Goal: Task Accomplishment & Management: Complete application form

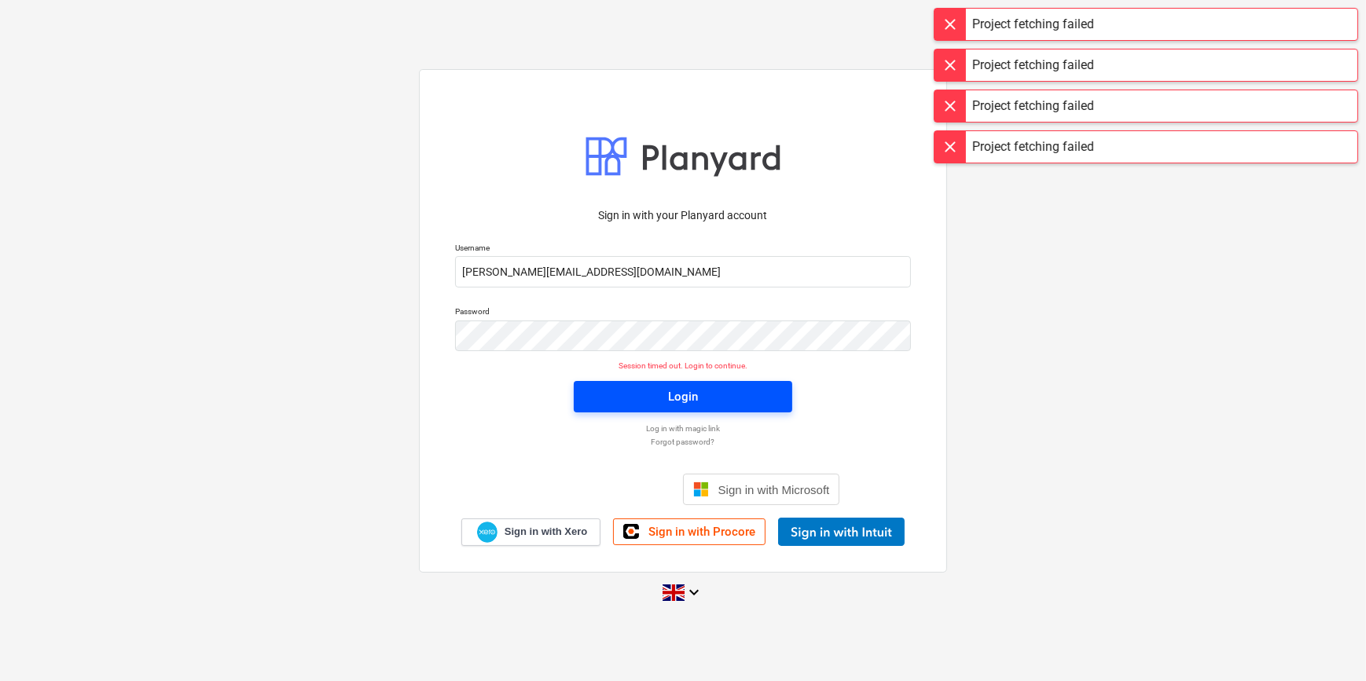
click at [629, 398] on span "Login" at bounding box center [683, 397] width 181 height 20
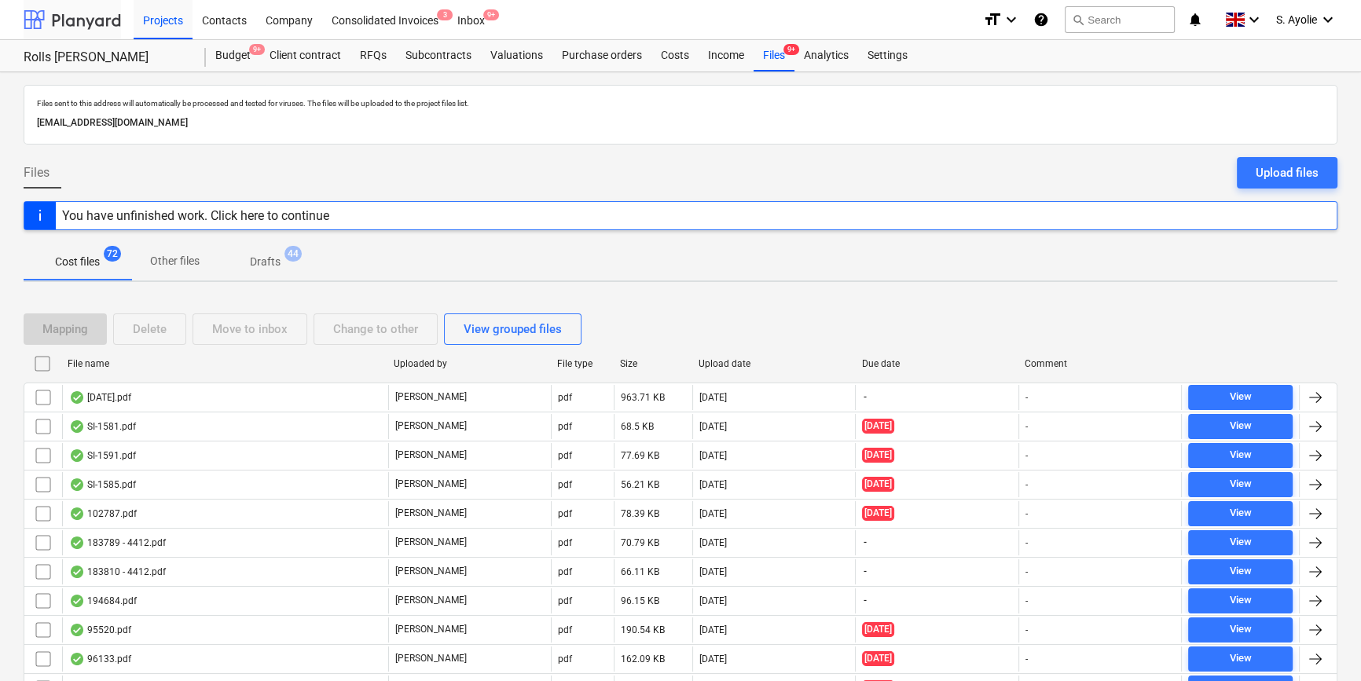
click at [119, 27] on div at bounding box center [72, 19] width 97 height 39
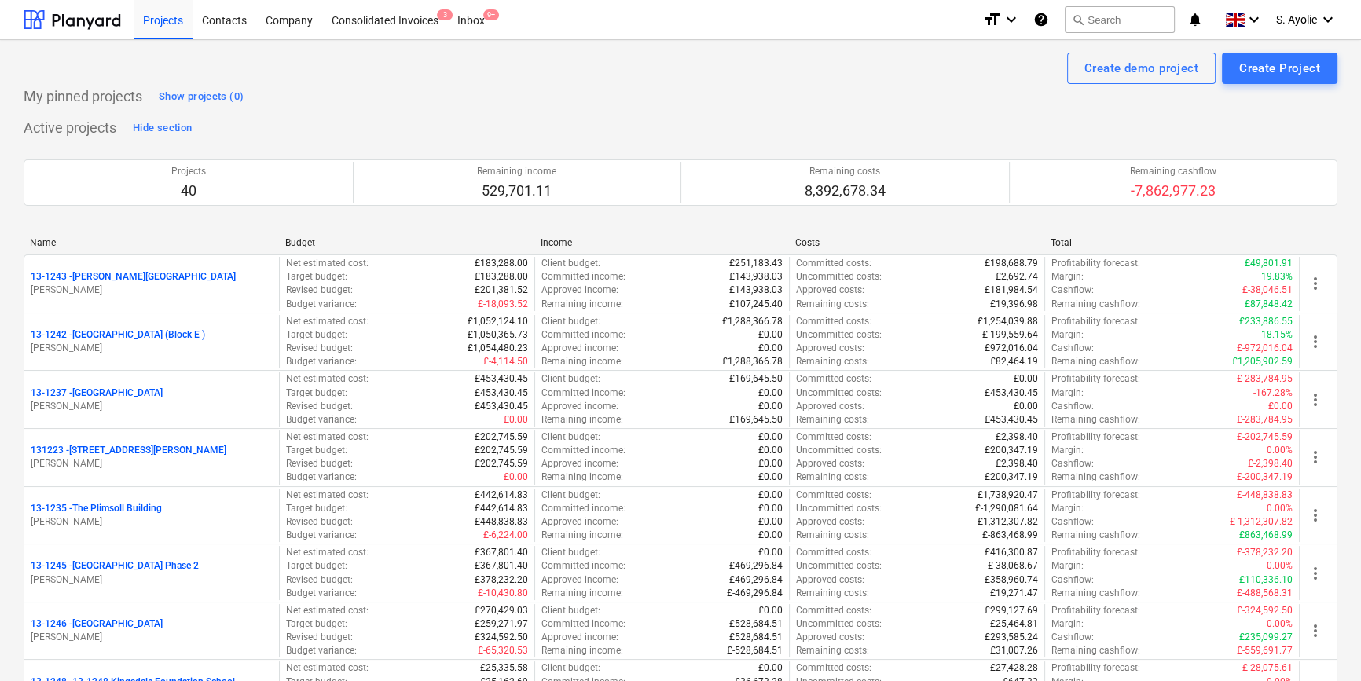
click at [1126, 11] on div "Project fetching failed" at bounding box center [1141, 16] width 424 height 33
click at [1133, 14] on button "search Search" at bounding box center [1120, 19] width 110 height 27
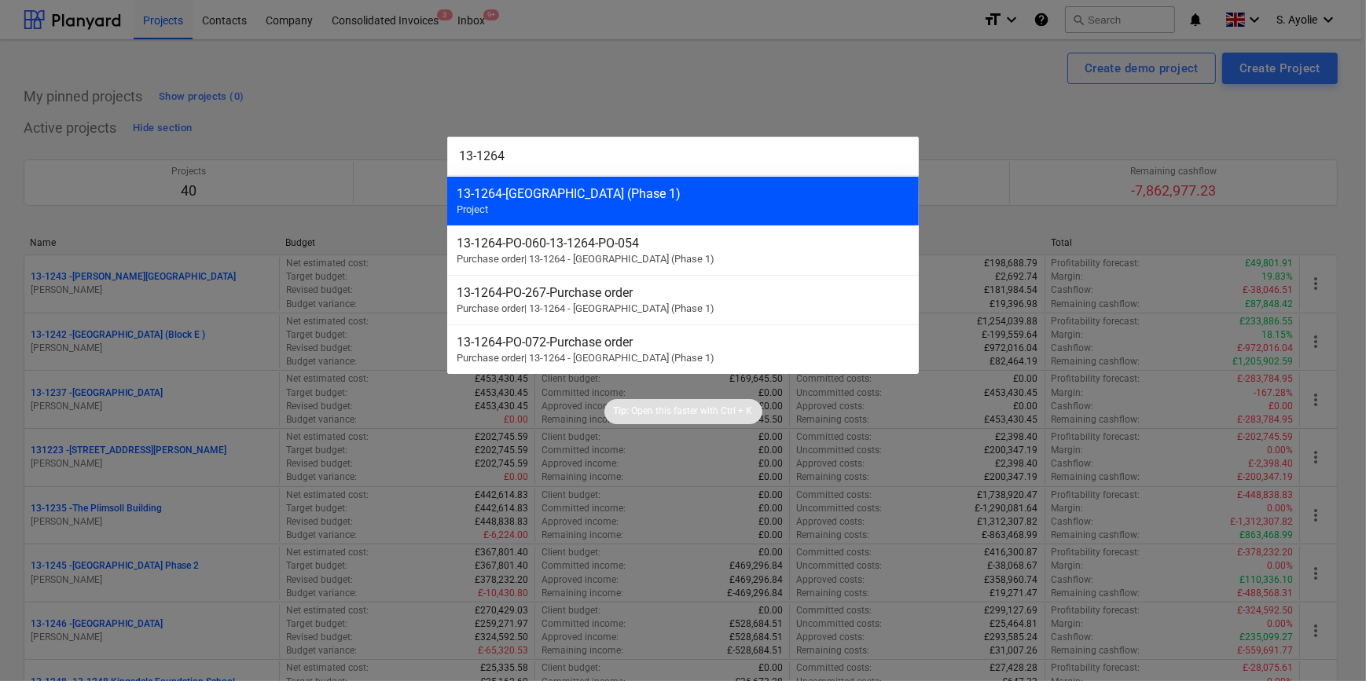
type input "13-1264"
click at [619, 204] on div "13-1264 - Plumstead [GEOGRAPHIC_DATA] (Phase 1) Project" at bounding box center [683, 201] width 472 height 50
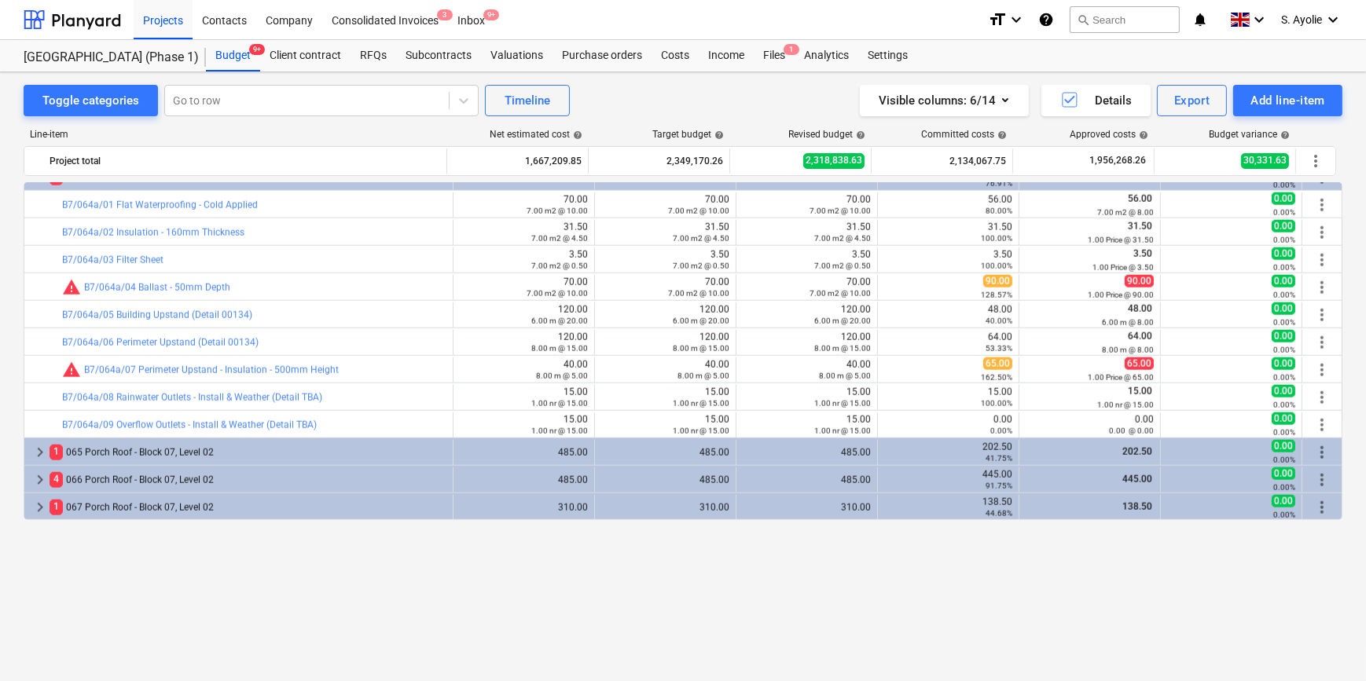
scroll to position [2215, 0]
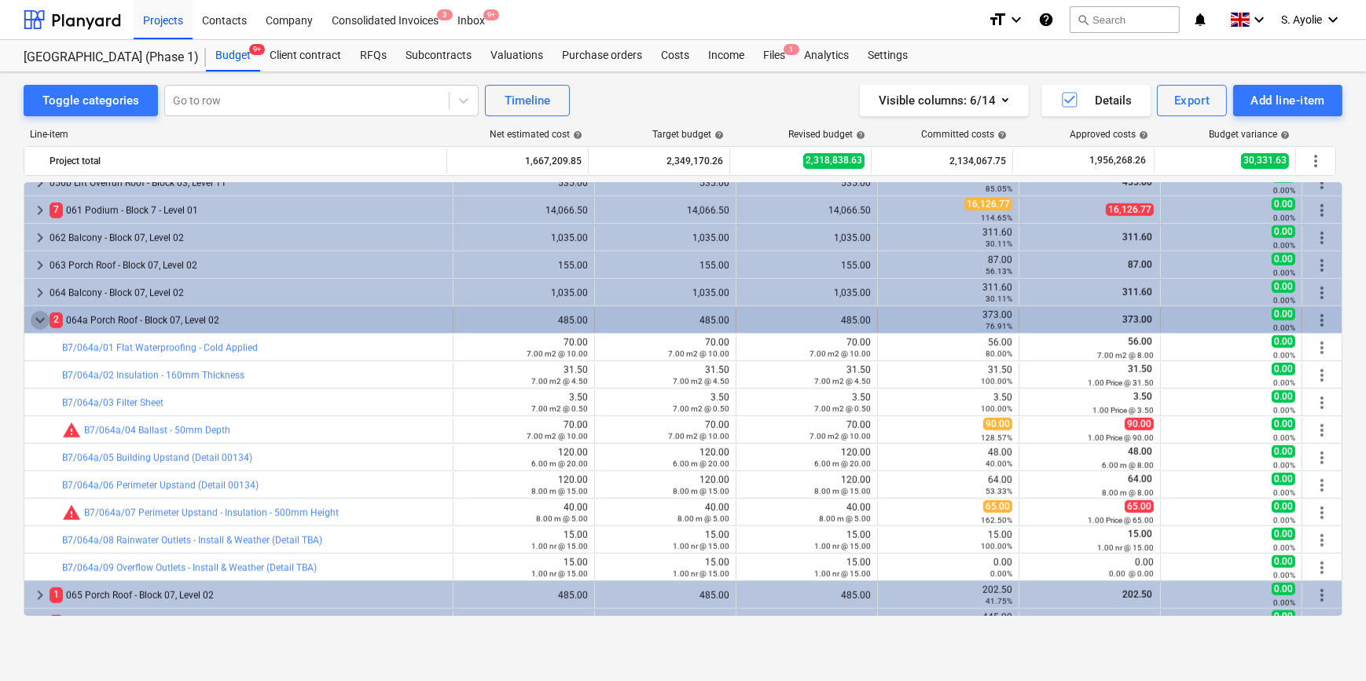
click at [38, 314] on span "keyboard_arrow_down" at bounding box center [40, 320] width 19 height 19
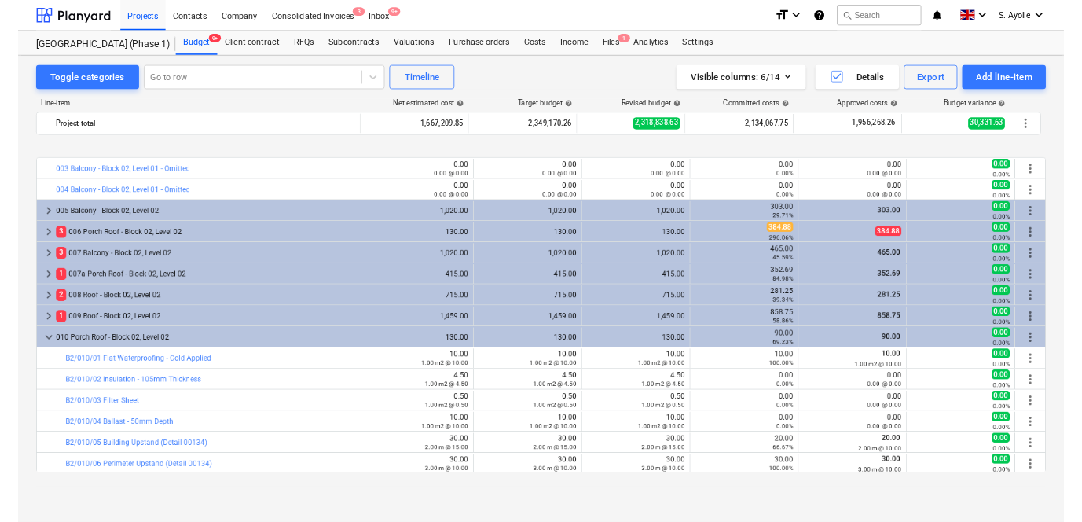
scroll to position [214, 0]
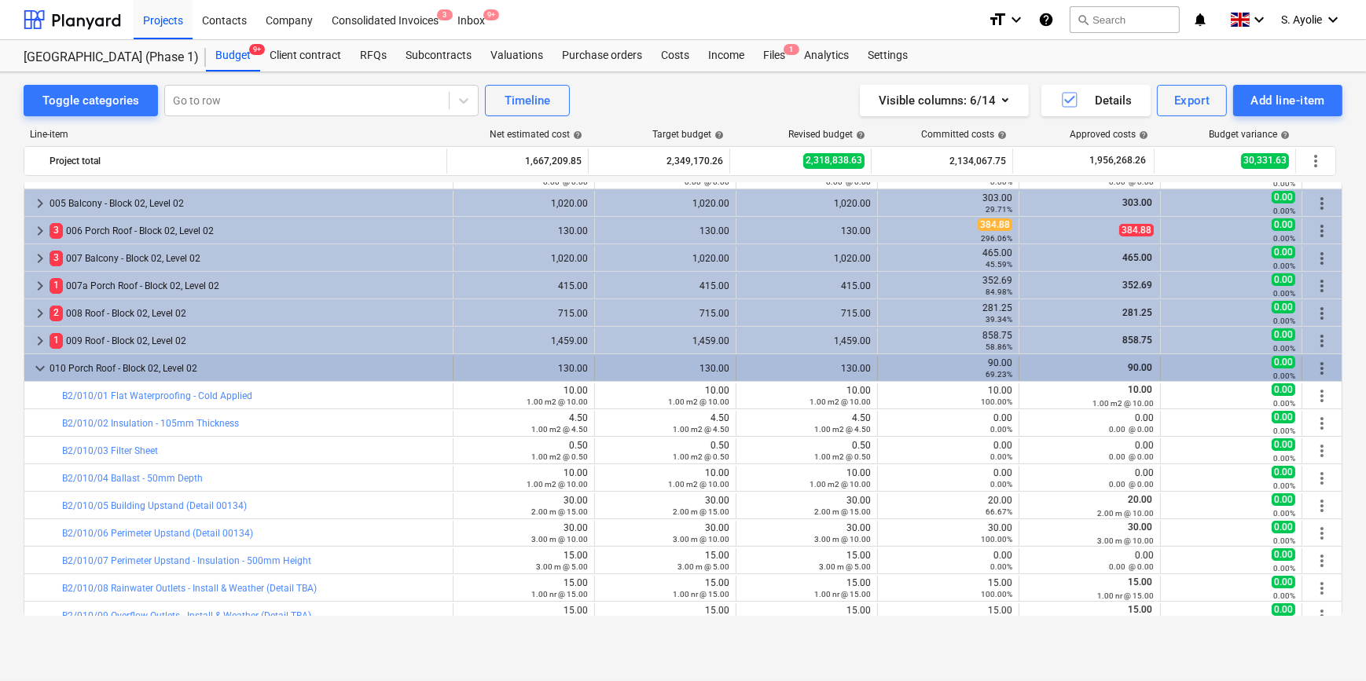
click at [39, 365] on span "keyboard_arrow_down" at bounding box center [40, 368] width 19 height 19
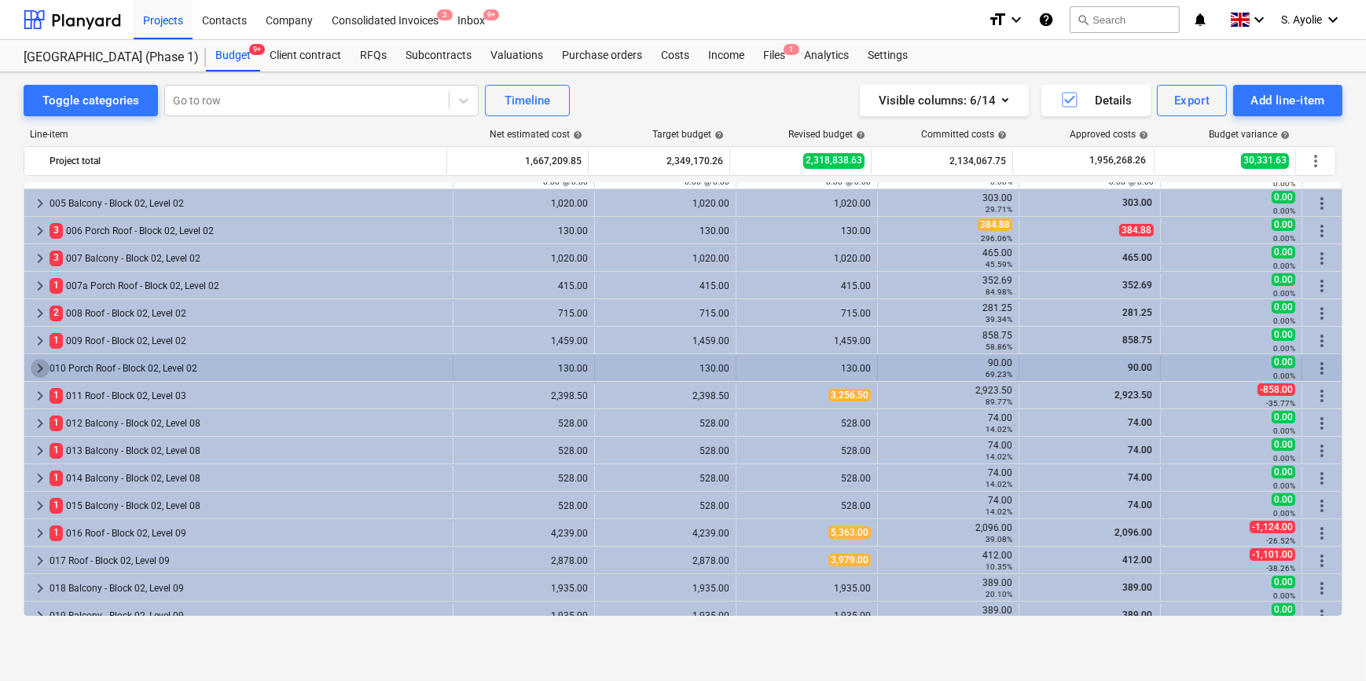
click at [39, 369] on span "keyboard_arrow_right" at bounding box center [40, 368] width 19 height 19
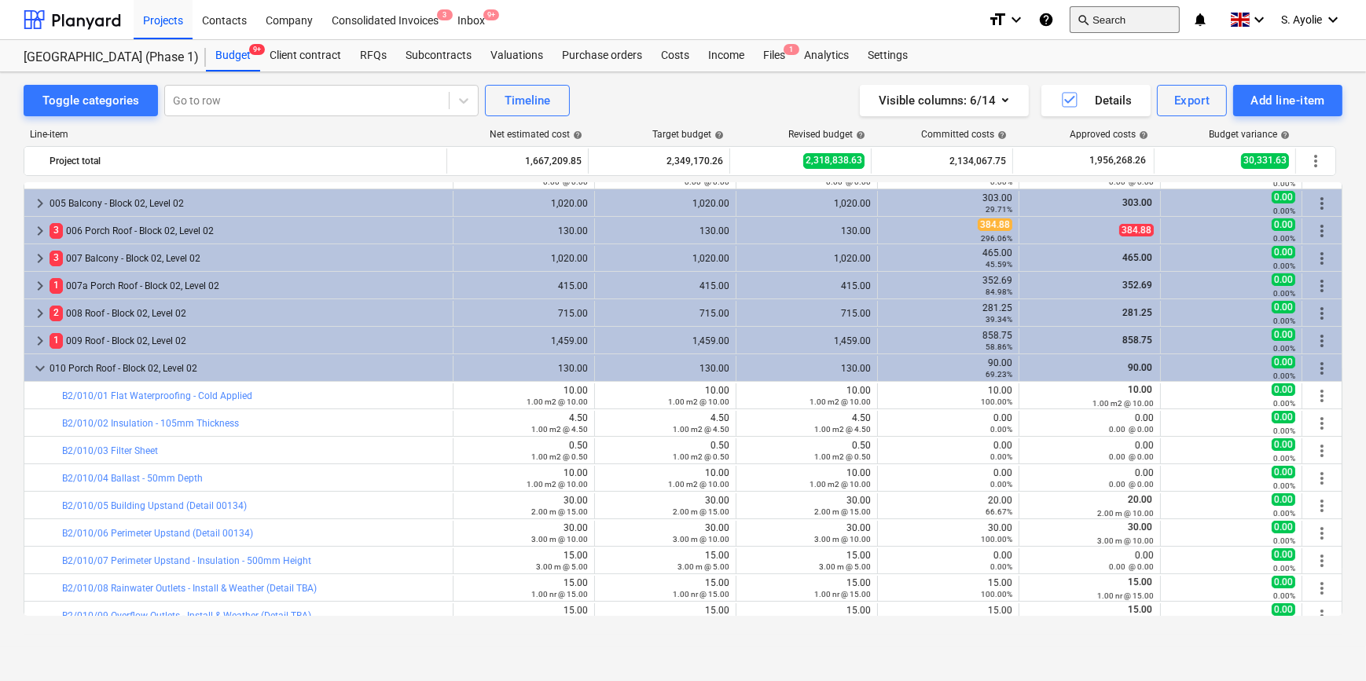
click at [1099, 20] on button "search Search" at bounding box center [1125, 19] width 110 height 27
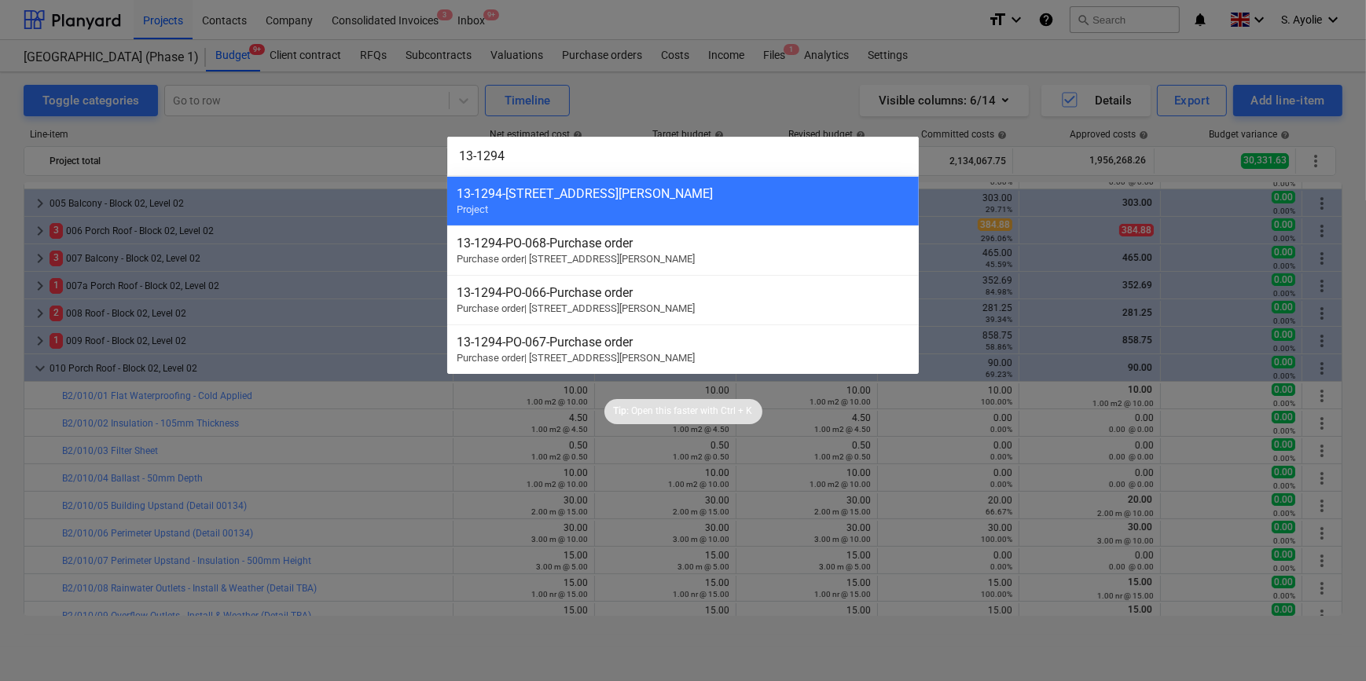
type input "13-1294"
drag, startPoint x: 697, startPoint y: 641, endPoint x: 785, endPoint y: 639, distance: 88.1
click at [729, 641] on div at bounding box center [683, 340] width 1366 height 681
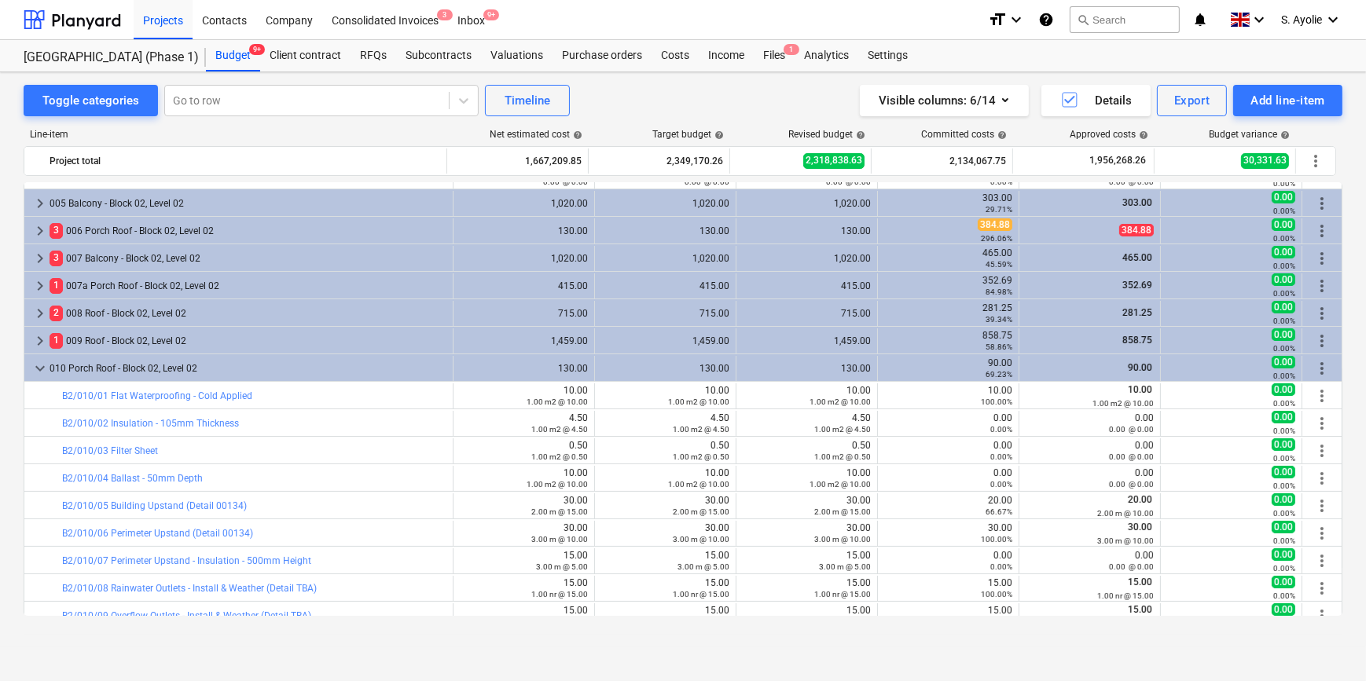
click at [627, 90] on div "Toggle categories Go to row Timeline Visible columns : 6/14 Details Export Add …" at bounding box center [683, 100] width 1319 height 31
click at [89, 123] on div "Line-item Net estimated cost help Target budget help Revised budget help Commit…" at bounding box center [683, 375] width 1319 height 519
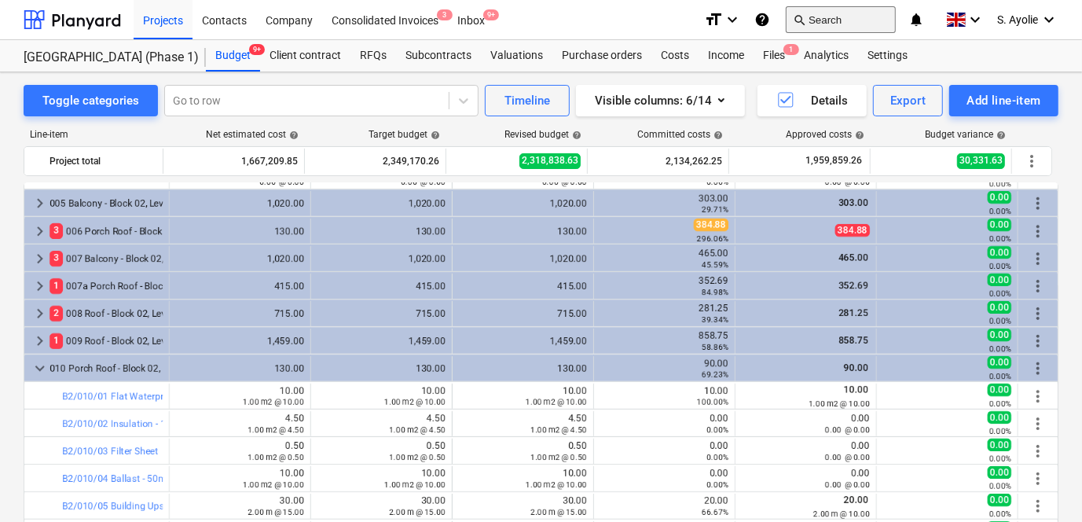
click at [876, 19] on button "search Search" at bounding box center [841, 19] width 110 height 27
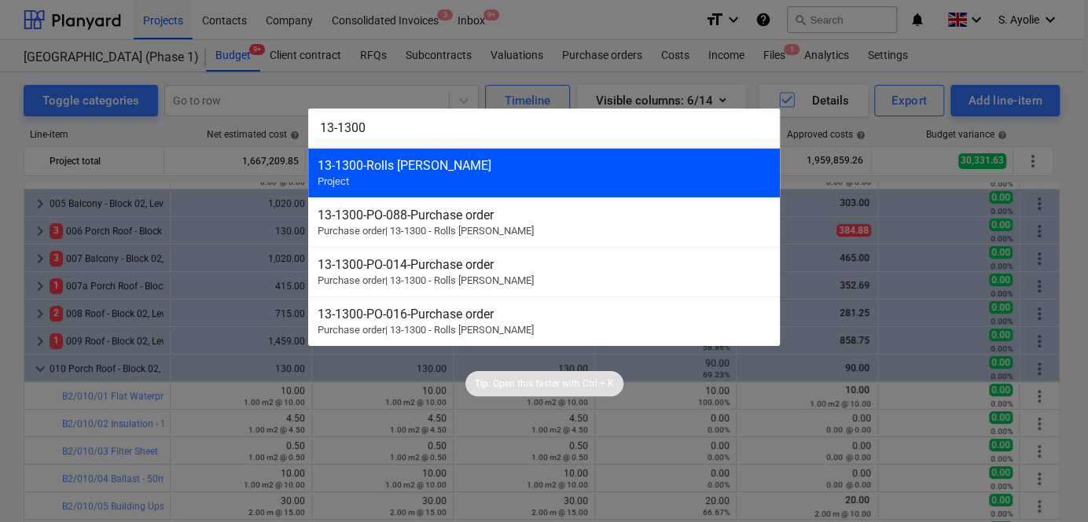
type input "13-1300"
click at [641, 164] on div "13-1300 - Rolls [PERSON_NAME]" at bounding box center [544, 165] width 453 height 15
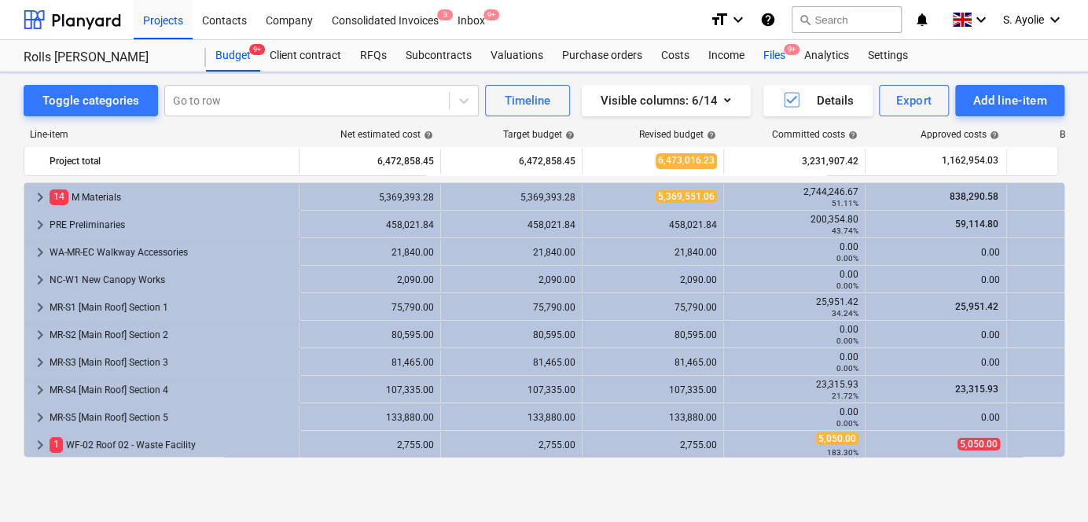
click at [777, 53] on div "Files 9+" at bounding box center [774, 55] width 41 height 31
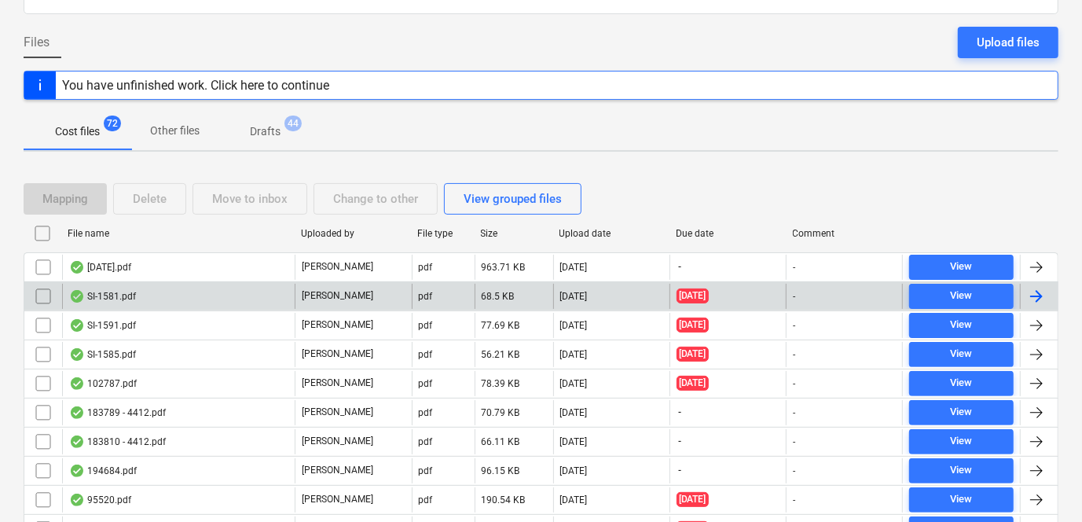
scroll to position [105, 0]
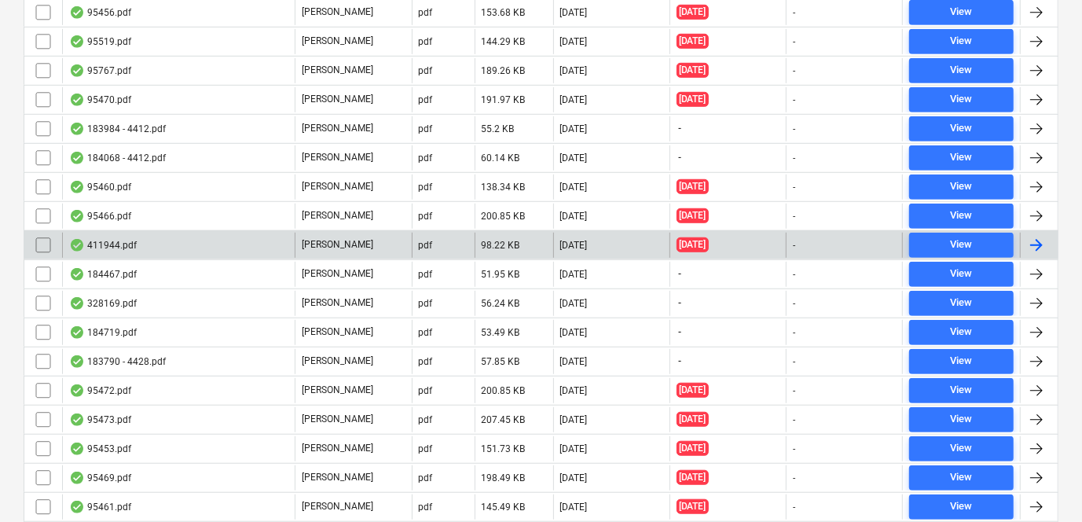
click at [226, 240] on div "411944.pdf" at bounding box center [178, 245] width 233 height 25
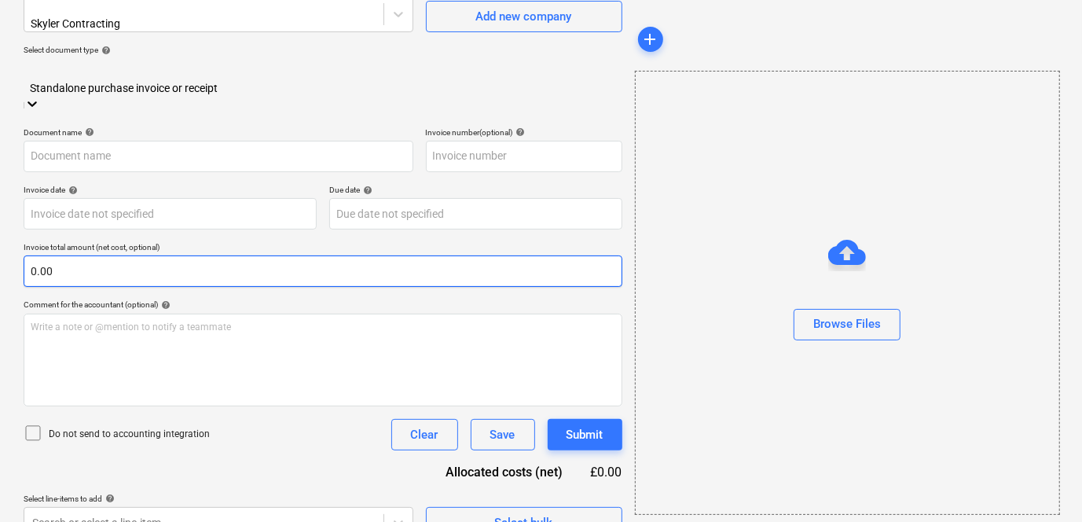
type input "411944"
type input "[DATE]"
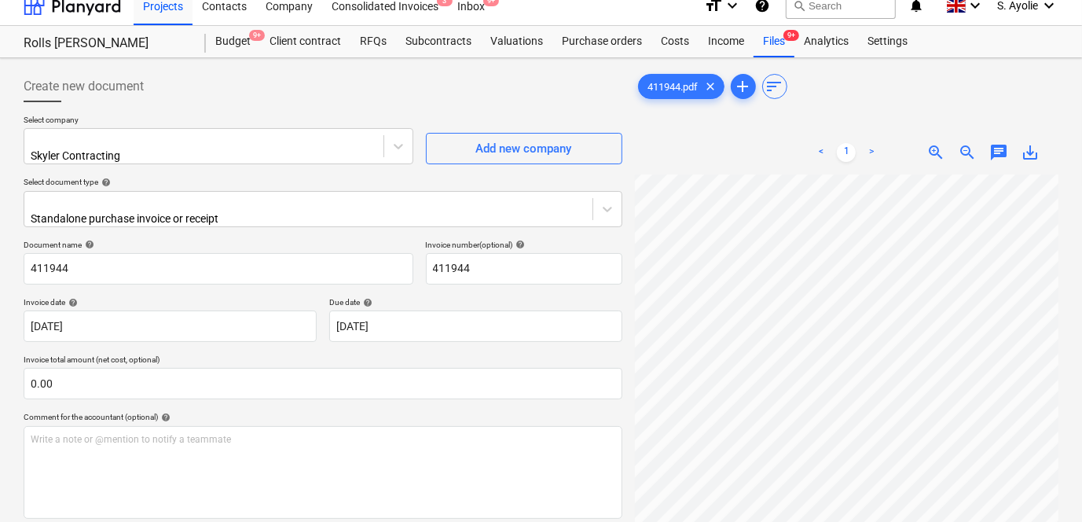
scroll to position [14, 149]
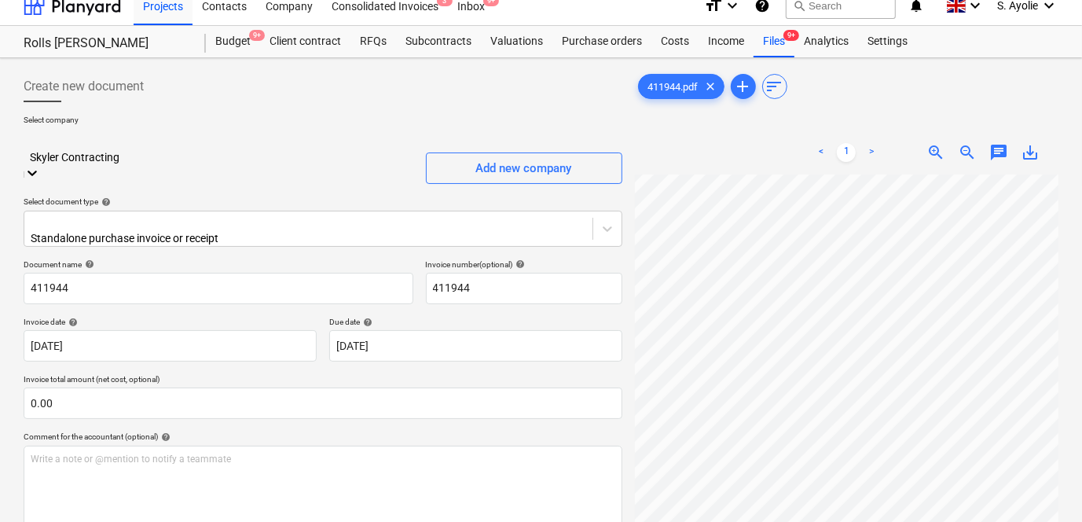
click at [291, 154] on div "Skyler Contracting" at bounding box center [219, 146] width 390 height 37
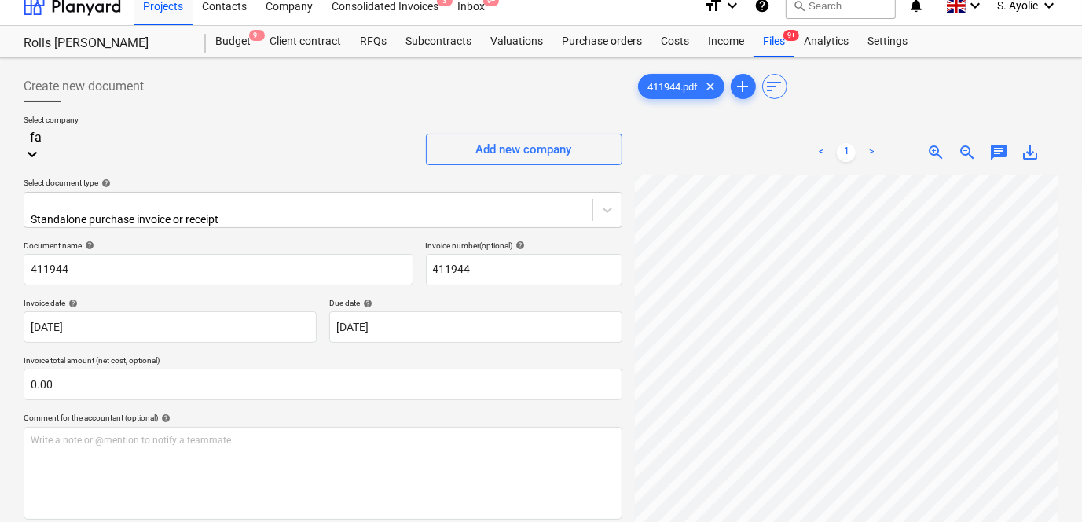
scroll to position [507, 0]
type input "[PERSON_NAME]"
click at [237, 508] on div "[PERSON_NAME] & [PERSON_NAME]" at bounding box center [541, 514] width 1082 height 13
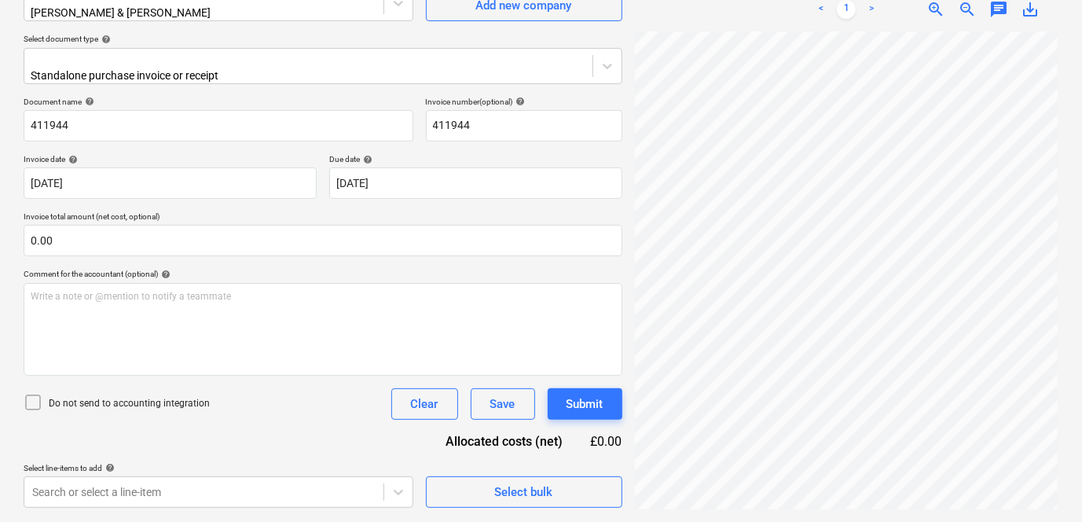
scroll to position [192, 169]
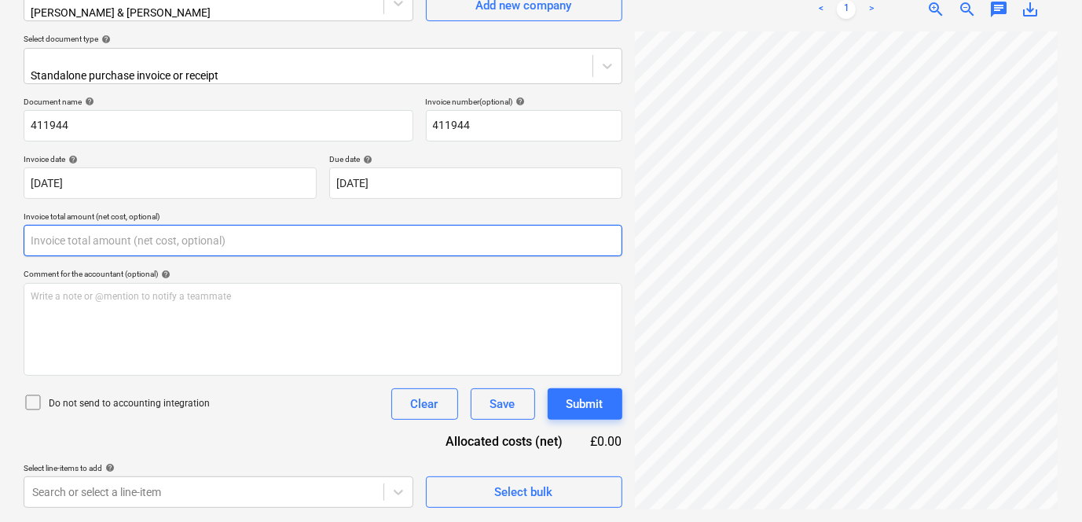
click at [197, 237] on input "text" at bounding box center [323, 240] width 599 height 31
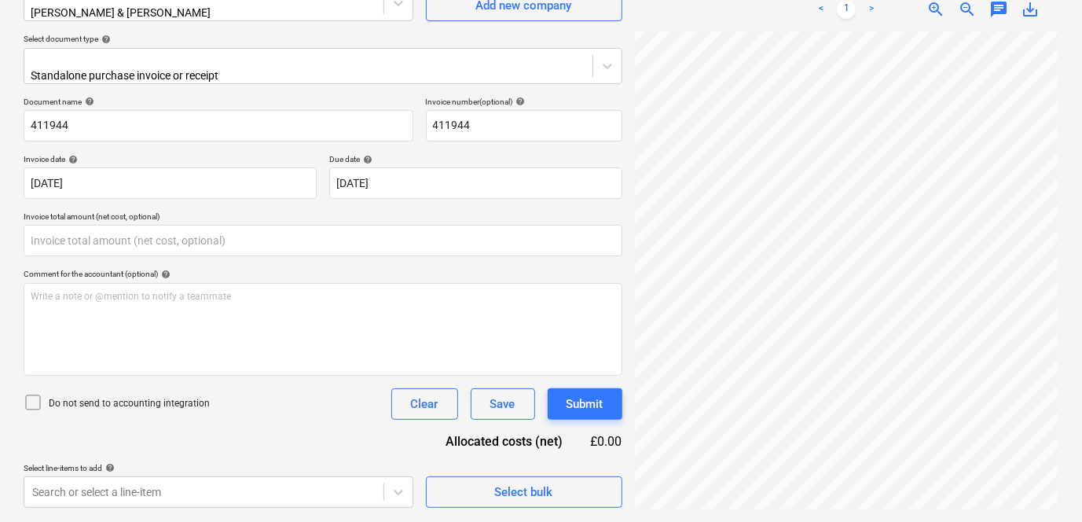
type input "0.00"
drag, startPoint x: 102, startPoint y: 392, endPoint x: 110, endPoint y: 418, distance: 27.1
click at [101, 397] on p "Do not send to accounting integration" at bounding box center [129, 403] width 161 height 13
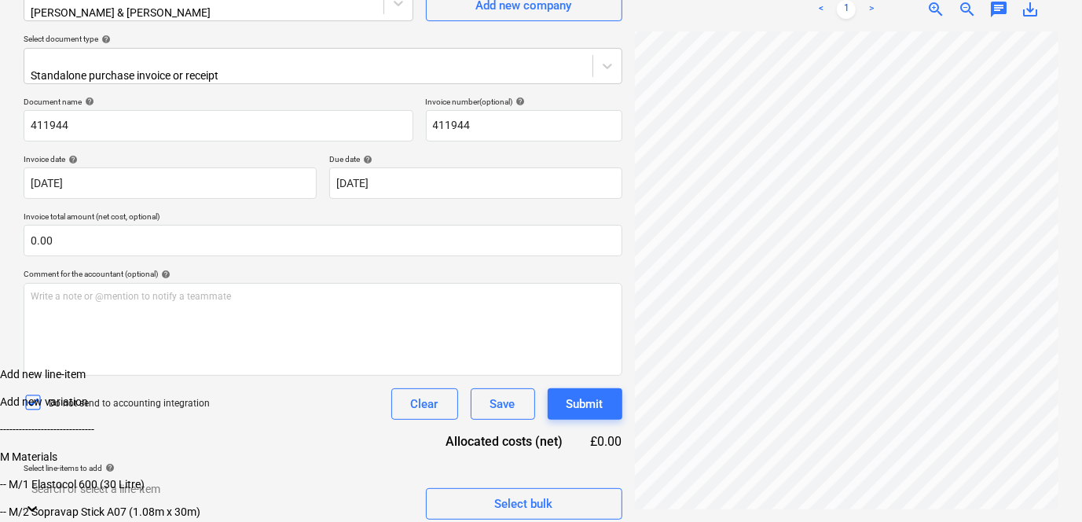
scroll to position [378, 0]
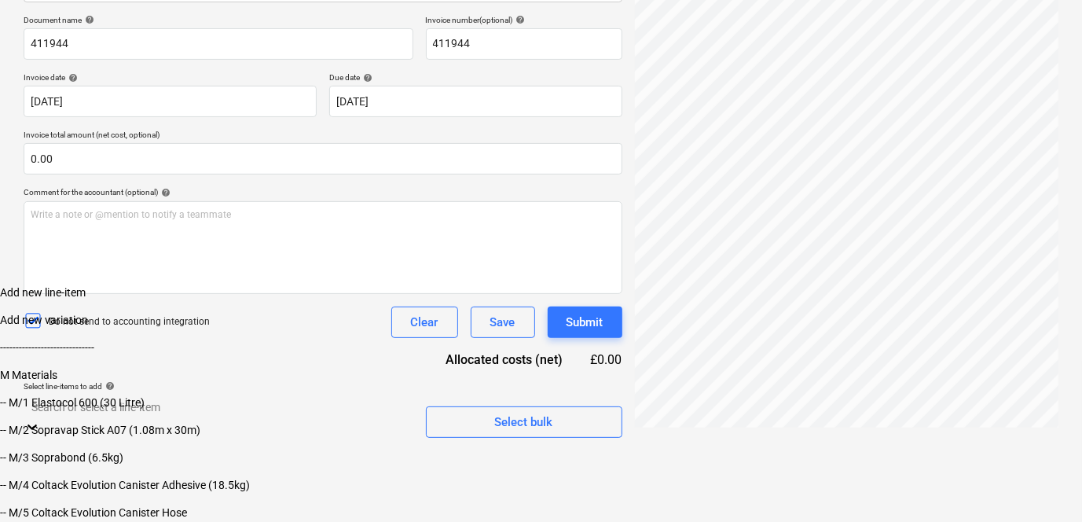
click at [292, 489] on body "Projects Contacts Company Consolidated Invoices 3 Inbox 9+ format_size keyboard…" at bounding box center [541, 141] width 1082 height 761
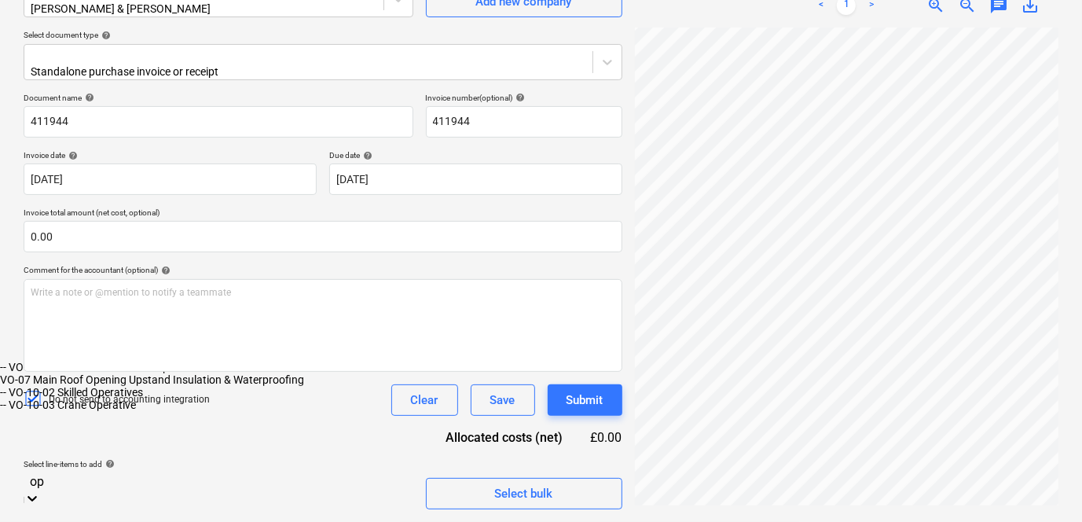
type input "o"
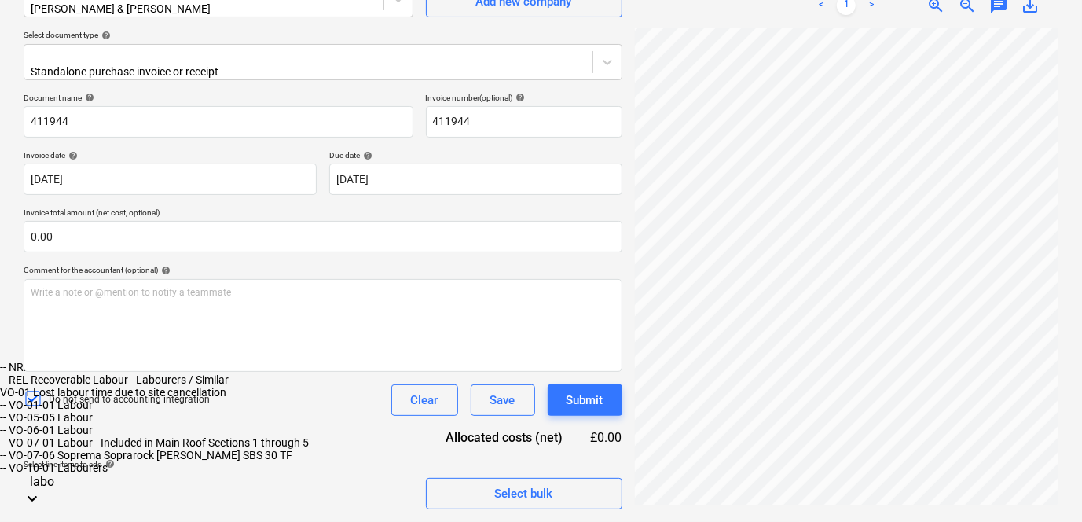
scroll to position [354, 0]
type input "labou"
click at [166, 420] on div "-- VO-05-05 Labour" at bounding box center [541, 417] width 1082 height 13
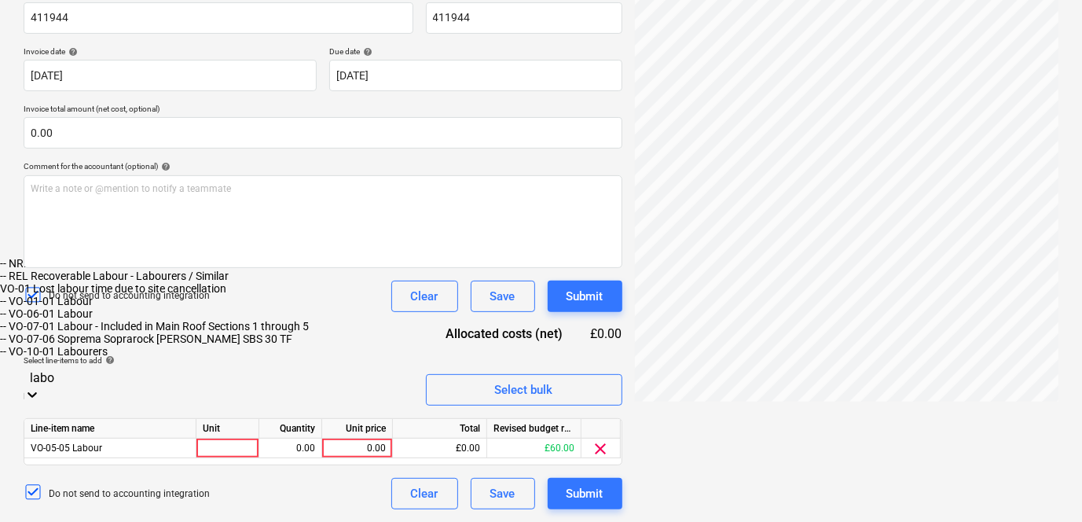
scroll to position [329, 0]
type input "labou"
click at [141, 270] on div "-- NRL Labour - Non-Recoverable" at bounding box center [541, 263] width 1082 height 13
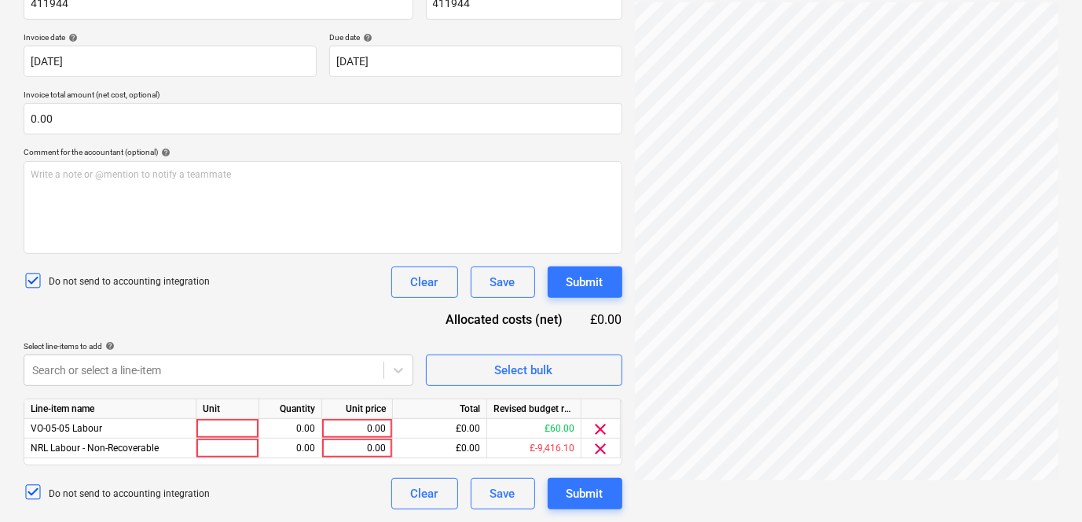
scroll to position [269, 0]
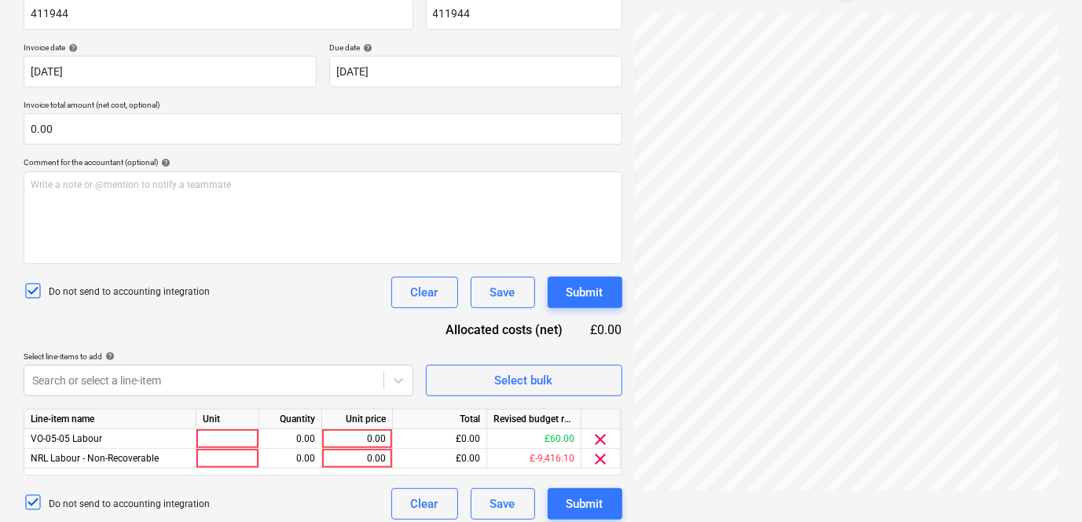
click at [187, 252] on div "Document name help 411944 Invoice number (optional) help 411944 Invoice date he…" at bounding box center [323, 252] width 599 height 534
click at [602, 430] on span "clear" at bounding box center [601, 439] width 19 height 19
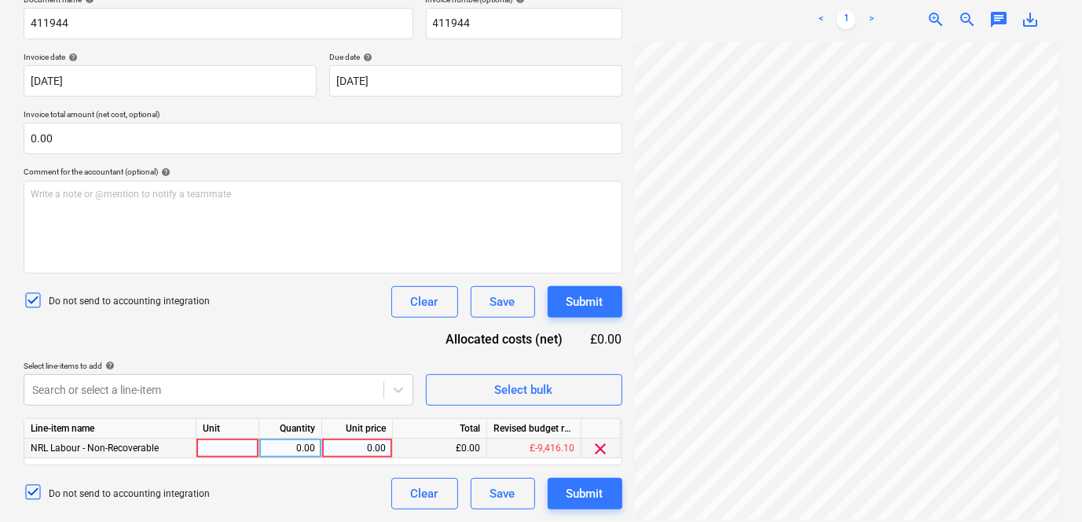
scroll to position [257, 0]
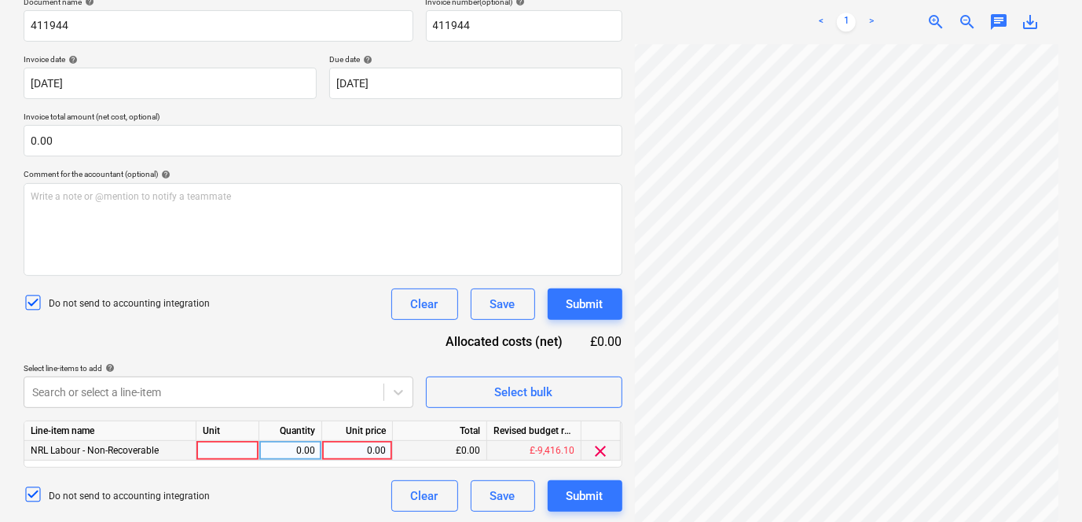
click at [225, 444] on div at bounding box center [227, 451] width 63 height 20
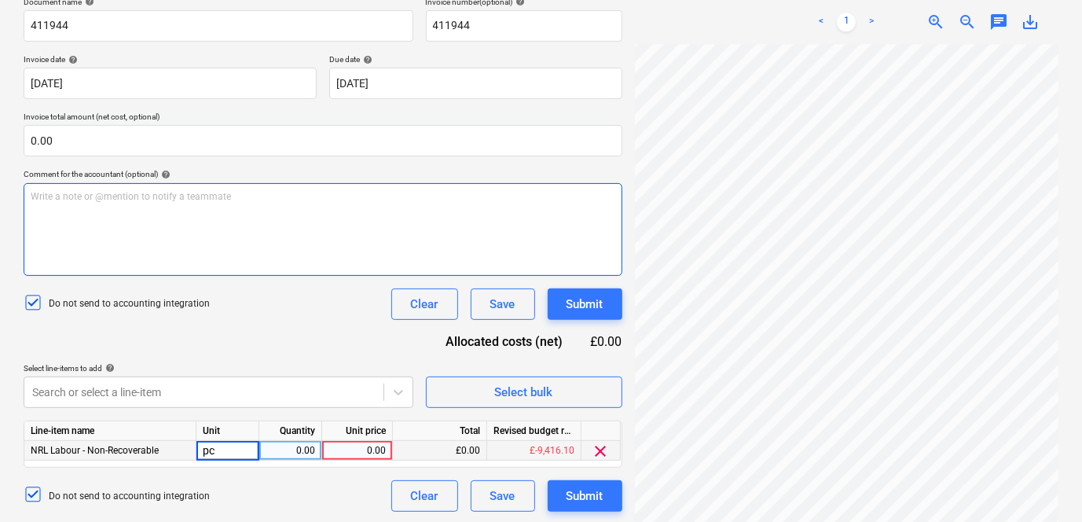
type input "pcs"
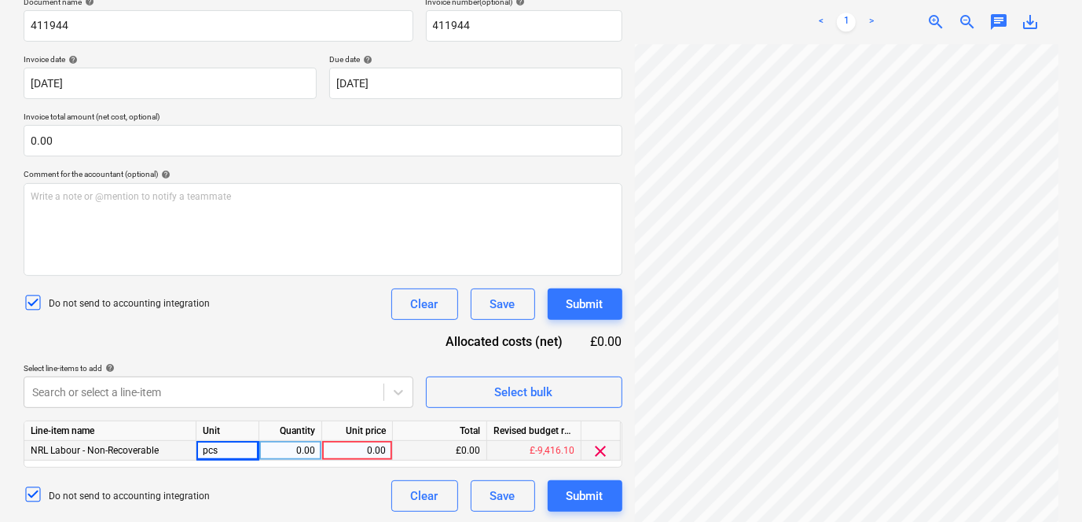
click at [303, 442] on div "0.00" at bounding box center [291, 451] width 50 height 20
type input "1"
click at [307, 441] on div "1.00" at bounding box center [291, 451] width 50 height 20
click at [345, 441] on div "0.00" at bounding box center [357, 451] width 57 height 20
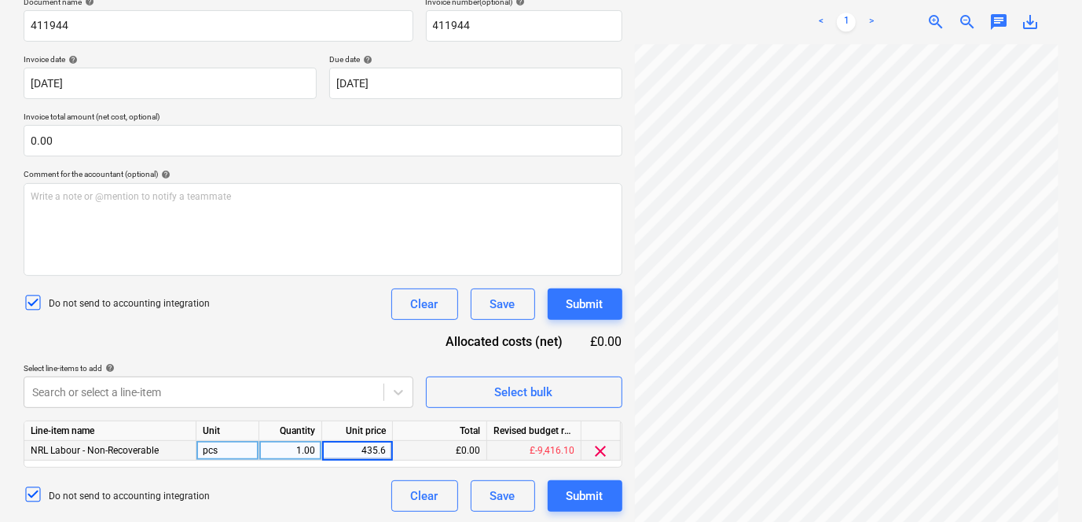
type input "435.60"
click at [346, 468] on div "Document name help 411944 Invoice number (optional) help 411944 Invoice date he…" at bounding box center [323, 254] width 599 height 515
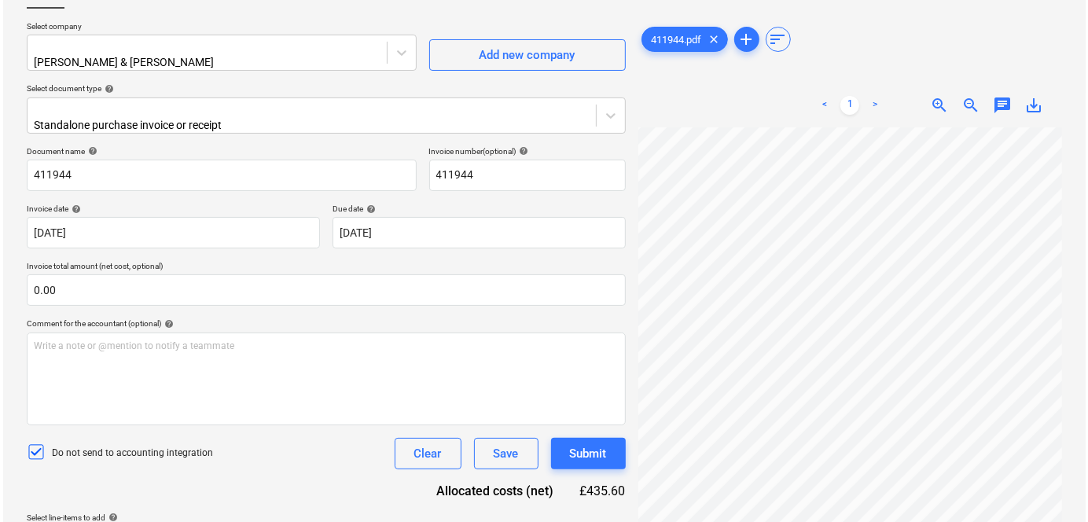
scroll to position [0, 138]
click at [724, 414] on html "Projects Contacts Company Consolidated Invoices 3 Inbox 9+ format_size keyboard…" at bounding box center [541, 153] width 1082 height 522
click at [568, 443] on div "Submit" at bounding box center [585, 453] width 37 height 20
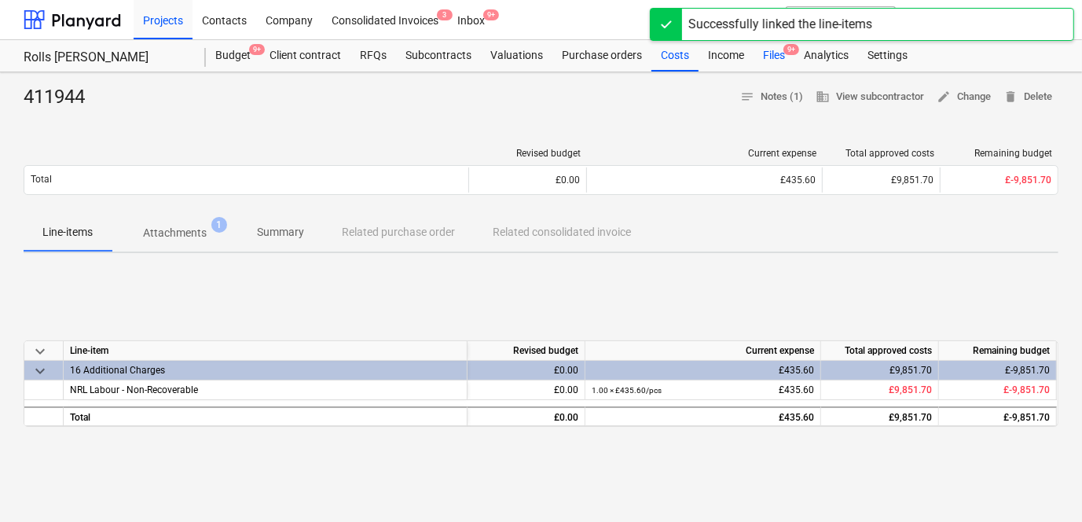
click at [785, 56] on div "Files 9+" at bounding box center [774, 55] width 41 height 31
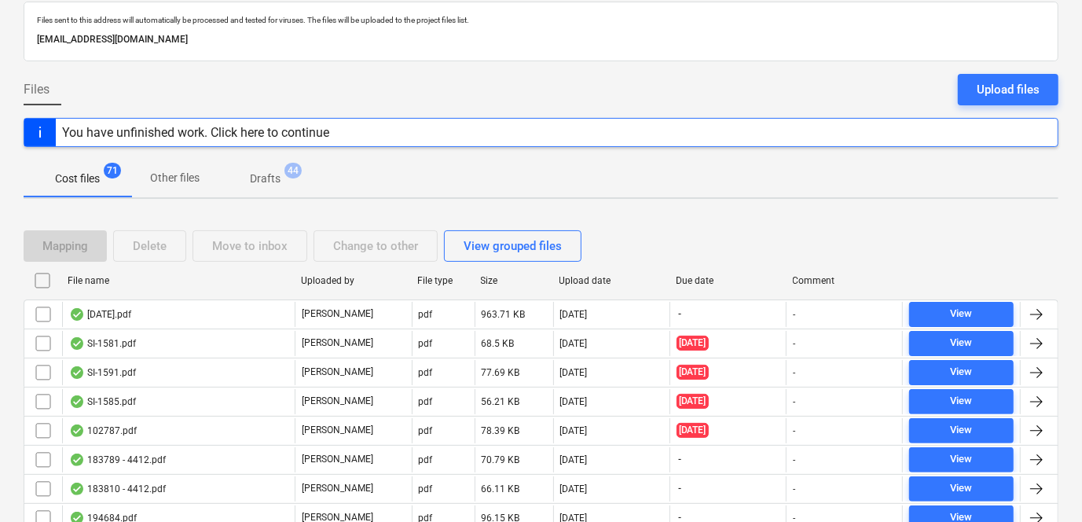
scroll to position [285, 0]
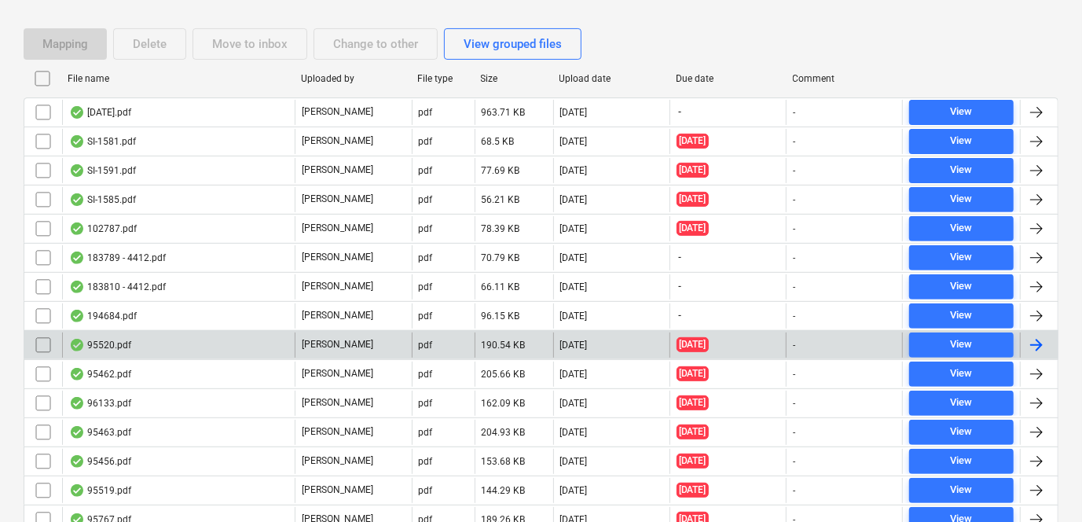
click at [190, 347] on div "95520.pdf" at bounding box center [178, 344] width 233 height 25
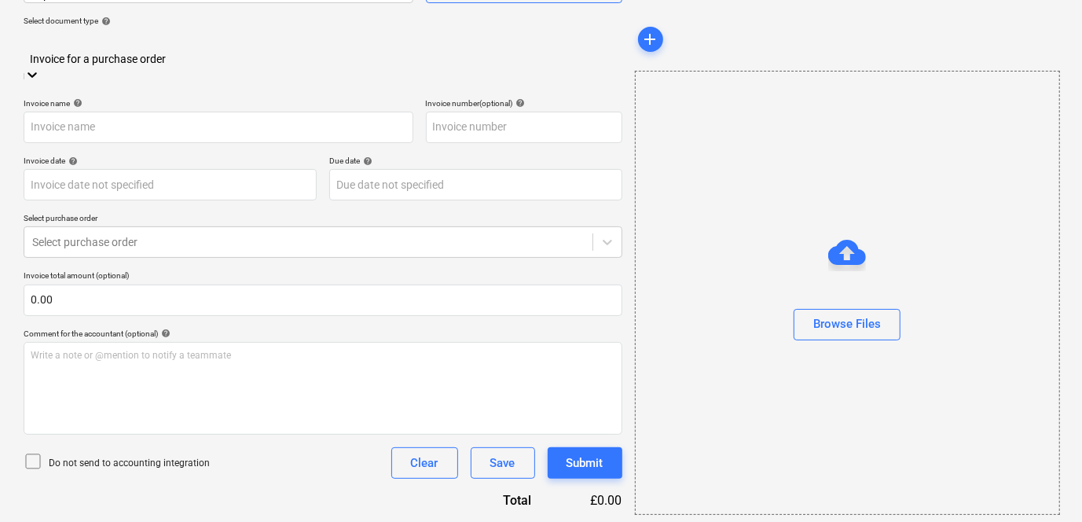
scroll to position [146, 0]
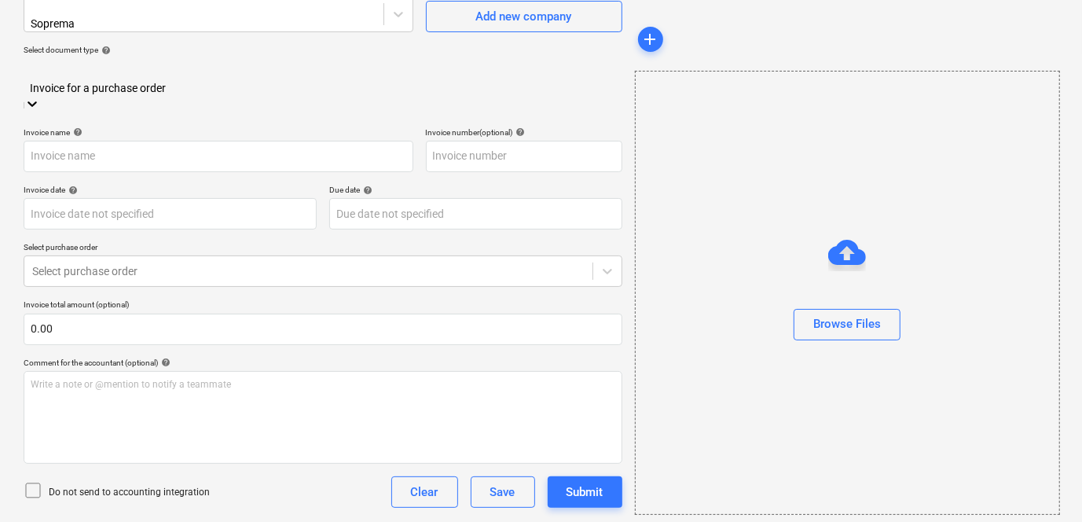
type input "C0000603"
type input "[DATE]"
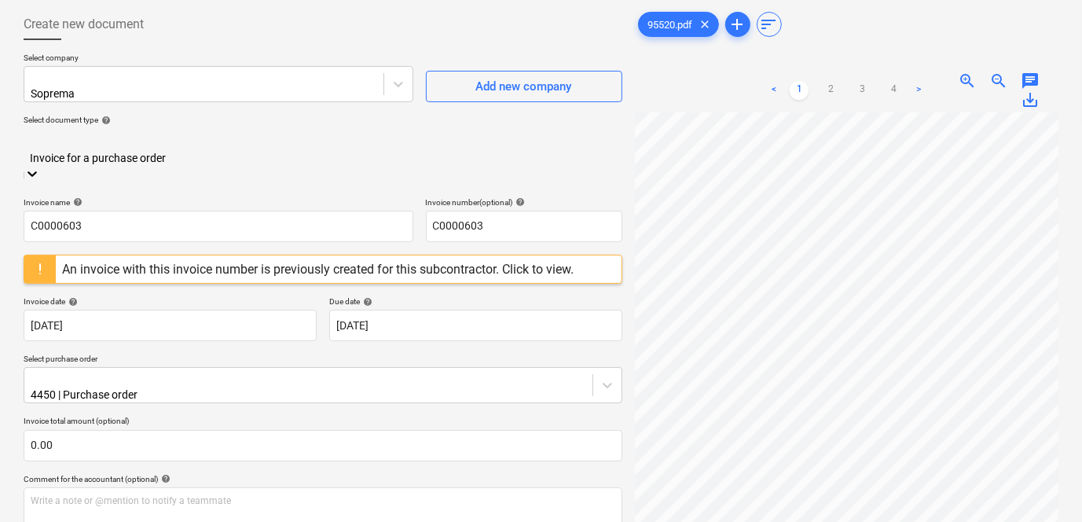
scroll to position [0, 0]
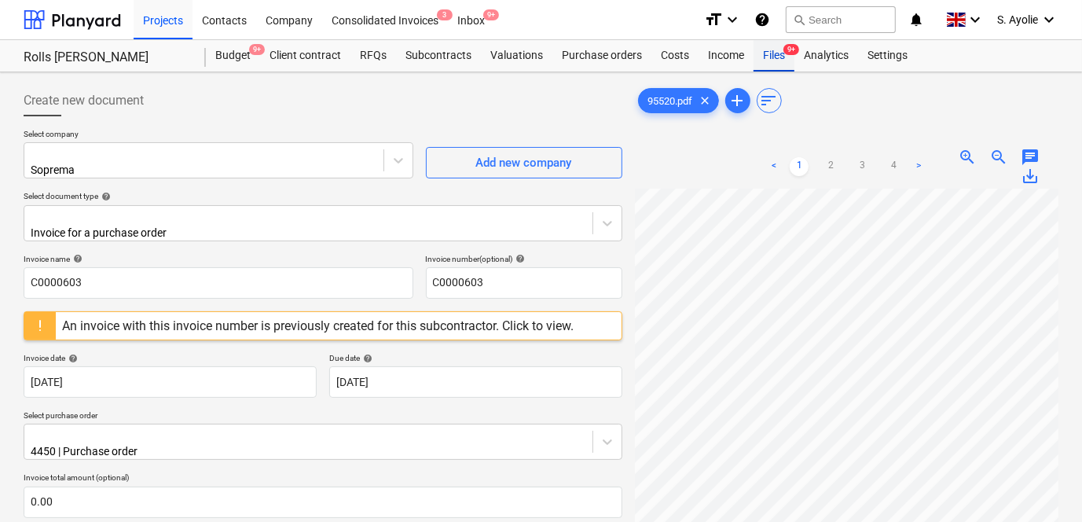
click at [774, 47] on div "Files 9+" at bounding box center [774, 55] width 41 height 31
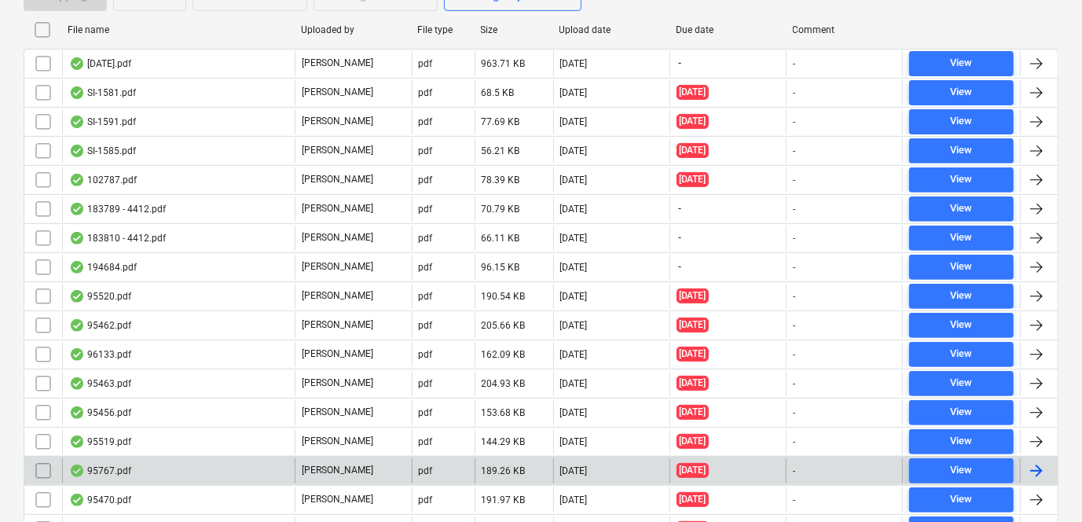
scroll to position [428, 0]
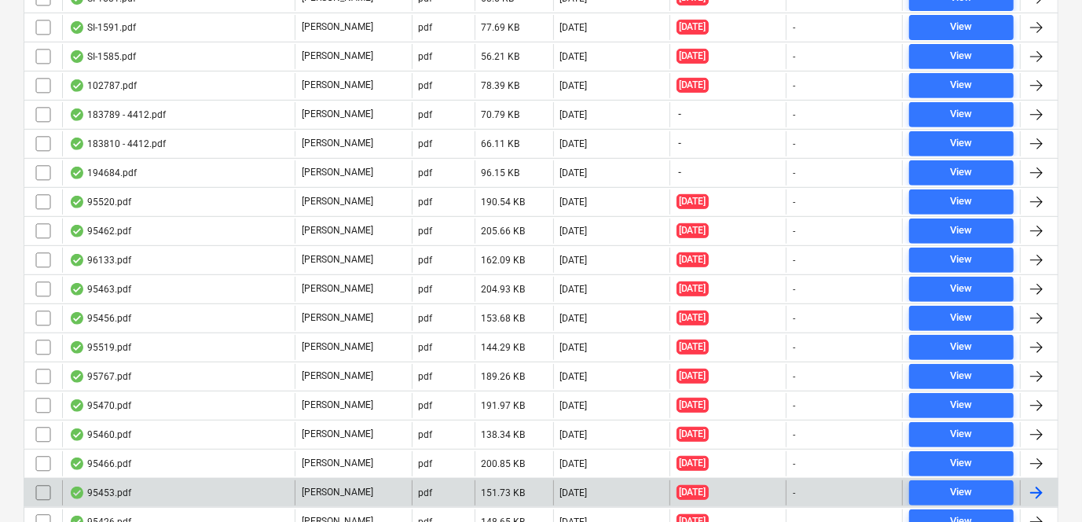
click at [196, 497] on div "95453.pdf" at bounding box center [178, 492] width 233 height 25
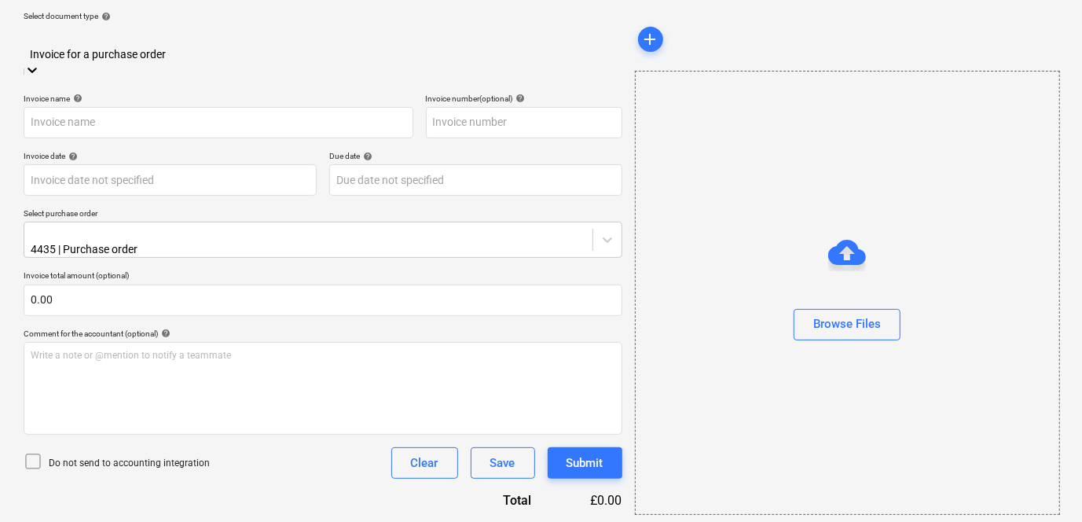
scroll to position [146, 0]
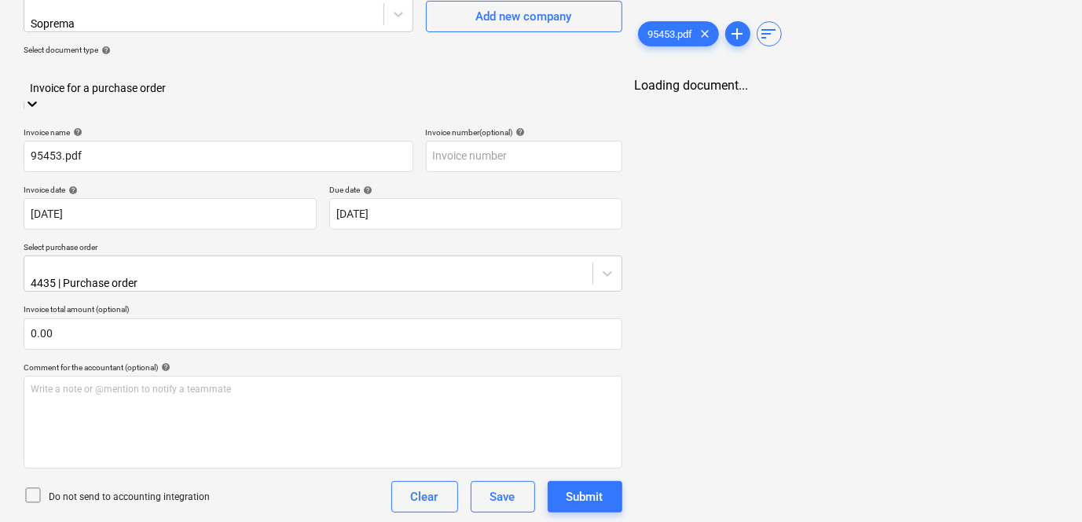
type input "95453.pdf"
type input "[DATE]"
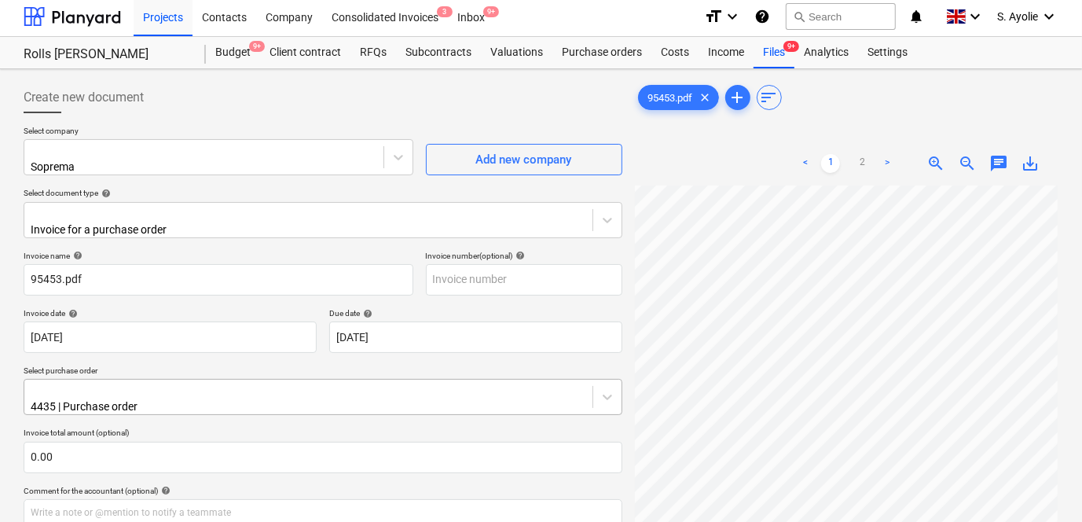
scroll to position [117, 169]
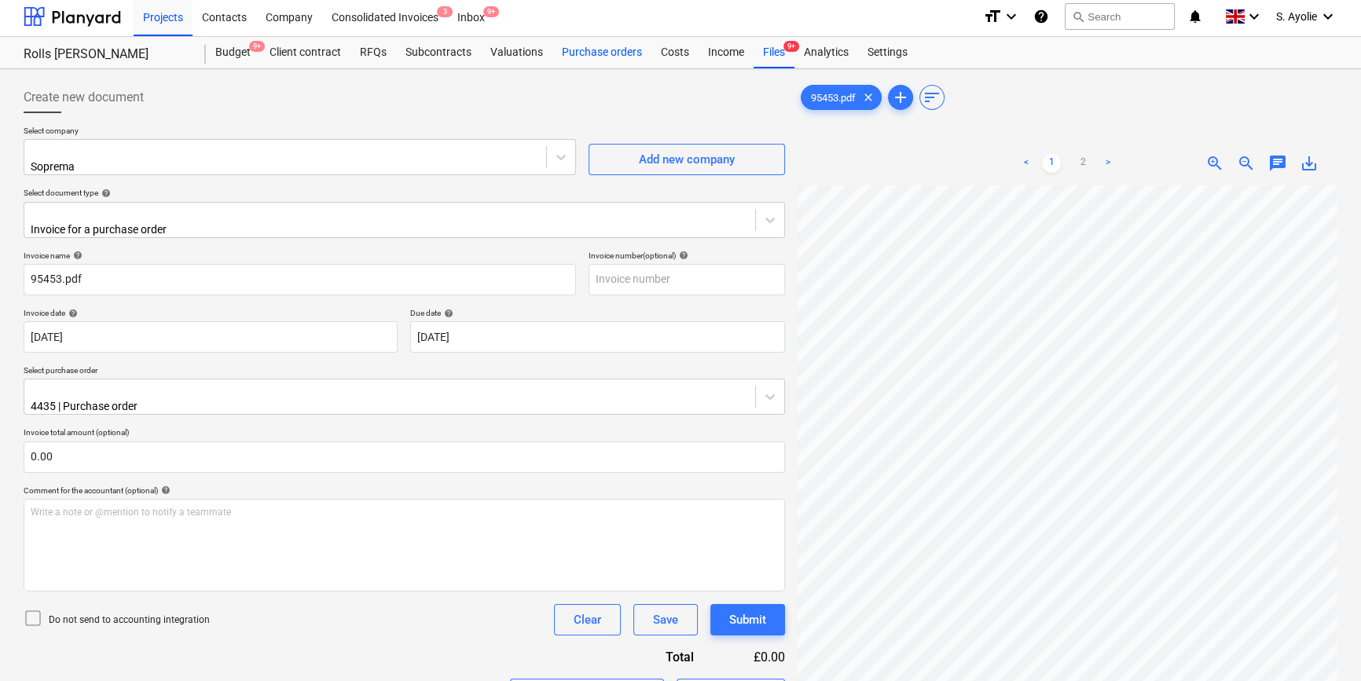
scroll to position [200, 53]
click at [1081, 158] on link "2" at bounding box center [1083, 163] width 19 height 19
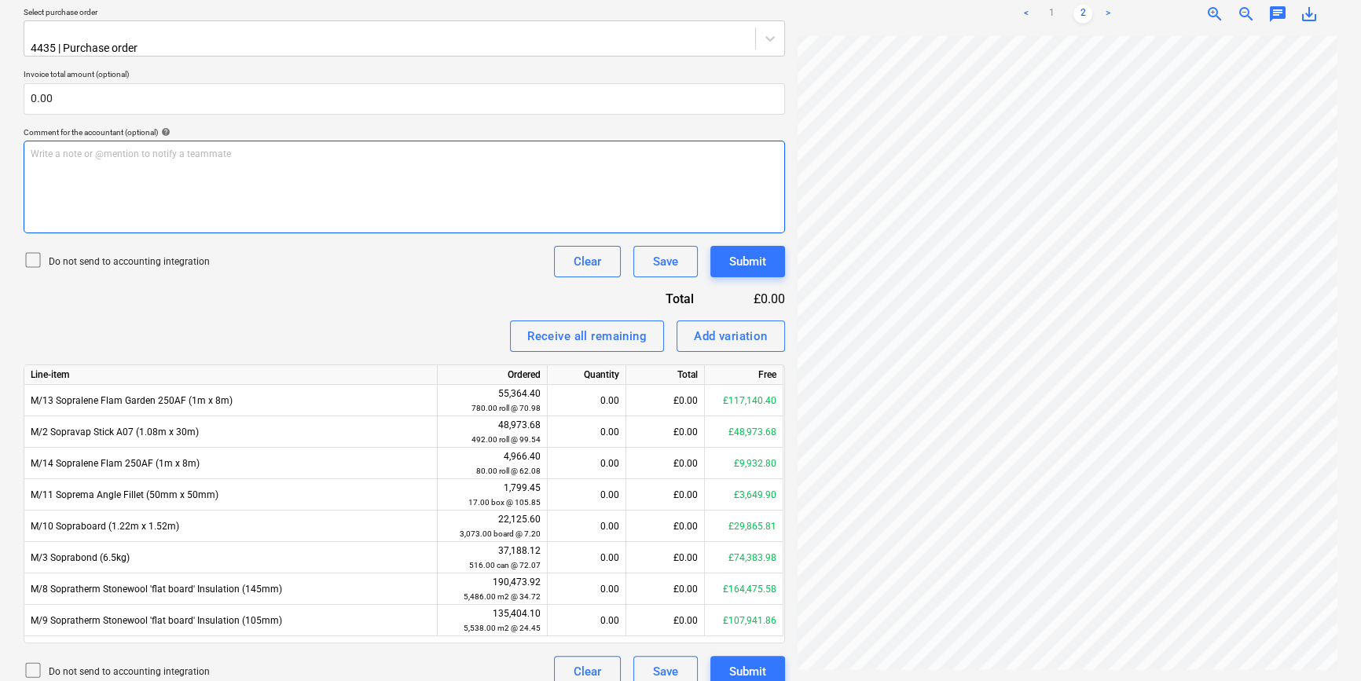
scroll to position [294, 0]
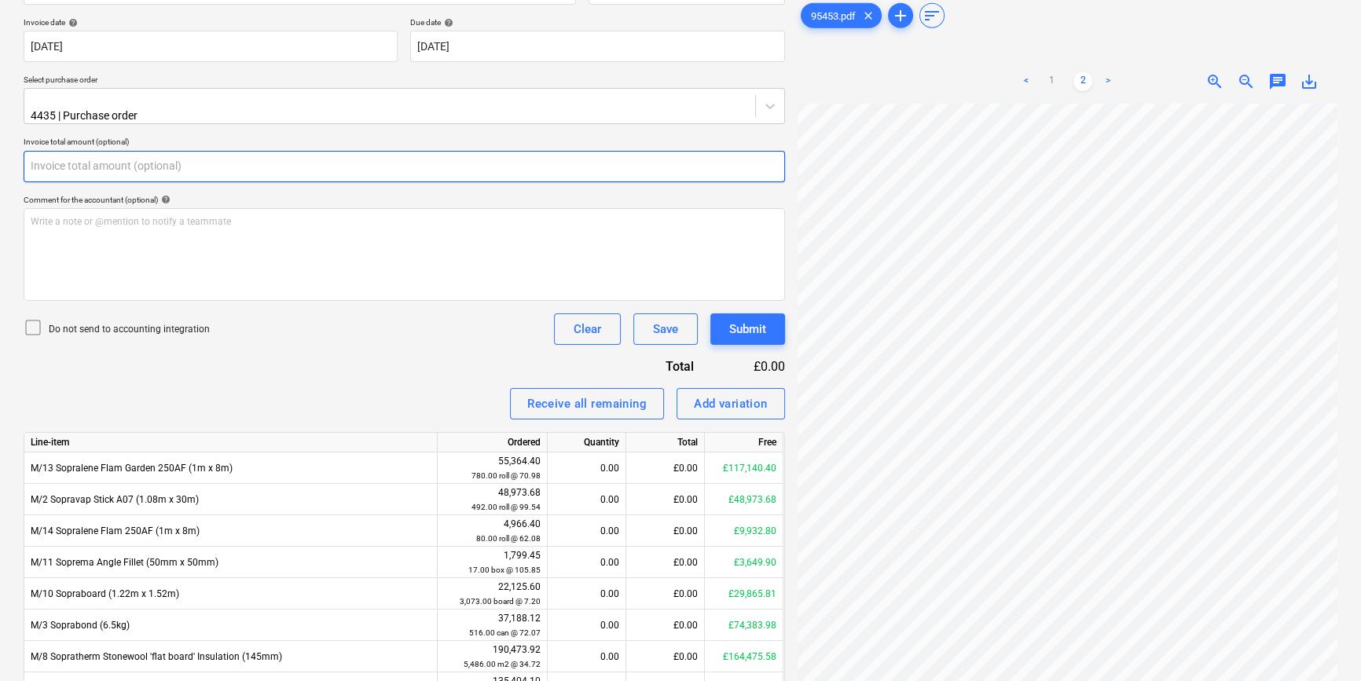
click at [180, 152] on input "text" at bounding box center [405, 166] width 762 height 31
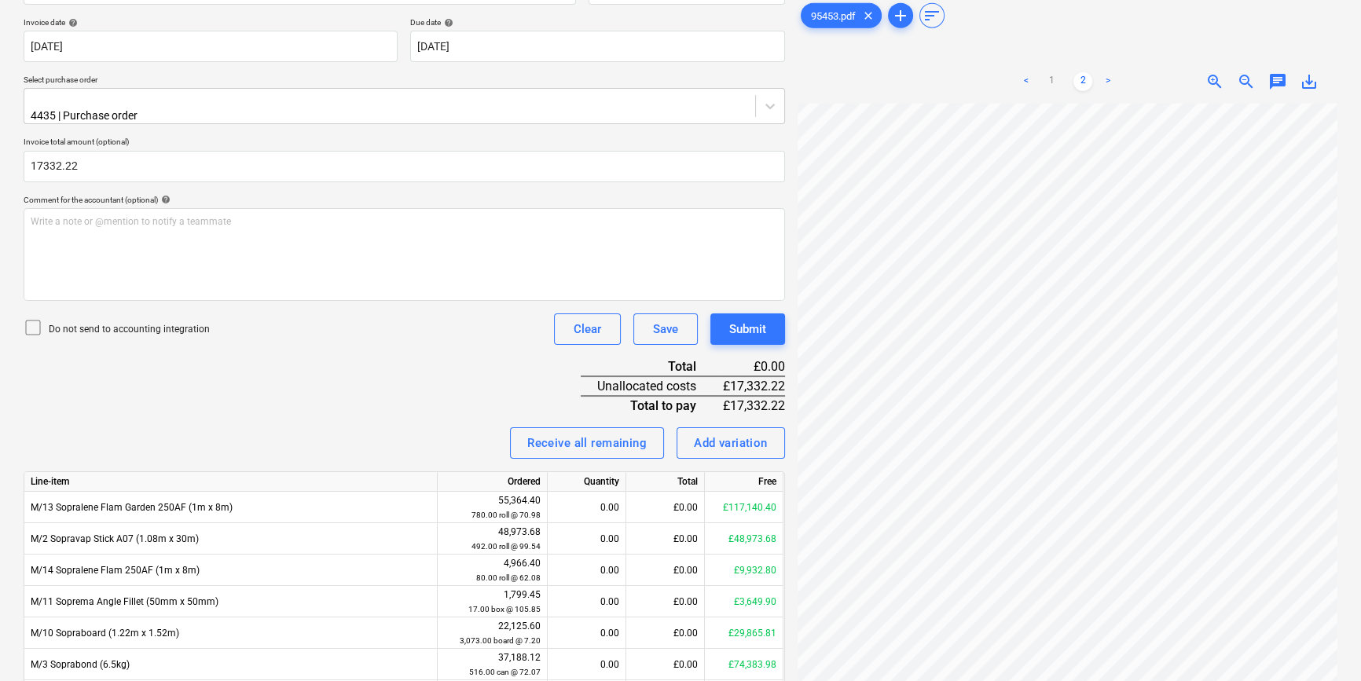
type input "17,332.22"
click at [123, 314] on div "Do not send to accounting integration Clear Save Submit" at bounding box center [405, 329] width 762 height 31
click at [83, 323] on p "Do not send to accounting integration" at bounding box center [129, 329] width 161 height 13
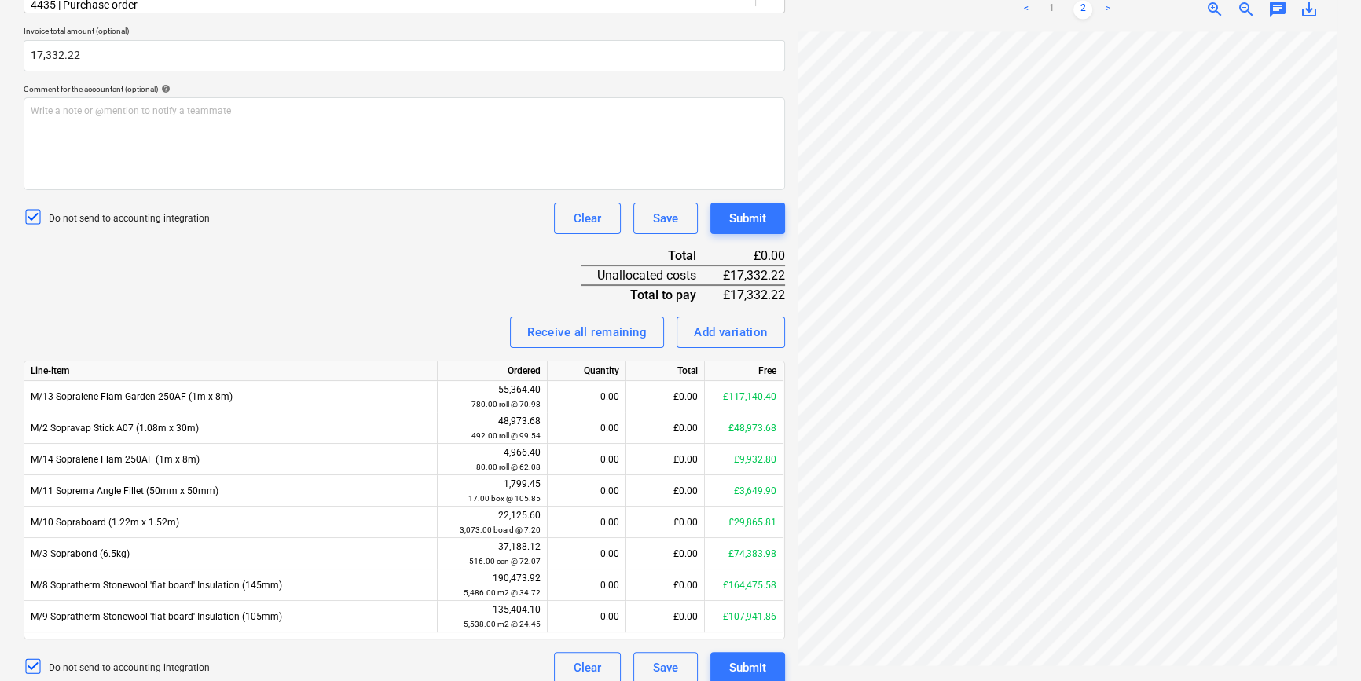
scroll to position [129, 53]
click at [1056, 7] on link "1" at bounding box center [1051, 9] width 19 height 19
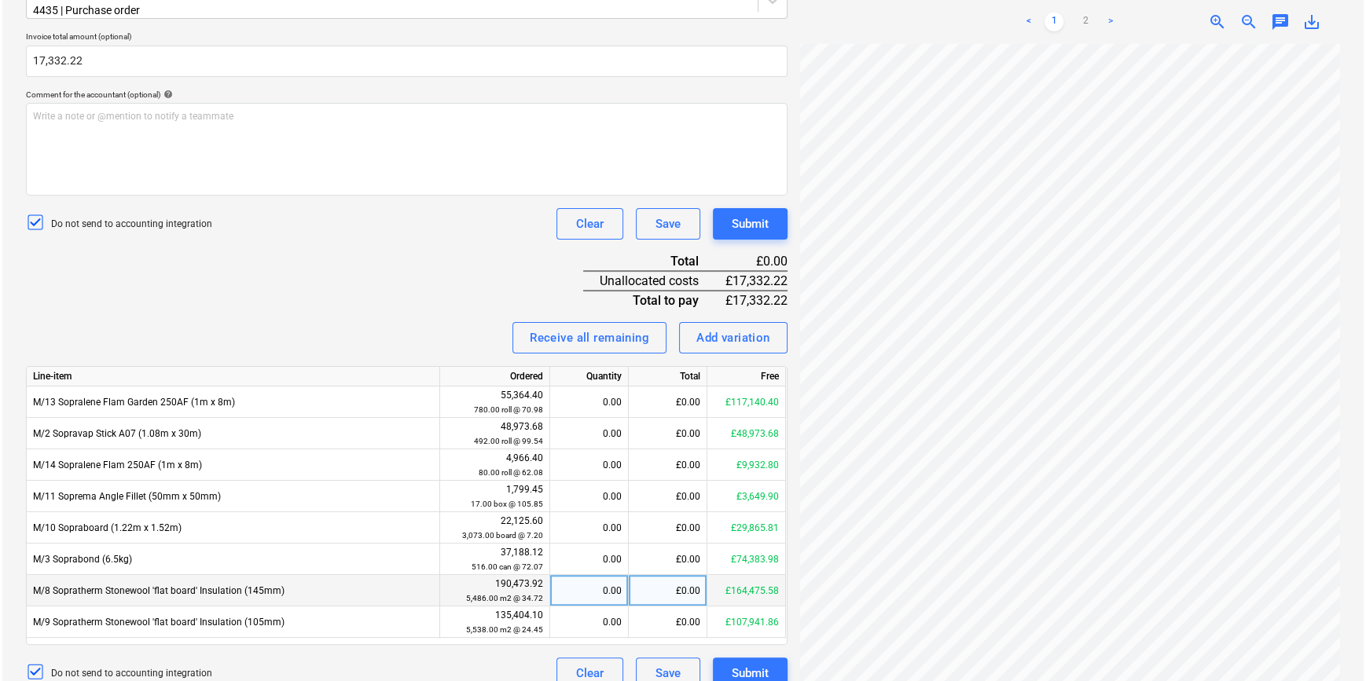
scroll to position [405, 0]
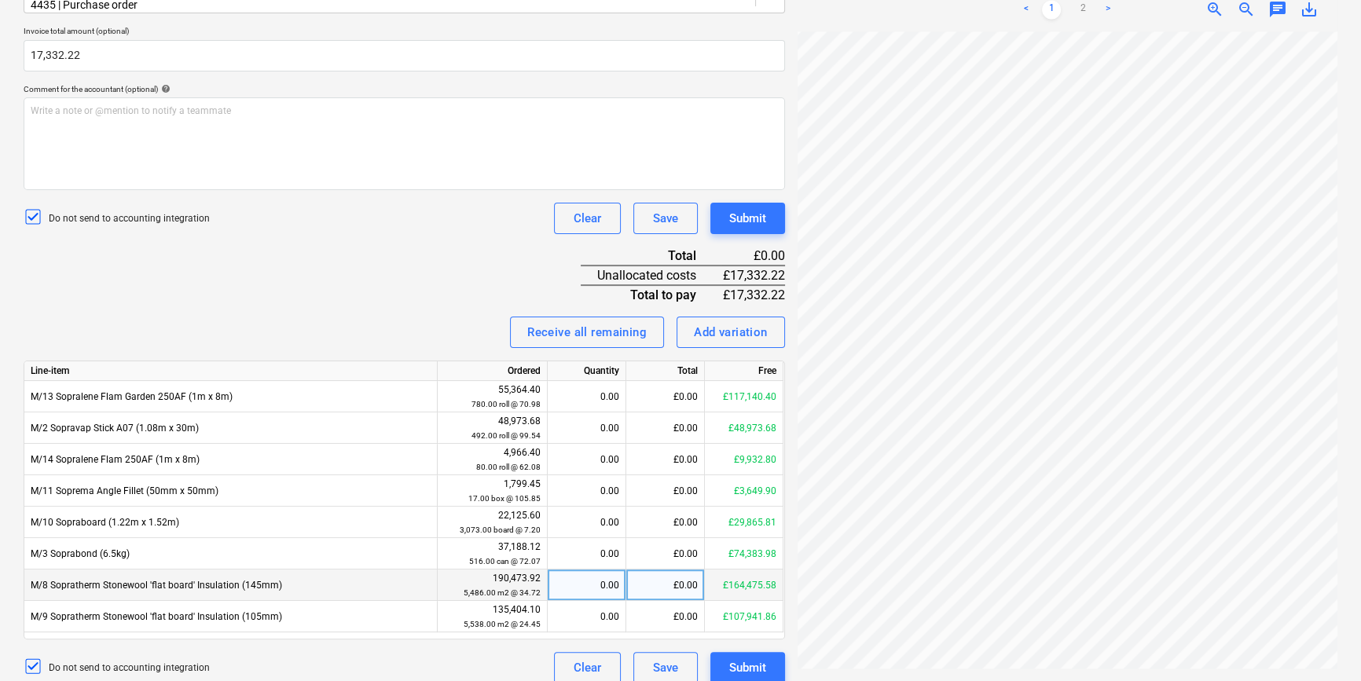
click at [660, 572] on div "£0.00" at bounding box center [665, 585] width 79 height 31
type input "17332.22"
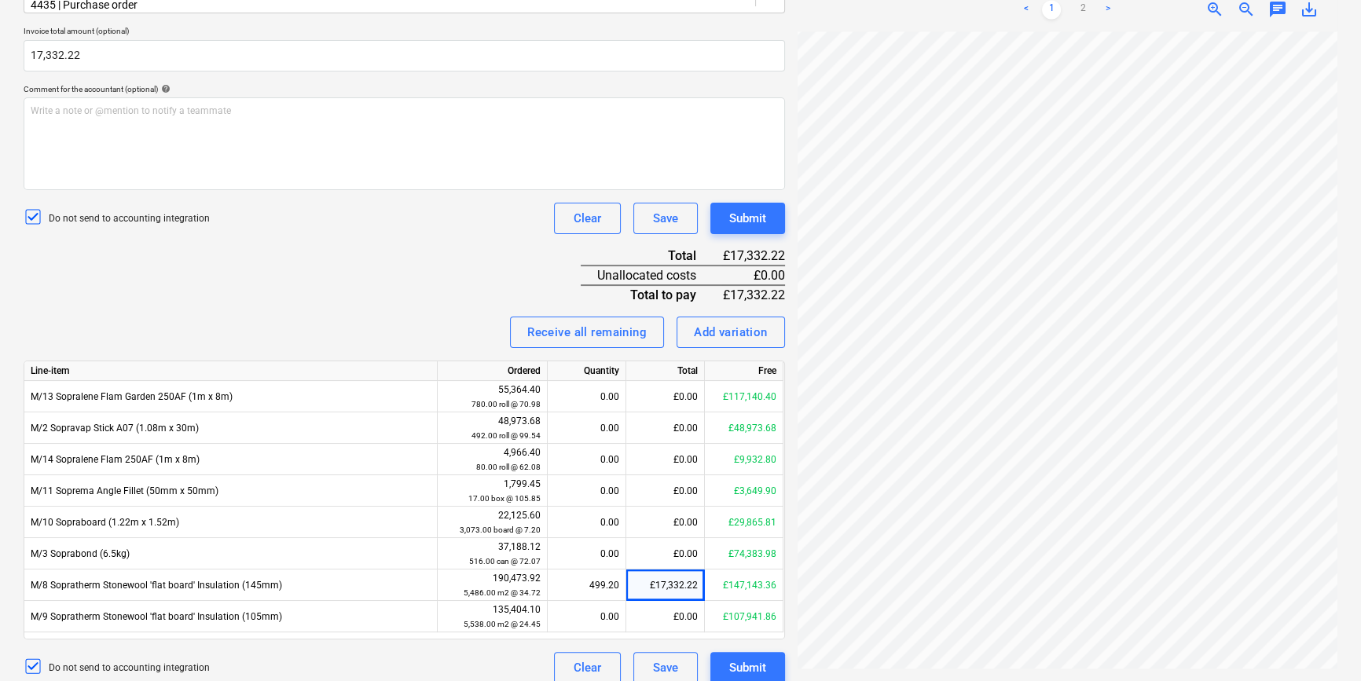
click at [493, 655] on div "Do not send to accounting integration Clear Save Submit" at bounding box center [405, 667] width 762 height 31
click at [744, 658] on div "Submit" at bounding box center [747, 668] width 37 height 20
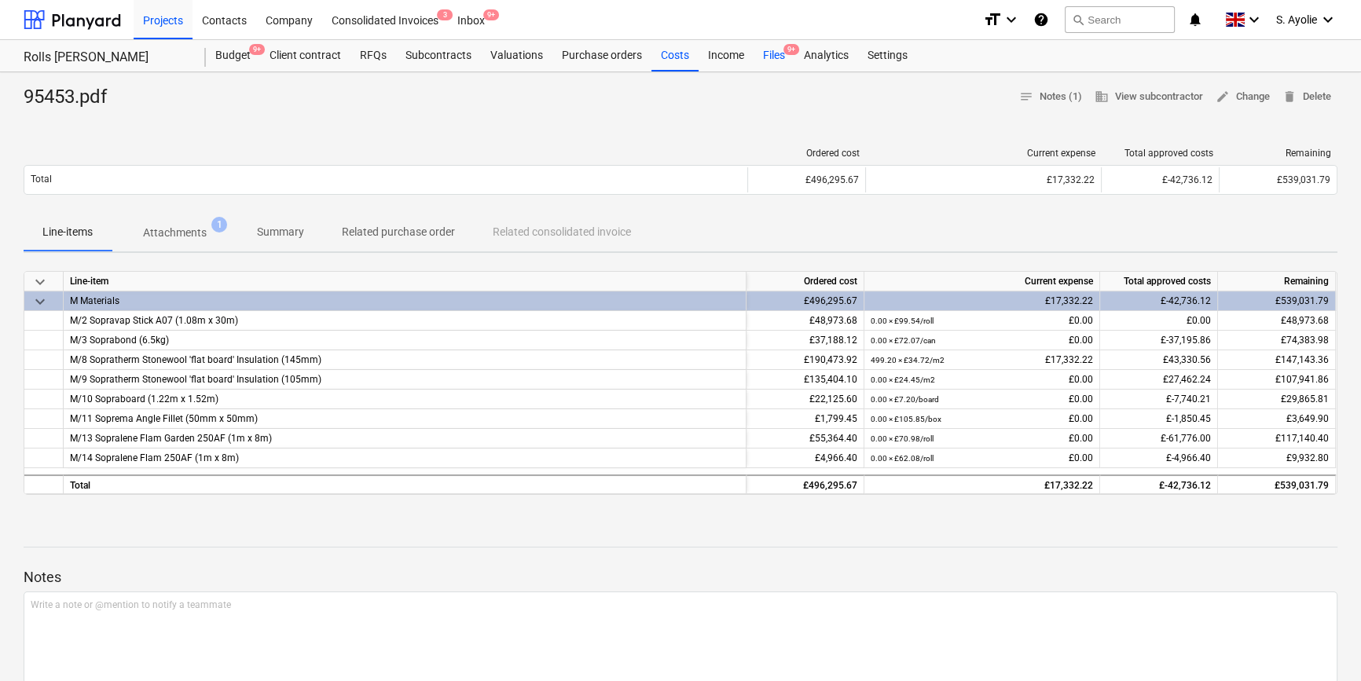
click at [784, 50] on span "9+" at bounding box center [792, 49] width 16 height 11
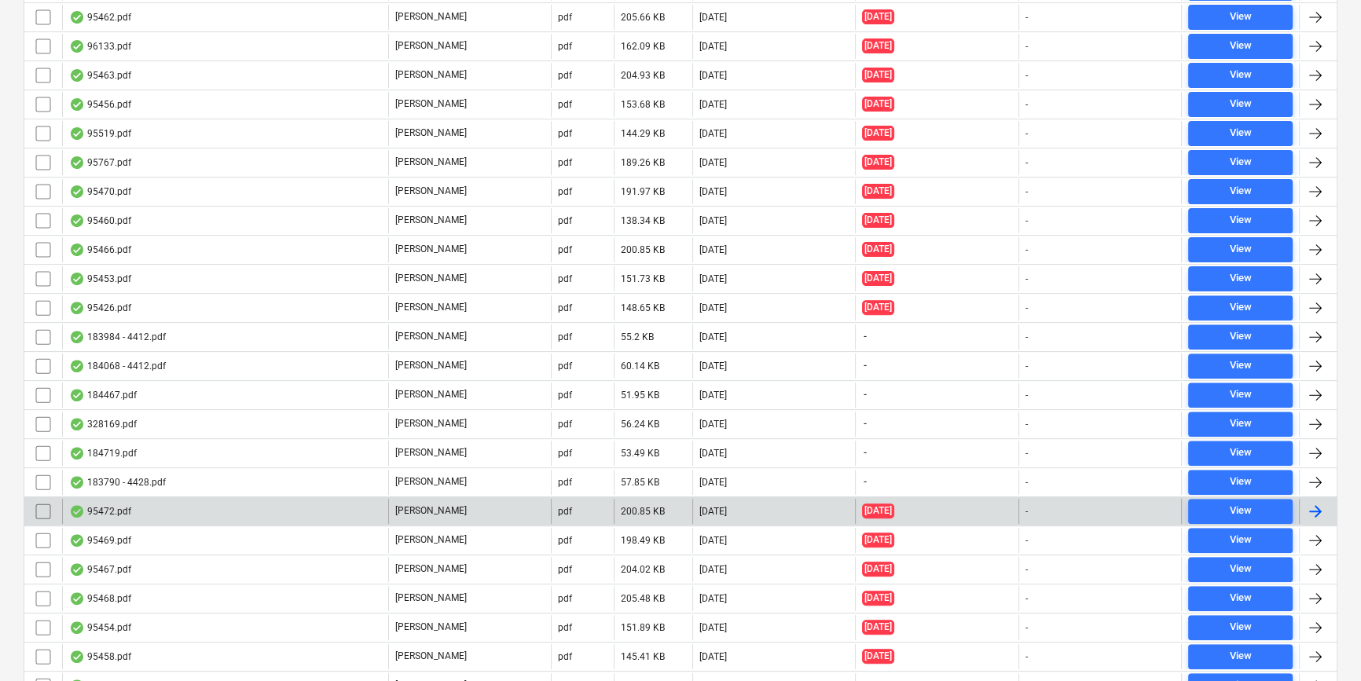
scroll to position [643, 0]
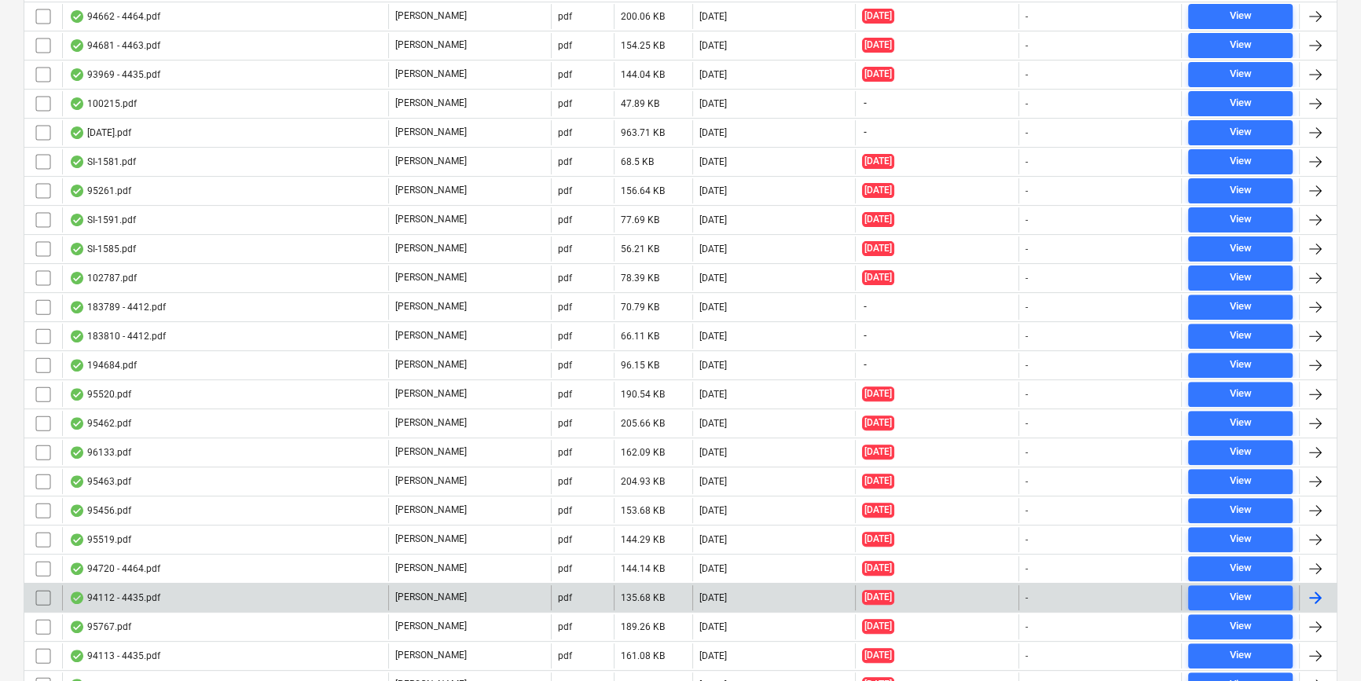
click at [236, 589] on div "94112 - 4435.pdf" at bounding box center [225, 598] width 326 height 25
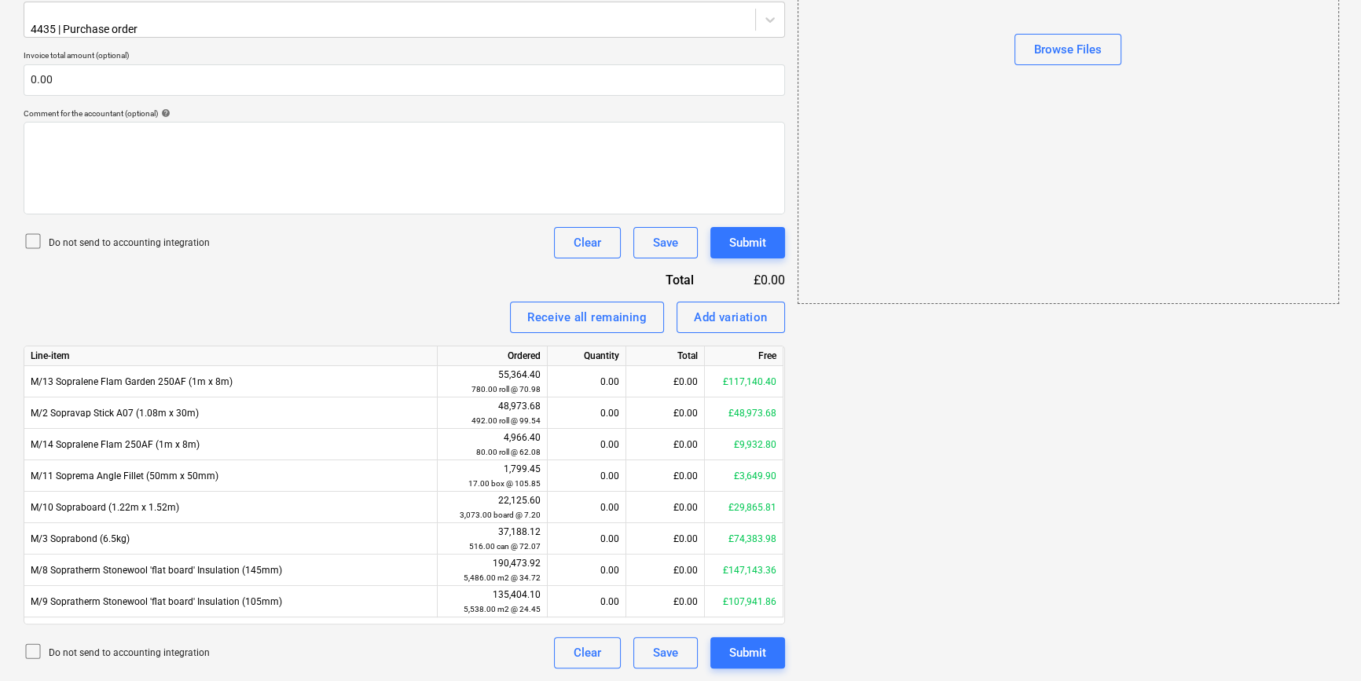
scroll to position [34, 0]
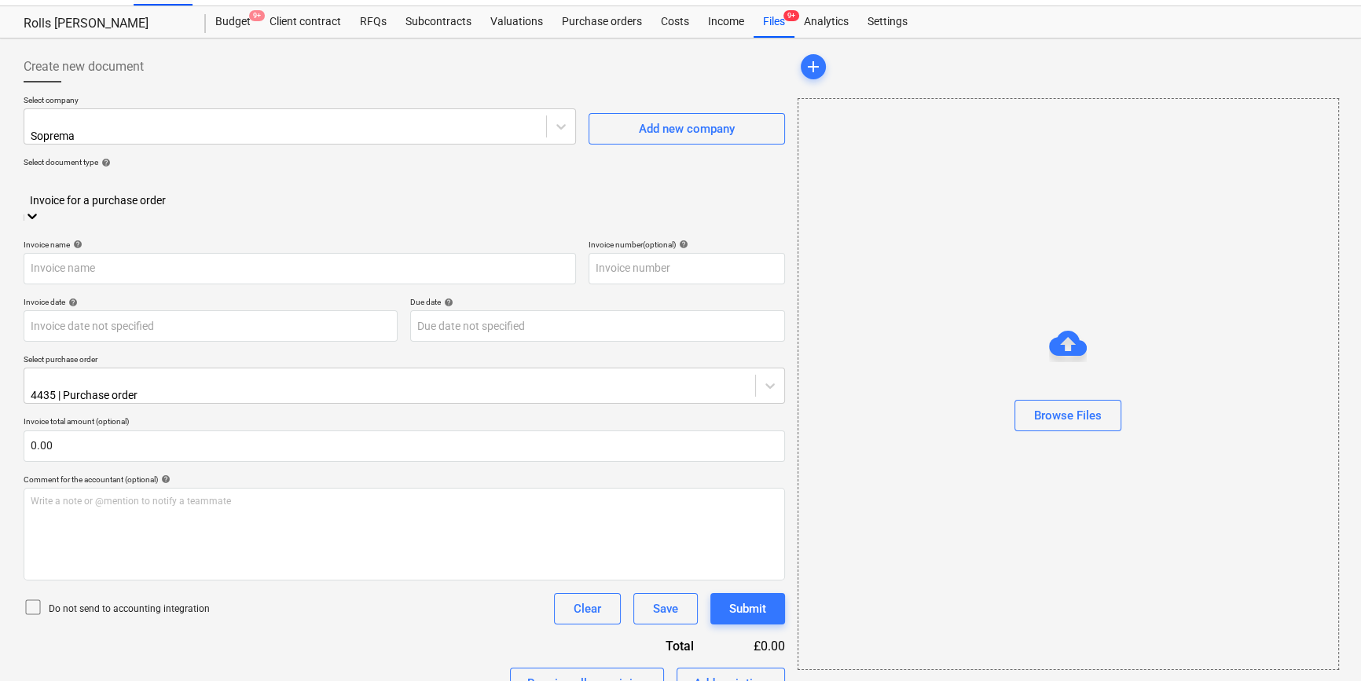
type input "C0000603"
type input "[DATE]"
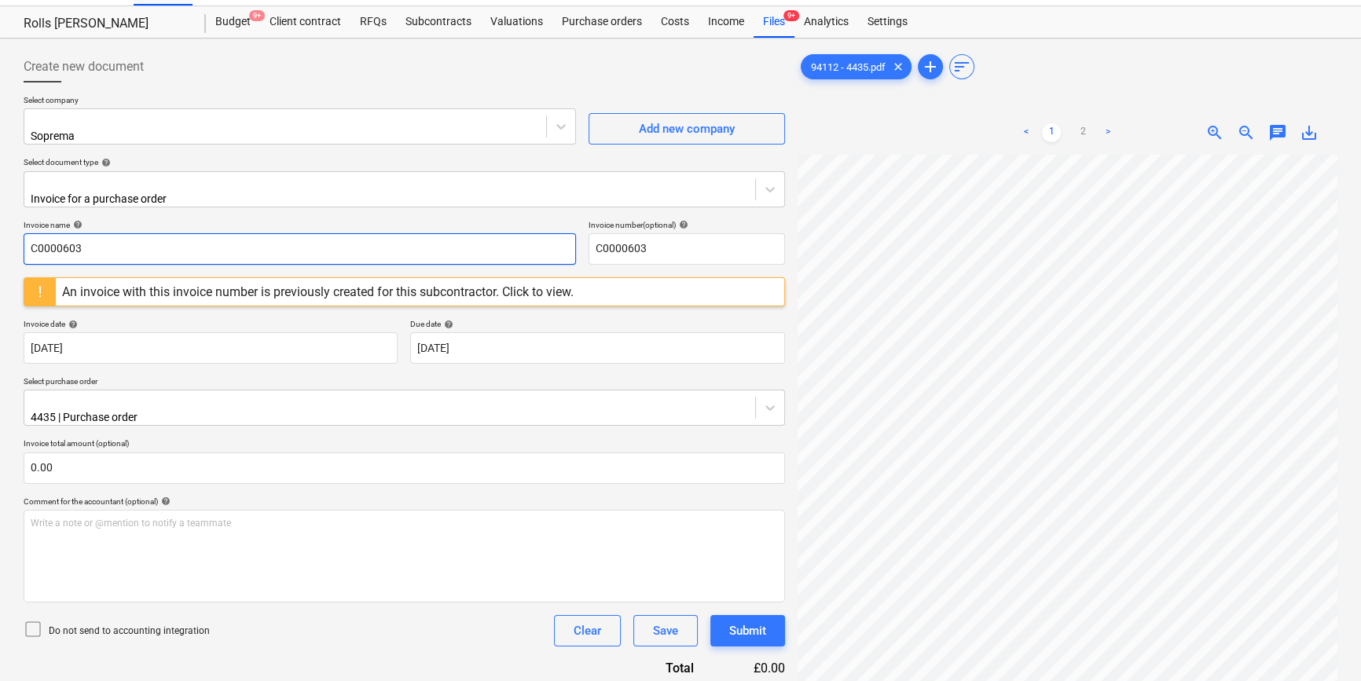
click at [201, 233] on input "C0000603" at bounding box center [300, 248] width 553 height 31
click at [203, 234] on input "C0000603" at bounding box center [300, 248] width 553 height 31
click at [204, 236] on input "C0000603" at bounding box center [300, 248] width 553 height 31
type input "94112"
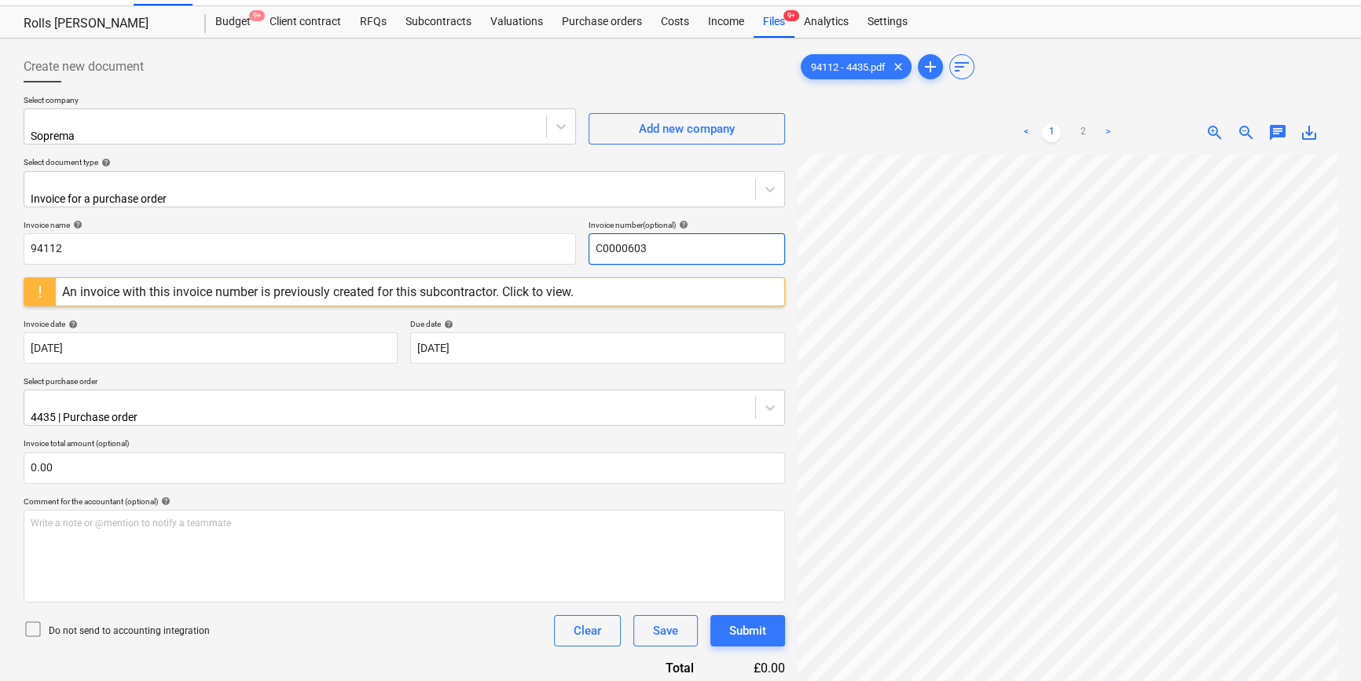
drag, startPoint x: 666, startPoint y: 243, endPoint x: 520, endPoint y: 218, distance: 148.2
click at [520, 220] on div "Invoice name help 94112 Invoice number (optional) help C0000603" at bounding box center [405, 242] width 762 height 45
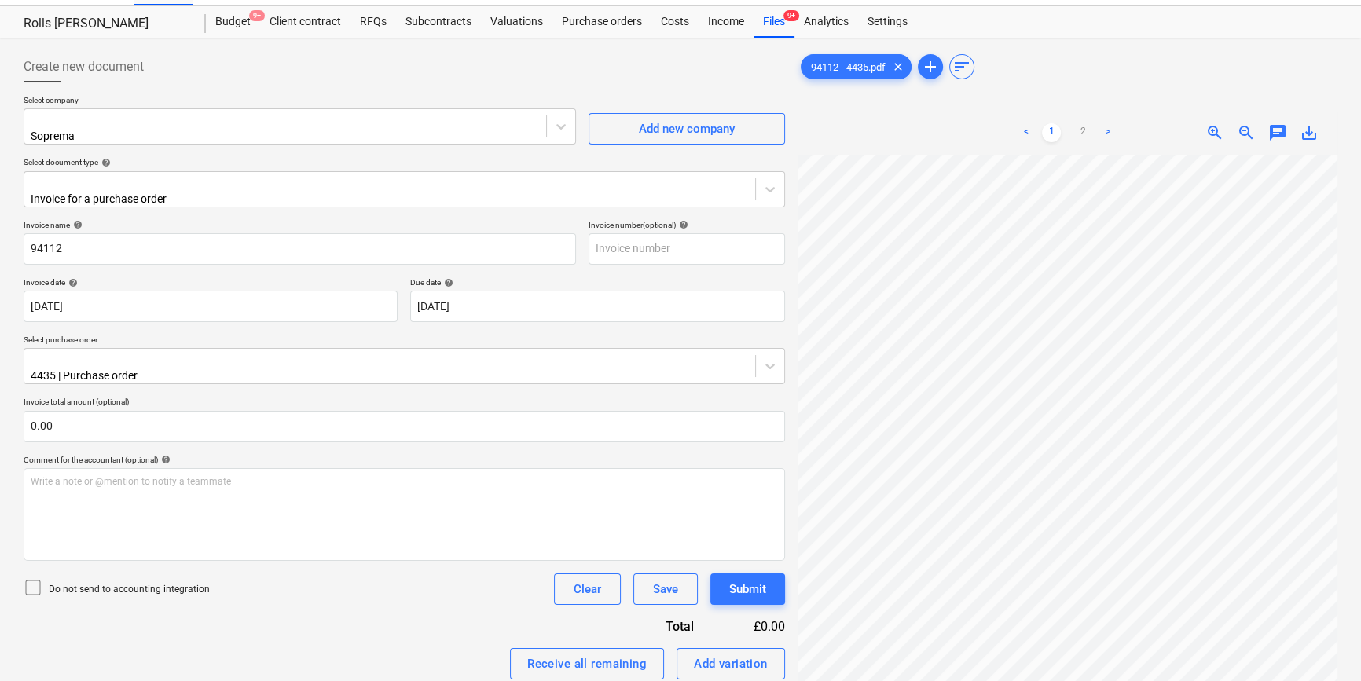
click at [526, 220] on div "Invoice name help" at bounding box center [300, 225] width 553 height 10
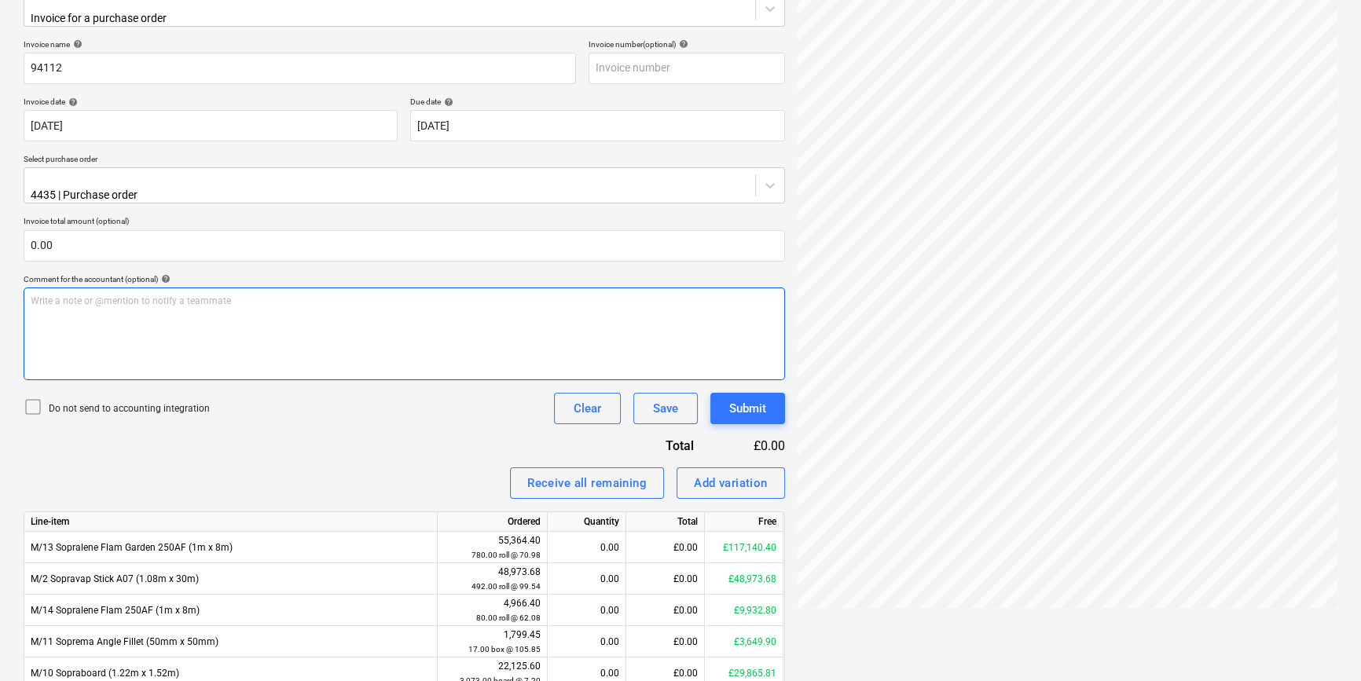
scroll to position [365, 0]
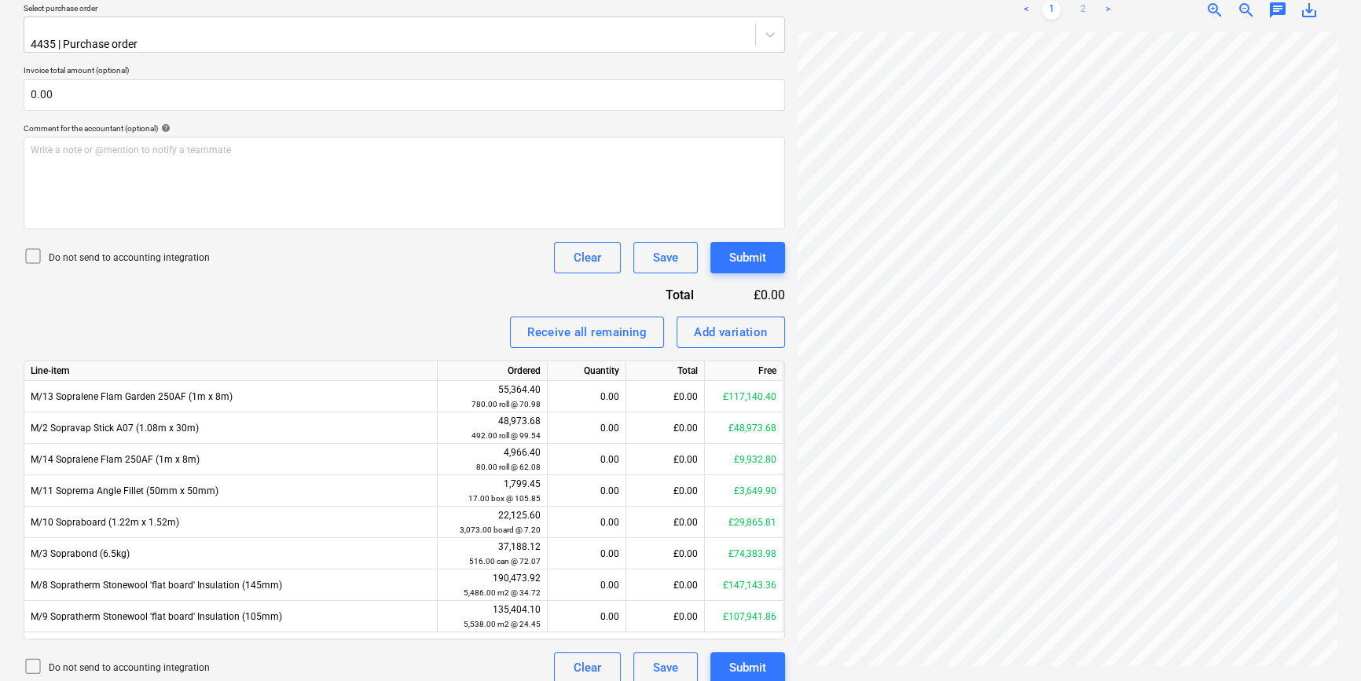
click at [1089, 6] on link "2" at bounding box center [1083, 10] width 19 height 19
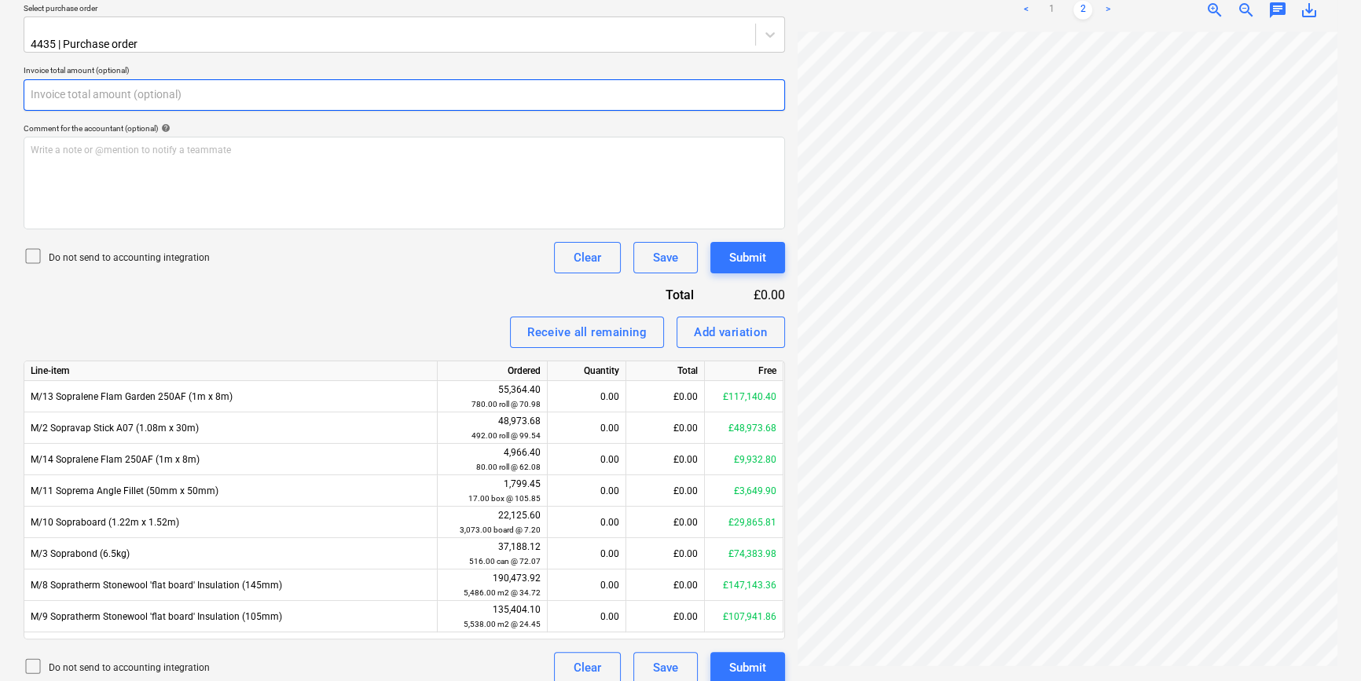
click at [127, 85] on input "text" at bounding box center [405, 94] width 762 height 31
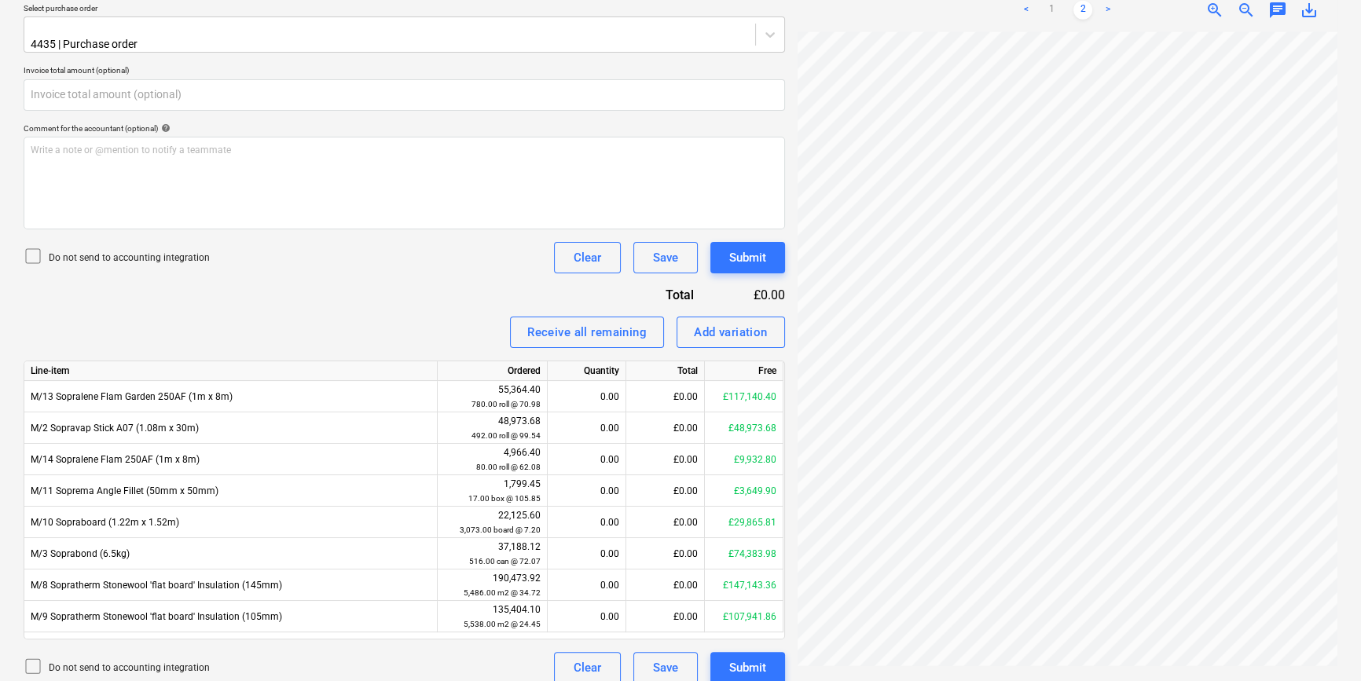
type input "0.00"
click at [123, 252] on p "Do not send to accounting integration" at bounding box center [129, 258] width 161 height 13
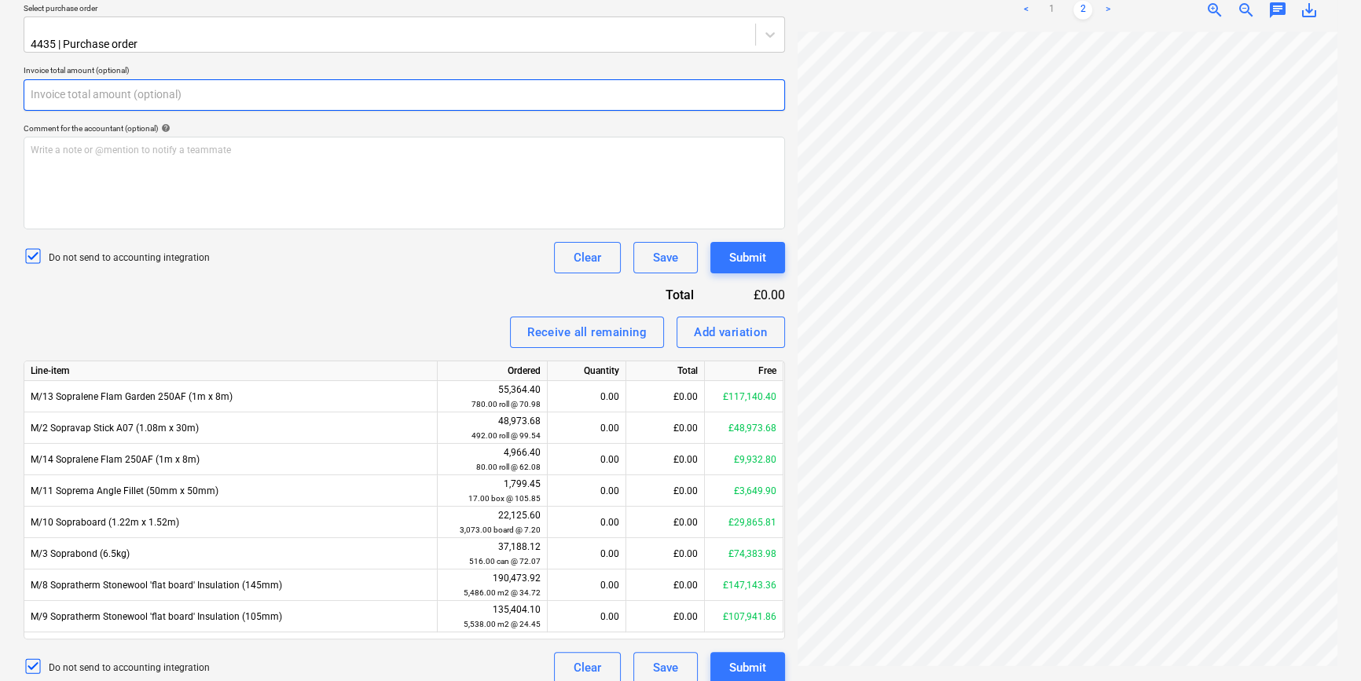
click at [149, 88] on input "text" at bounding box center [405, 94] width 762 height 31
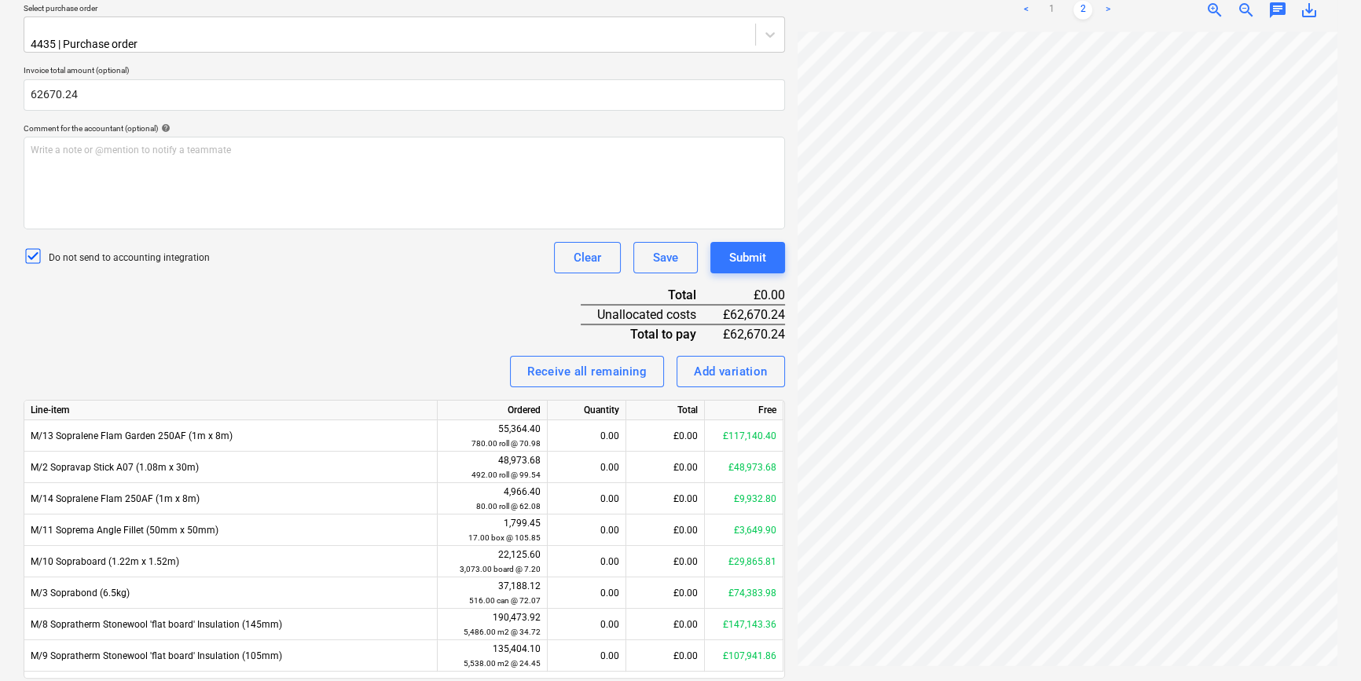
type input "62,670.24"
click at [159, 274] on div "Invoice name help 94112 Invoice number (optional) help Invoice date help [DATE]…" at bounding box center [405, 305] width 762 height 835
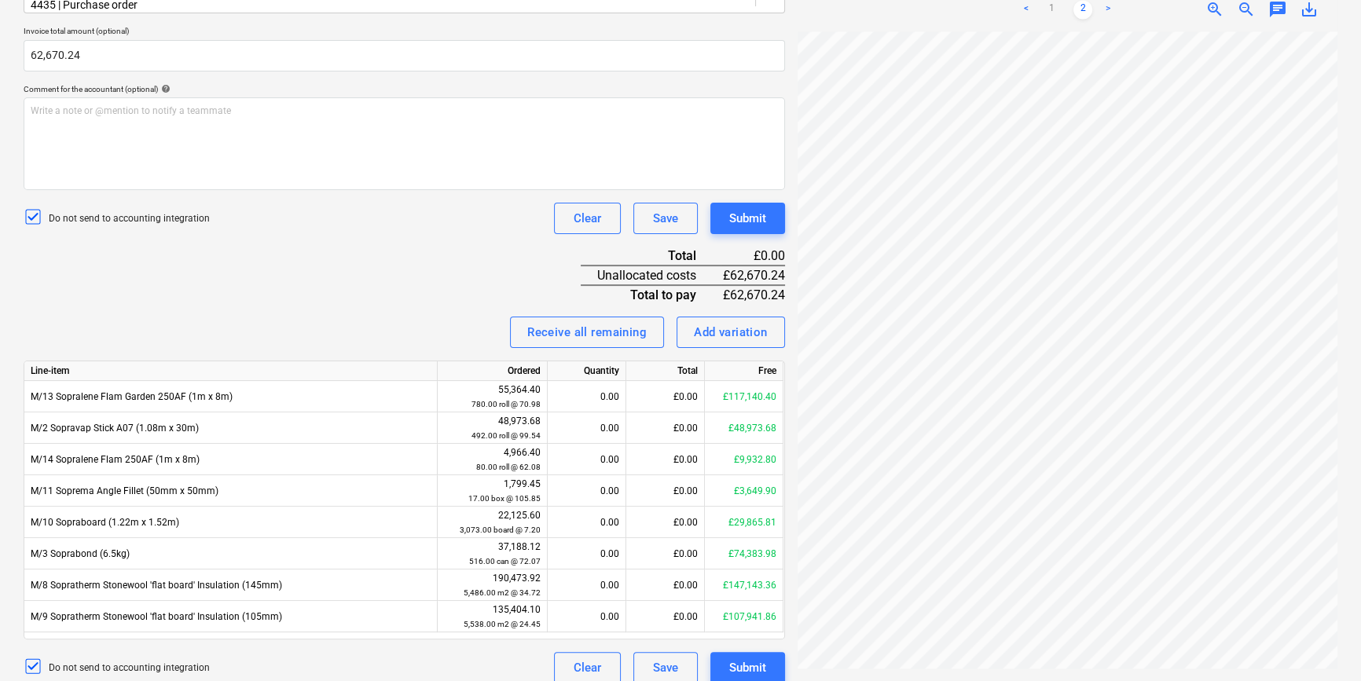
scroll to position [183, 0]
click at [1053, 8] on link "1" at bounding box center [1051, 9] width 19 height 19
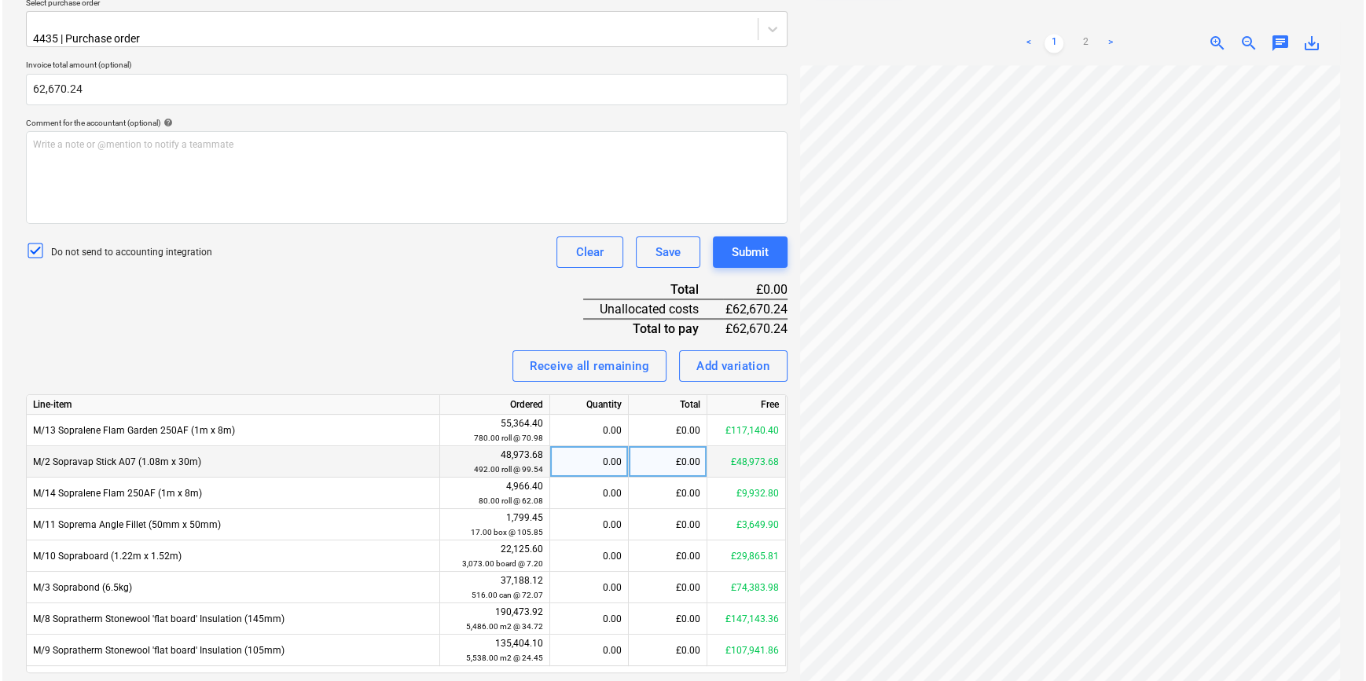
scroll to position [405, 0]
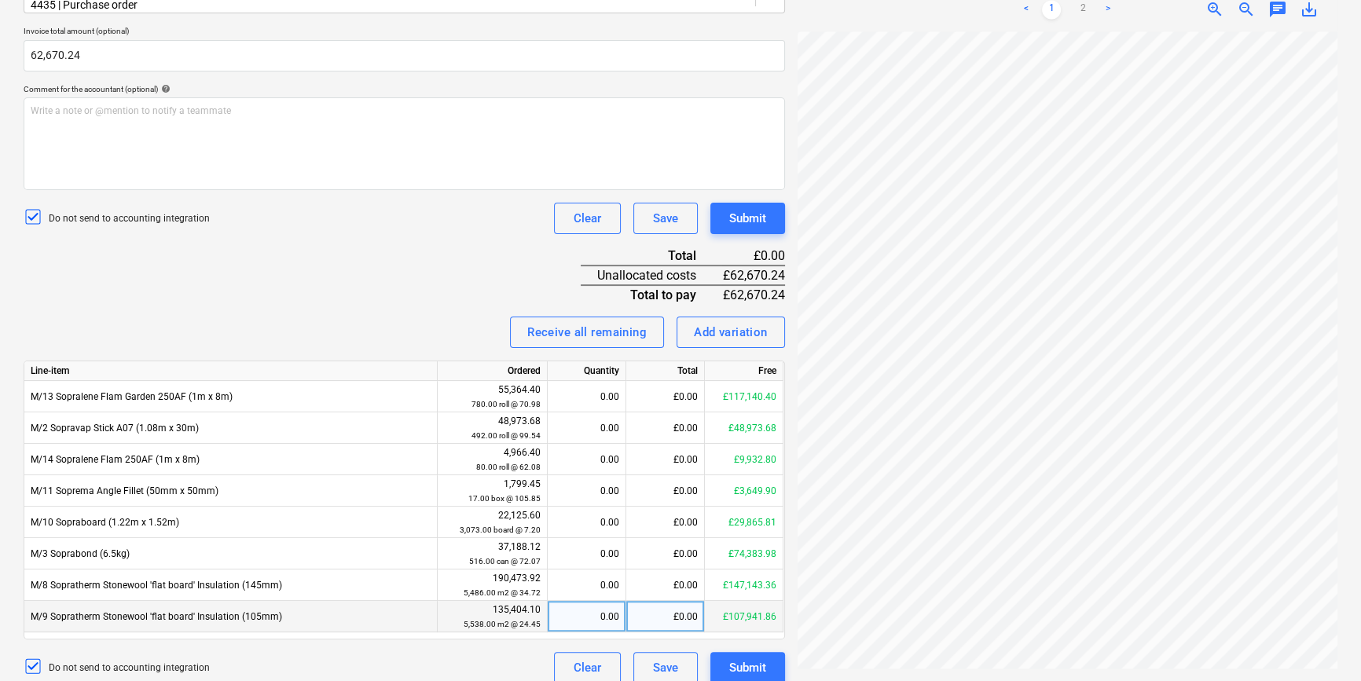
click at [674, 604] on div "£0.00" at bounding box center [665, 616] width 79 height 31
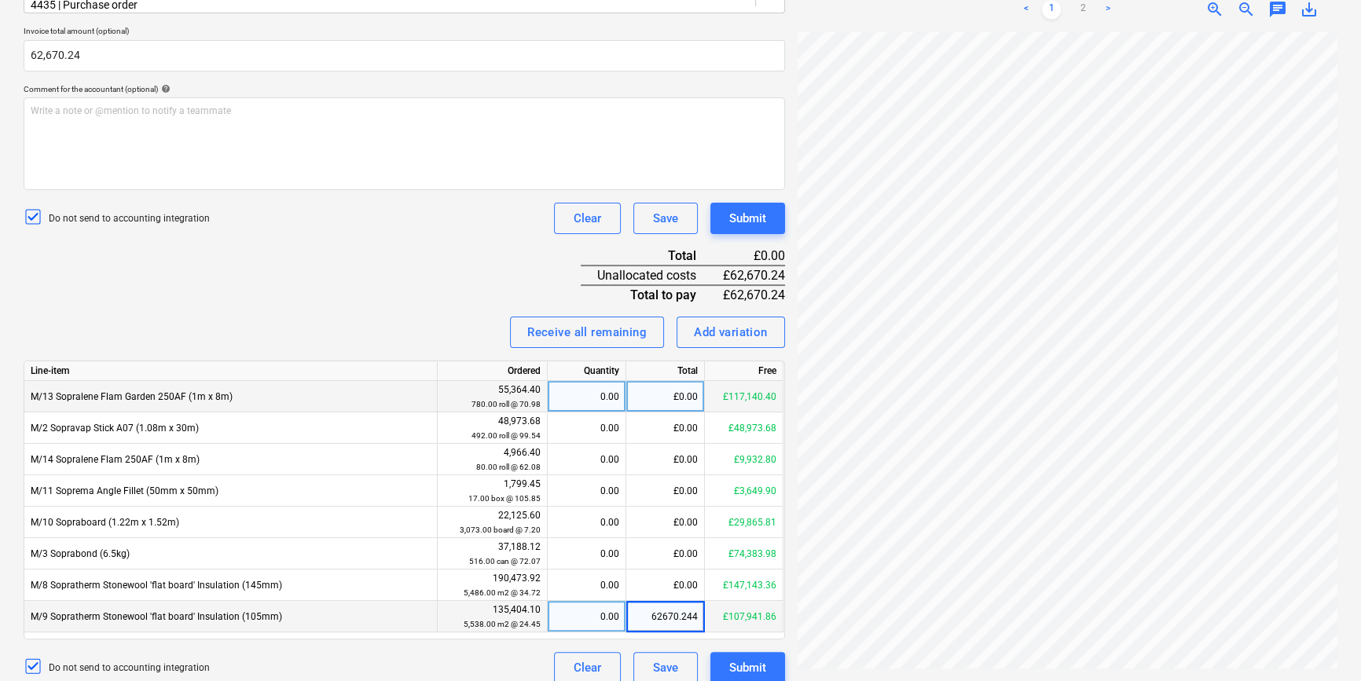
type input "62670.24"
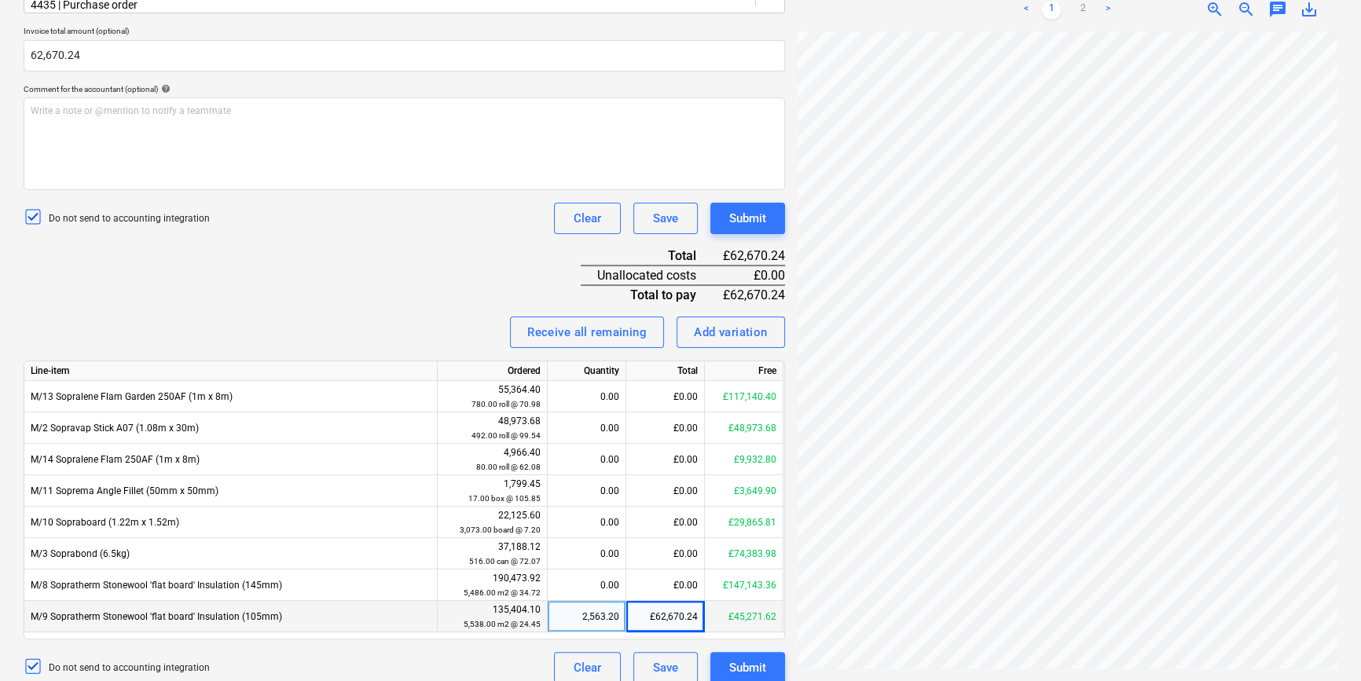
click at [430, 248] on div "Invoice name help 94112 Invoice number (optional) help Invoice date help [DATE]…" at bounding box center [405, 266] width 762 height 835
click at [754, 658] on div "Submit" at bounding box center [747, 668] width 37 height 20
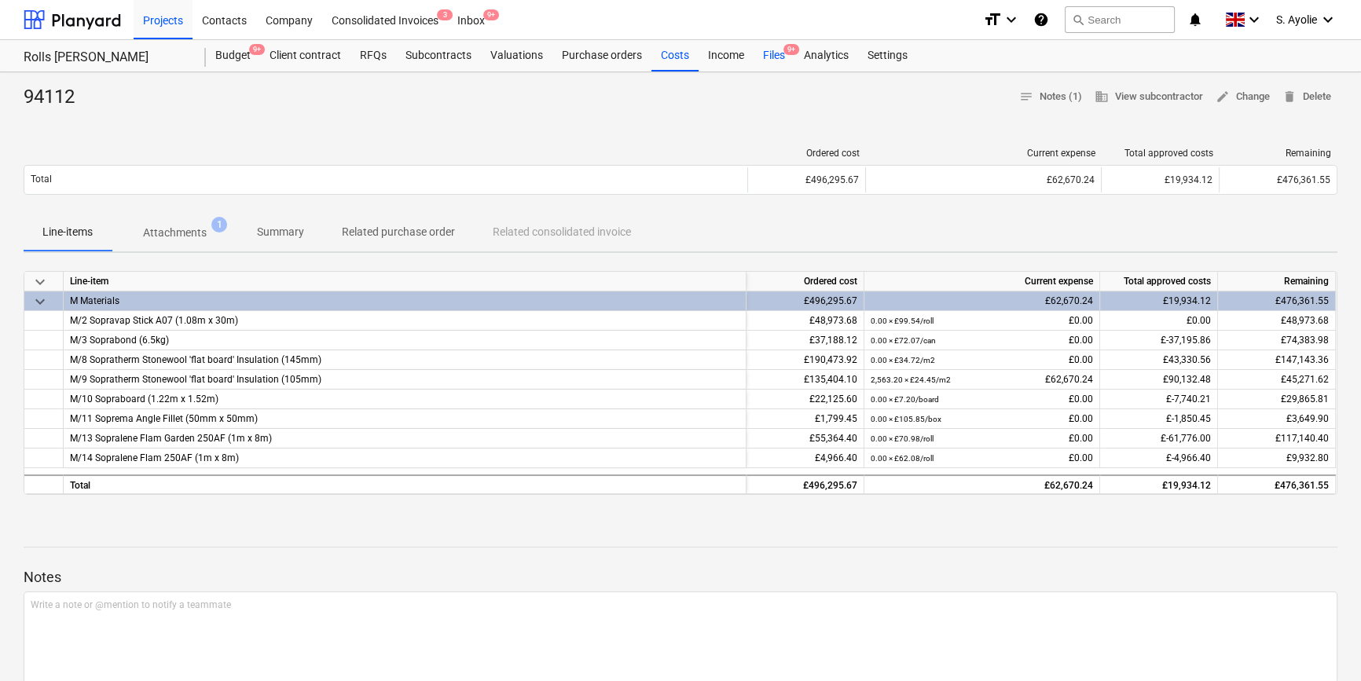
drag, startPoint x: 774, startPoint y: 42, endPoint x: 777, endPoint y: 59, distance: 17.5
click at [774, 42] on div "Files 9+" at bounding box center [774, 55] width 41 height 31
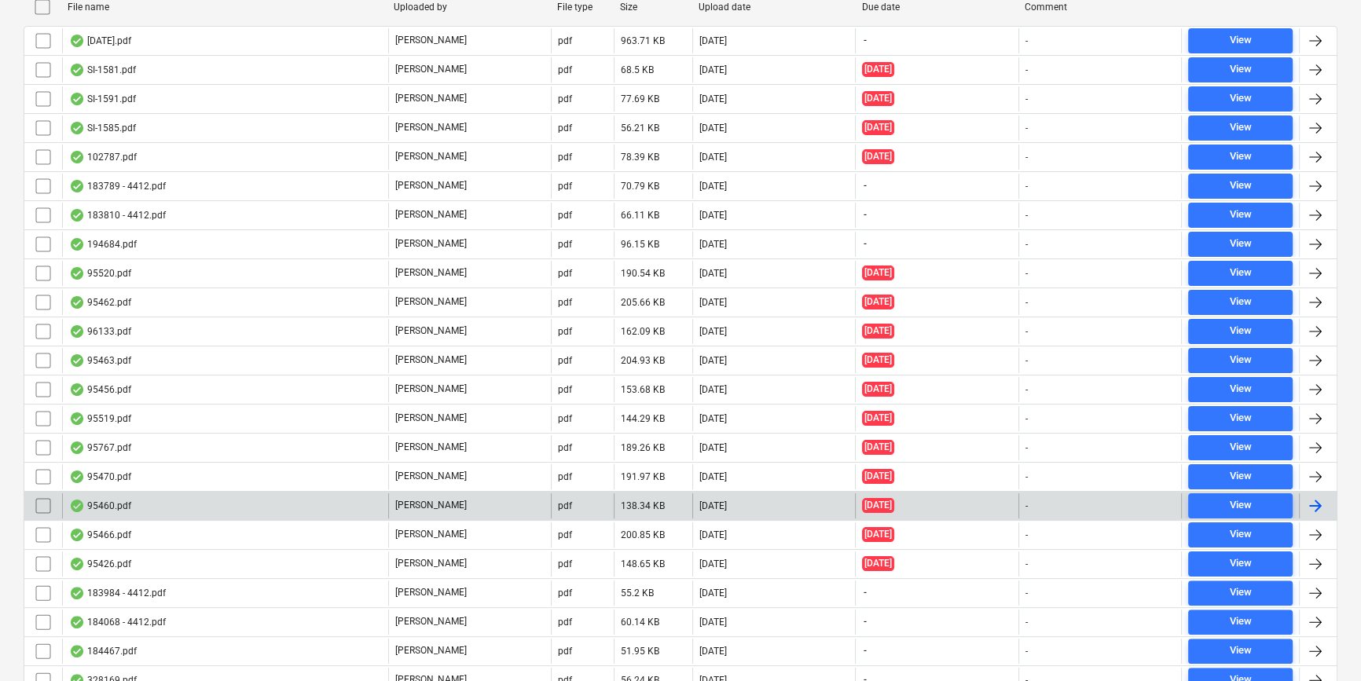
click at [282, 495] on div "95460.pdf" at bounding box center [225, 506] width 326 height 25
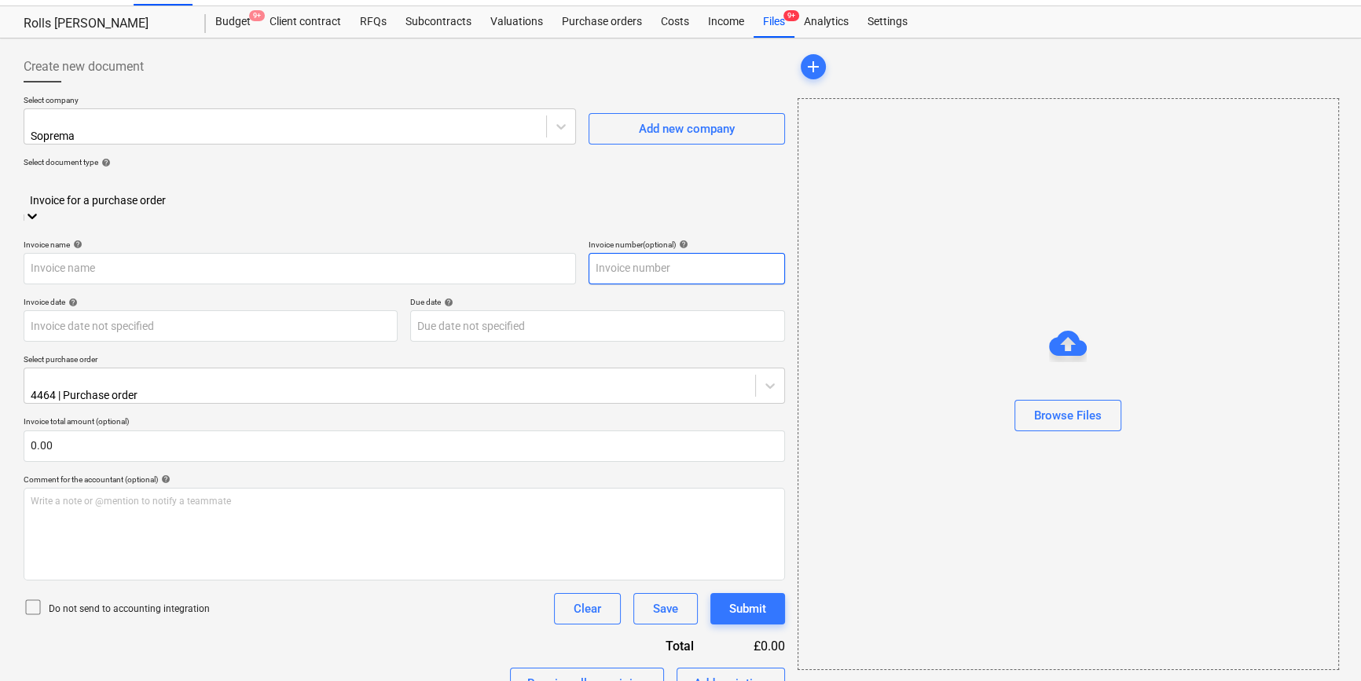
type input "95460.pdf"
type input "[DATE]"
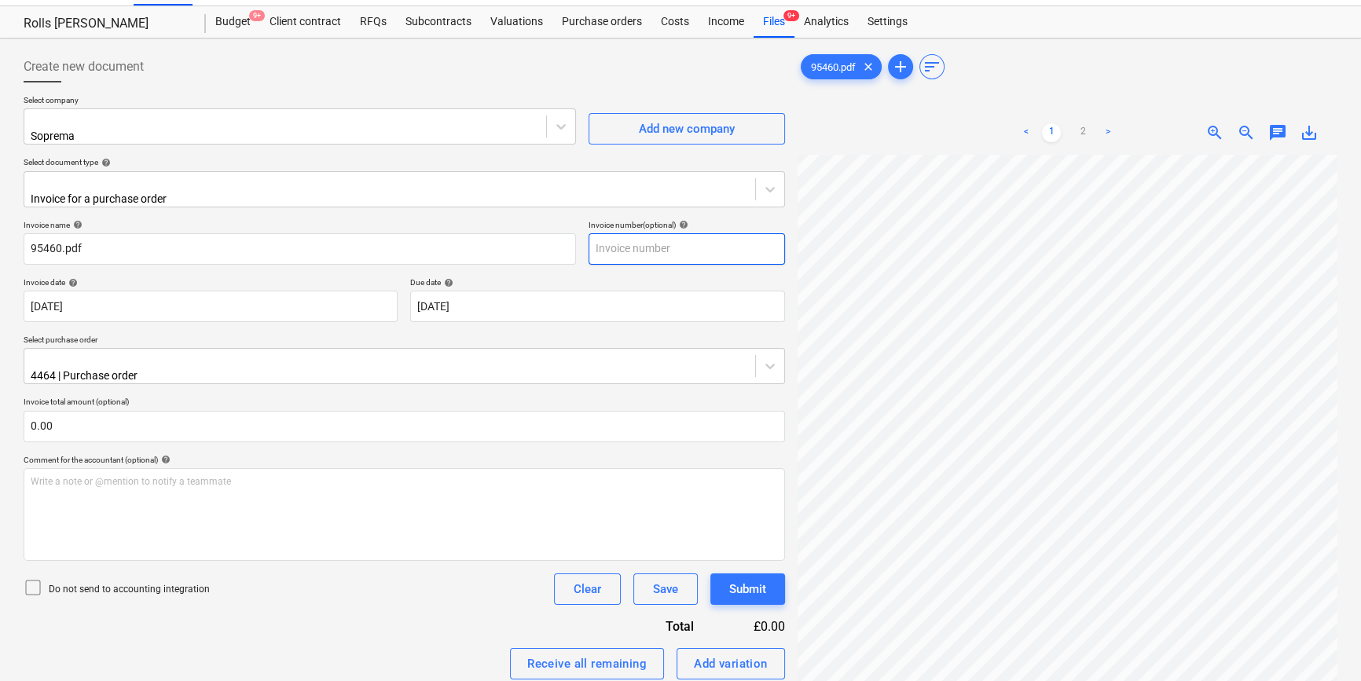
scroll to position [200, 53]
click at [795, 147] on div "95460.pdf clear add sort < 1 2 > zoom_in zoom_out chat 0 save_alt" at bounding box center [1067, 580] width 553 height 1071
click at [1082, 133] on link "2" at bounding box center [1083, 132] width 19 height 19
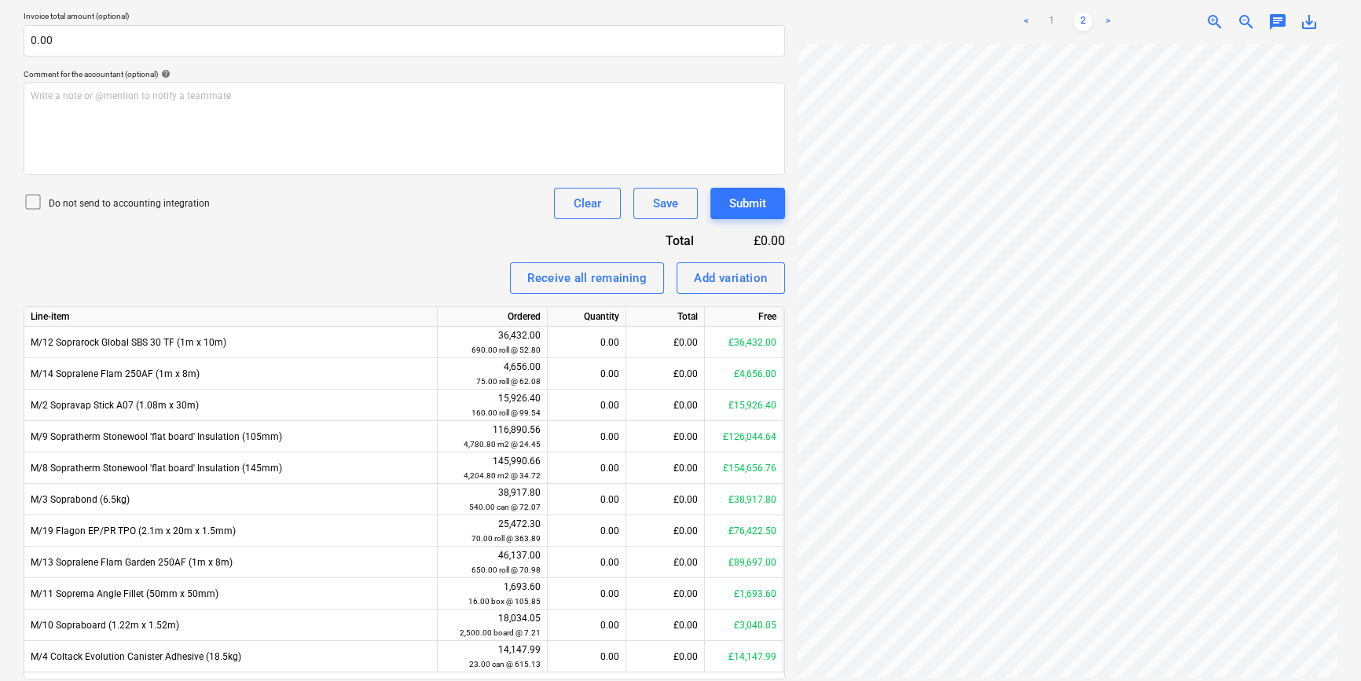
scroll to position [460, 0]
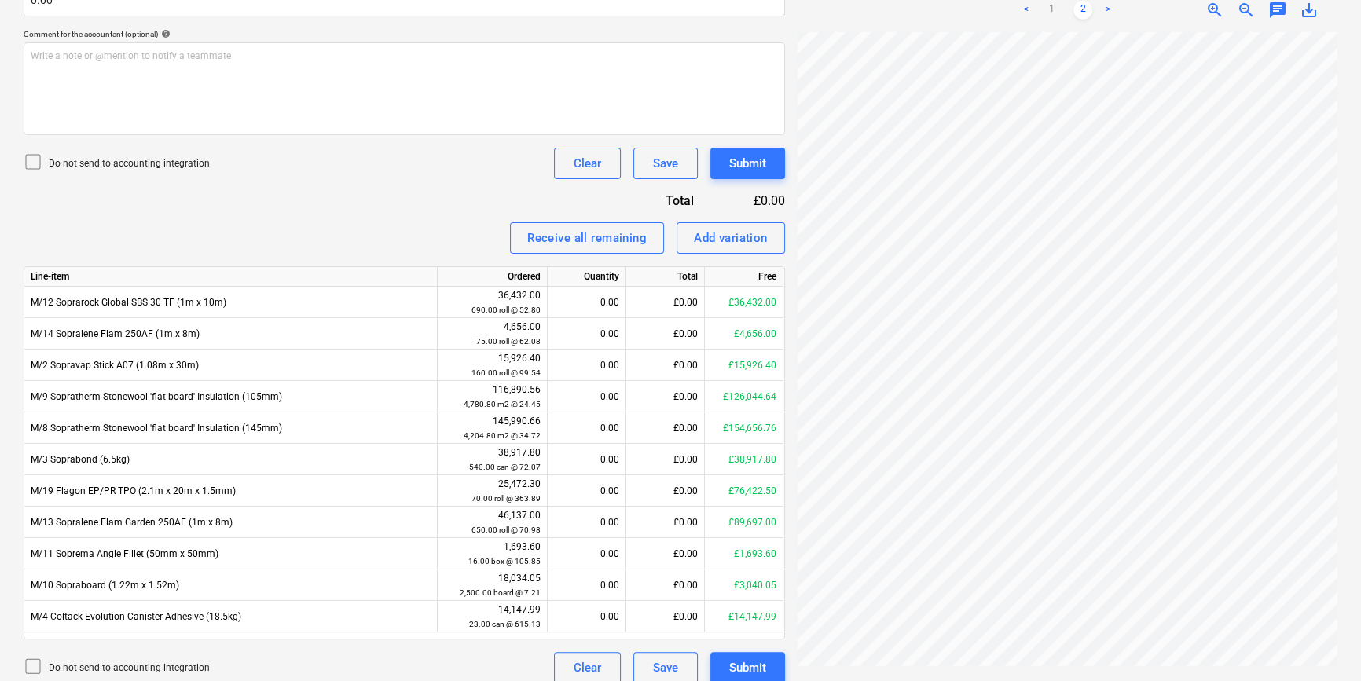
click at [114, 157] on p "Do not send to accounting integration" at bounding box center [129, 163] width 161 height 13
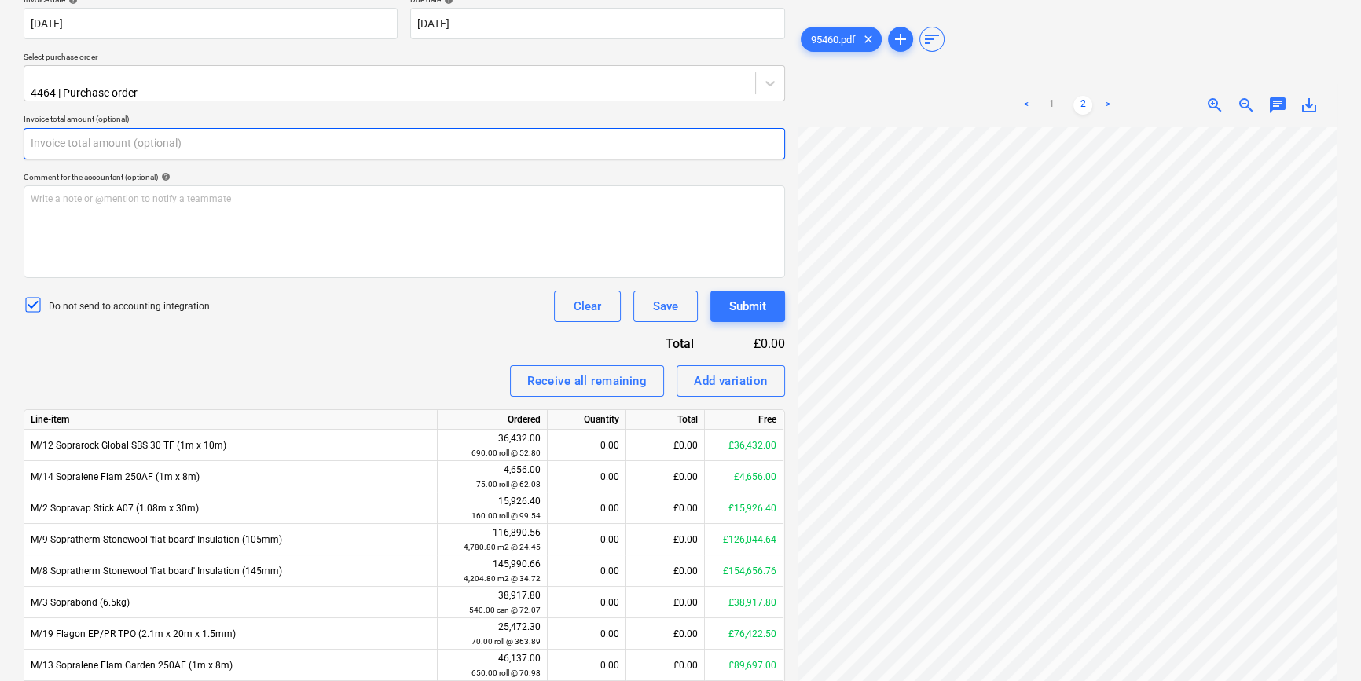
click at [235, 128] on input "text" at bounding box center [405, 143] width 762 height 31
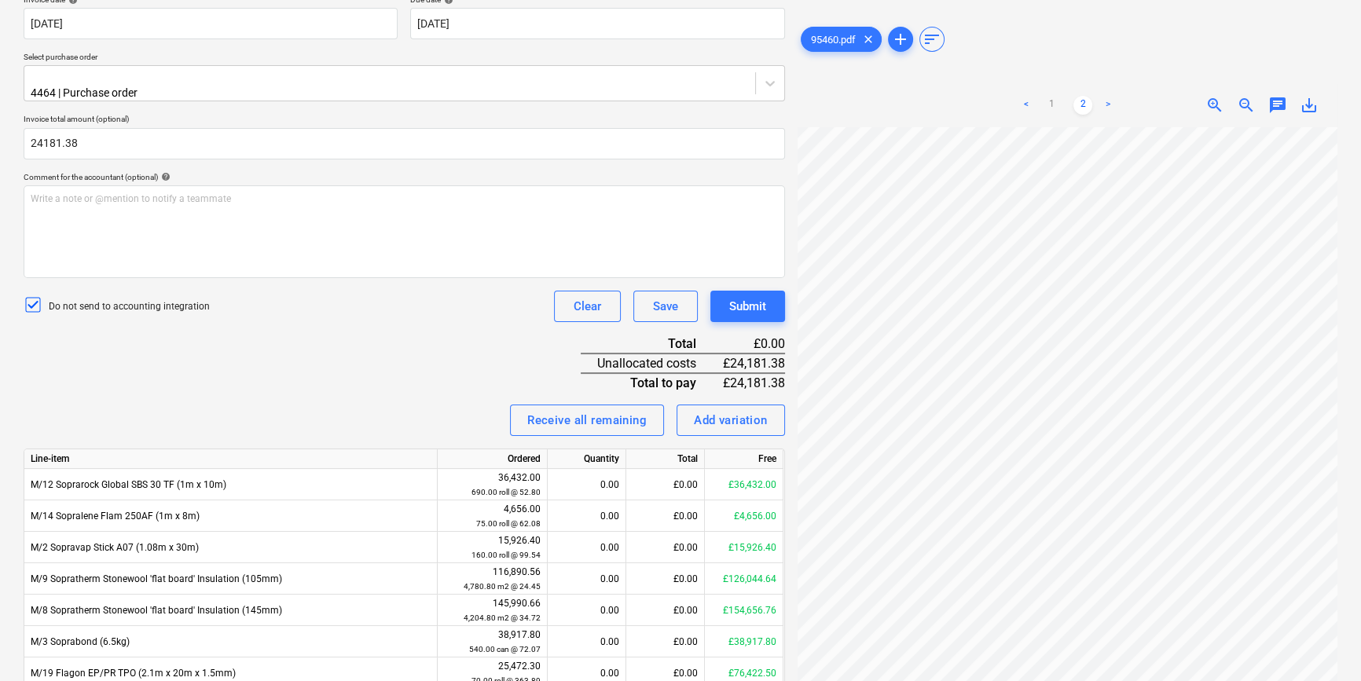
type input "24,181.38"
click at [228, 342] on div "Invoice name help 95460.pdf Invoice number (optional) help Invoice date help [D…" at bounding box center [405, 401] width 762 height 929
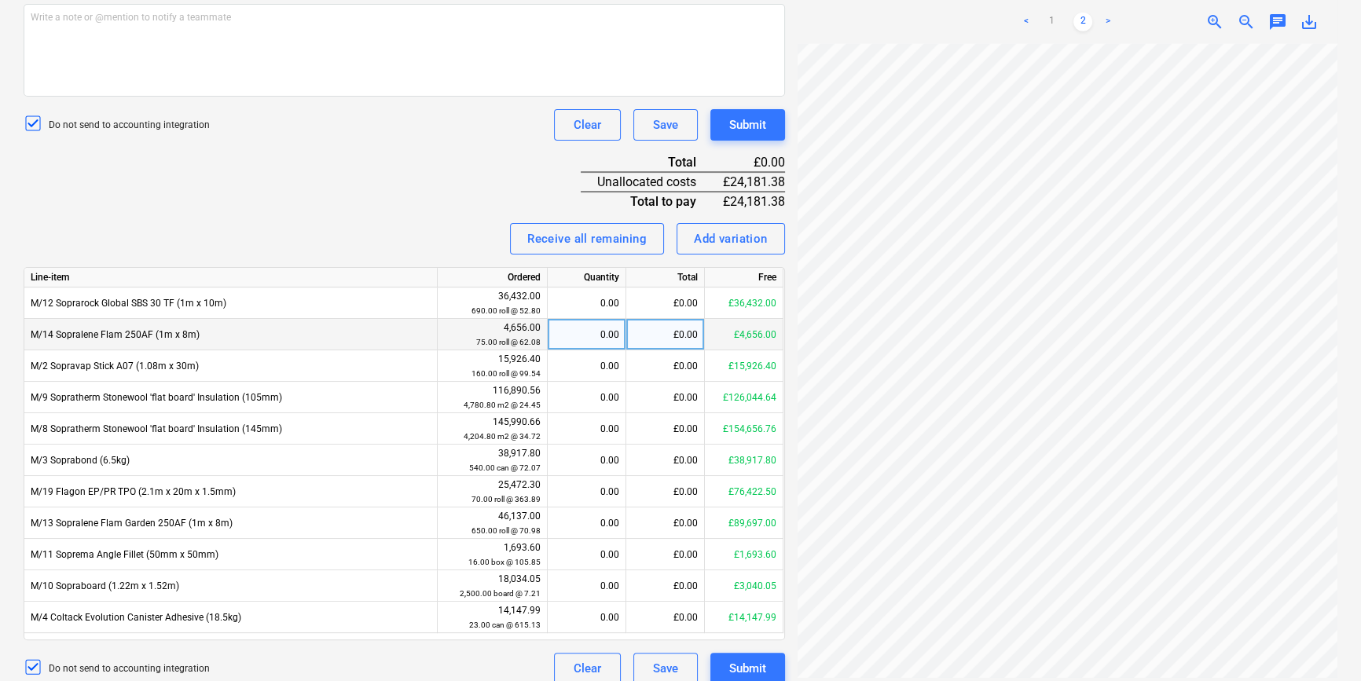
scroll to position [499, 0]
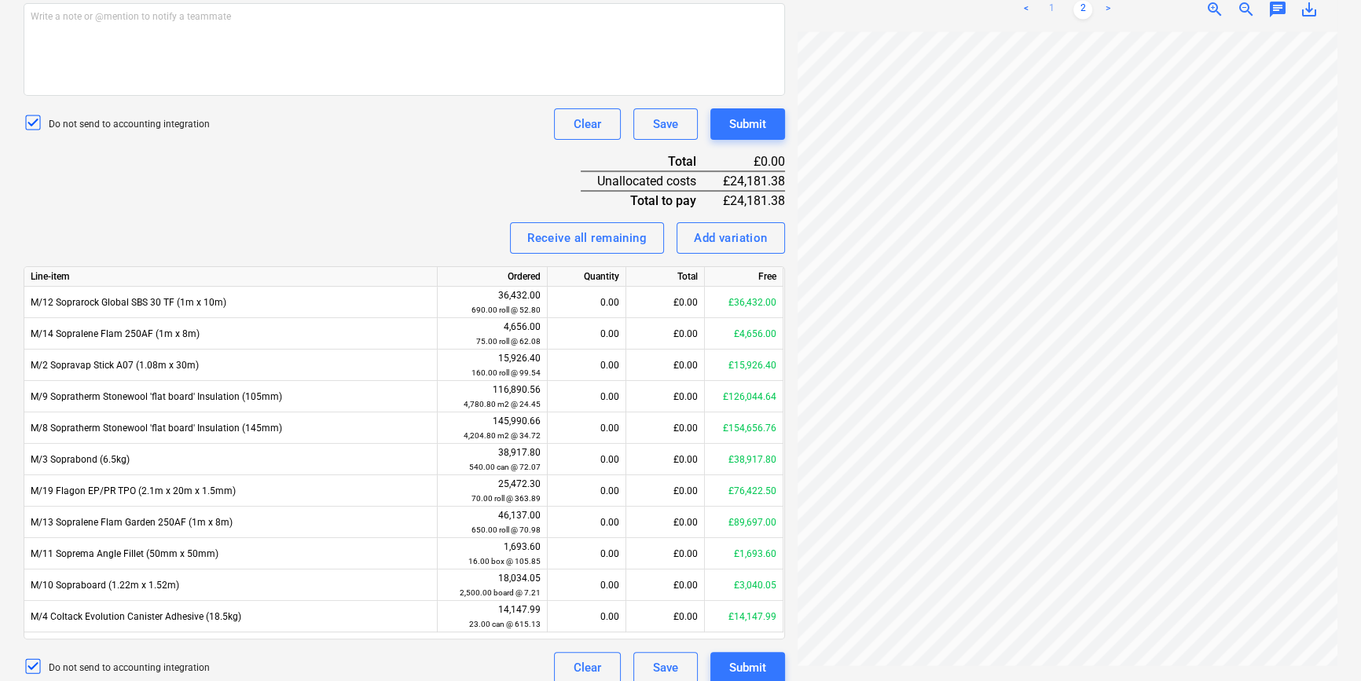
click at [1050, 9] on link "1" at bounding box center [1051, 9] width 19 height 19
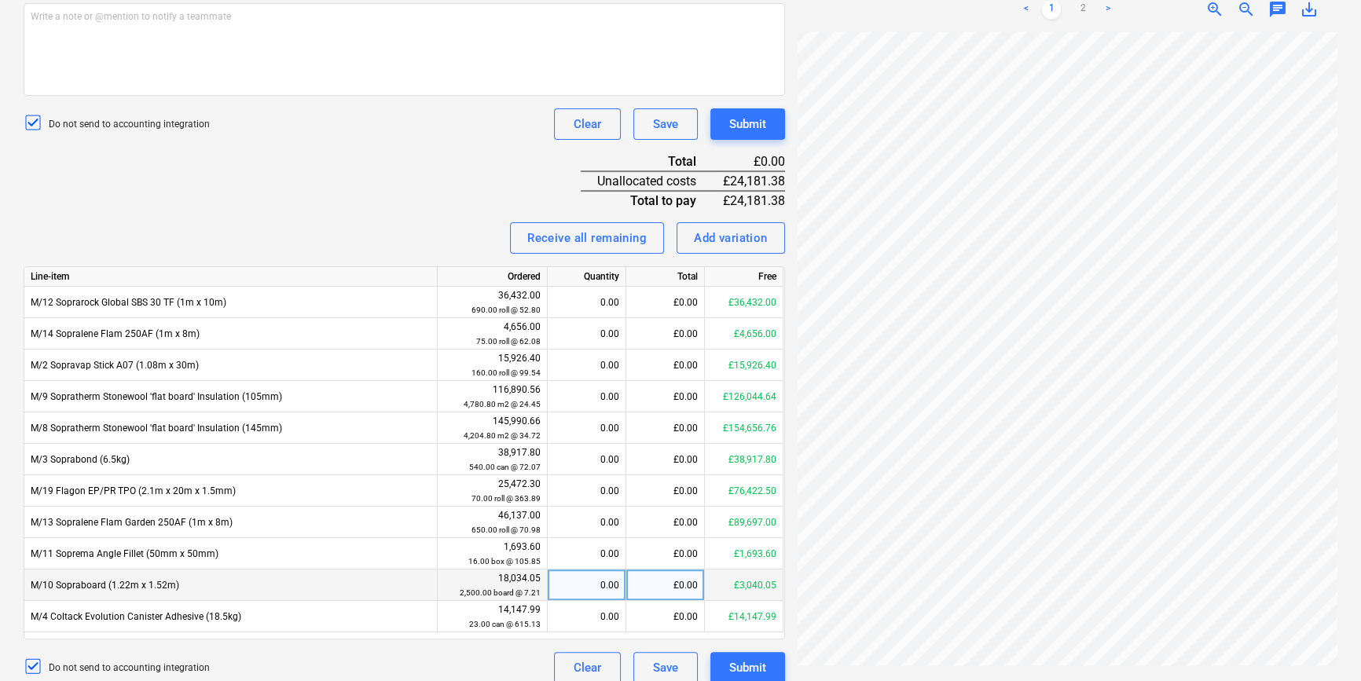
click at [685, 574] on div "£0.00" at bounding box center [665, 585] width 79 height 31
type input "24181.38"
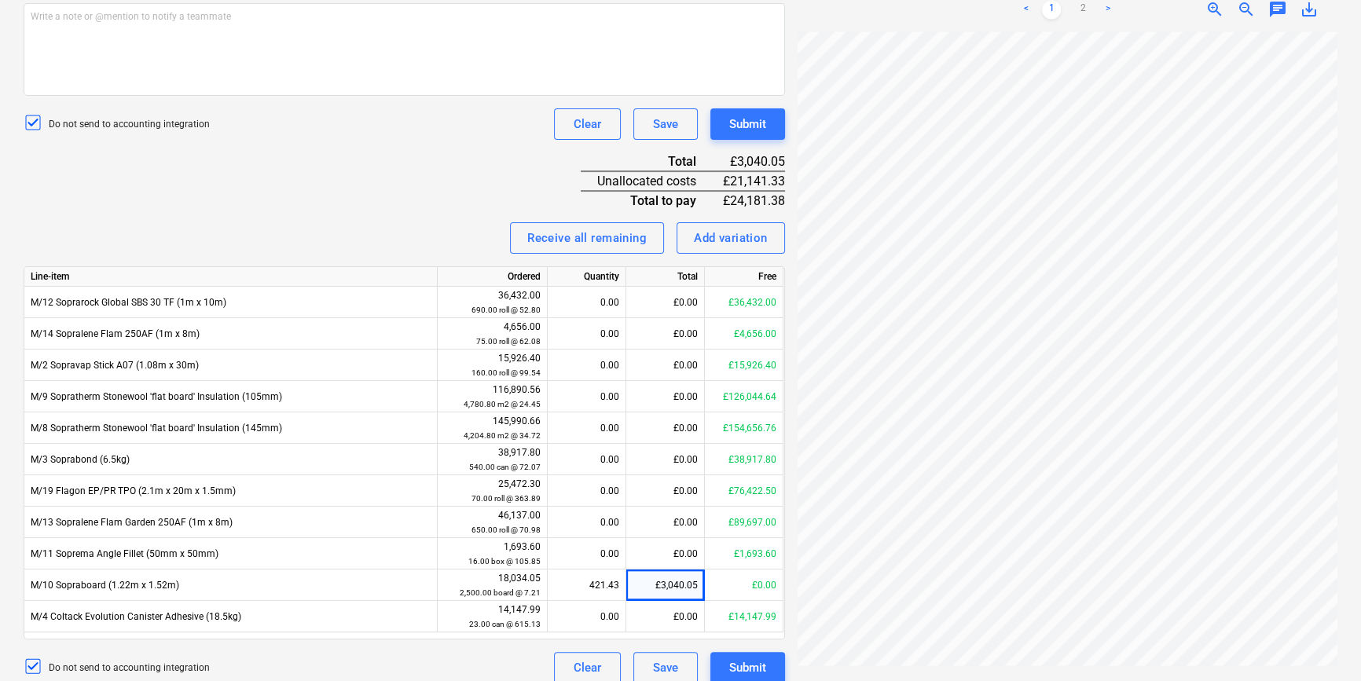
click at [310, 182] on div "Invoice name help 95460.pdf Invoice number (optional) help Invoice date help [D…" at bounding box center [405, 219] width 762 height 929
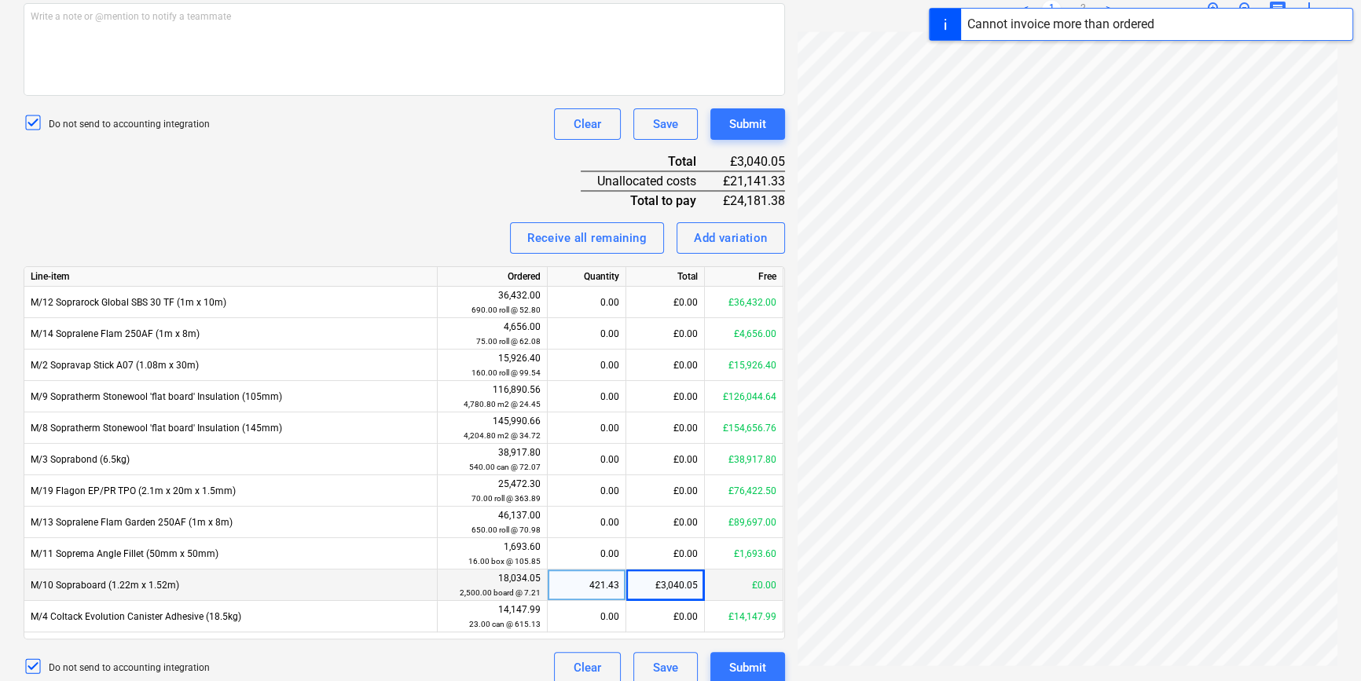
click at [691, 574] on div "£3,040.05" at bounding box center [665, 585] width 79 height 31
click at [616, 571] on div "0.00" at bounding box center [586, 585] width 65 height 31
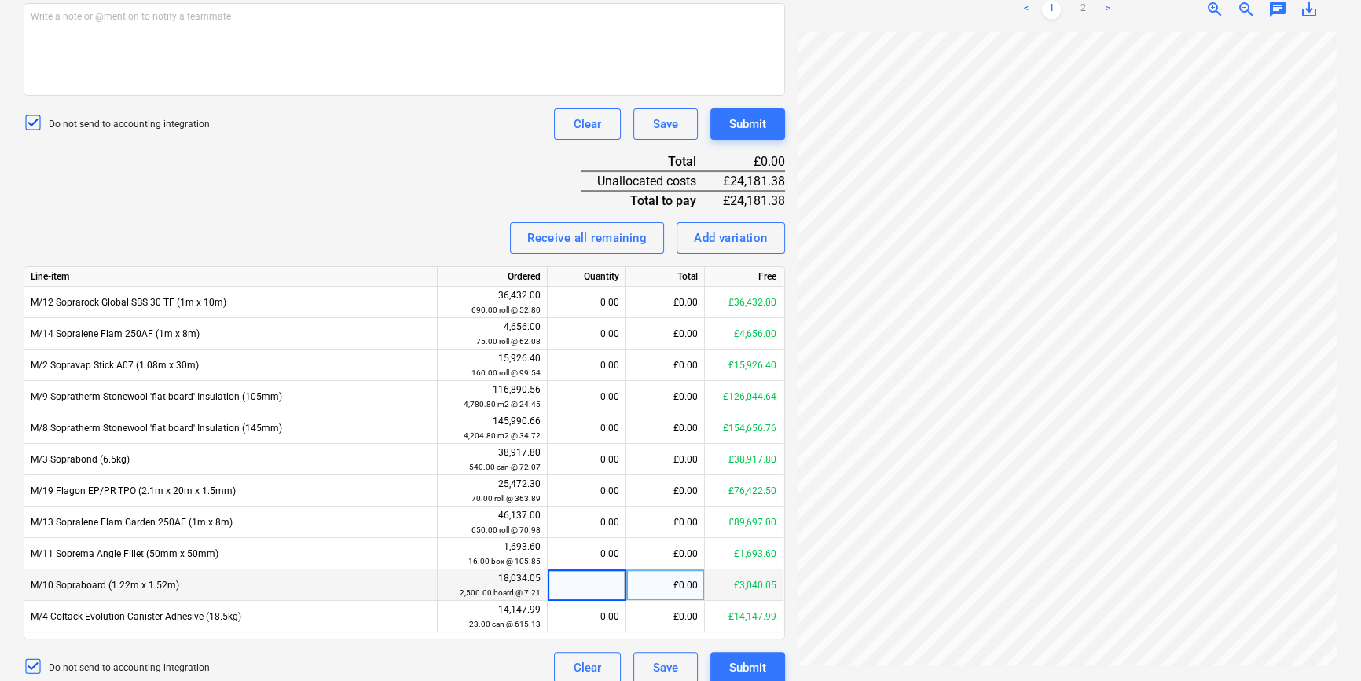
click at [501, 199] on div "Invoice name help 95460.pdf Invoice number (optional) help Invoice date help [D…" at bounding box center [405, 219] width 762 height 929
click at [498, 199] on div "Invoice name help 95460.pdf Invoice number (optional) help Invoice date help [D…" at bounding box center [405, 219] width 762 height 929
click at [509, 162] on div "Invoice name help 95460.pdf Invoice number (optional) help Invoice date help [D…" at bounding box center [405, 219] width 762 height 929
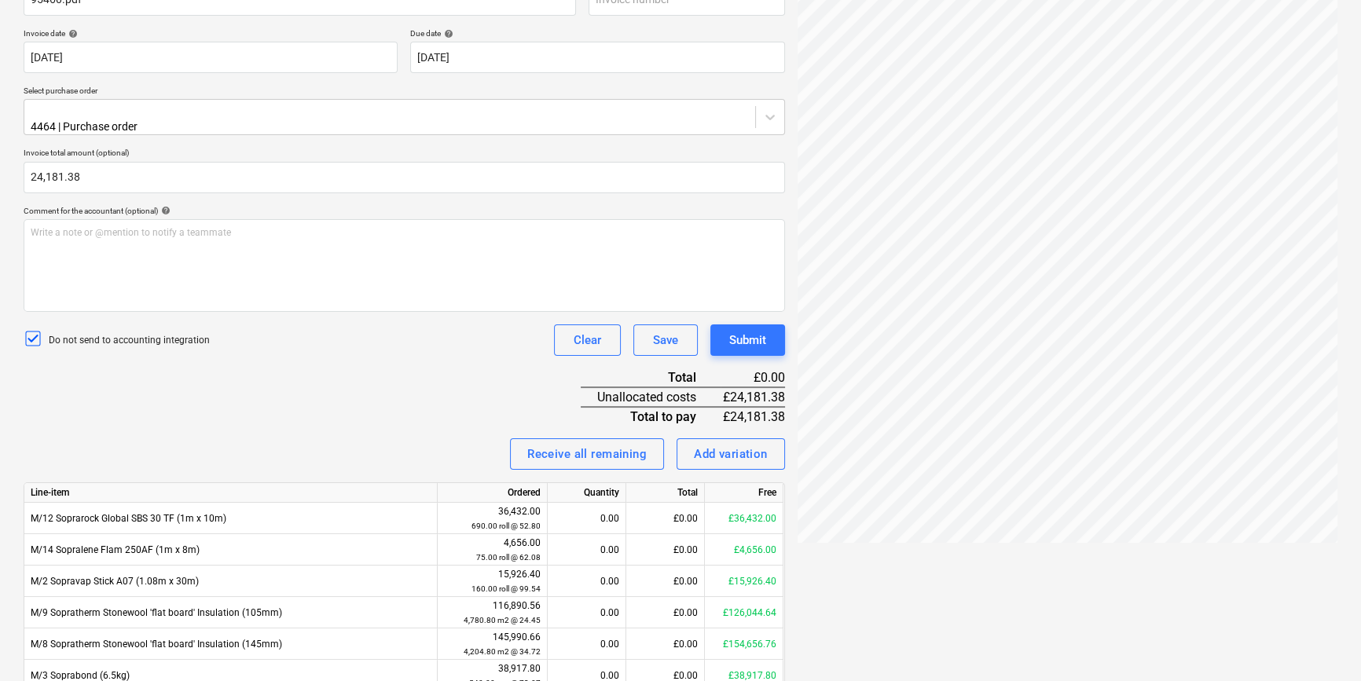
scroll to position [0, 0]
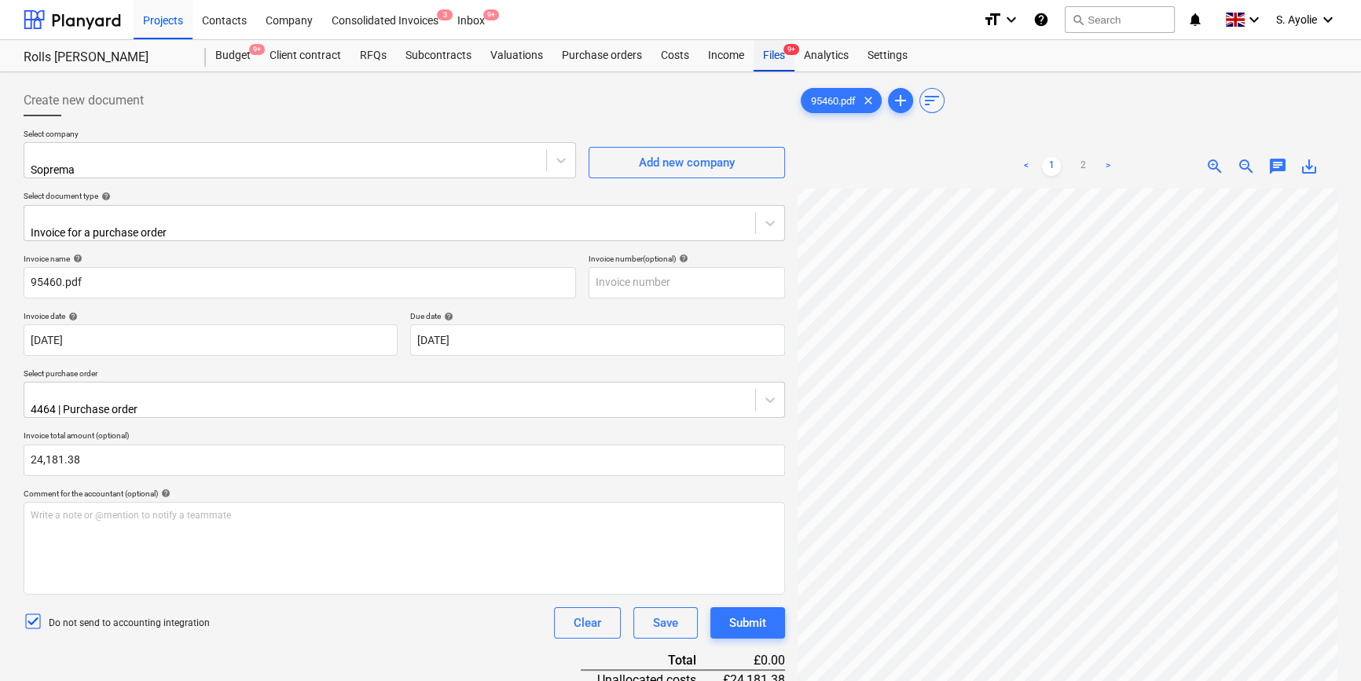
click at [766, 46] on div "Files 9+" at bounding box center [774, 55] width 41 height 31
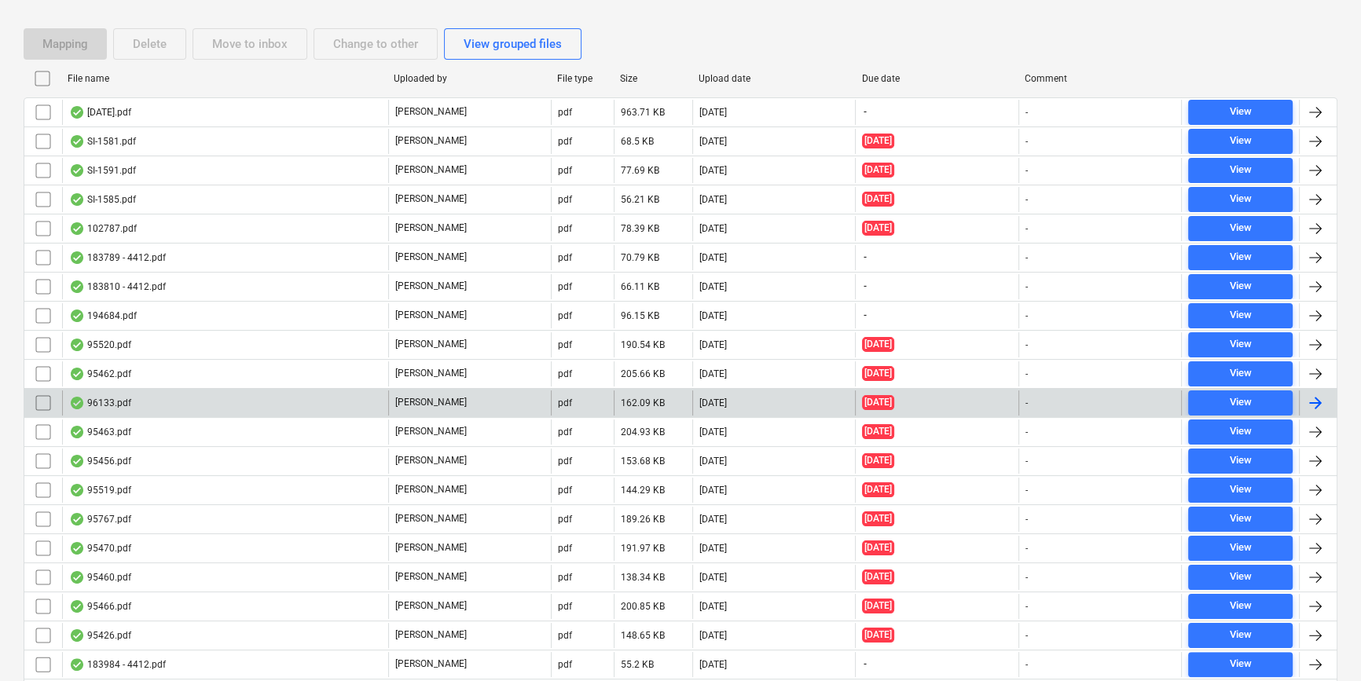
click at [296, 398] on div "96133.pdf" at bounding box center [225, 403] width 326 height 25
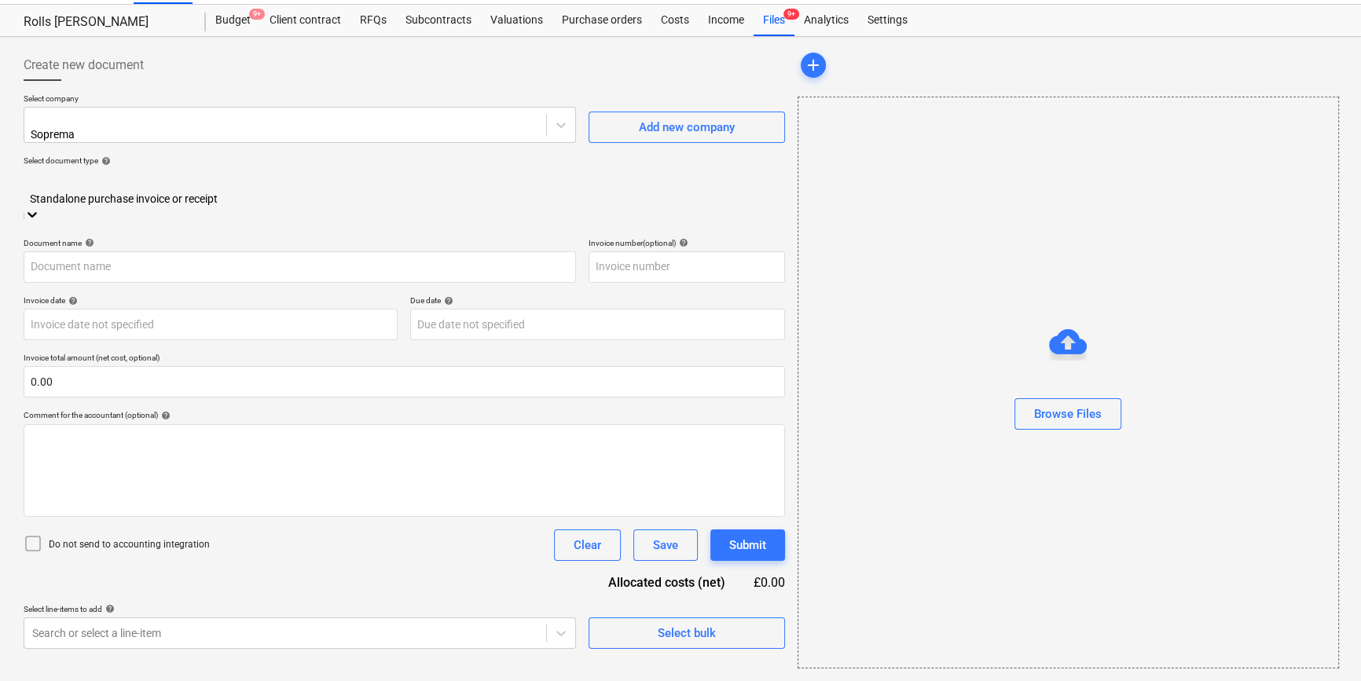
scroll to position [34, 0]
type input "C0000603"
type input "[DATE]"
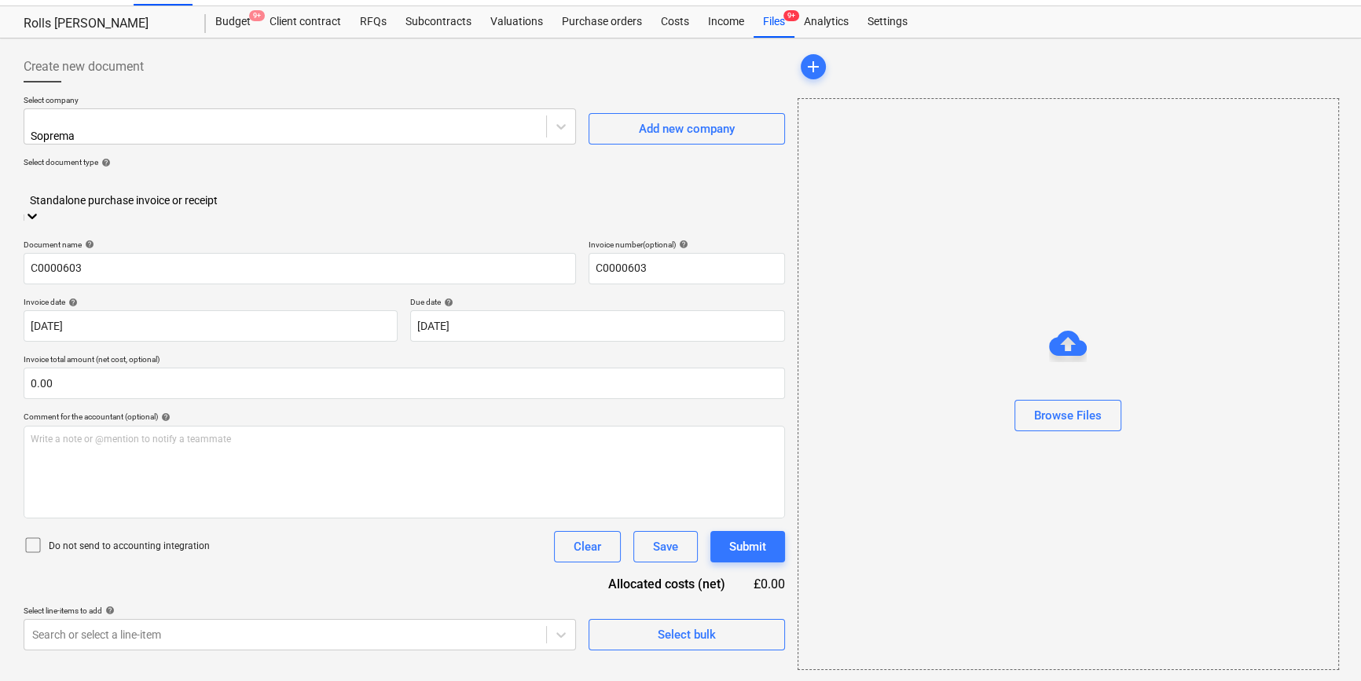
scroll to position [0, 0]
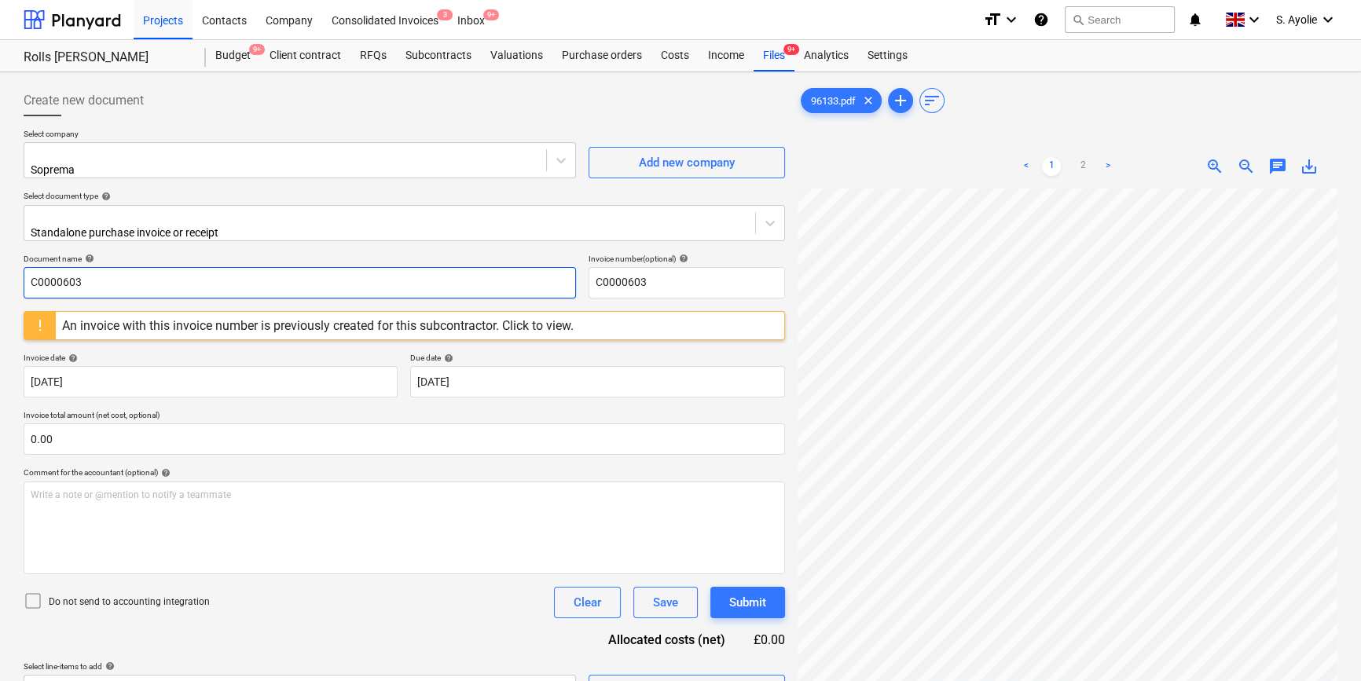
drag, startPoint x: 61, startPoint y: 266, endPoint x: -294, endPoint y: 230, distance: 356.3
click at [0, 230] on html "Projects Contacts Company Consolidated Invoices 3 Inbox 9+ format_size keyboard…" at bounding box center [680, 340] width 1361 height 681
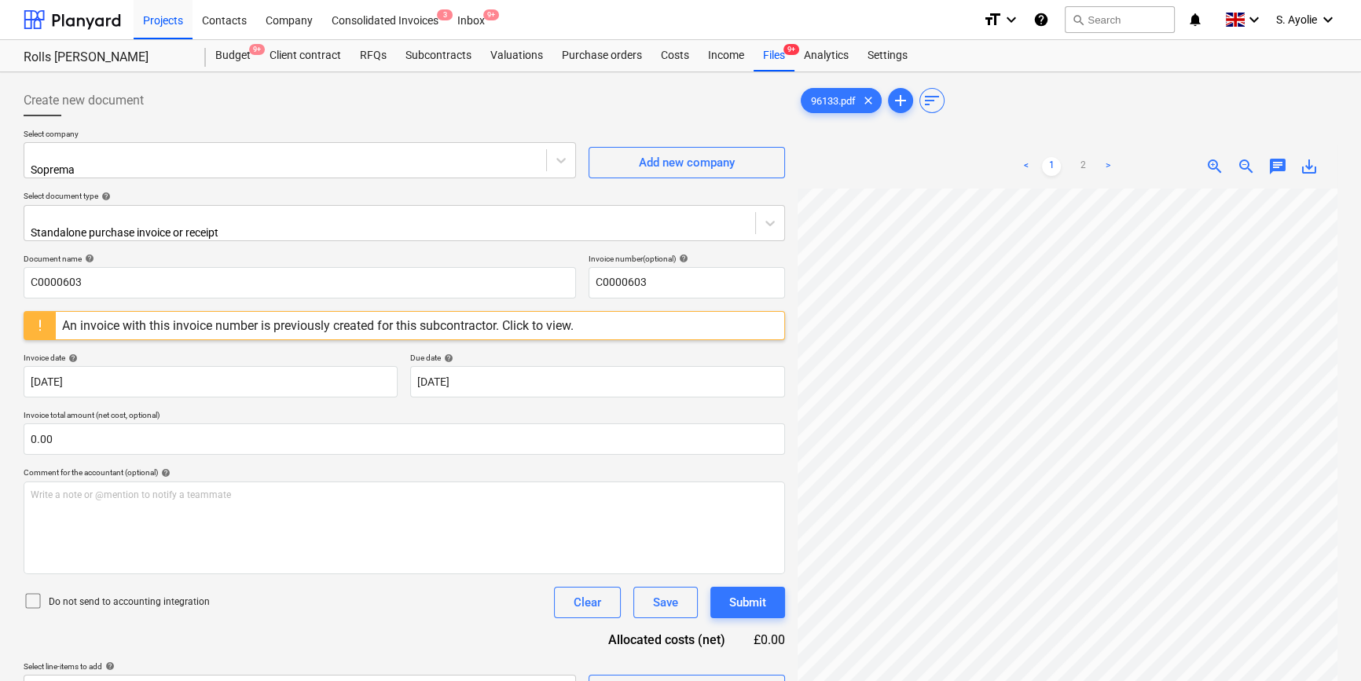
click at [67, 239] on div "Select company Soprema Add new company Select document type help Standalone pur…" at bounding box center [405, 191] width 762 height 125
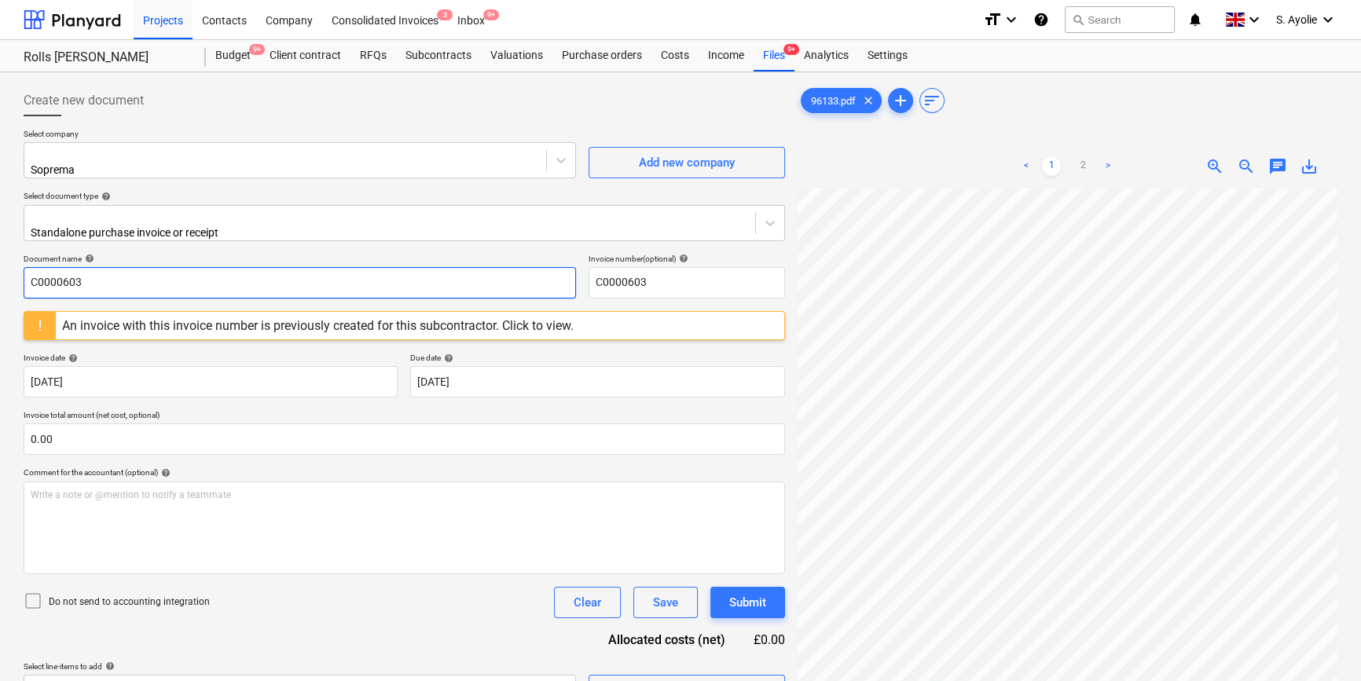
drag, startPoint x: 114, startPoint y: 273, endPoint x: -135, endPoint y: 252, distance: 250.0
click at [0, 252] on html "Projects Contacts Company Consolidated Invoices 3 Inbox 9+ format_size keyboard…" at bounding box center [680, 340] width 1361 height 681
type input "96133"
drag, startPoint x: 668, startPoint y: 270, endPoint x: 425, endPoint y: 261, distance: 243.0
click at [425, 261] on div "Document name help 96133 Invoice number (optional) help C0000603" at bounding box center [405, 276] width 762 height 45
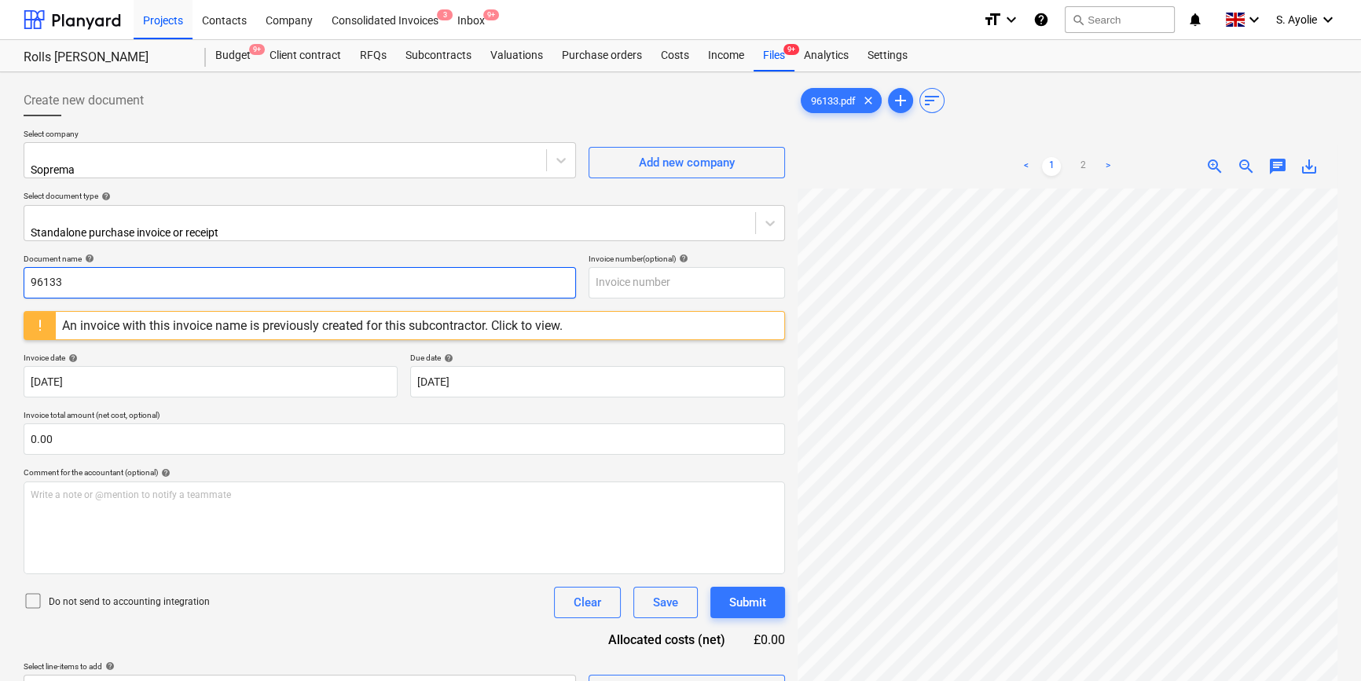
drag, startPoint x: 444, startPoint y: 247, endPoint x: 442, endPoint y: 265, distance: 18.2
click at [442, 254] on div "Document name help" at bounding box center [300, 259] width 553 height 10
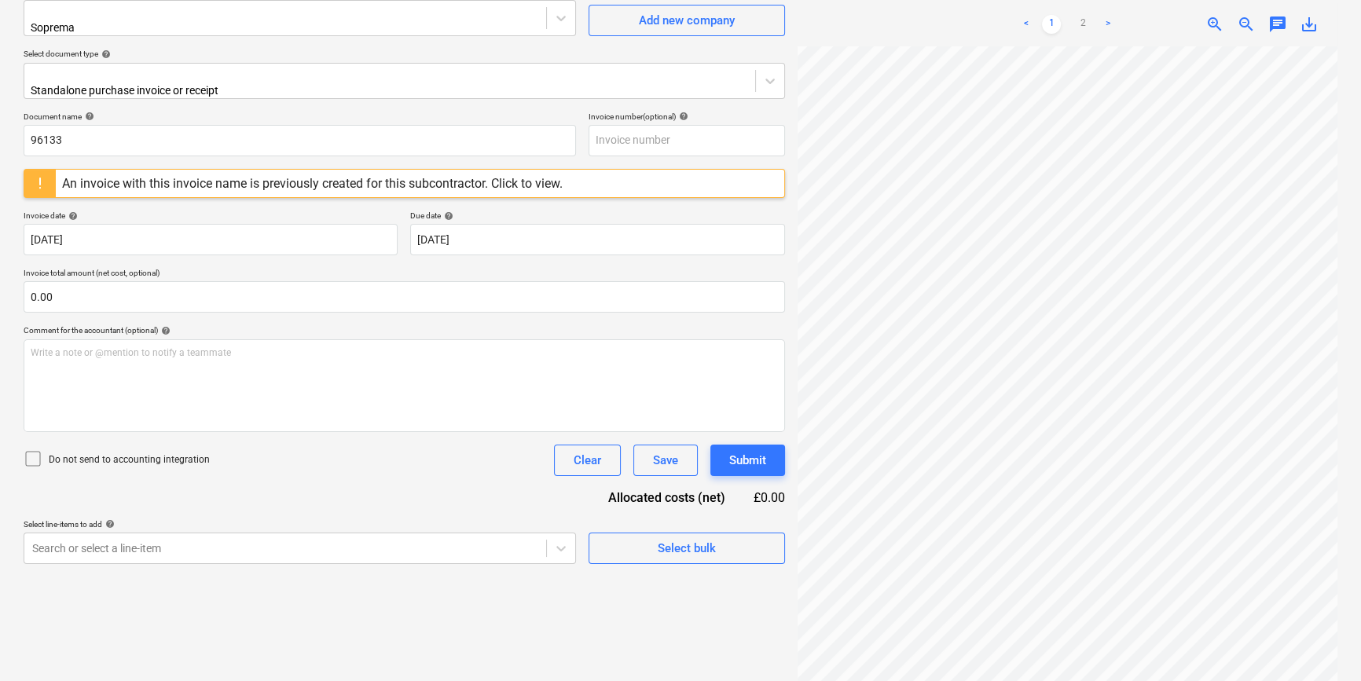
scroll to position [200, 0]
click at [1090, 20] on link "2" at bounding box center [1083, 24] width 19 height 19
click at [494, 185] on div "An invoice with this invoice name is previously created for this subcontractor.…" at bounding box center [312, 184] width 513 height 28
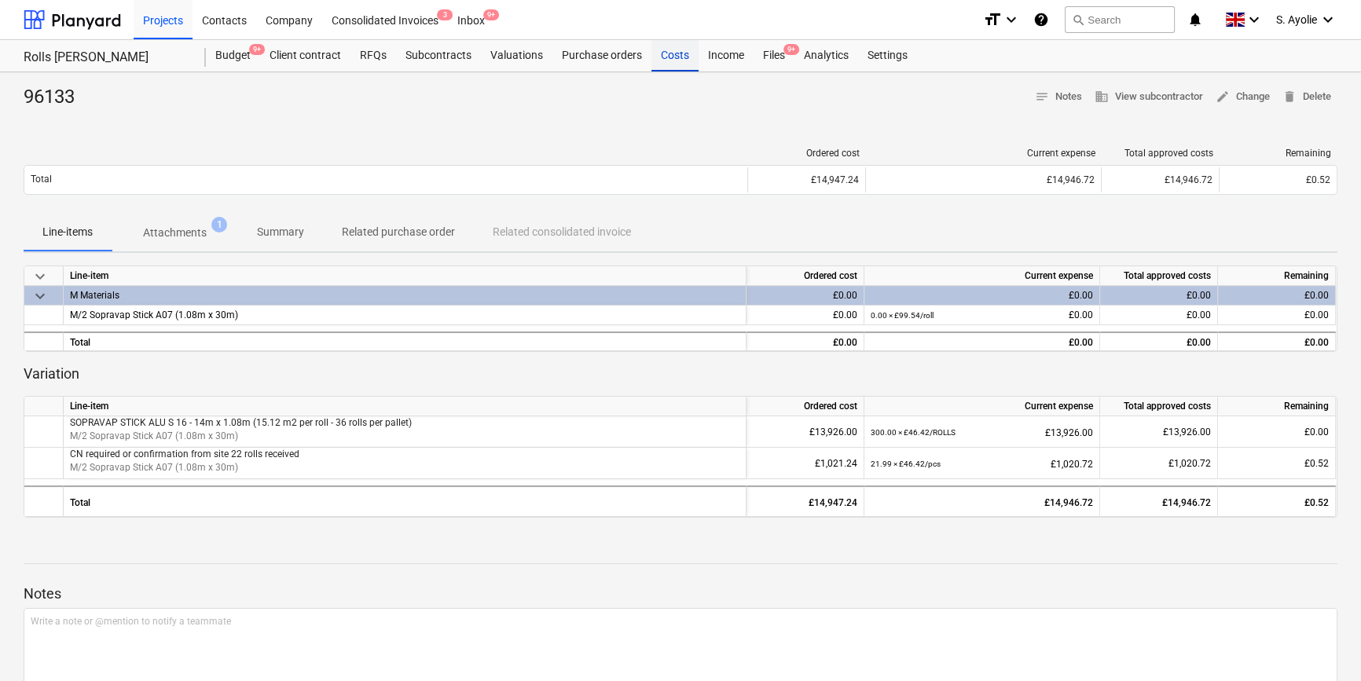
click at [667, 57] on div "Costs" at bounding box center [675, 55] width 47 height 31
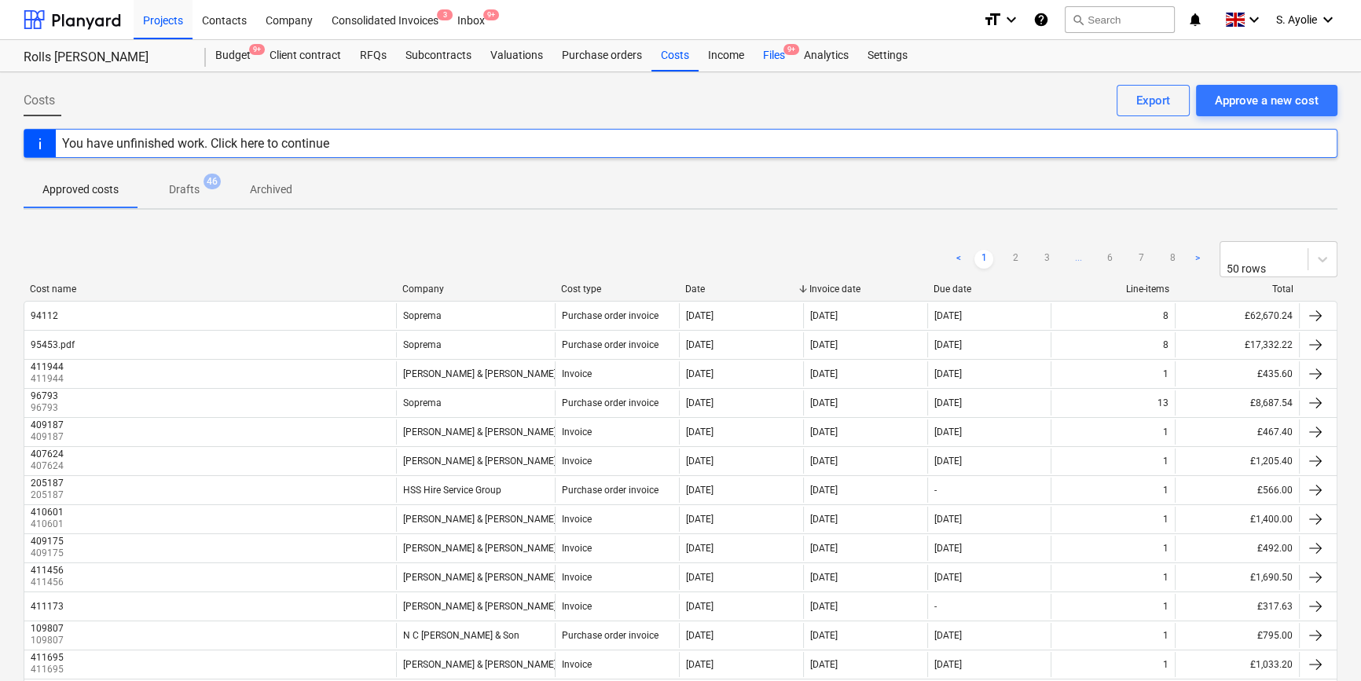
click at [780, 64] on div "Files 9+" at bounding box center [774, 55] width 41 height 31
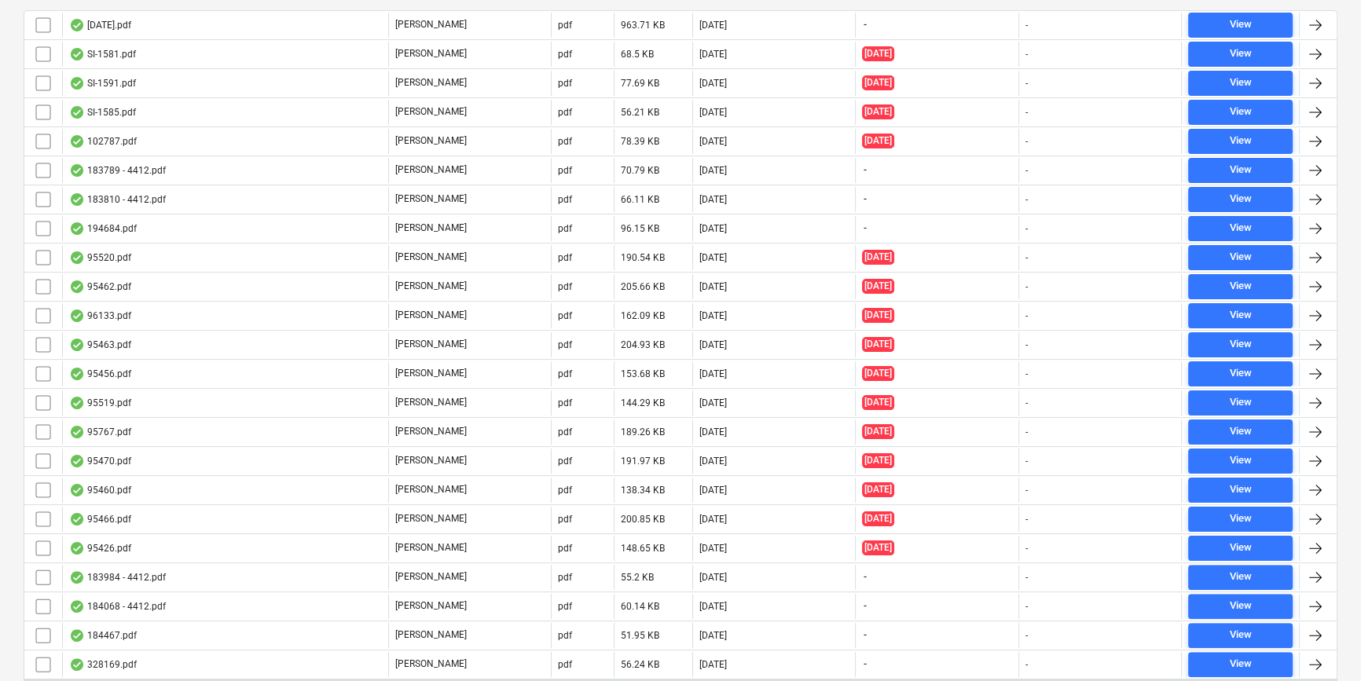
scroll to position [357, 0]
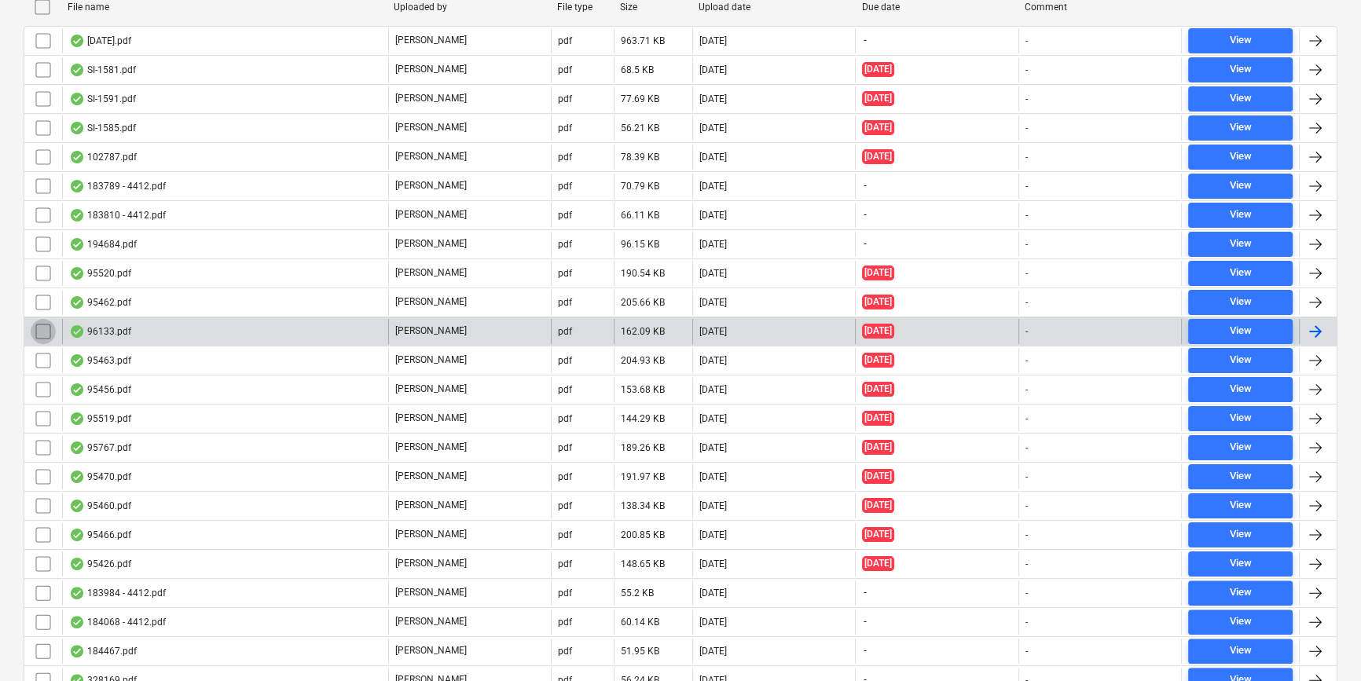
click at [46, 331] on input "checkbox" at bounding box center [43, 331] width 25 height 25
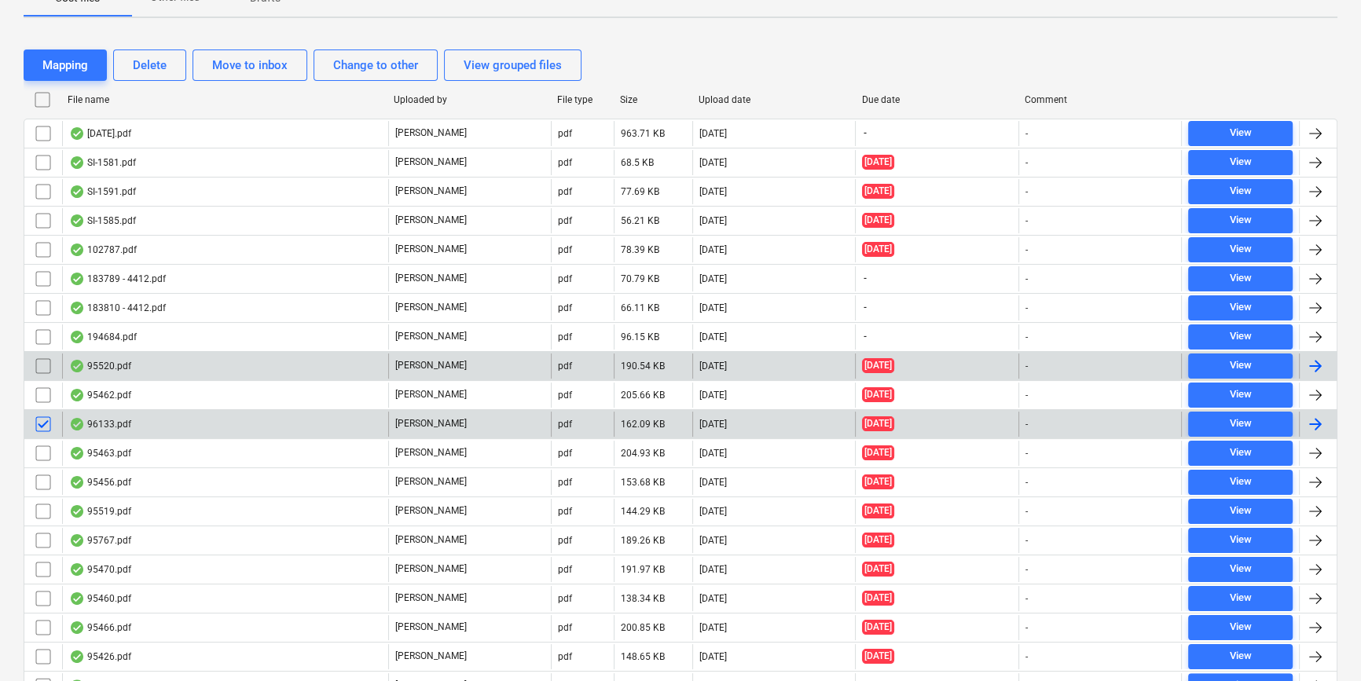
scroll to position [71, 0]
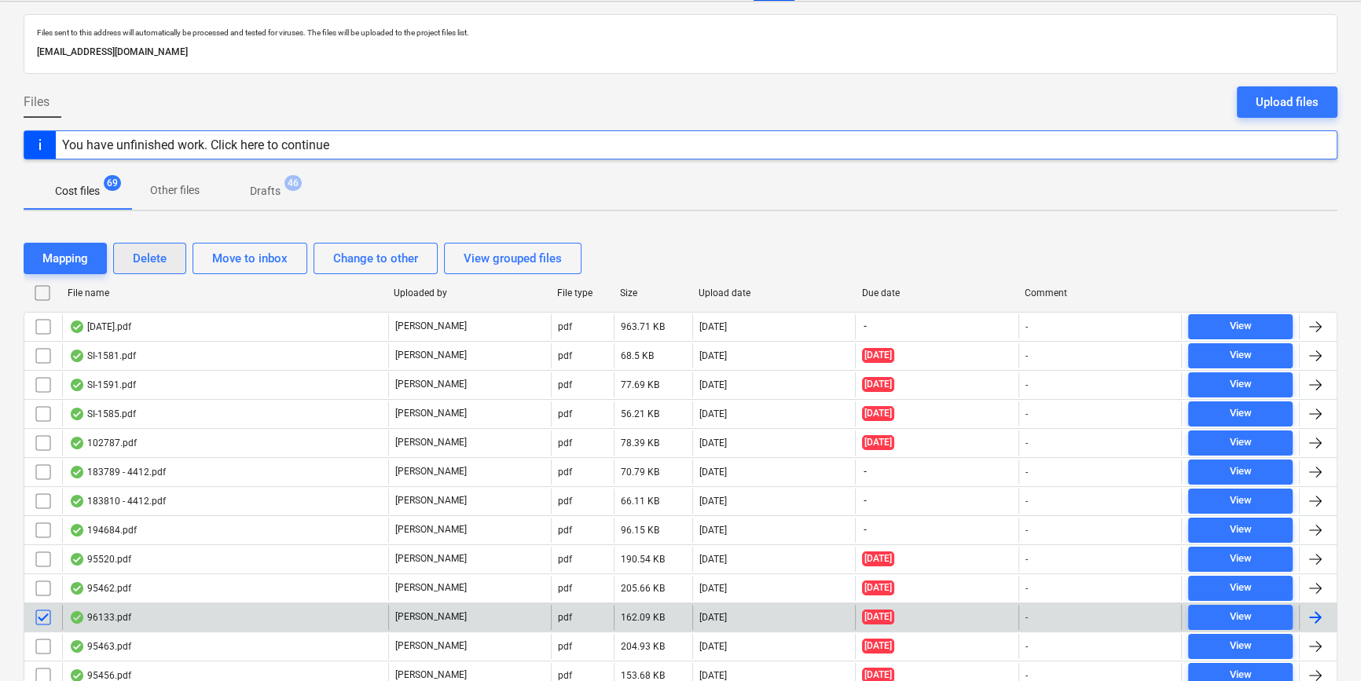
click at [155, 251] on div "Delete" at bounding box center [150, 258] width 34 height 20
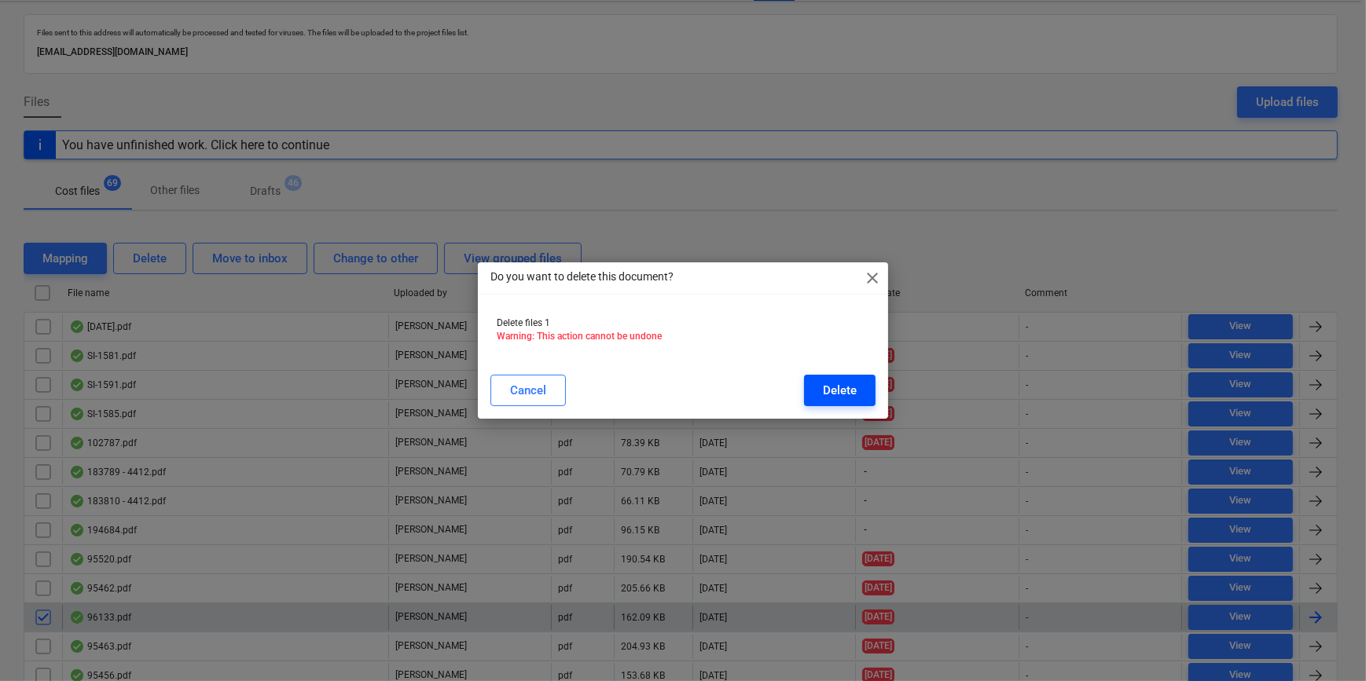
click at [821, 385] on button "Delete" at bounding box center [840, 390] width 72 height 31
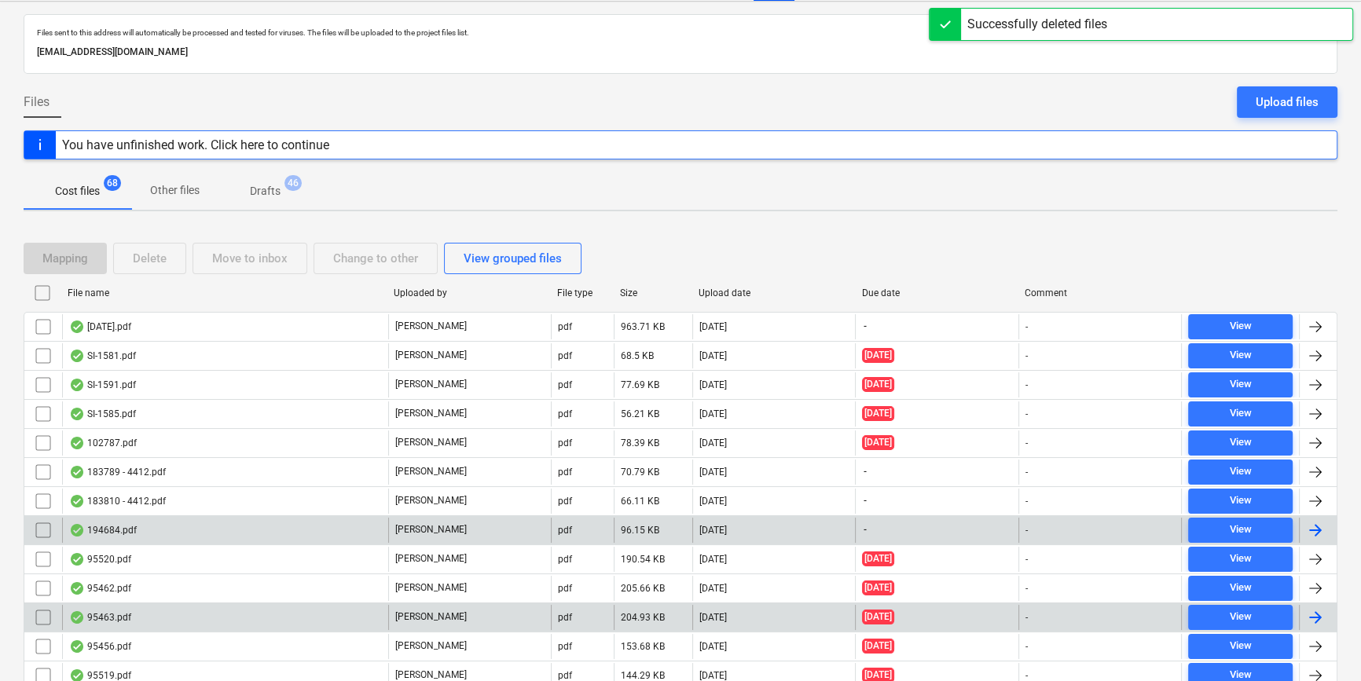
click at [174, 529] on div "194684.pdf" at bounding box center [225, 530] width 326 height 25
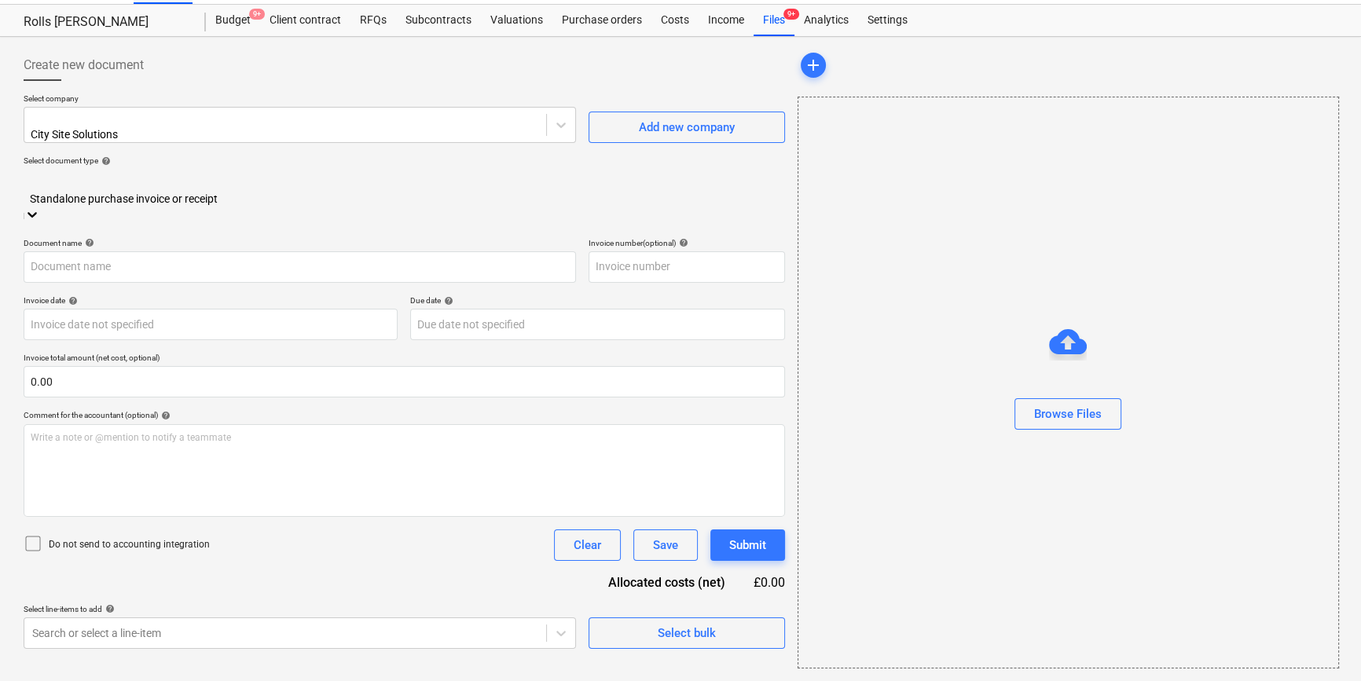
scroll to position [34, 0]
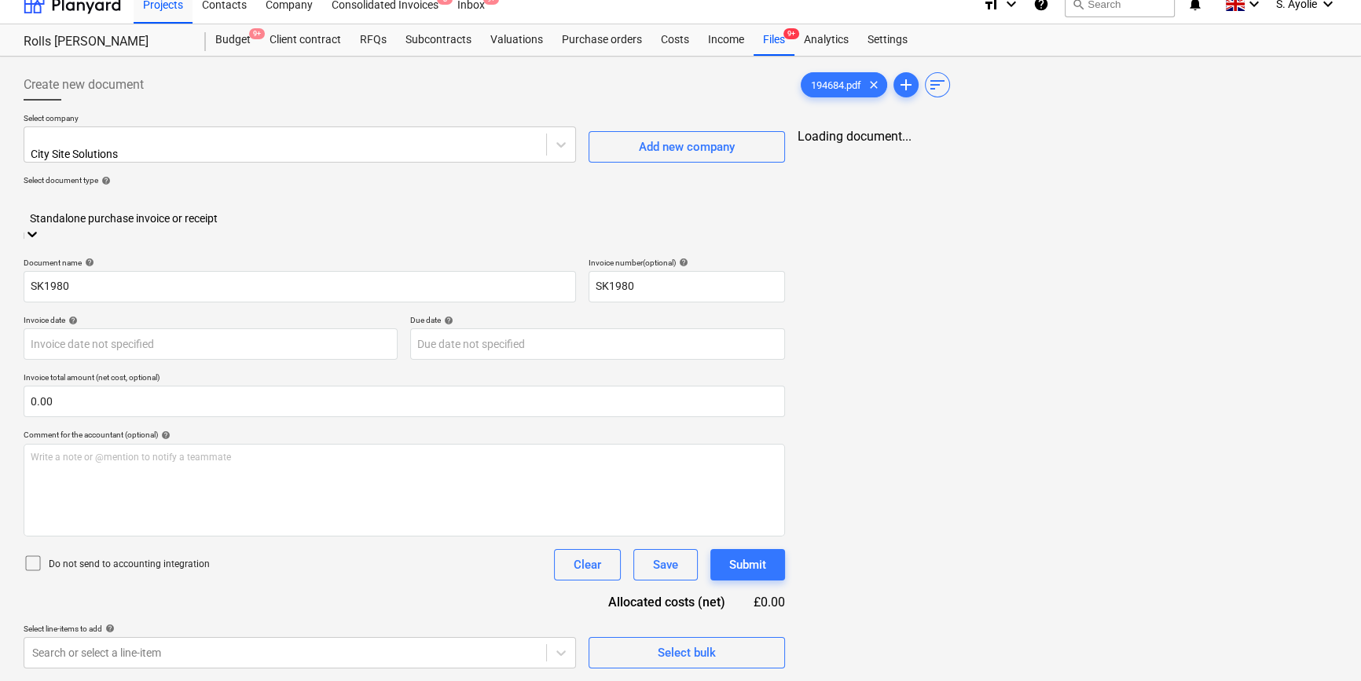
type input "SK1980"
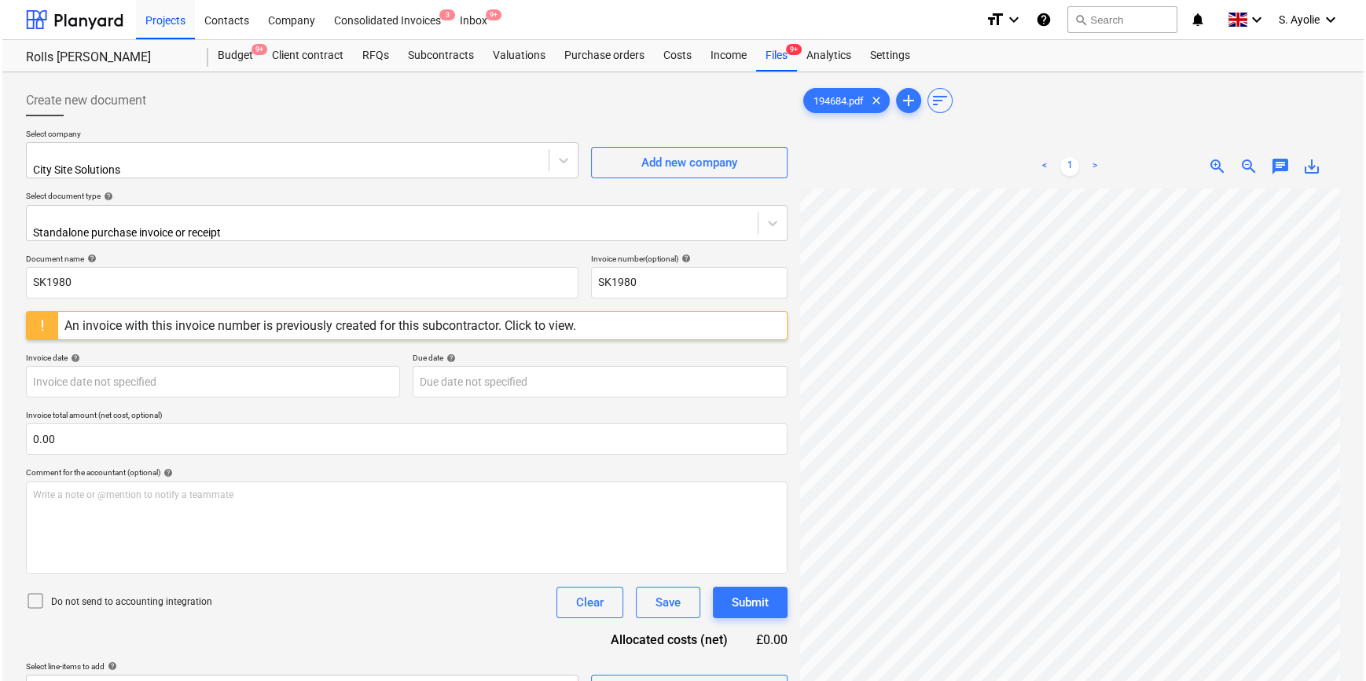
scroll to position [200, 53]
click at [522, 319] on div "An invoice with this invoice number is previously created for this subcontracto…" at bounding box center [318, 325] width 512 height 15
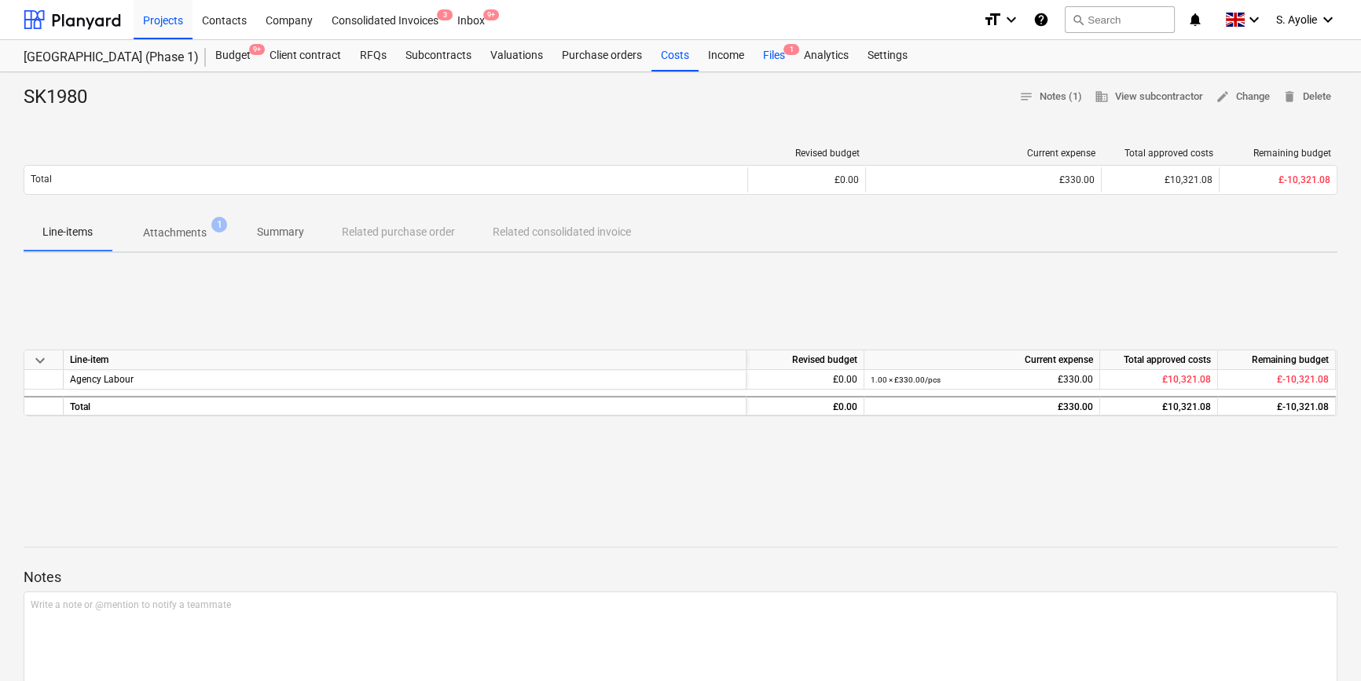
click at [769, 64] on div "Files 1" at bounding box center [774, 55] width 41 height 31
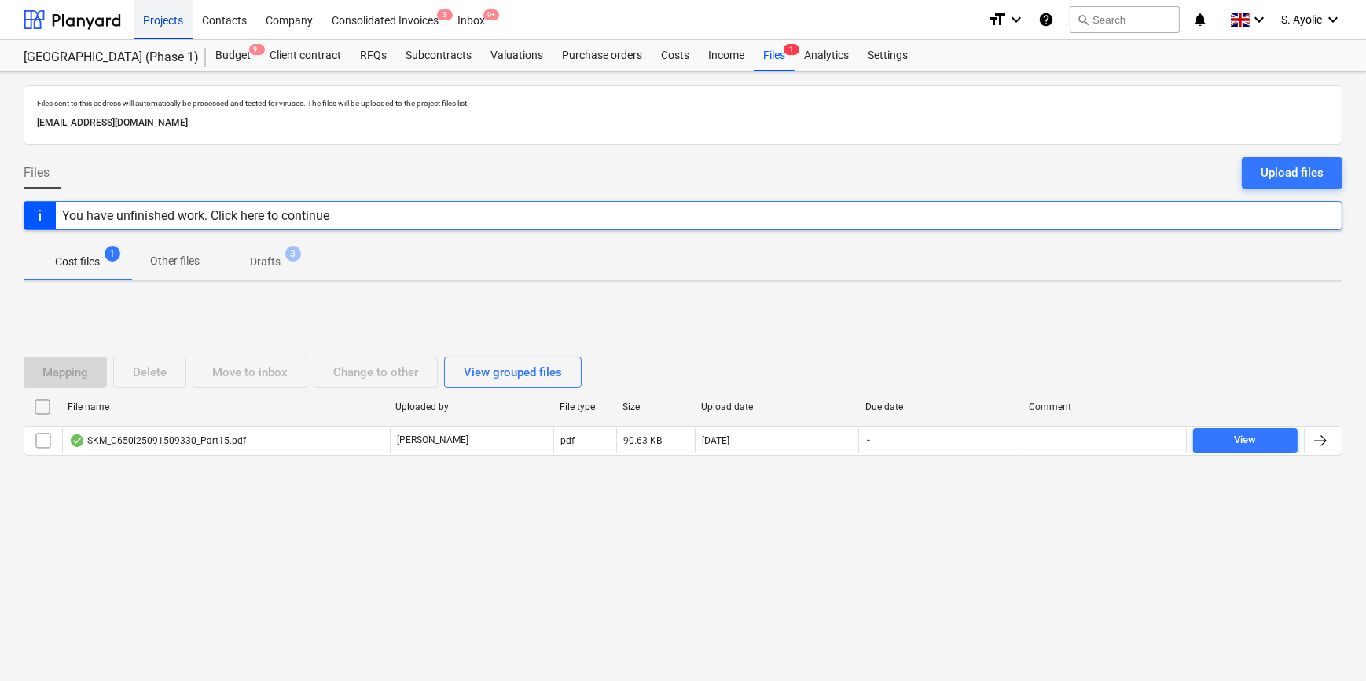
click at [186, 2] on div "Projects" at bounding box center [163, 19] width 59 height 40
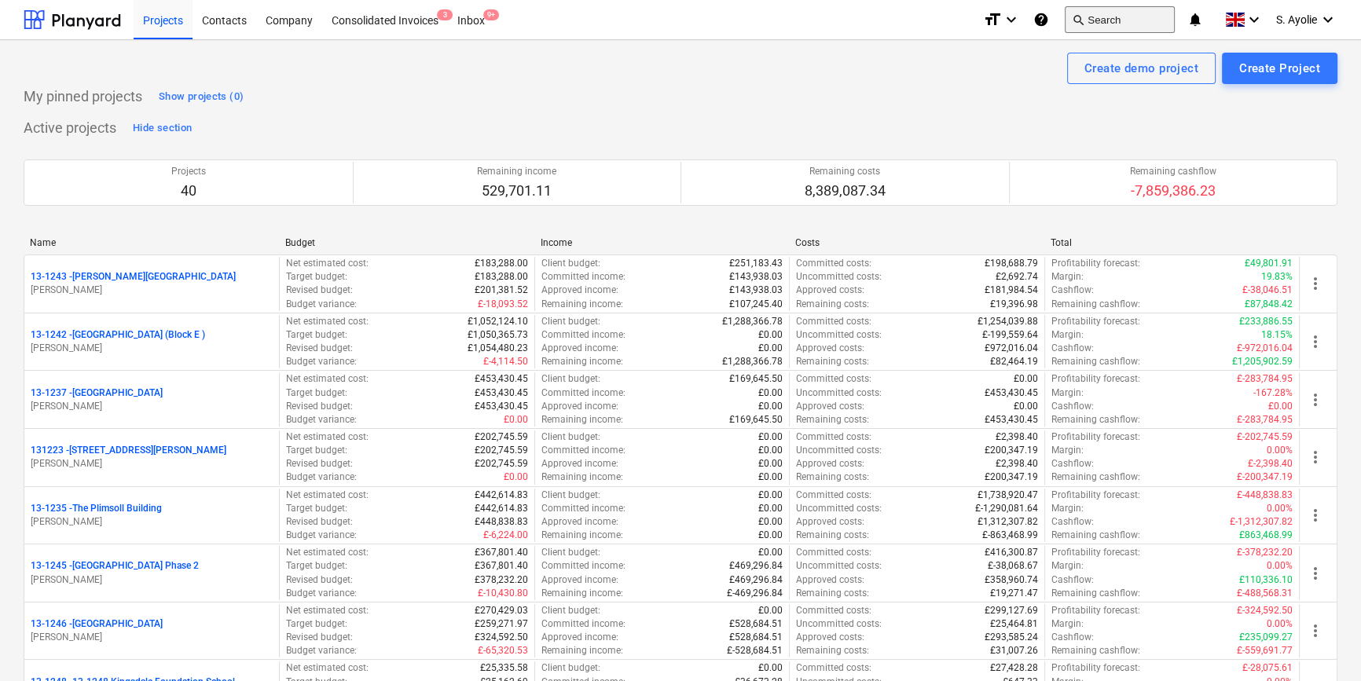
click at [1134, 16] on button "search Search" at bounding box center [1120, 19] width 110 height 27
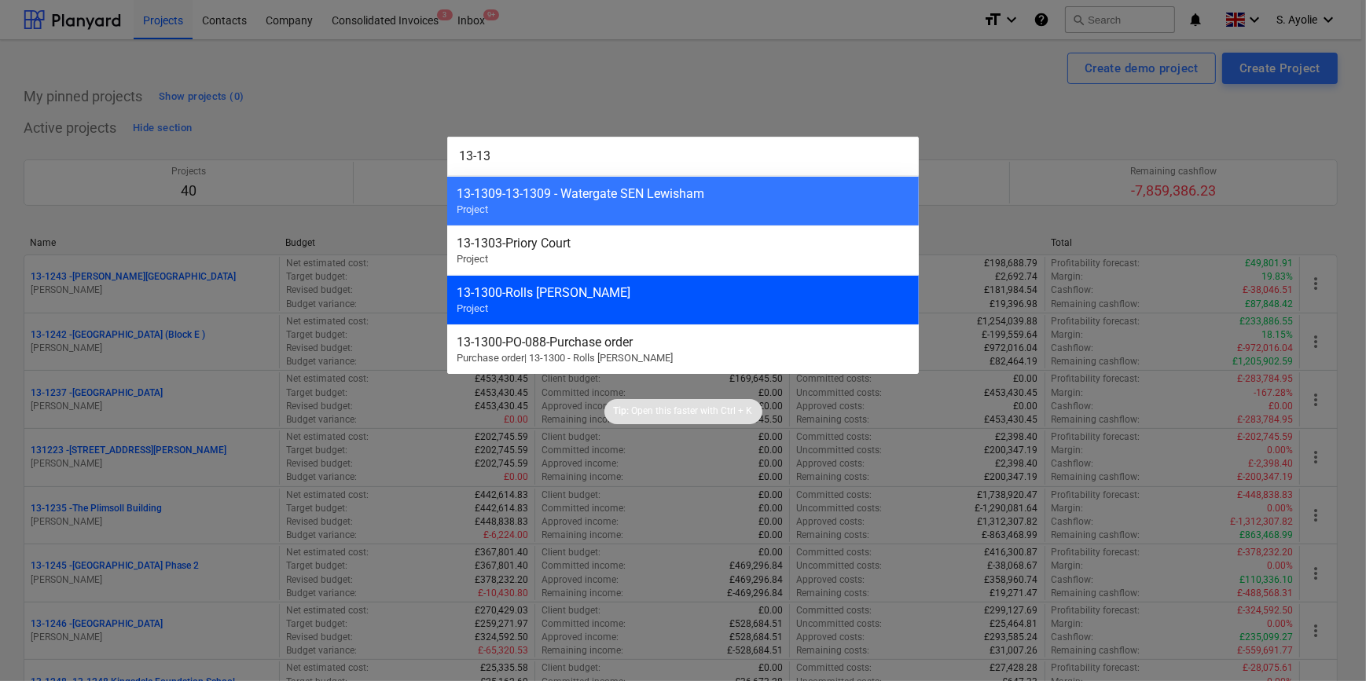
type input "13-13"
click at [619, 295] on div "13-1300 - Rolls [PERSON_NAME]" at bounding box center [683, 292] width 453 height 15
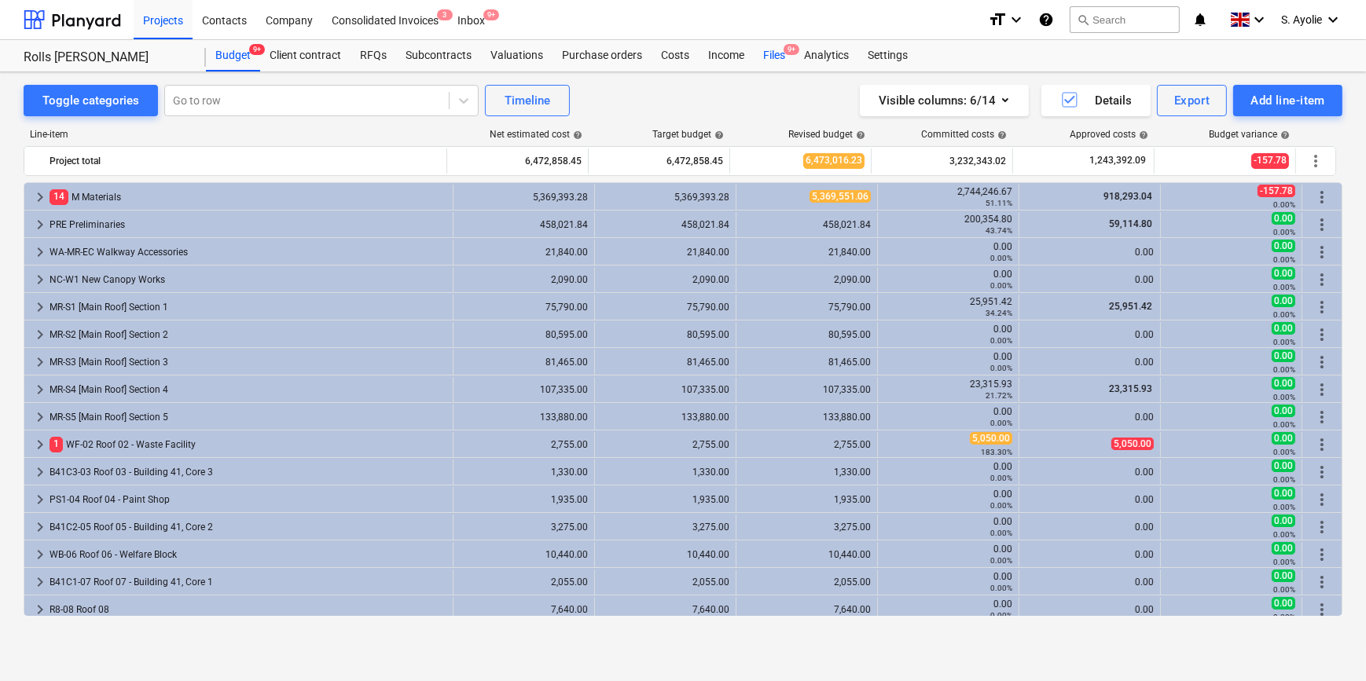
click at [762, 55] on div "Files 9+" at bounding box center [774, 55] width 41 height 31
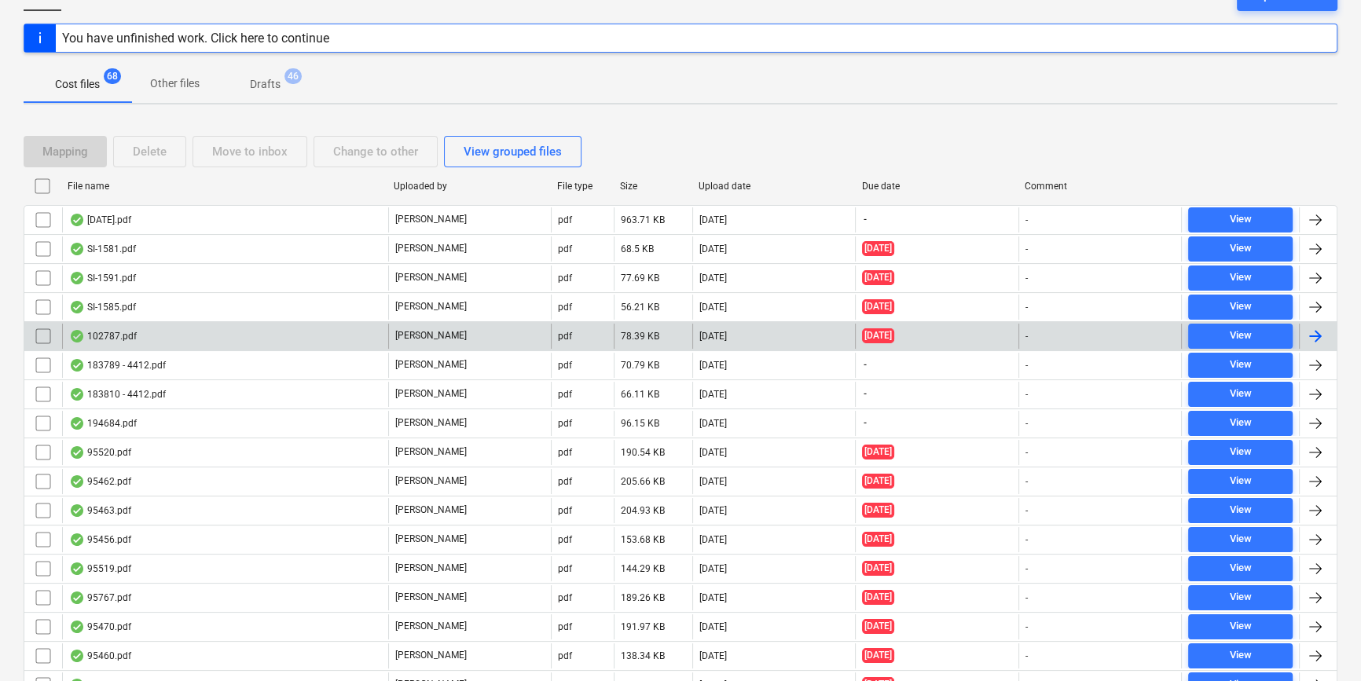
scroll to position [285, 0]
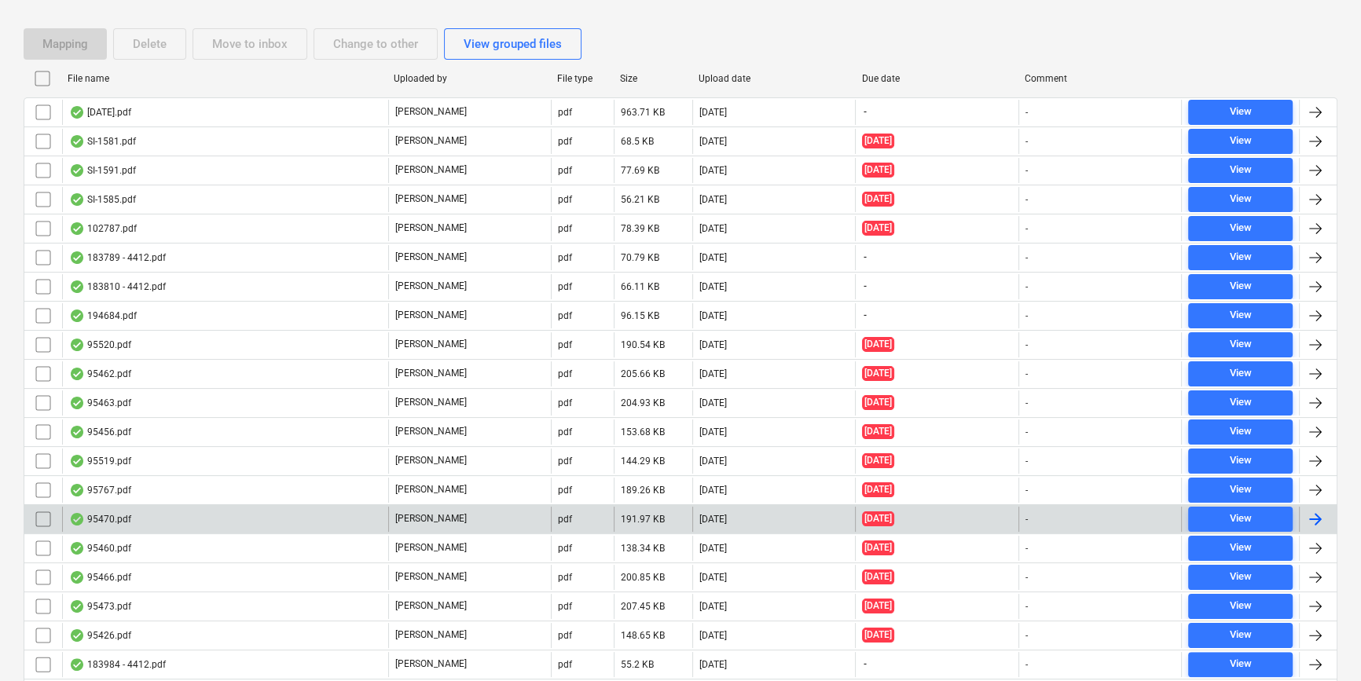
click at [289, 523] on div "95470.pdf" at bounding box center [225, 519] width 326 height 25
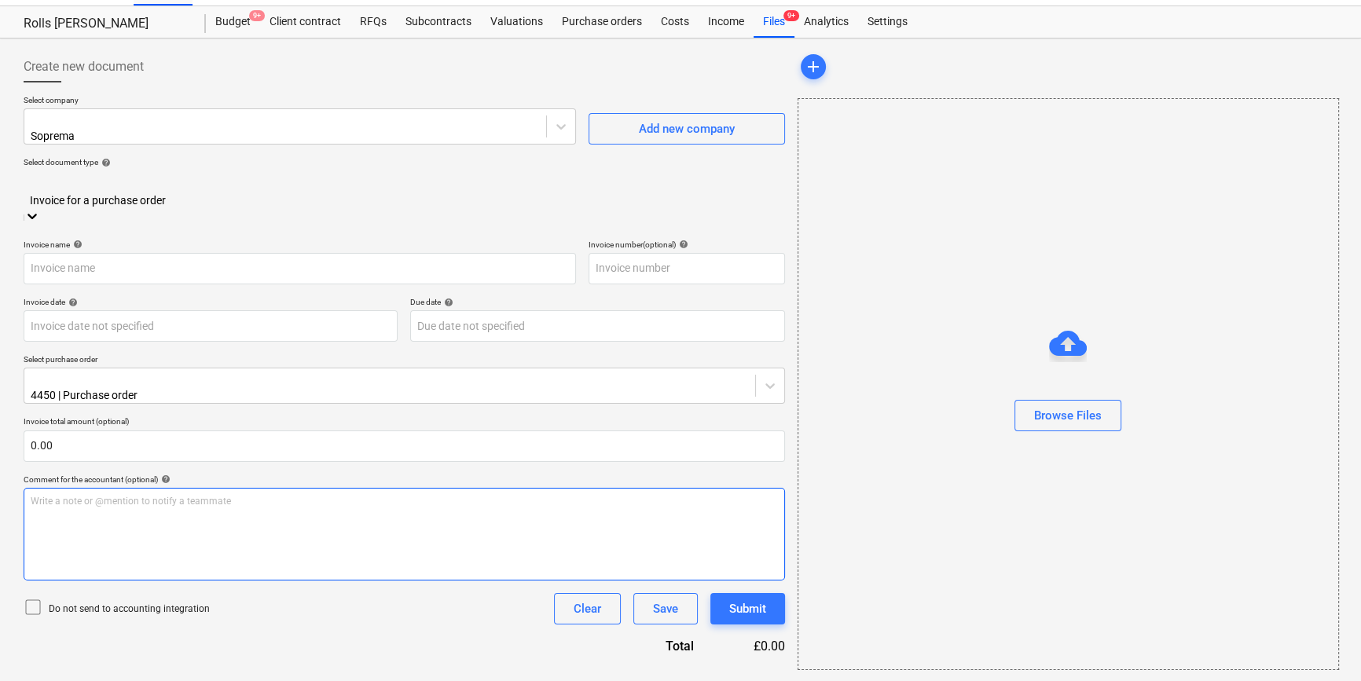
type input "95470.pdf"
type input "[DATE]"
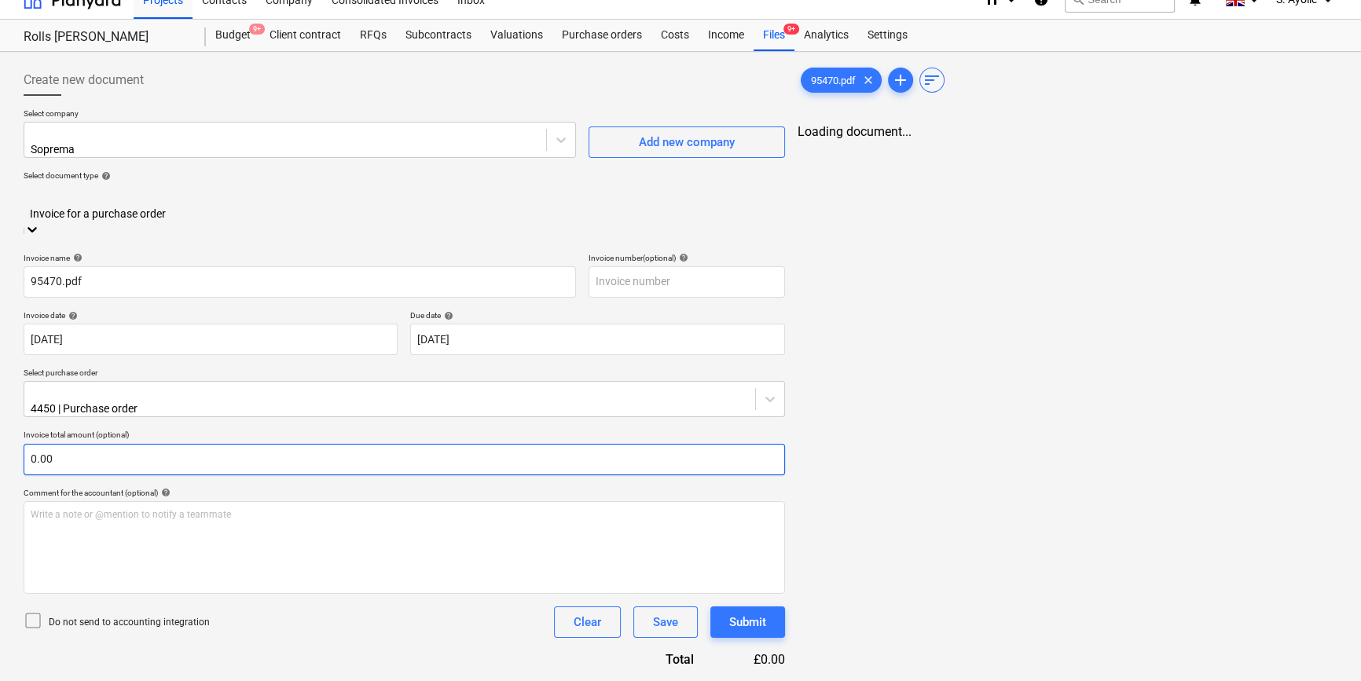
scroll to position [0, 0]
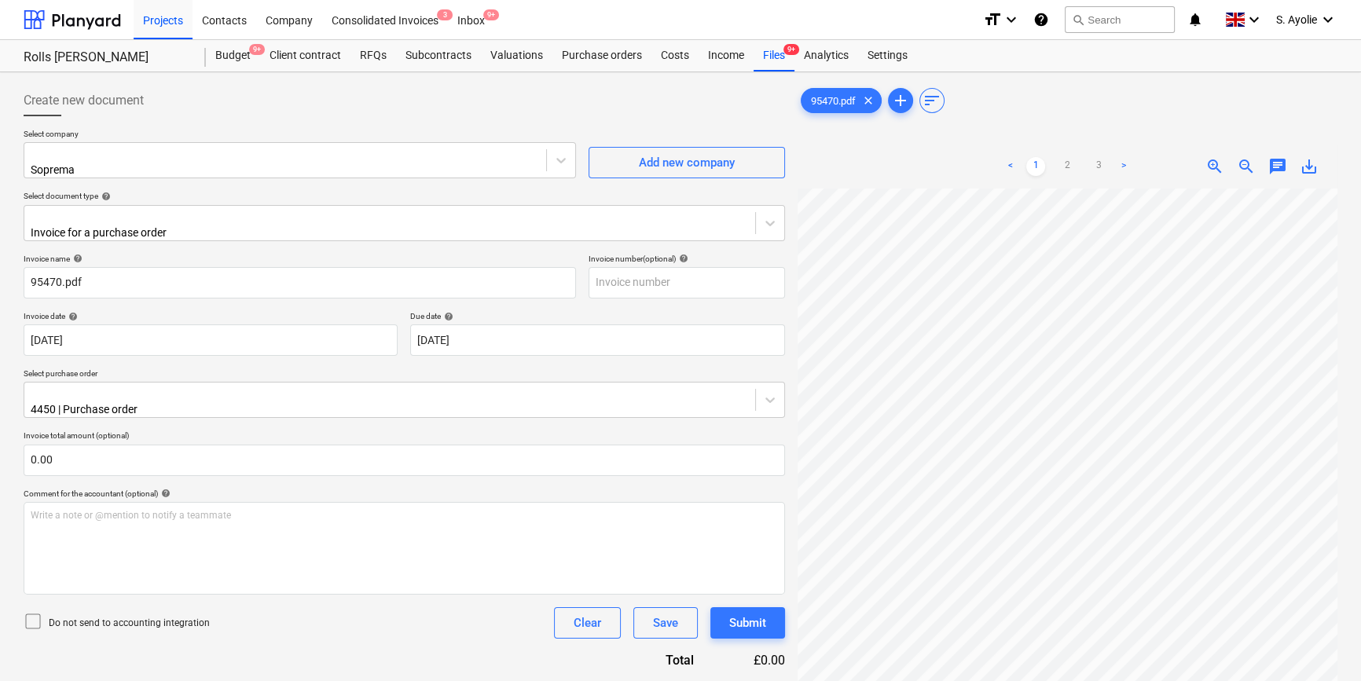
click at [175, 431] on p "Invoice total amount (optional)" at bounding box center [405, 437] width 762 height 13
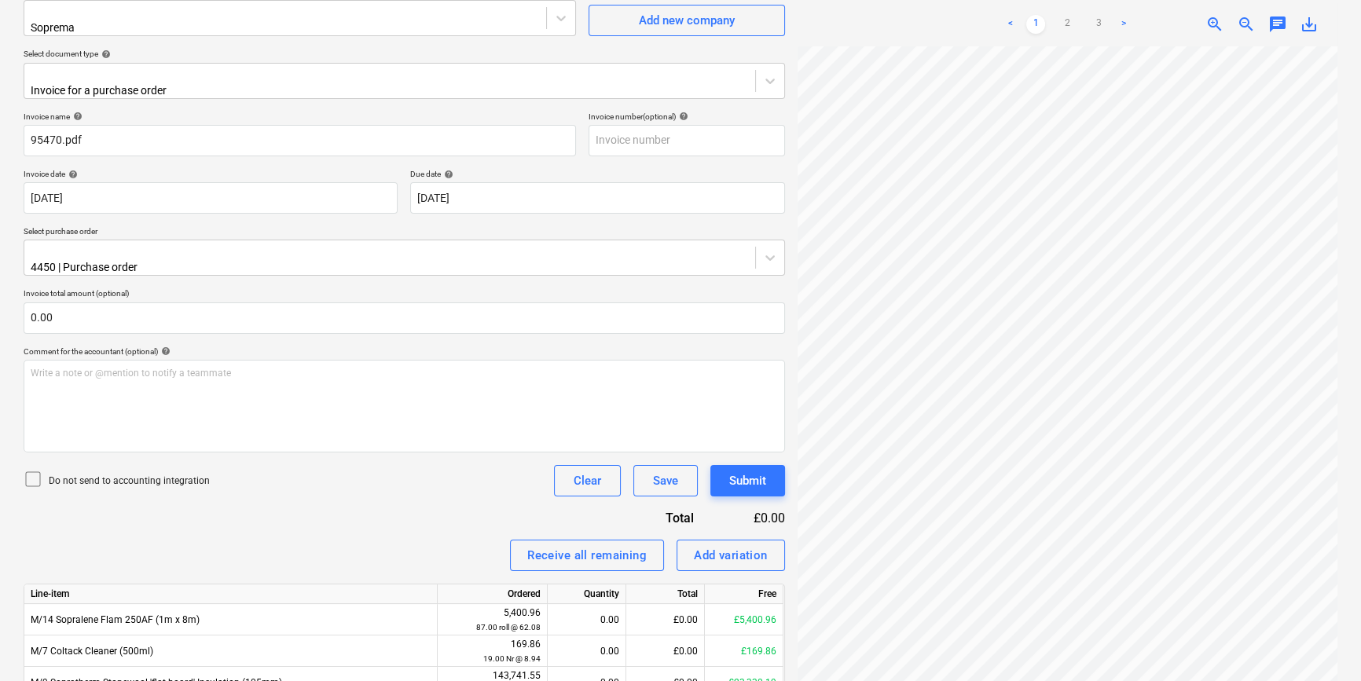
click at [192, 475] on p "Do not send to accounting integration" at bounding box center [129, 481] width 161 height 13
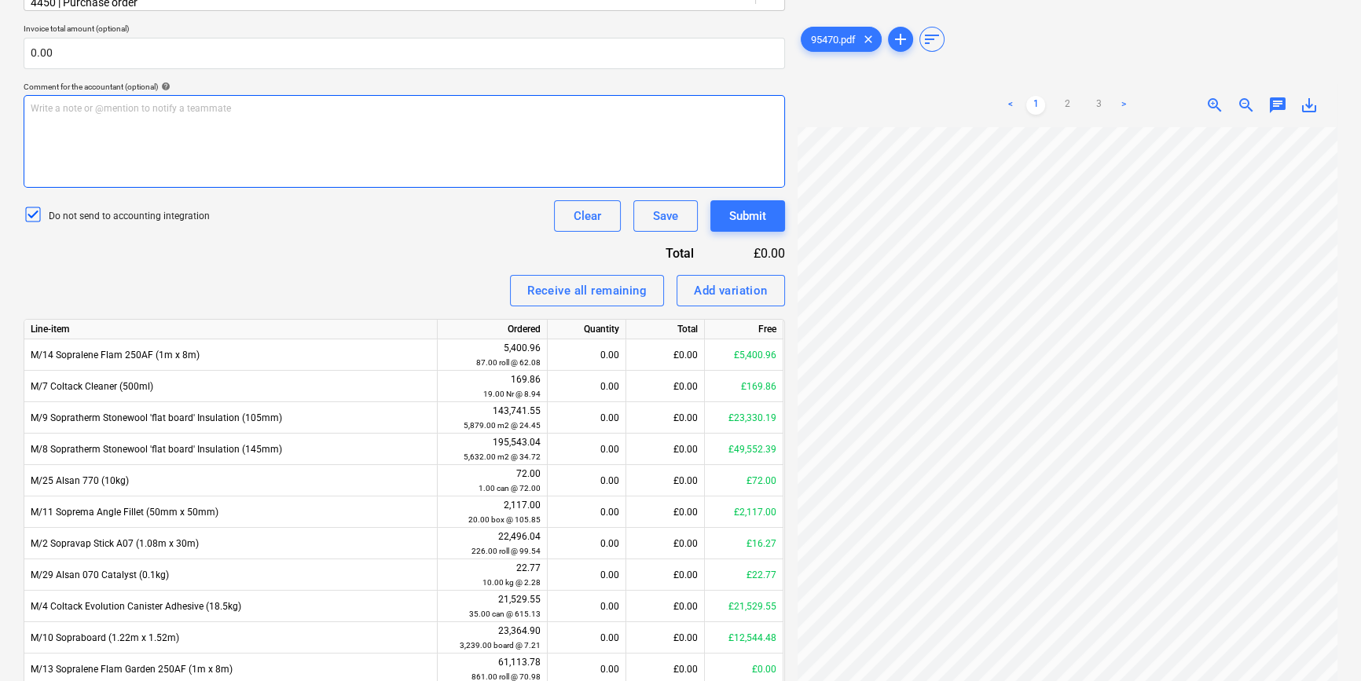
scroll to position [245, 0]
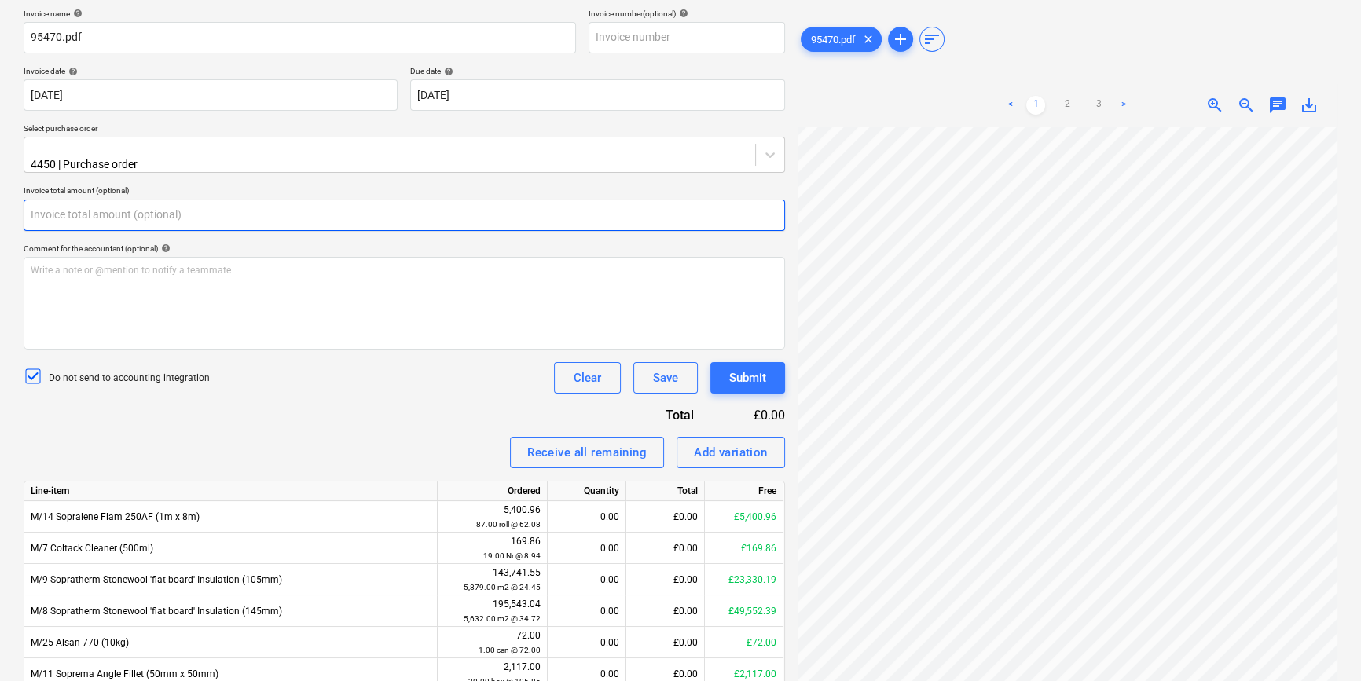
click at [252, 200] on input "text" at bounding box center [405, 215] width 762 height 31
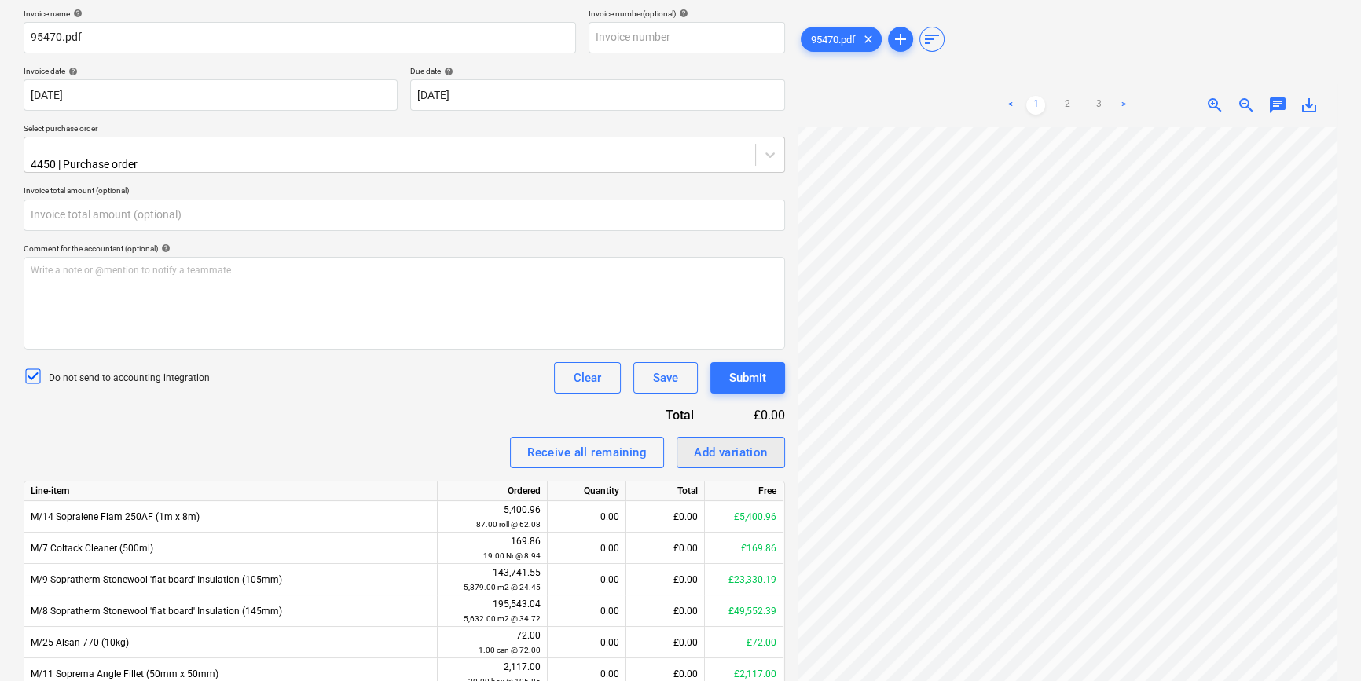
type input "0.00"
click at [817, 100] on div "< 1 2 3 > zoom_in zoom_out chat 0 save_alt" at bounding box center [1068, 423] width 540 height 681
click at [1103, 105] on link "3" at bounding box center [1098, 105] width 19 height 19
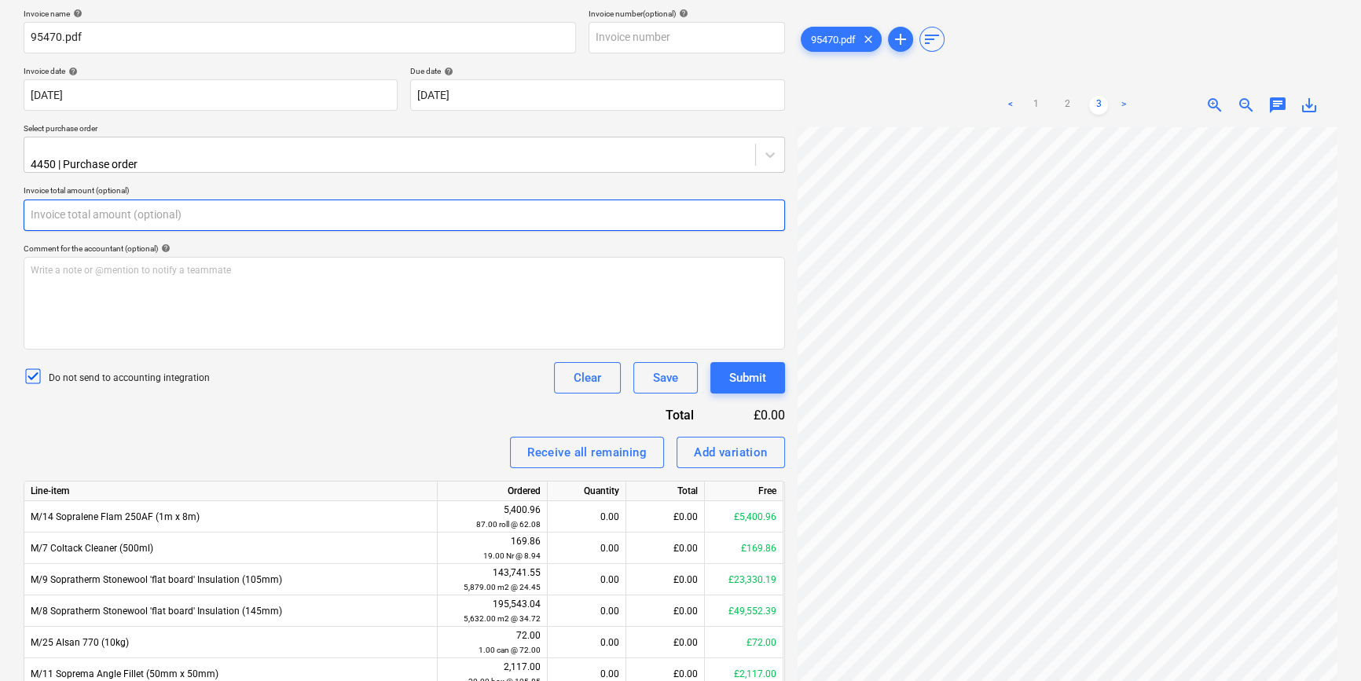
click at [123, 211] on input "text" at bounding box center [405, 215] width 762 height 31
click at [124, 211] on input "text" at bounding box center [405, 215] width 762 height 31
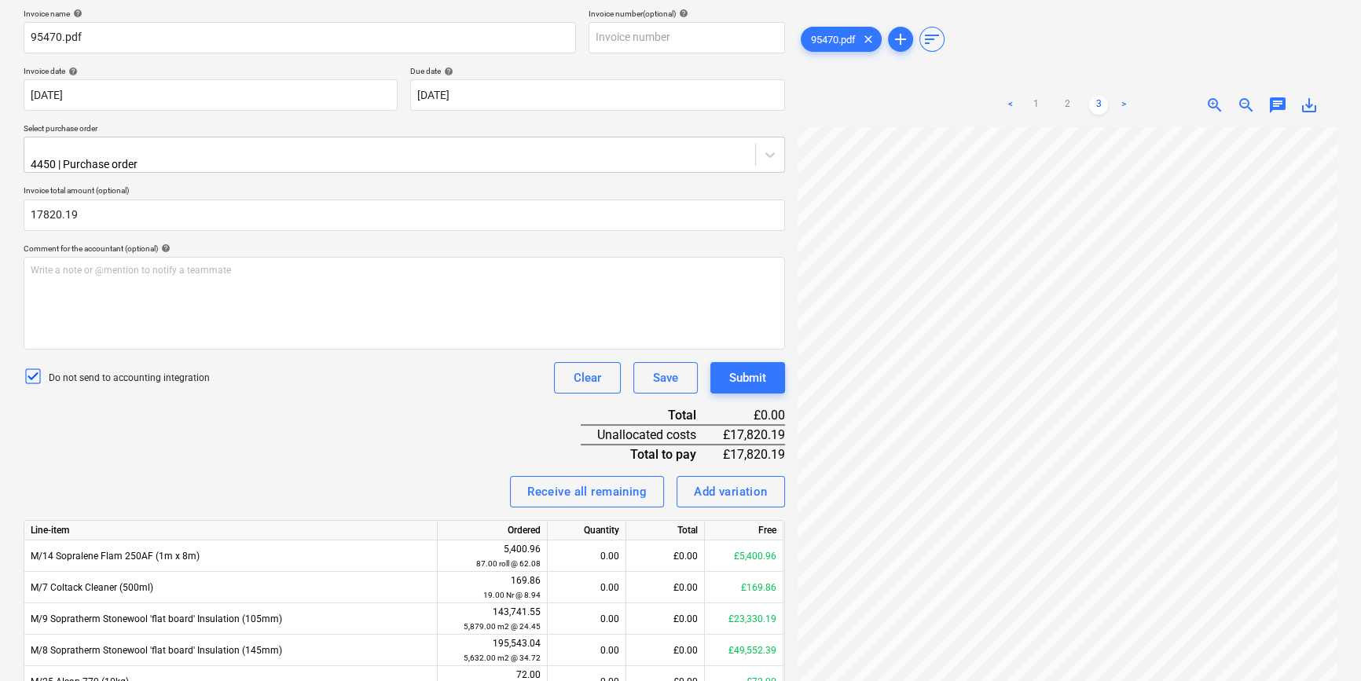
type input "17,820.19"
click at [307, 374] on div "Do not send to accounting integration Clear Save Submit" at bounding box center [405, 377] width 762 height 31
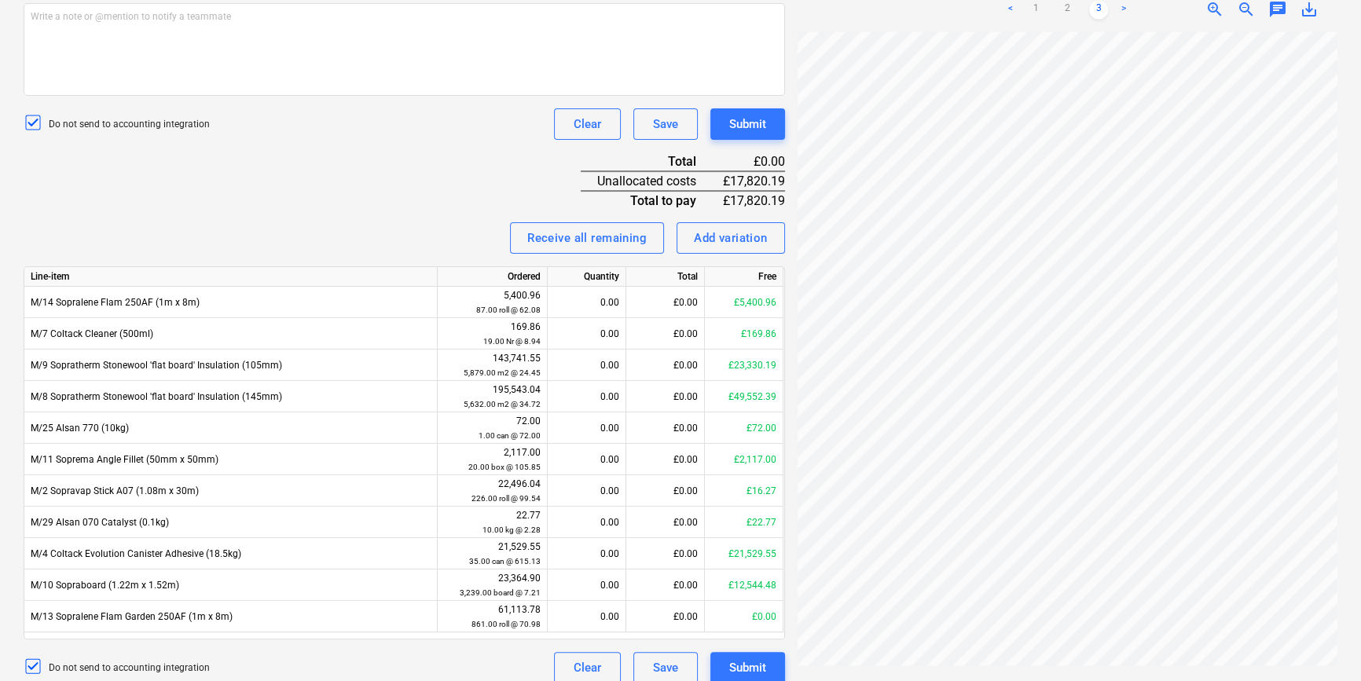
scroll to position [200, 53]
click at [1041, 8] on link "1" at bounding box center [1035, 9] width 19 height 19
click at [685, 353] on div "£0.00" at bounding box center [665, 365] width 79 height 31
type input "374"
click at [1207, 8] on span "zoom_in" at bounding box center [1215, 9] width 19 height 19
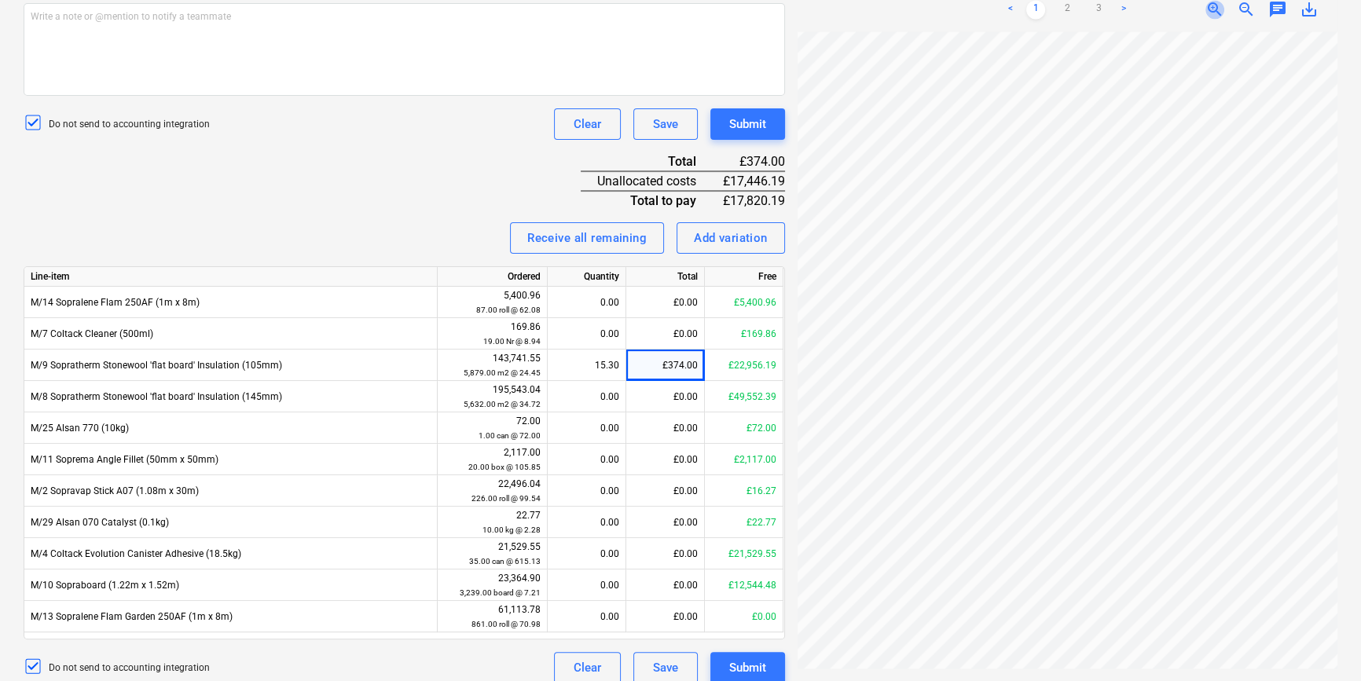
click at [1206, 8] on span "zoom_in" at bounding box center [1215, 9] width 19 height 19
click at [688, 350] on div "£374.00" at bounding box center [665, 365] width 79 height 31
click at [688, 350] on input "374" at bounding box center [665, 365] width 78 height 31
type input "9154.08"
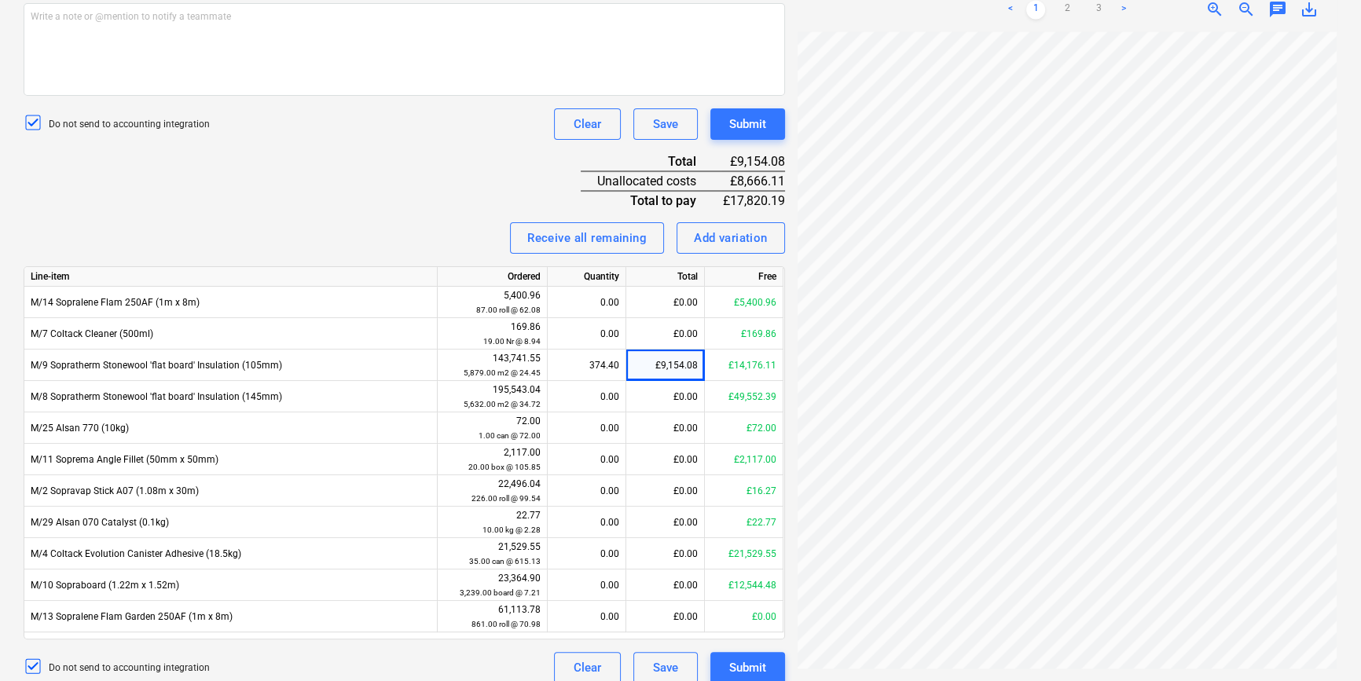
click at [379, 172] on div "Invoice name help 95470.pdf Invoice number (optional) help Invoice date help [D…" at bounding box center [405, 219] width 762 height 929
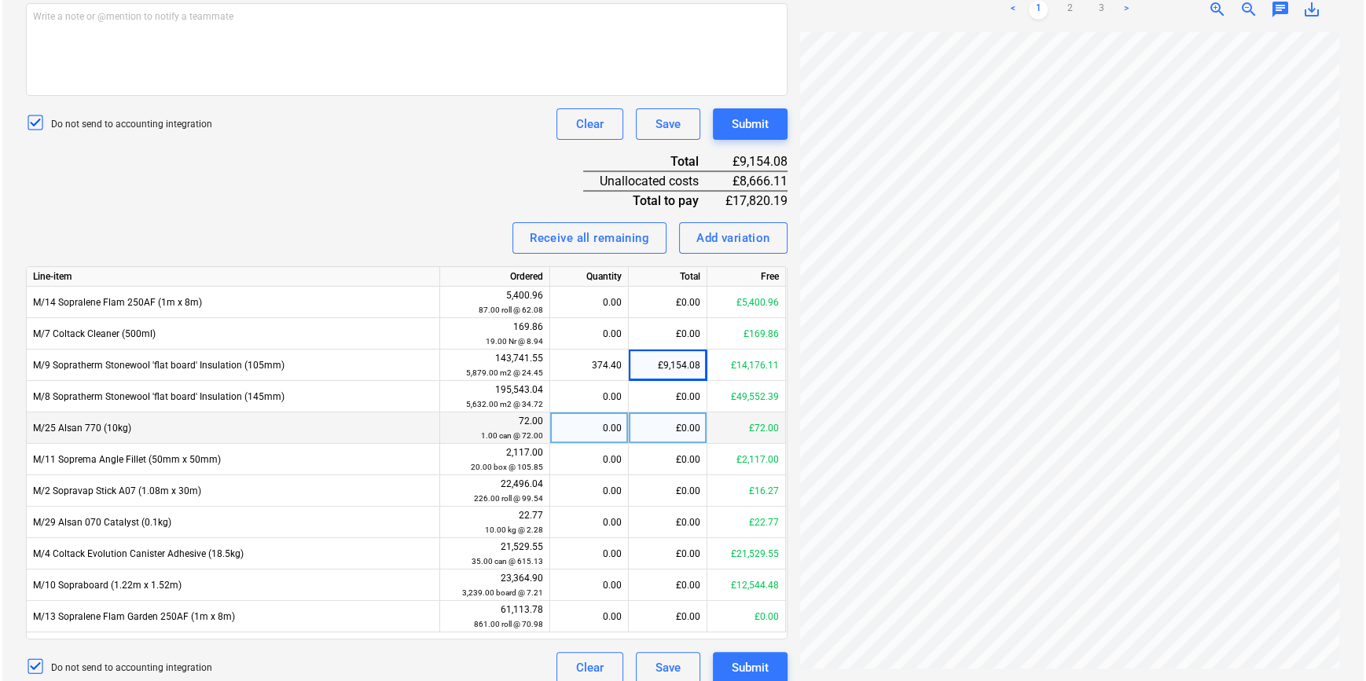
scroll to position [361, 287]
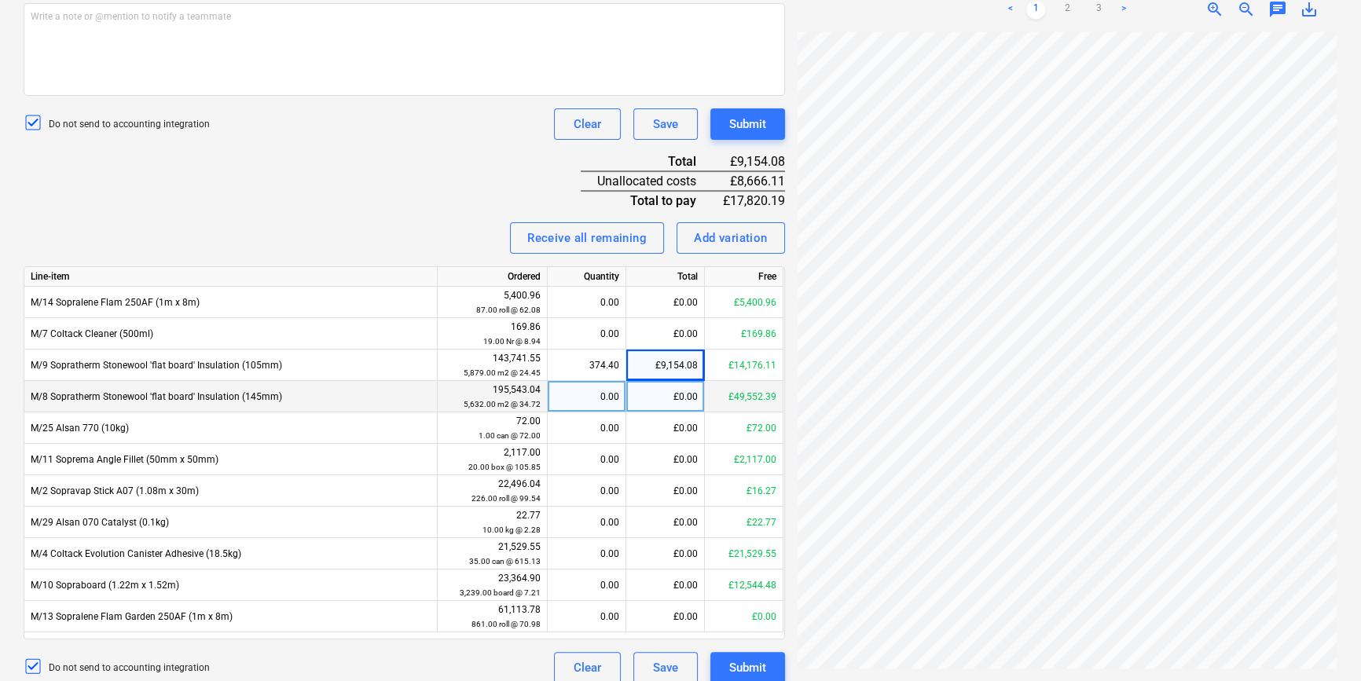
click at [685, 381] on div "£0.00" at bounding box center [665, 396] width 79 height 31
type input "8666.11"
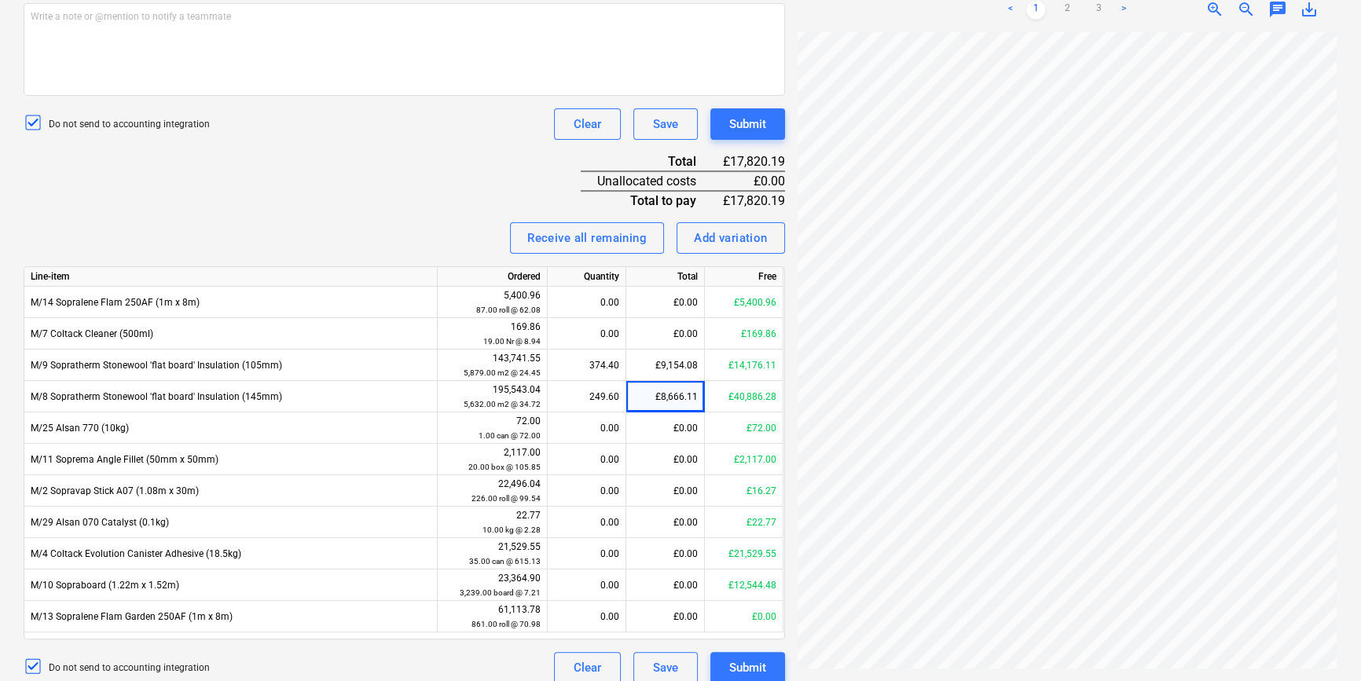
click at [472, 222] on div "Receive all remaining Add variation" at bounding box center [405, 237] width 762 height 31
click at [764, 661] on div "Submit" at bounding box center [747, 668] width 37 height 20
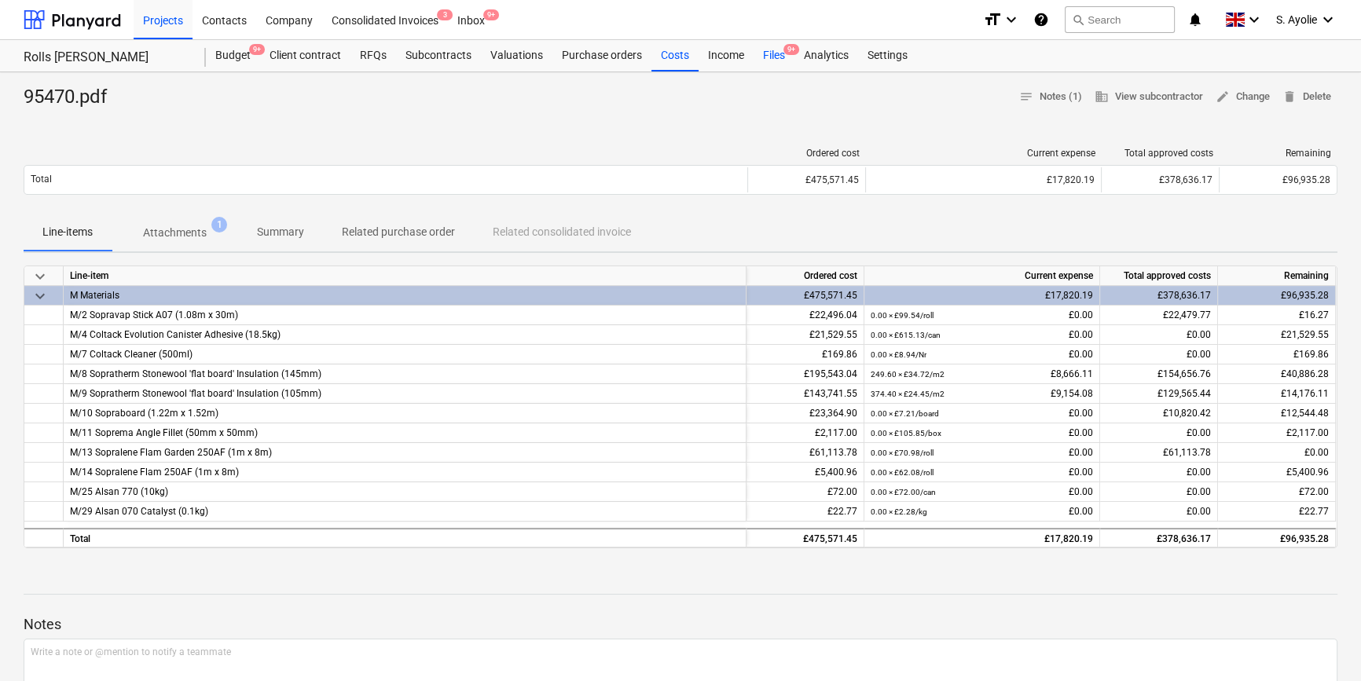
click at [773, 50] on div "Files 9+" at bounding box center [774, 55] width 41 height 31
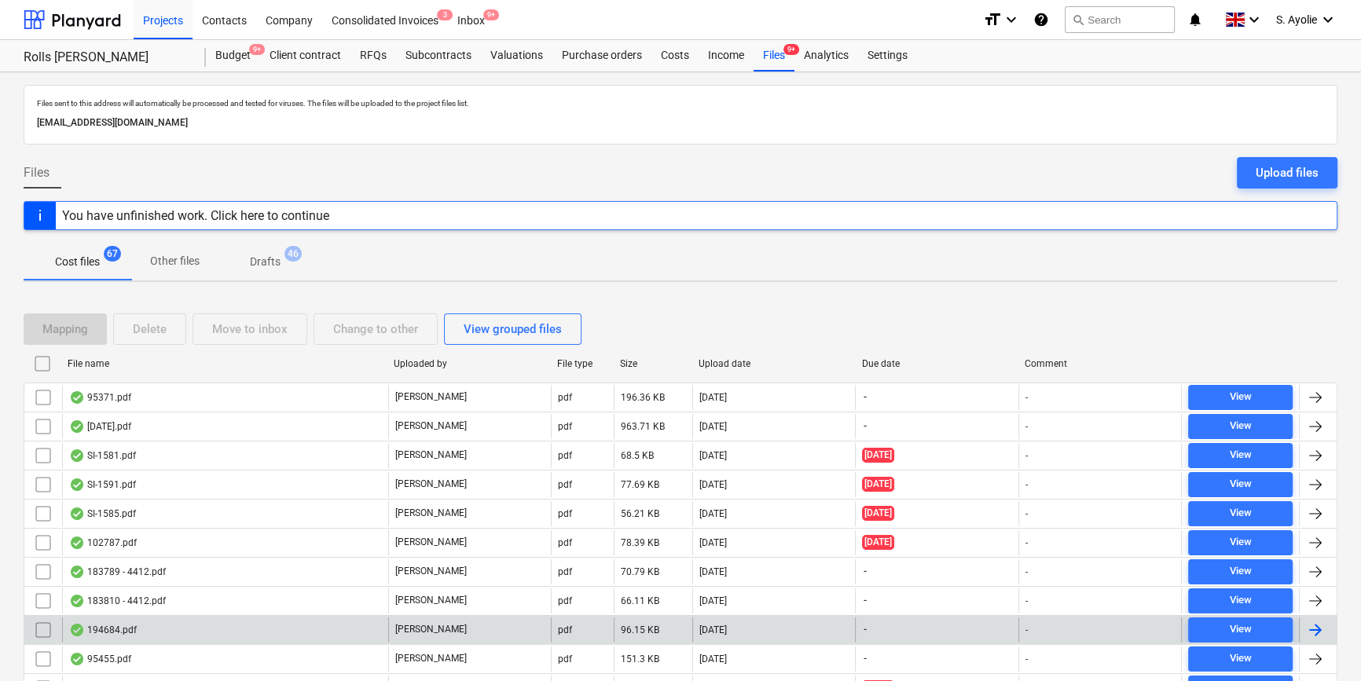
click at [395, 619] on div "[PERSON_NAME]" at bounding box center [469, 630] width 163 height 25
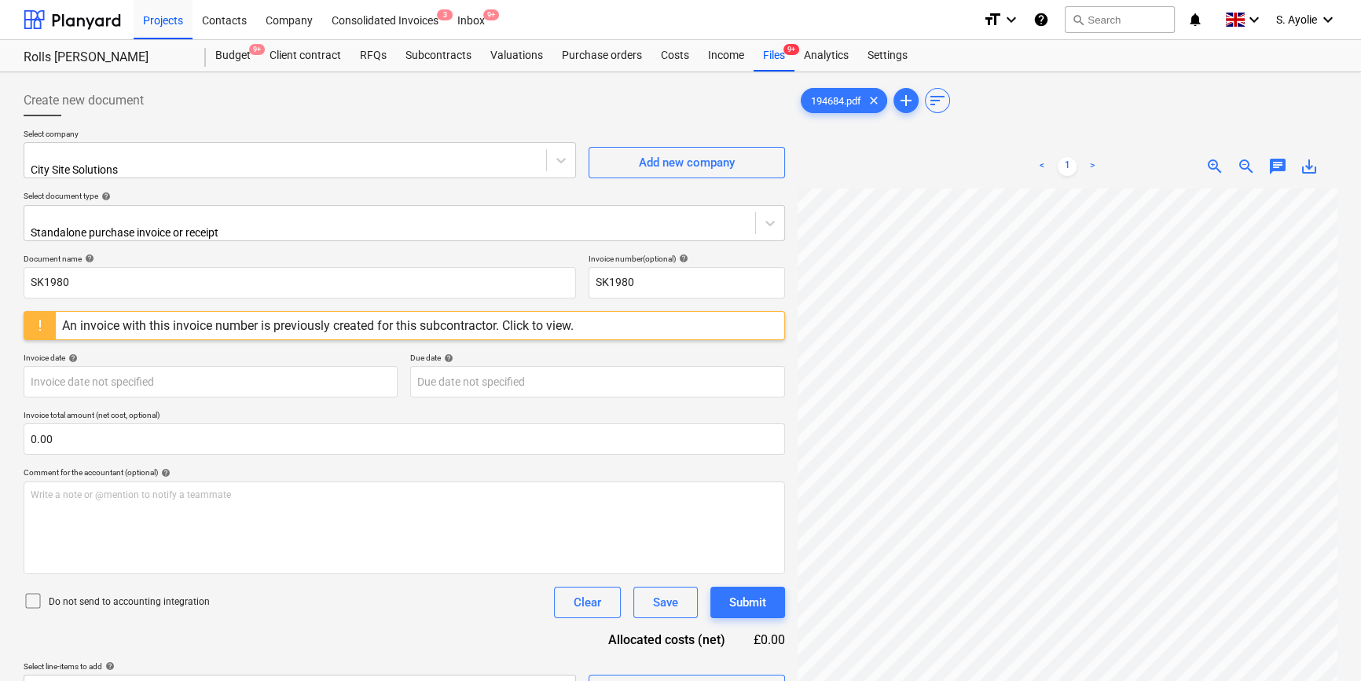
click at [777, 72] on div "Create new document Select company City Site Solutions Add new company Select d…" at bounding box center [680, 455] width 1361 height 766
click at [777, 70] on div "Files 9+" at bounding box center [774, 55] width 41 height 31
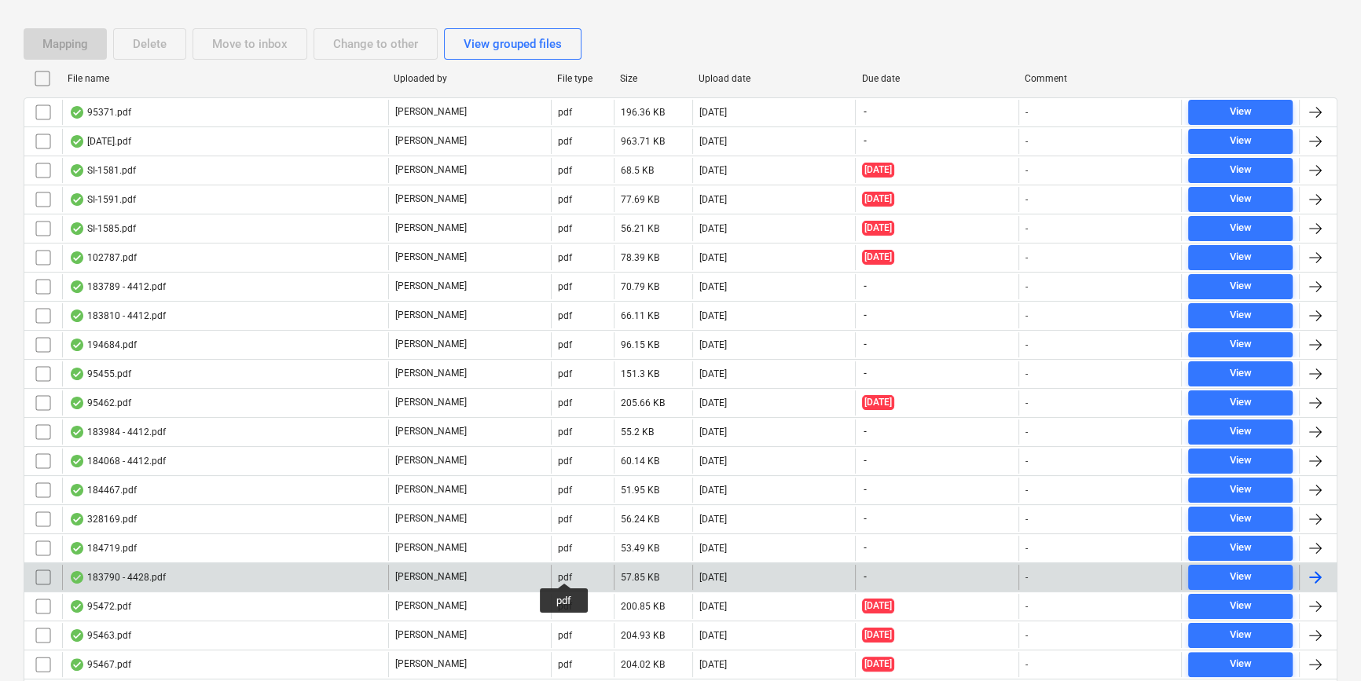
click at [564, 572] on div "pdf" at bounding box center [565, 577] width 14 height 11
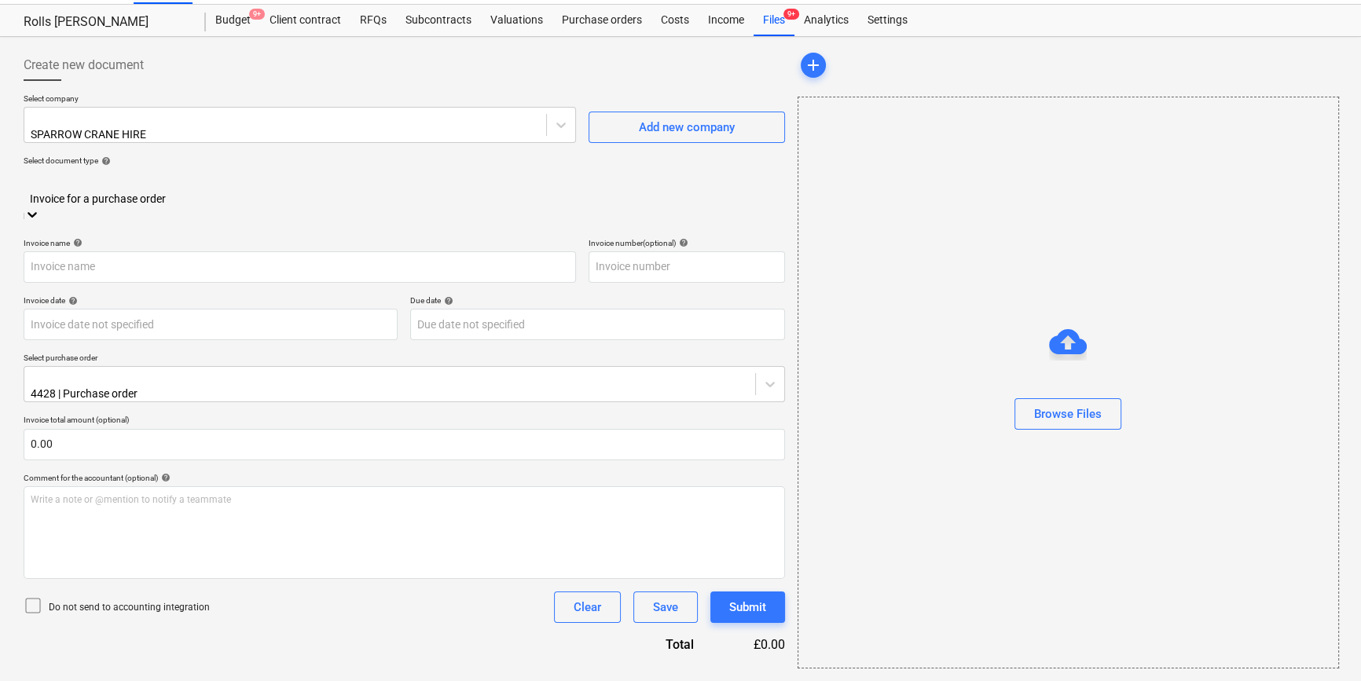
scroll to position [34, 0]
type input "183790"
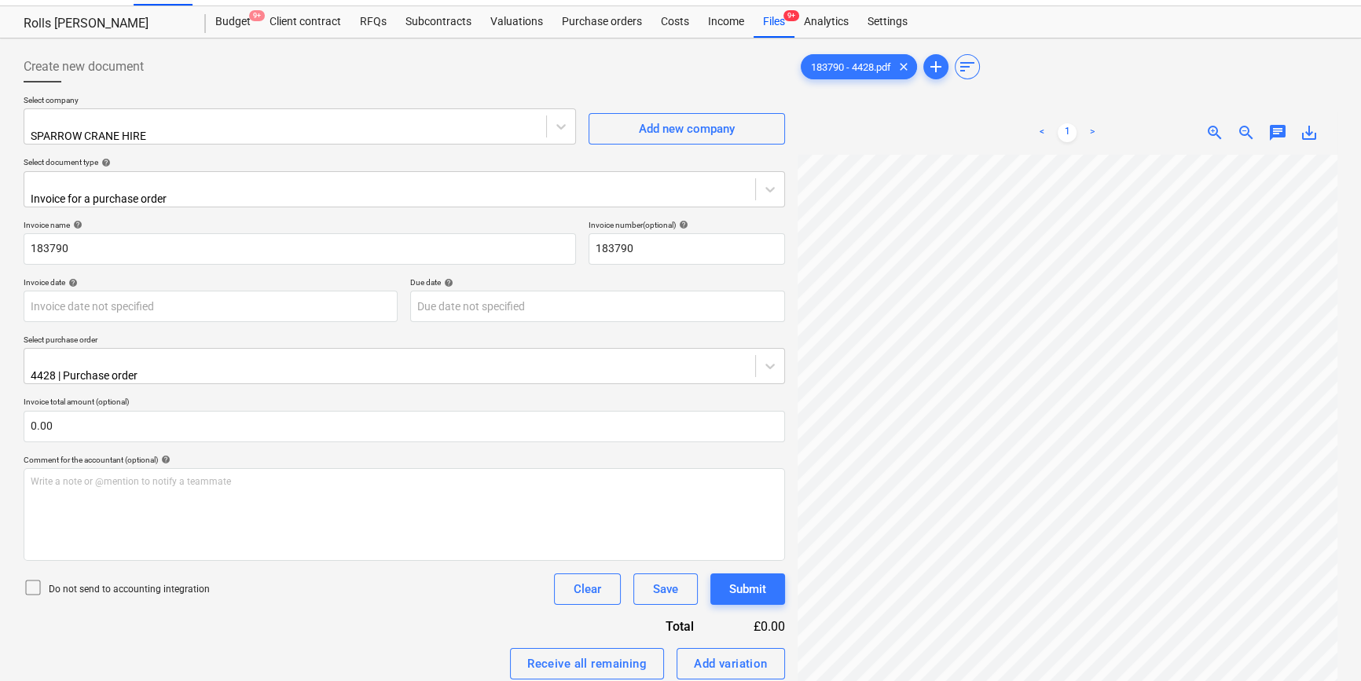
click at [1253, 131] on span "zoom_out" at bounding box center [1246, 132] width 19 height 19
click at [1210, 131] on span "zoom_in" at bounding box center [1215, 132] width 19 height 19
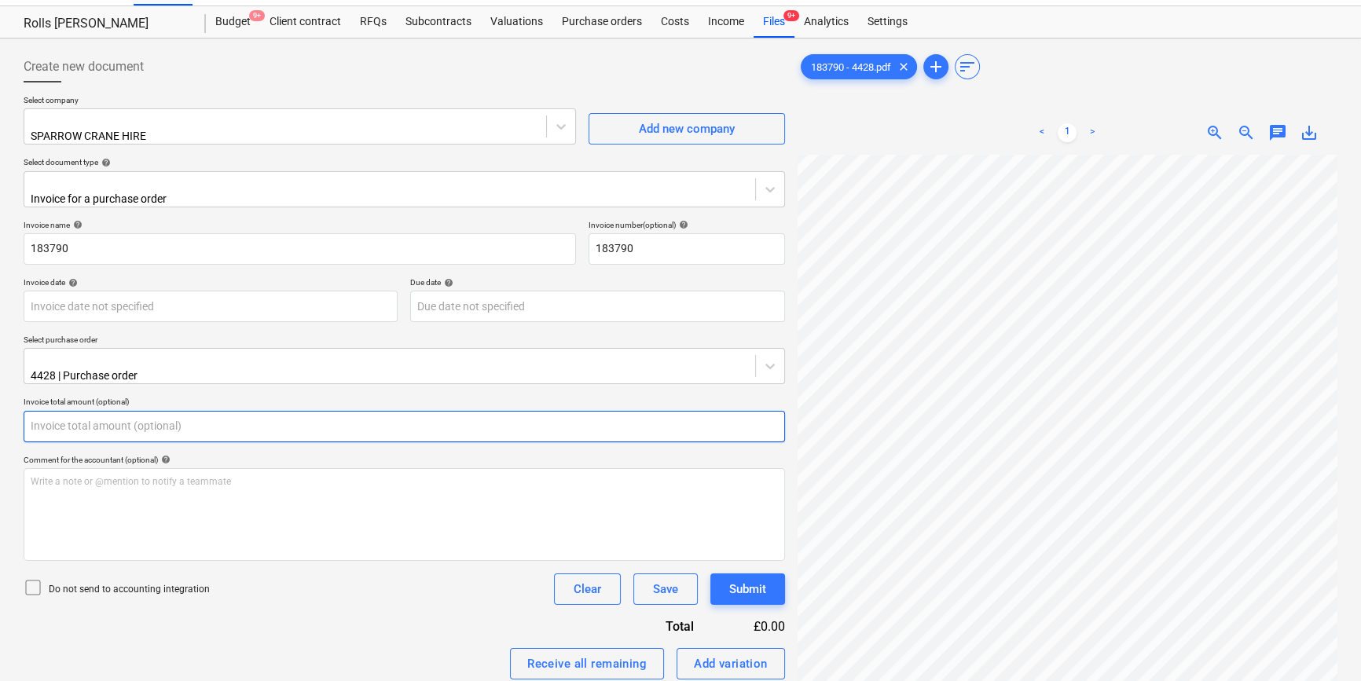
click at [199, 411] on input "text" at bounding box center [405, 426] width 762 height 31
type input "0.00"
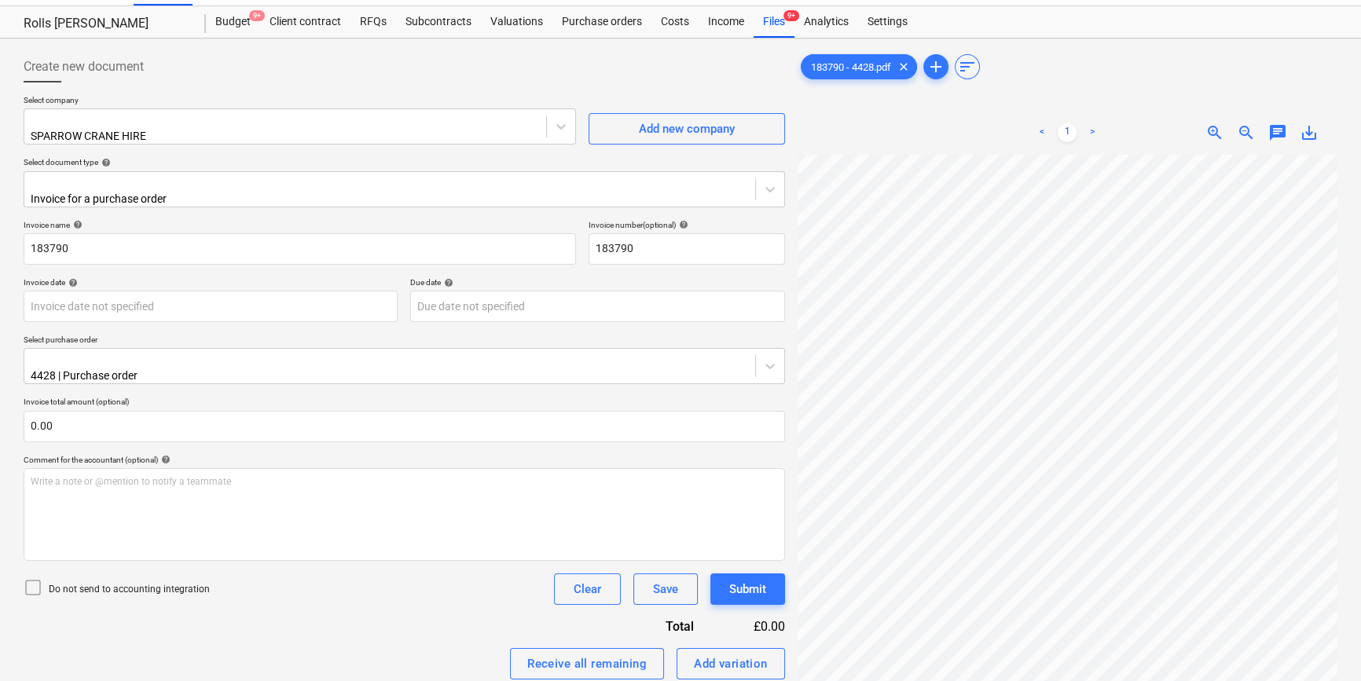
scroll to position [200, 53]
click at [843, 125] on div "< 1 > zoom_in zoom_out chat 0 save_alt" at bounding box center [1068, 451] width 540 height 681
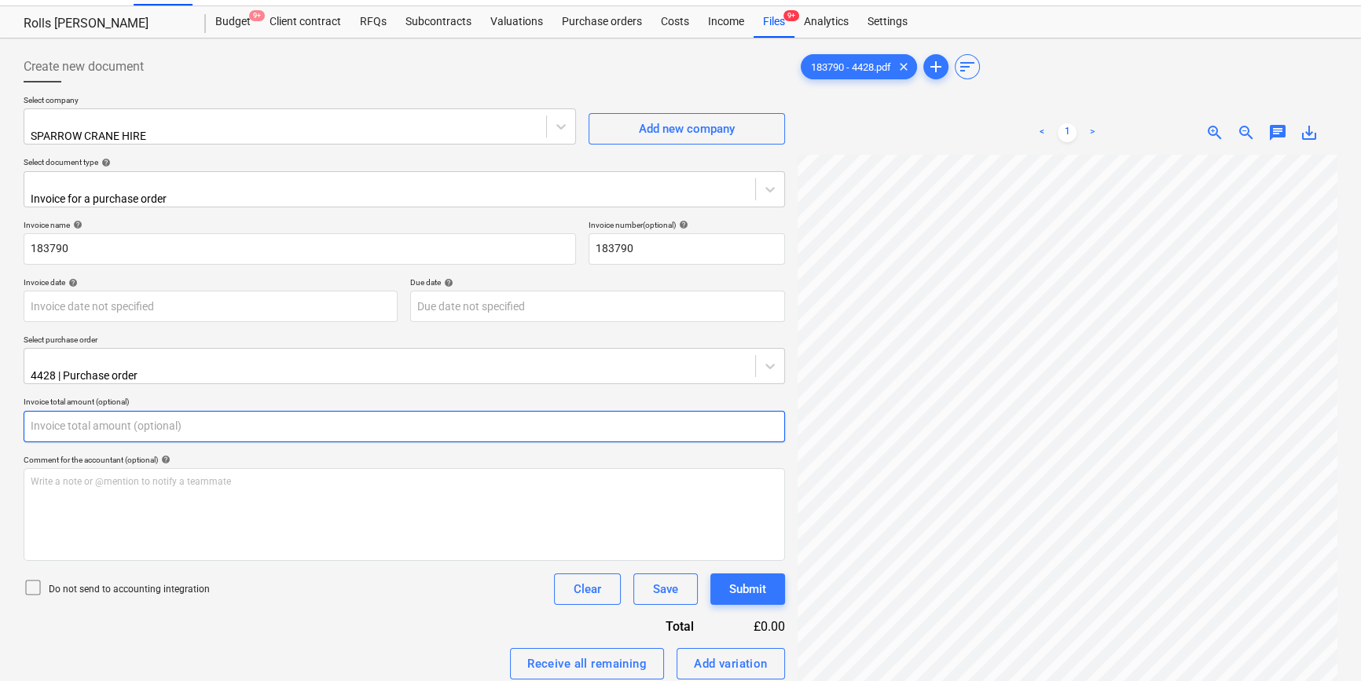
click at [78, 423] on input "text" at bounding box center [405, 426] width 762 height 31
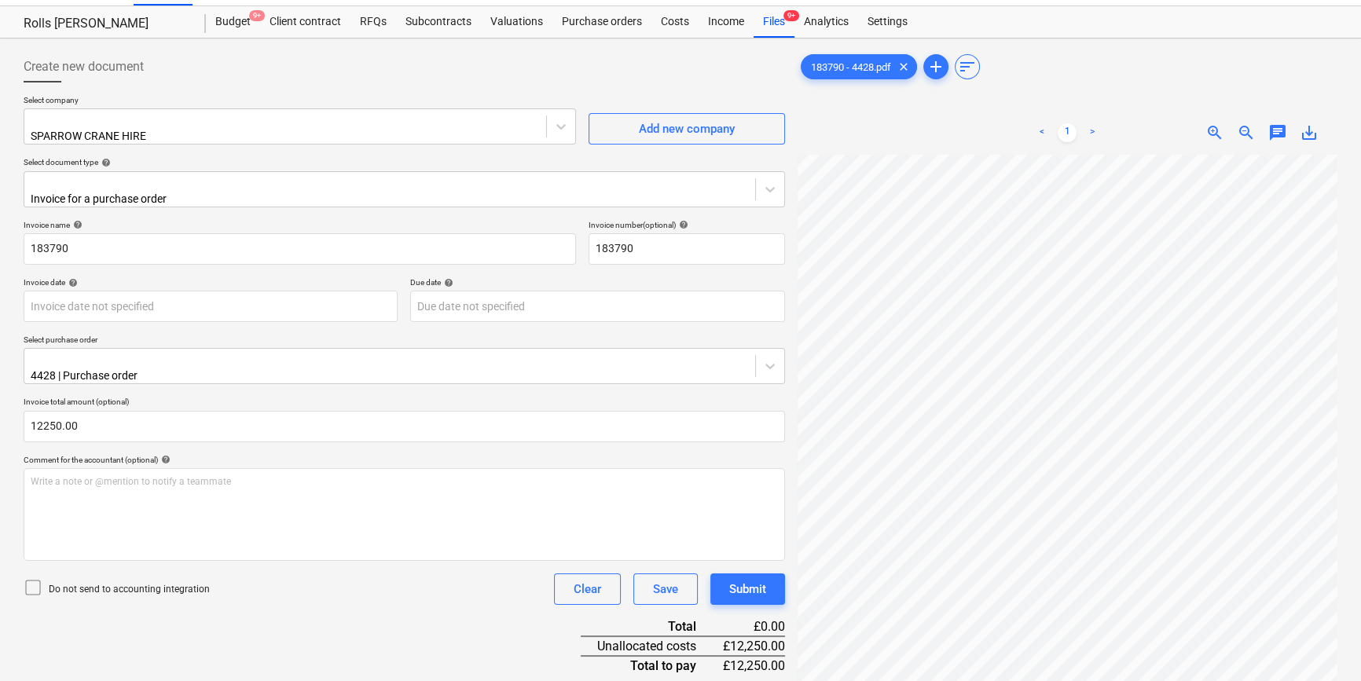
type input "12,250.00"
click at [266, 650] on div "Invoice name help 183790 Invoice number (optional) help 183790 Invoice date hel…" at bounding box center [405, 606] width 762 height 772
click at [157, 583] on p "Do not send to accounting integration" at bounding box center [129, 589] width 161 height 13
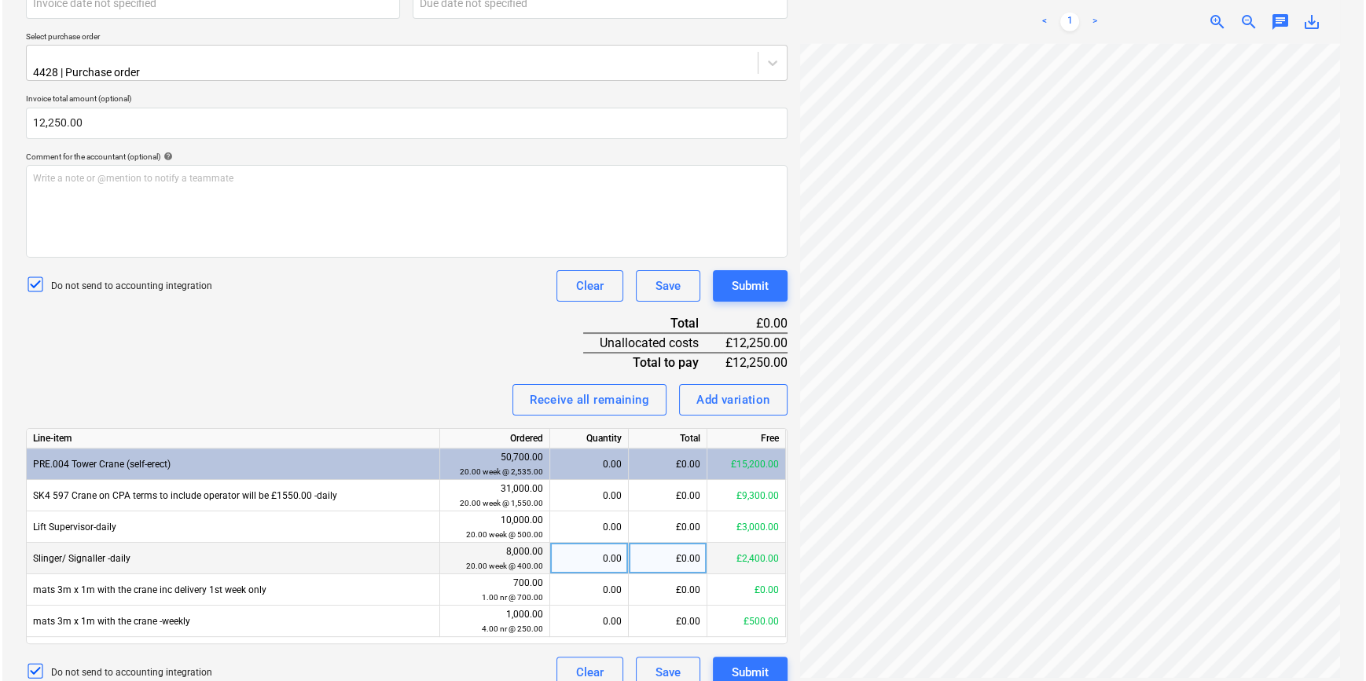
scroll to position [342, 0]
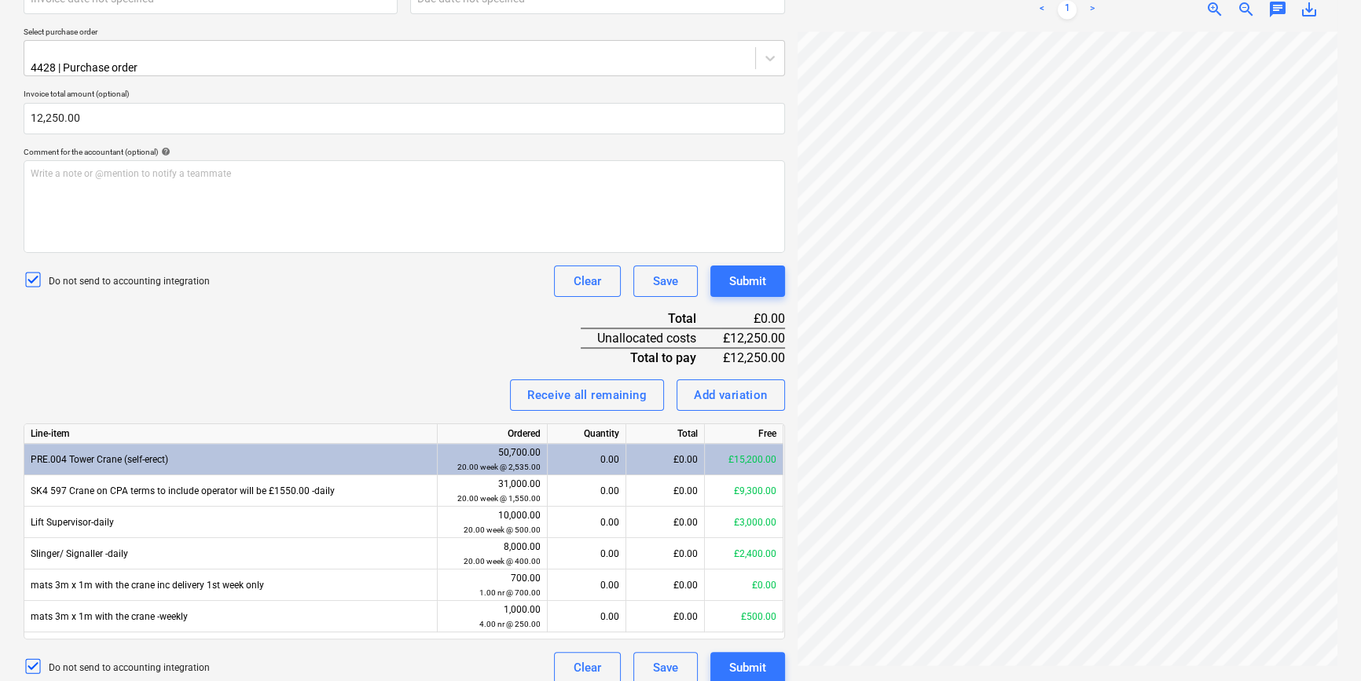
click at [695, 447] on div "£0.00" at bounding box center [665, 459] width 79 height 31
click at [244, 357] on div "Invoice name help 183790 Invoice number (optional) help 183790 Invoice date hel…" at bounding box center [405, 298] width 762 height 772
click at [279, 424] on div "Line-item" at bounding box center [230, 434] width 413 height 20
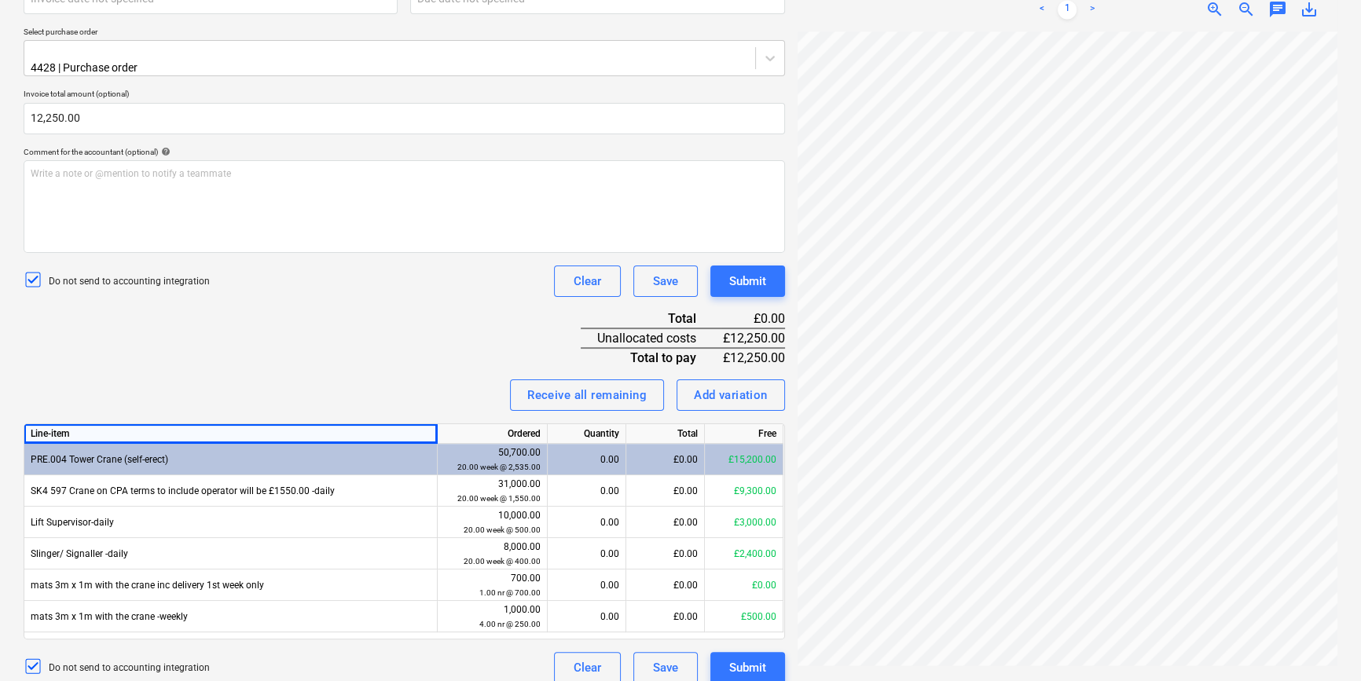
click at [304, 396] on div "Invoice name help 183790 Invoice number (optional) help 183790 Invoice date hel…" at bounding box center [405, 298] width 762 height 772
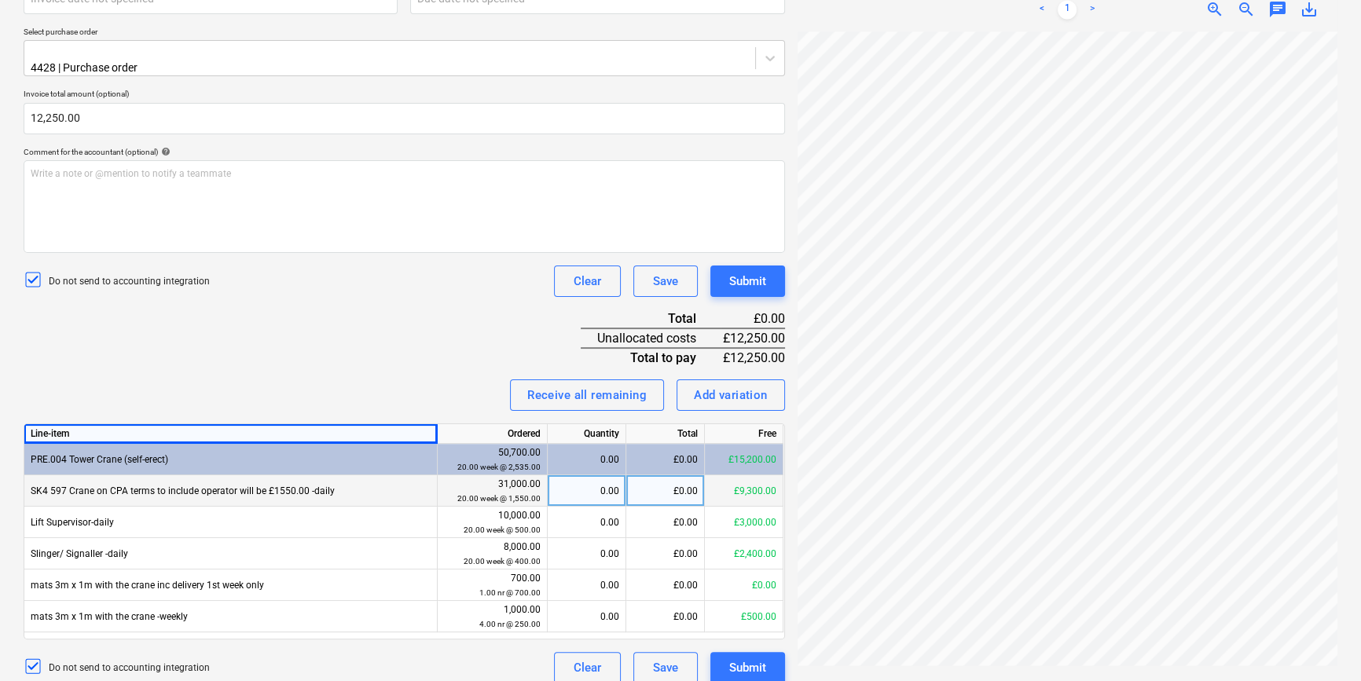
click at [685, 479] on div "£0.00" at bounding box center [665, 491] width 79 height 31
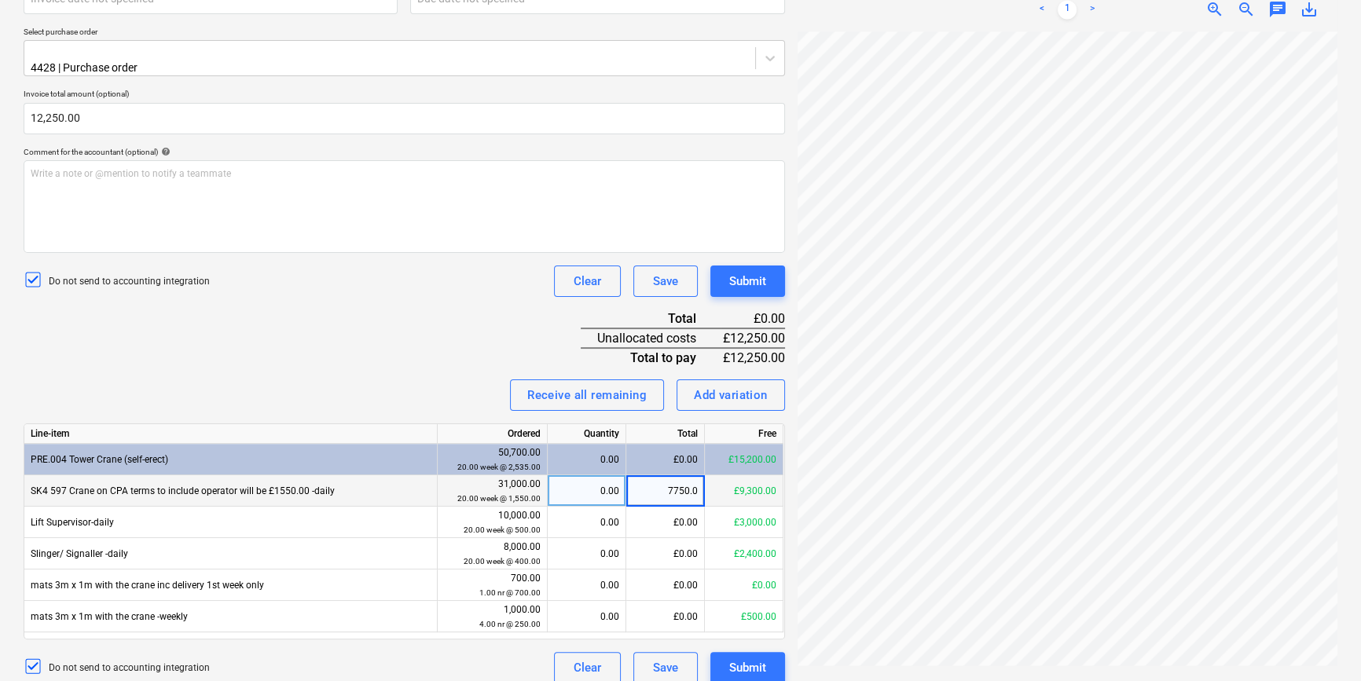
type input "7750.00"
drag, startPoint x: 341, startPoint y: 308, endPoint x: 349, endPoint y: 316, distance: 11.1
click at [346, 314] on div "Invoice name help 183790 Invoice number (optional) help 183790 Invoice date hel…" at bounding box center [405, 298] width 762 height 772
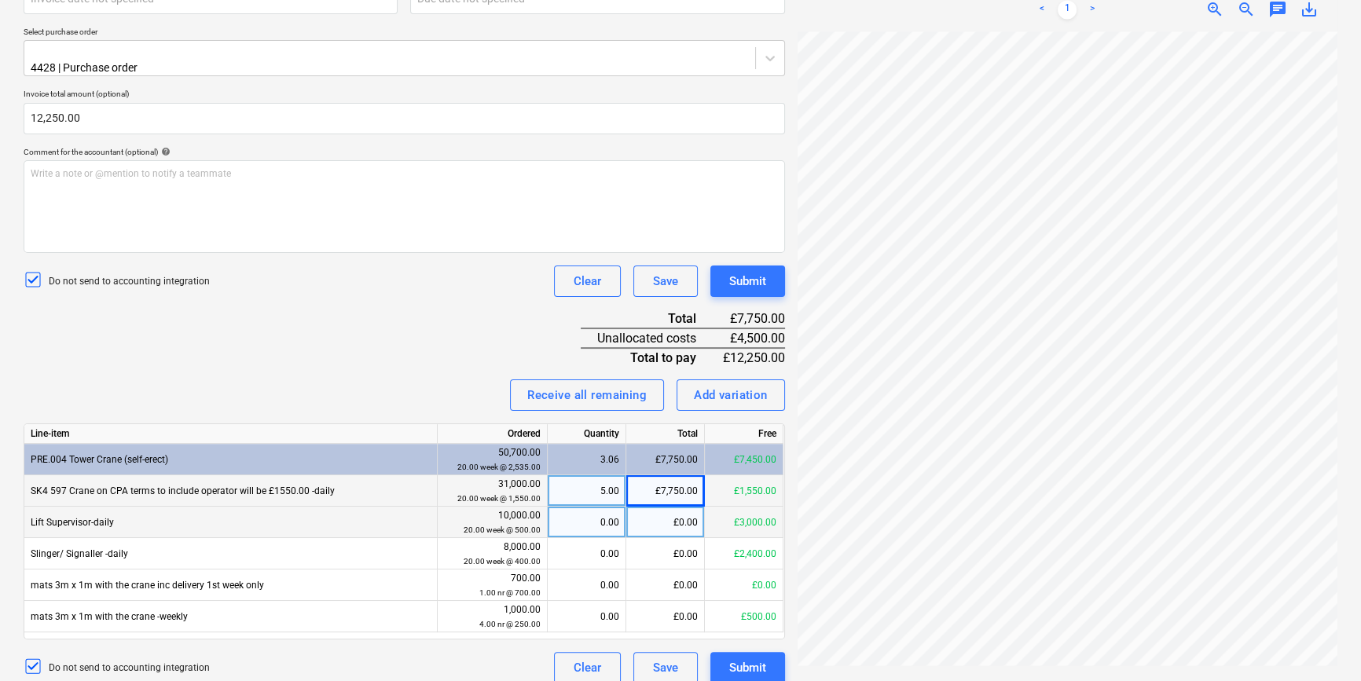
click at [669, 512] on div "£0.00" at bounding box center [665, 522] width 79 height 31
type input "2500"
click at [299, 337] on div "Invoice name help 183790 Invoice number (optional) help 183790 Invoice date hel…" at bounding box center [405, 298] width 762 height 772
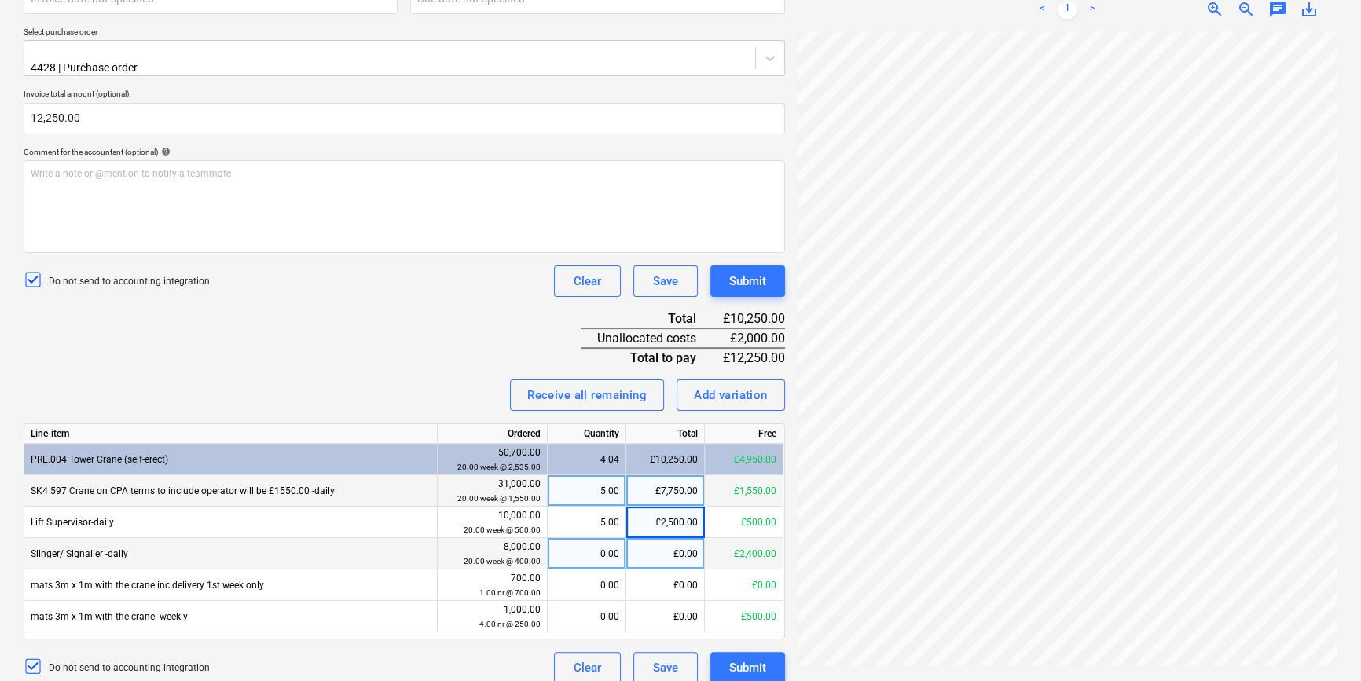
click at [668, 542] on div "£0.00" at bounding box center [665, 553] width 79 height 31
type input "2000"
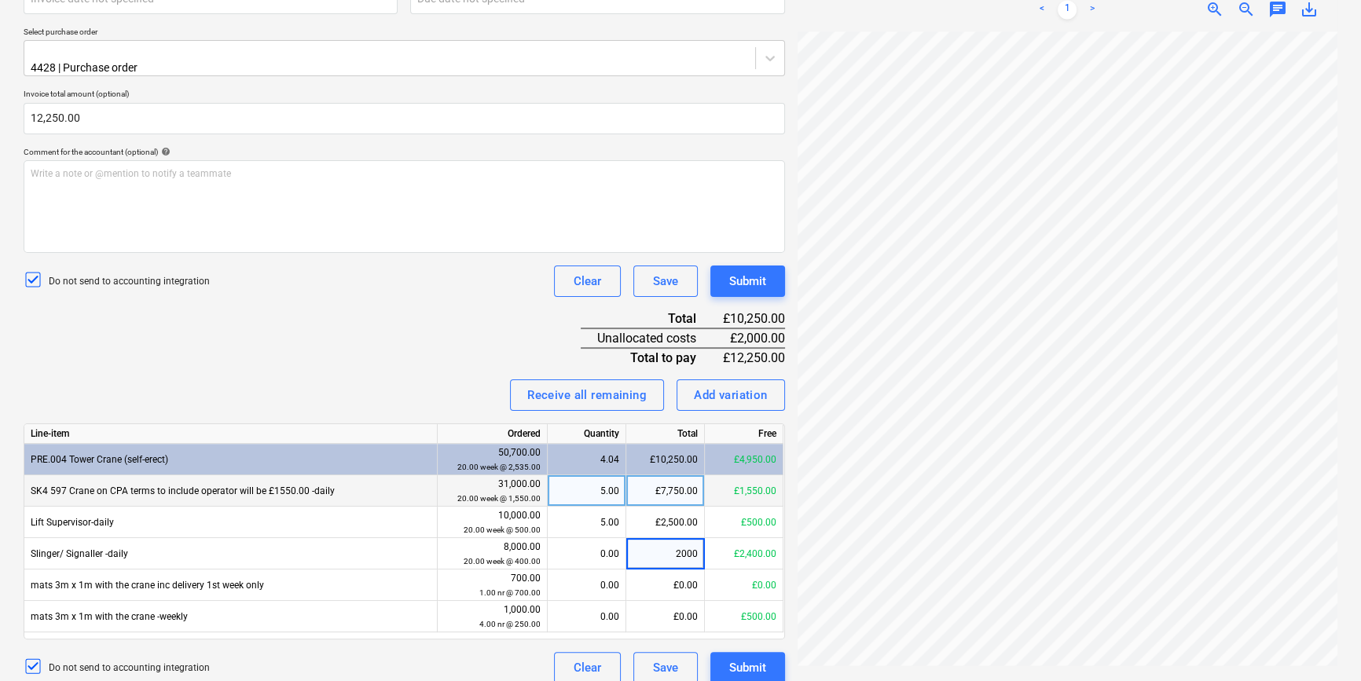
click at [281, 307] on div "Invoice name help 183790 Invoice number (optional) help 183790 Invoice date hel…" at bounding box center [405, 298] width 762 height 772
click at [754, 658] on div "Submit" at bounding box center [747, 668] width 37 height 20
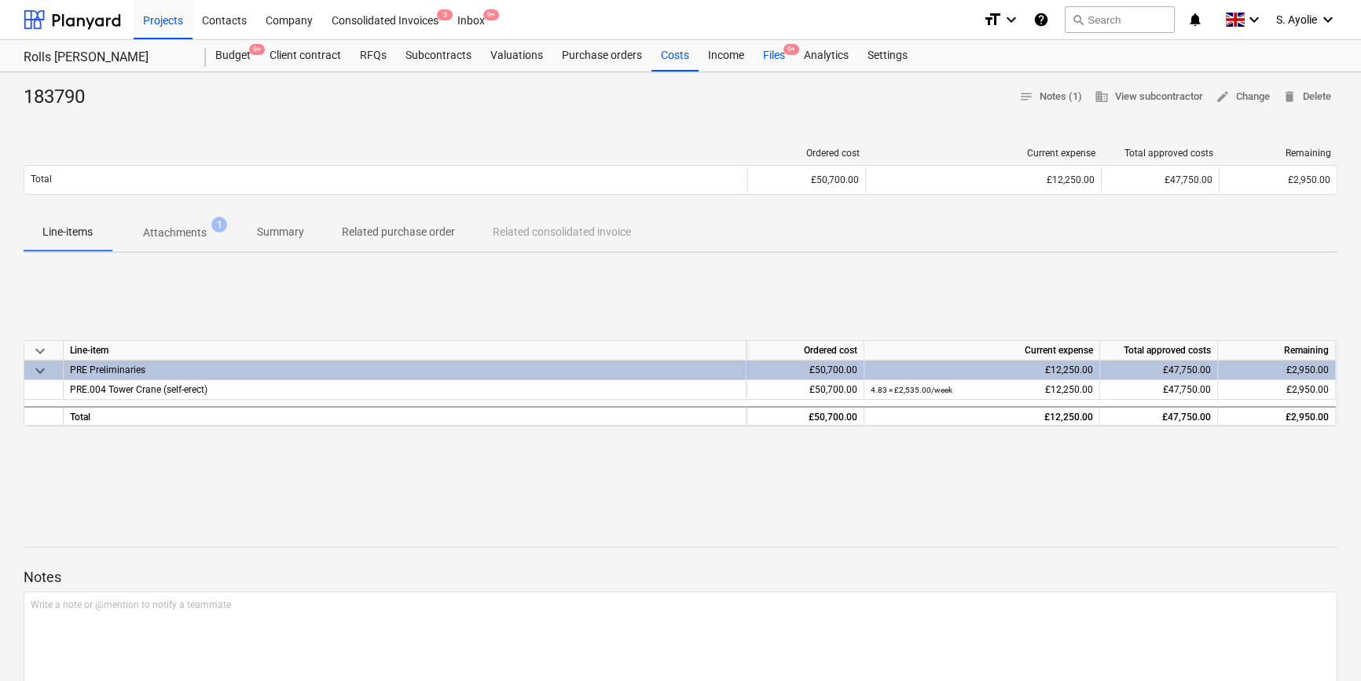
click at [776, 60] on div "Files 9+" at bounding box center [774, 55] width 41 height 31
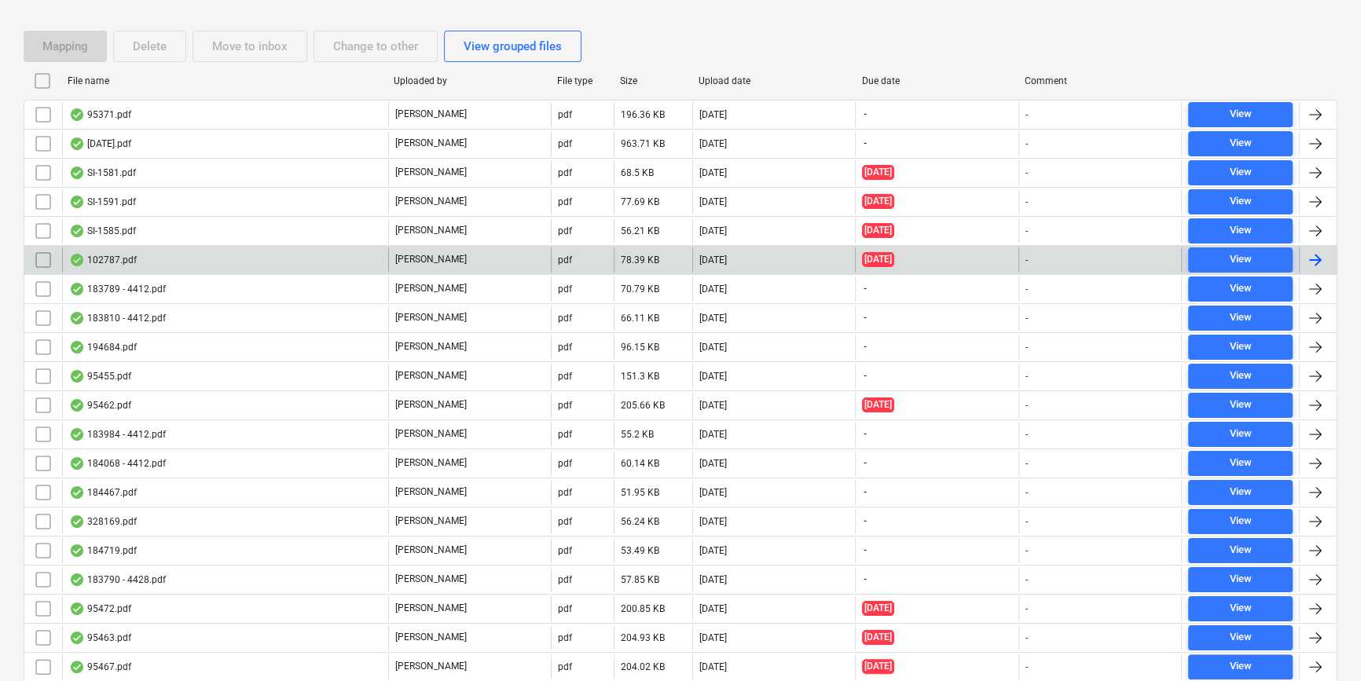
scroll to position [285, 0]
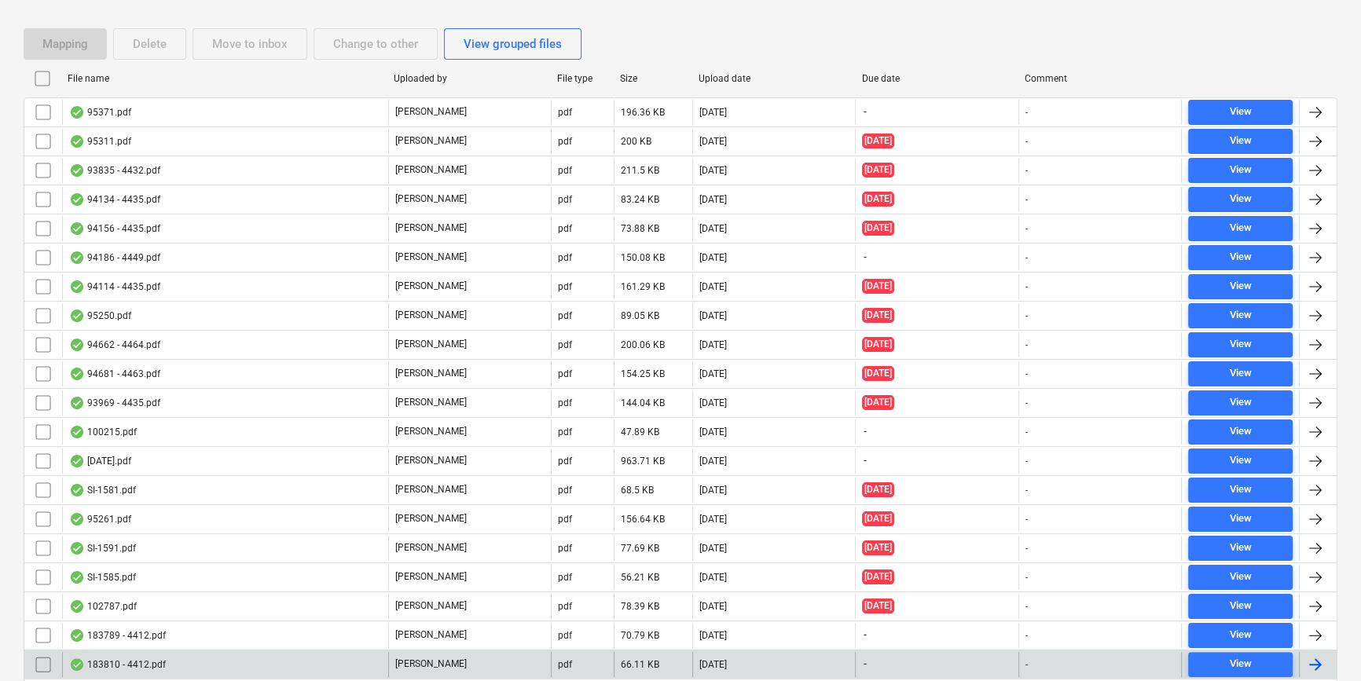
click at [310, 657] on div "183810 - 4412.pdf" at bounding box center [225, 664] width 326 height 25
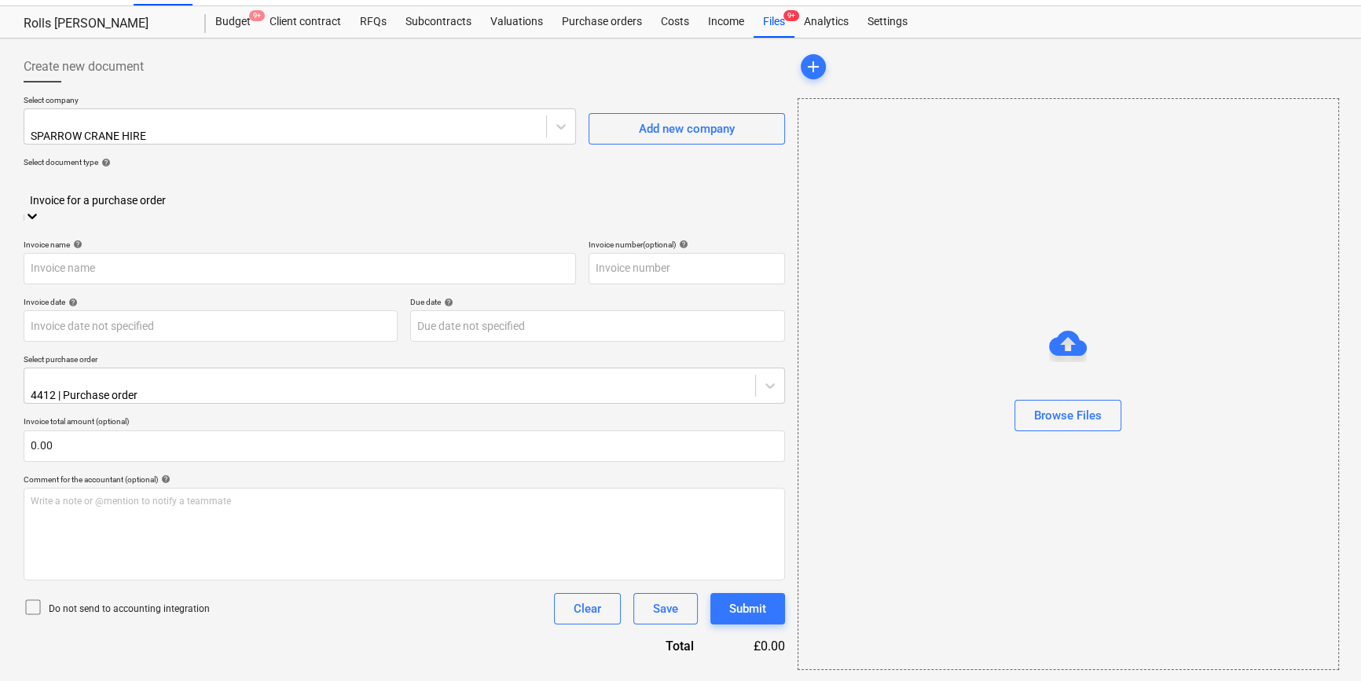
type input "183810"
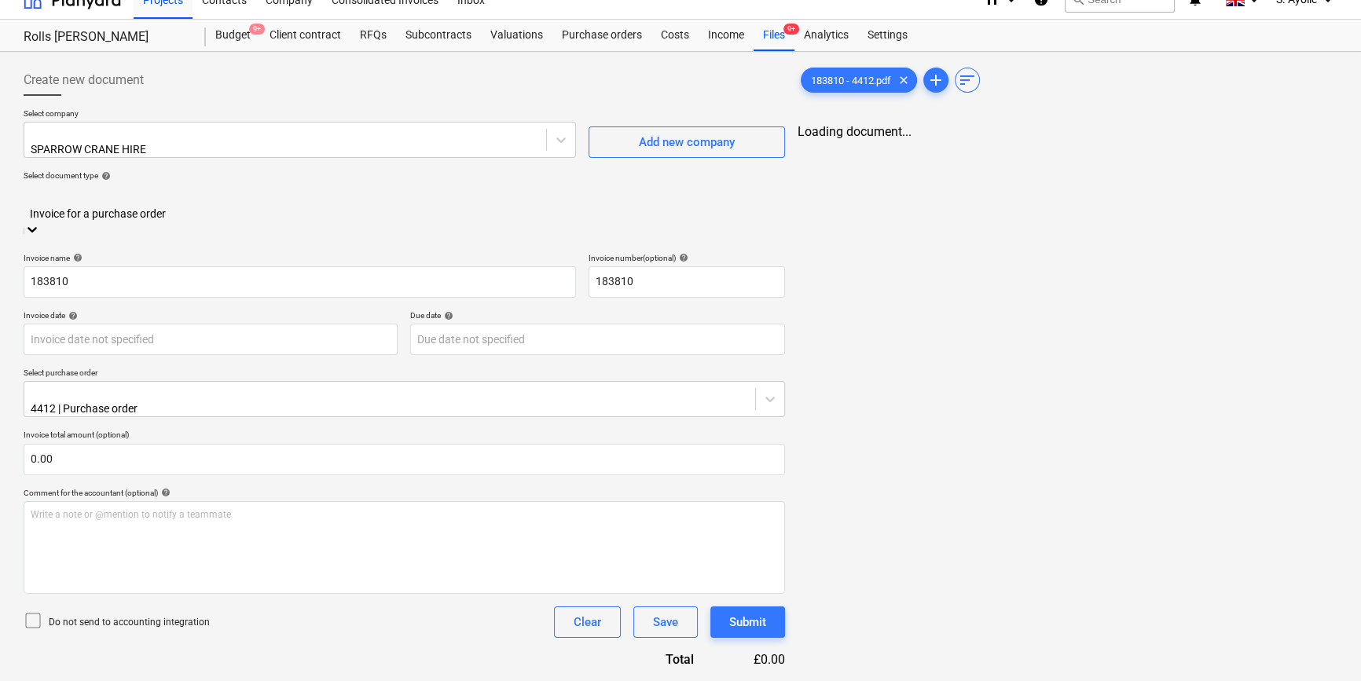
scroll to position [0, 0]
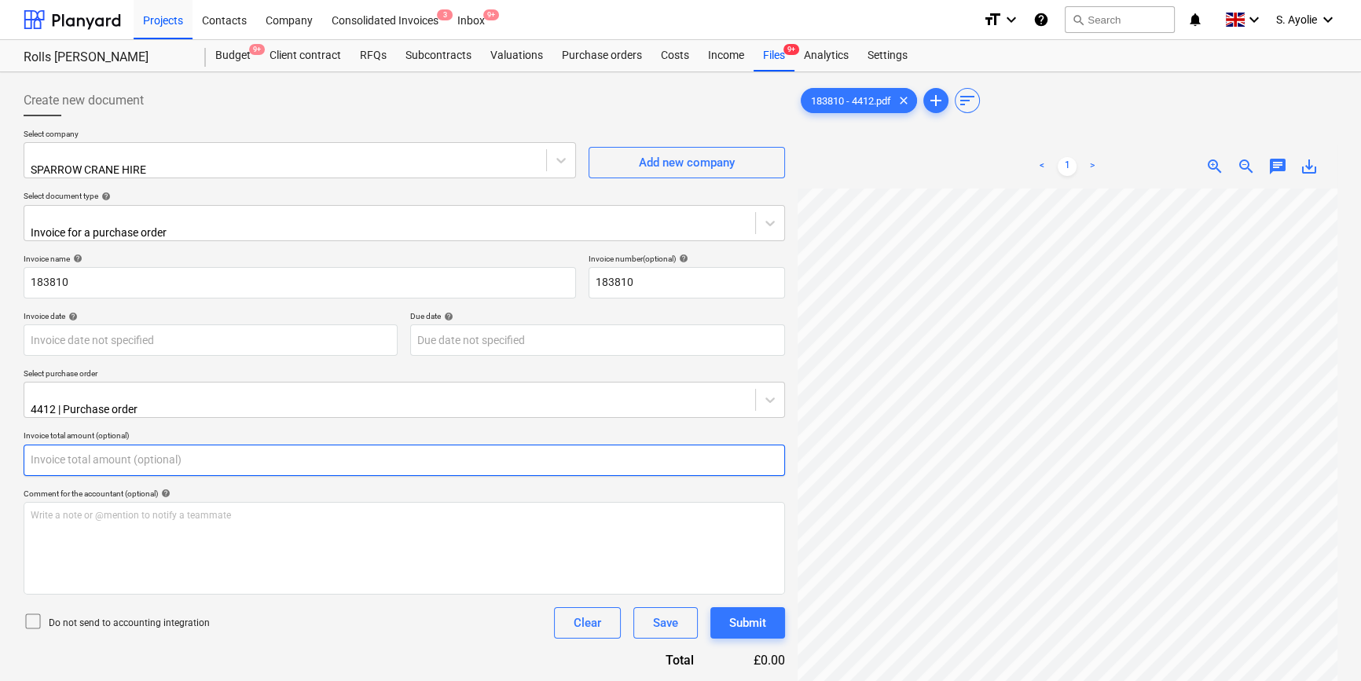
click at [170, 461] on input "text" at bounding box center [405, 460] width 762 height 31
type input "0.00"
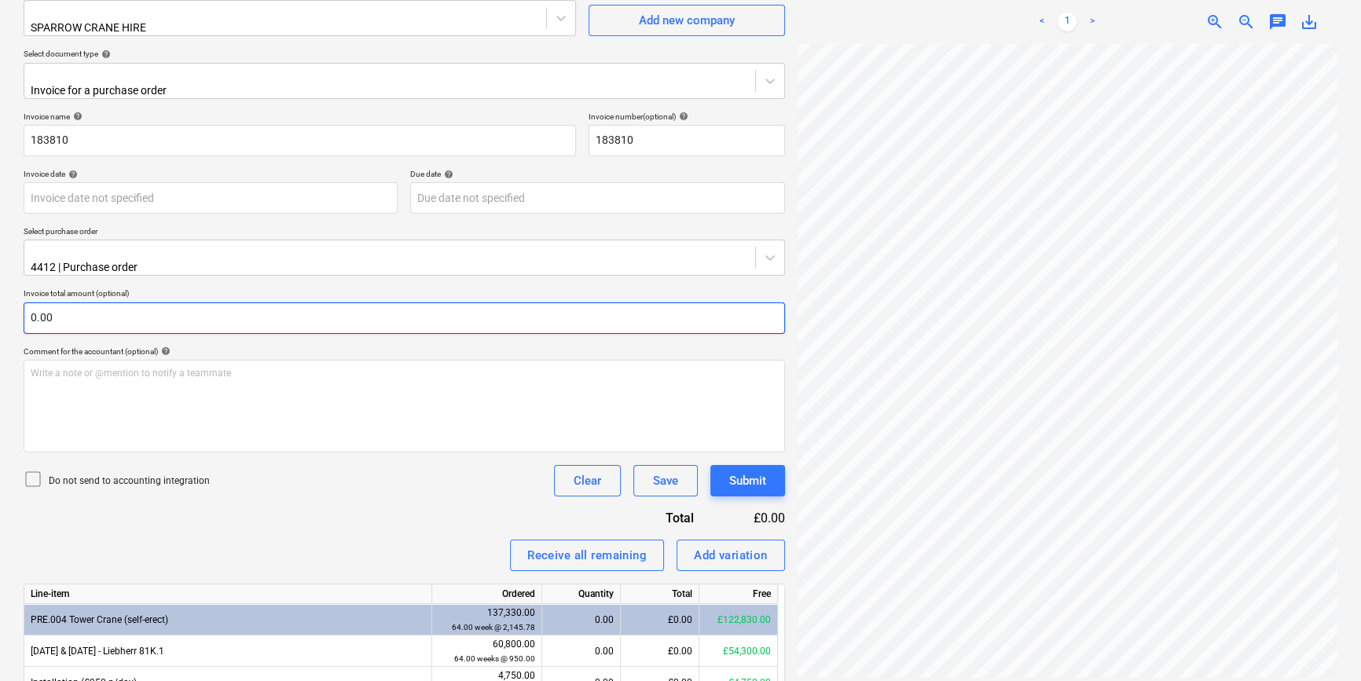
scroll to position [428, 0]
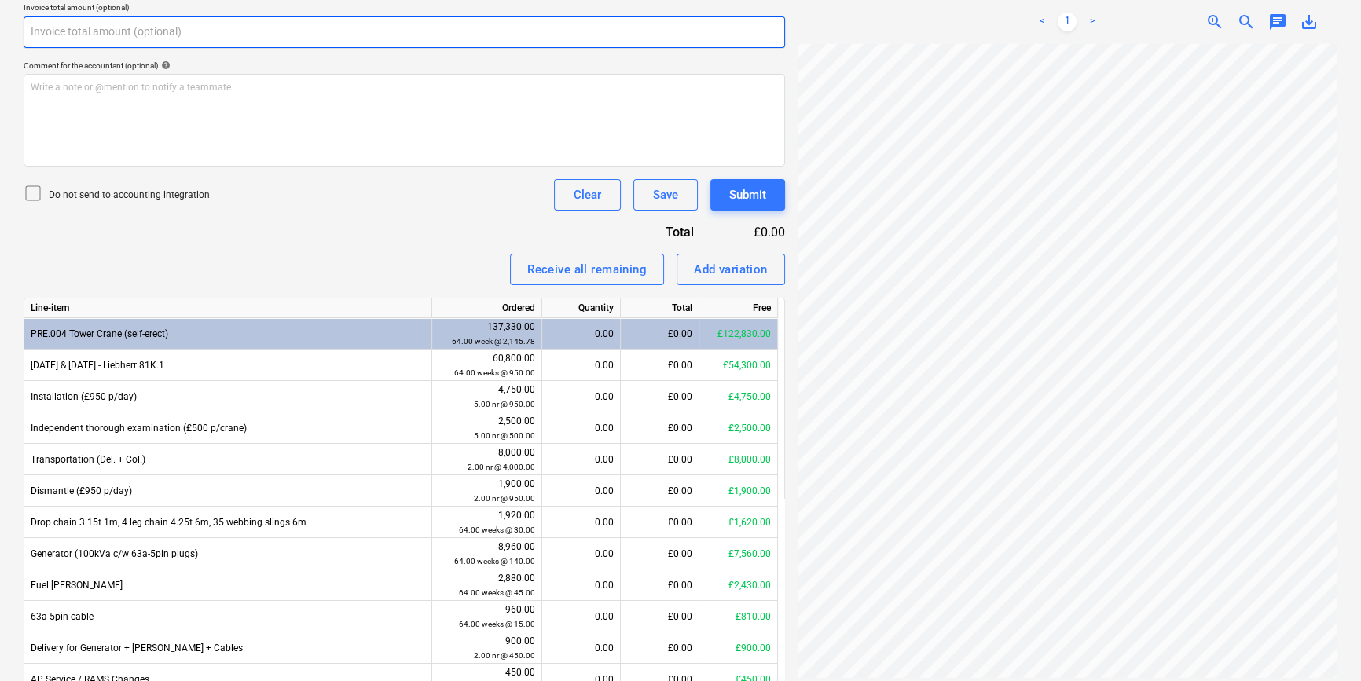
click at [99, 19] on input "text" at bounding box center [405, 32] width 762 height 31
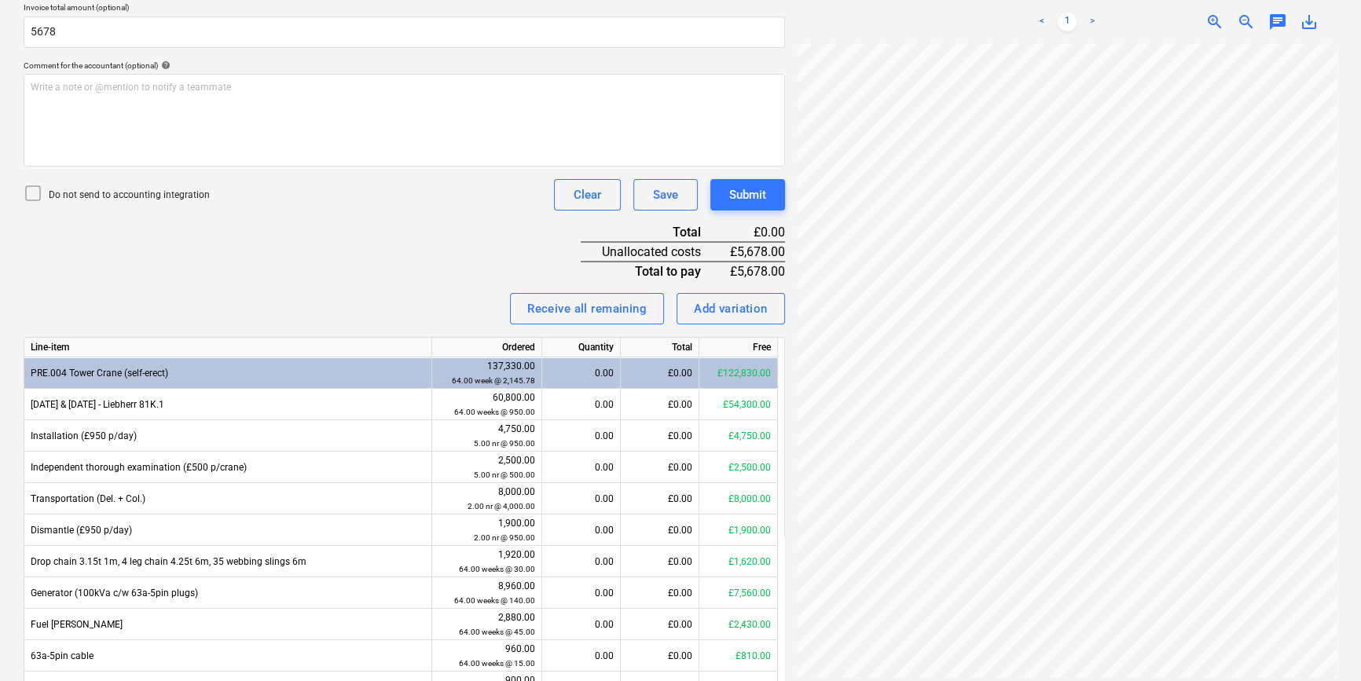
type input "5,678.00"
click at [108, 189] on p "Do not send to accounting integration" at bounding box center [129, 195] width 161 height 13
click at [178, 275] on div "Invoice name help 183810 Invoice number (optional) help 183810 Invoice date hel…" at bounding box center [405, 376] width 762 height 1101
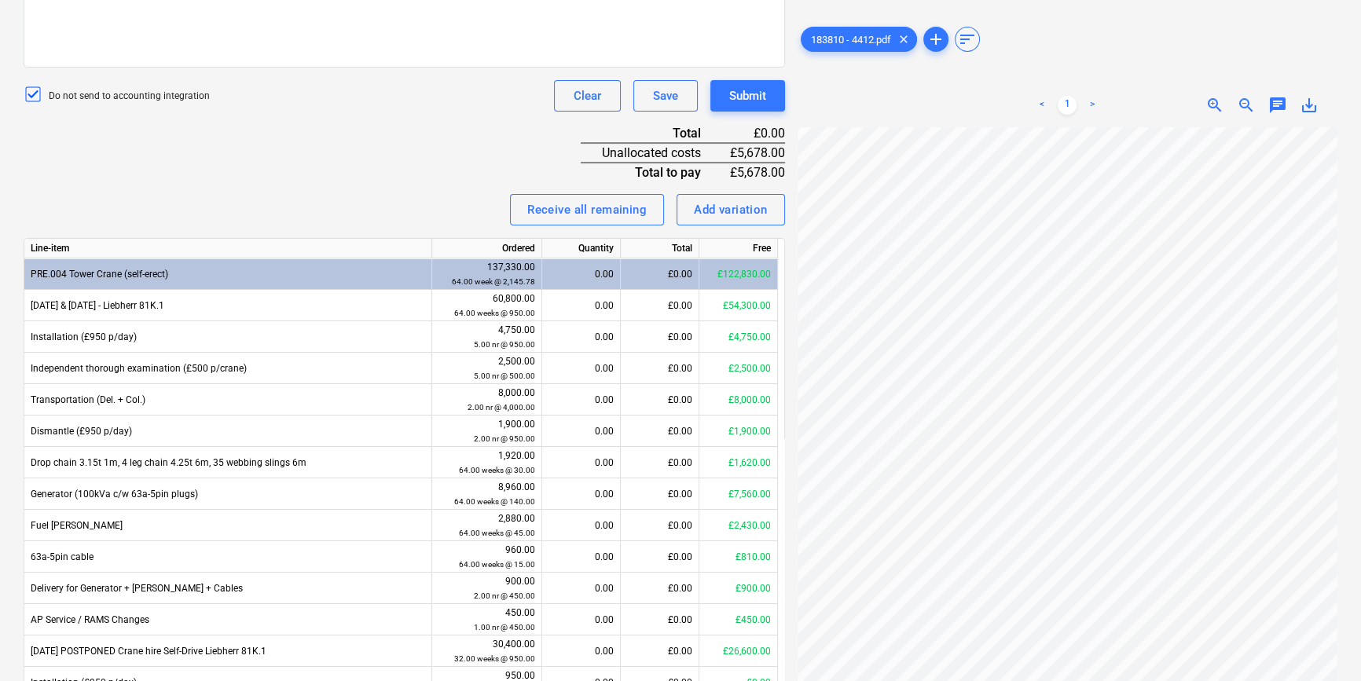
scroll to position [200, 105]
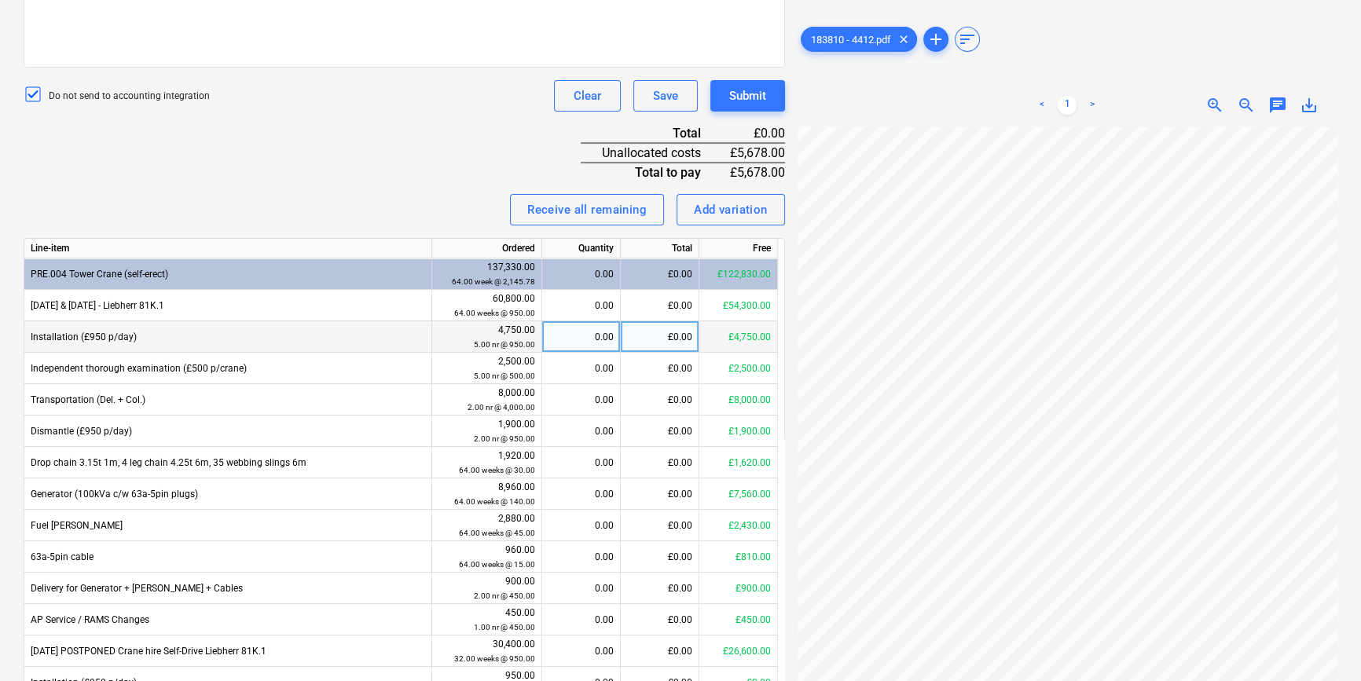
drag, startPoint x: 637, startPoint y: 328, endPoint x: 629, endPoint y: 309, distance: 20.7
click at [629, 321] on div "£0.00" at bounding box center [660, 336] width 79 height 31
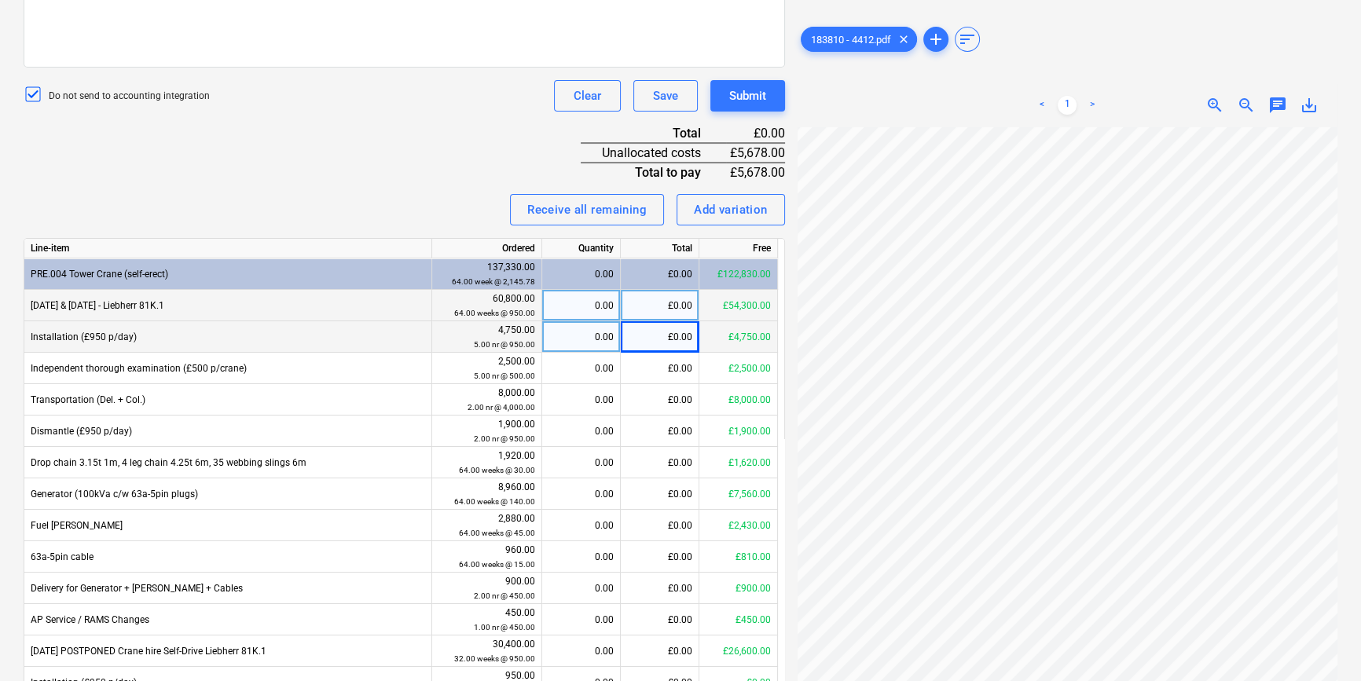
click at [676, 292] on div "£0.00" at bounding box center [660, 305] width 79 height 31
type input "950"
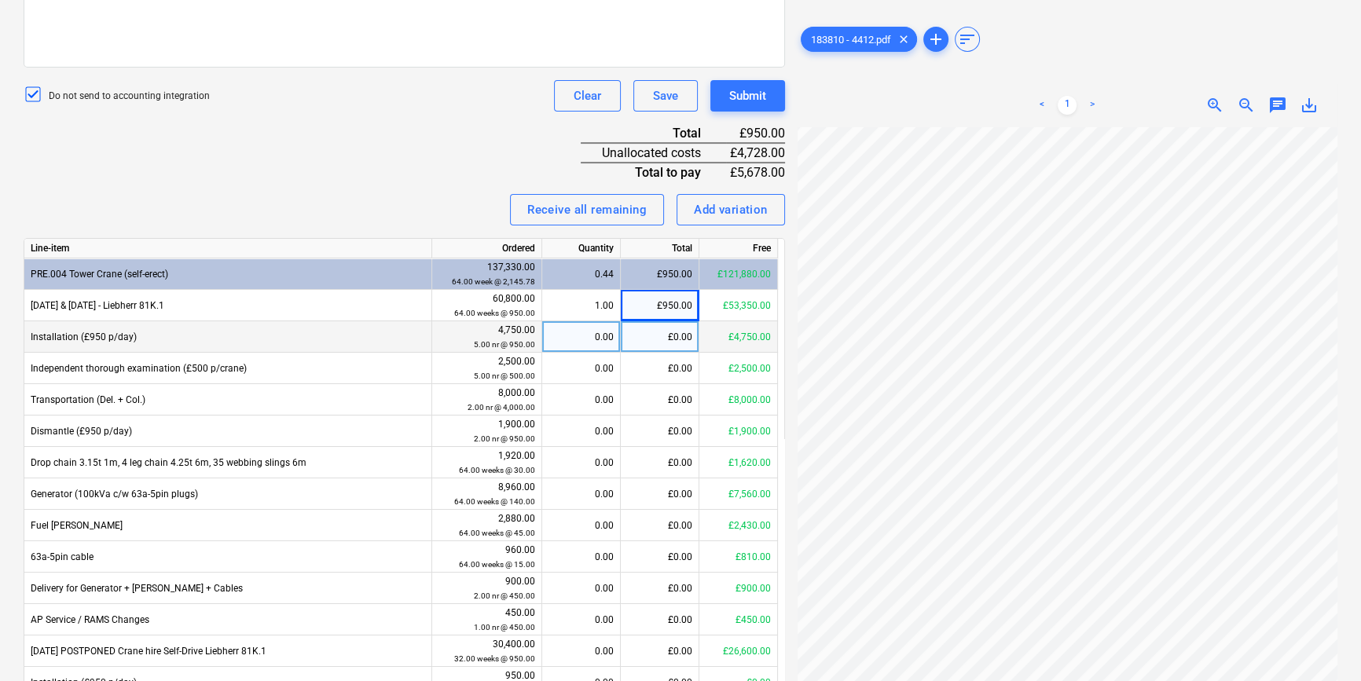
click at [318, 160] on div "Invoice name help 183810 Invoice number (optional) help 183810 Invoice date hel…" at bounding box center [405, 276] width 762 height 1101
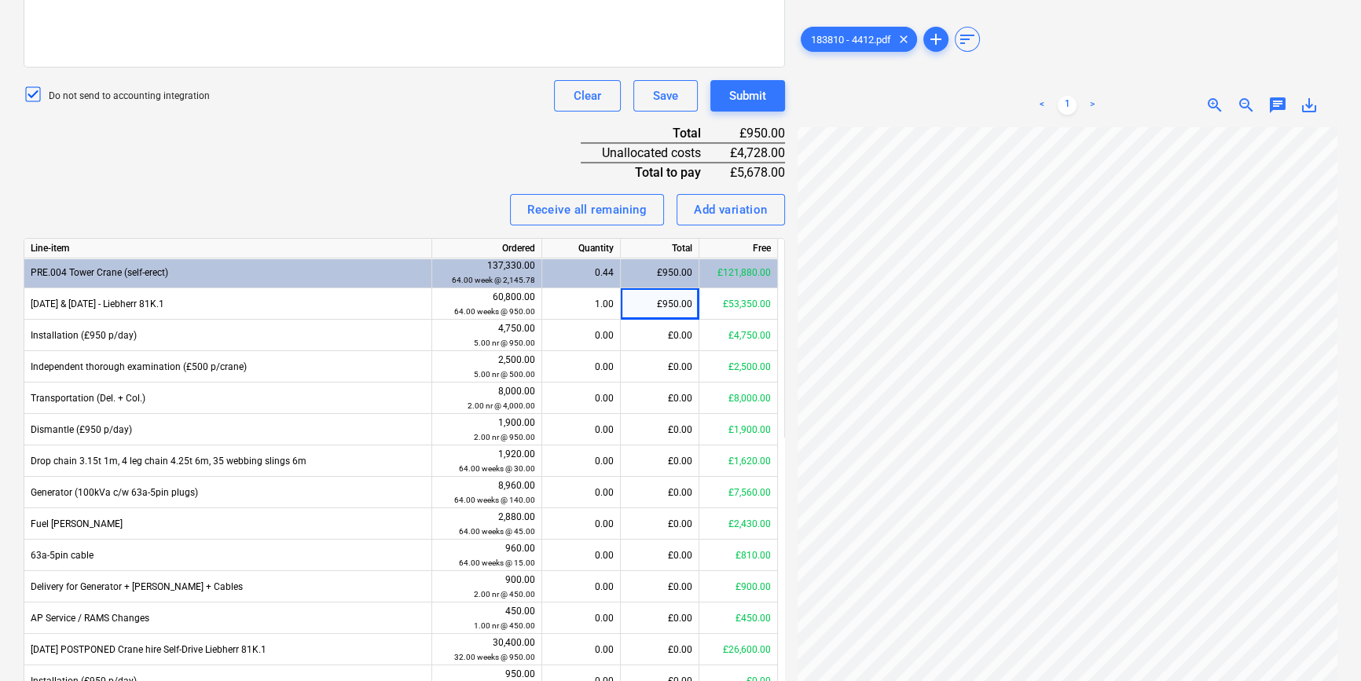
scroll to position [0, 0]
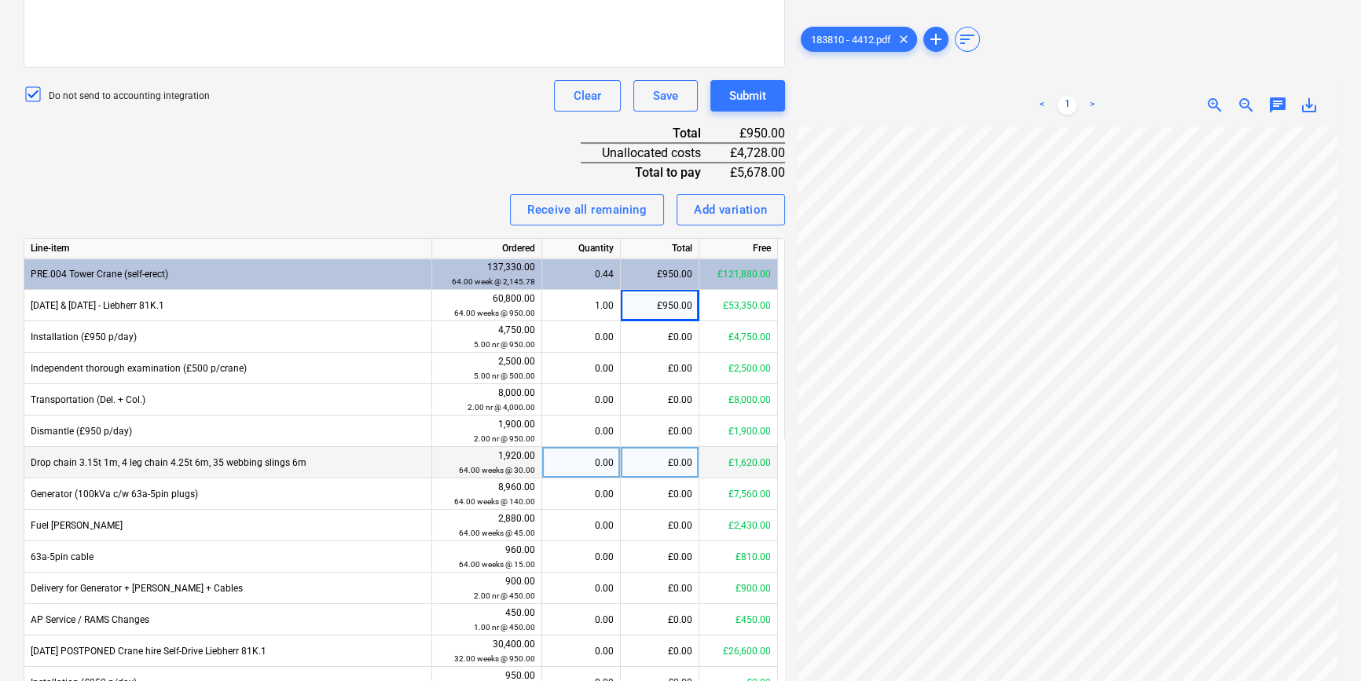
click at [664, 453] on div "£0.00" at bounding box center [660, 462] width 79 height 31
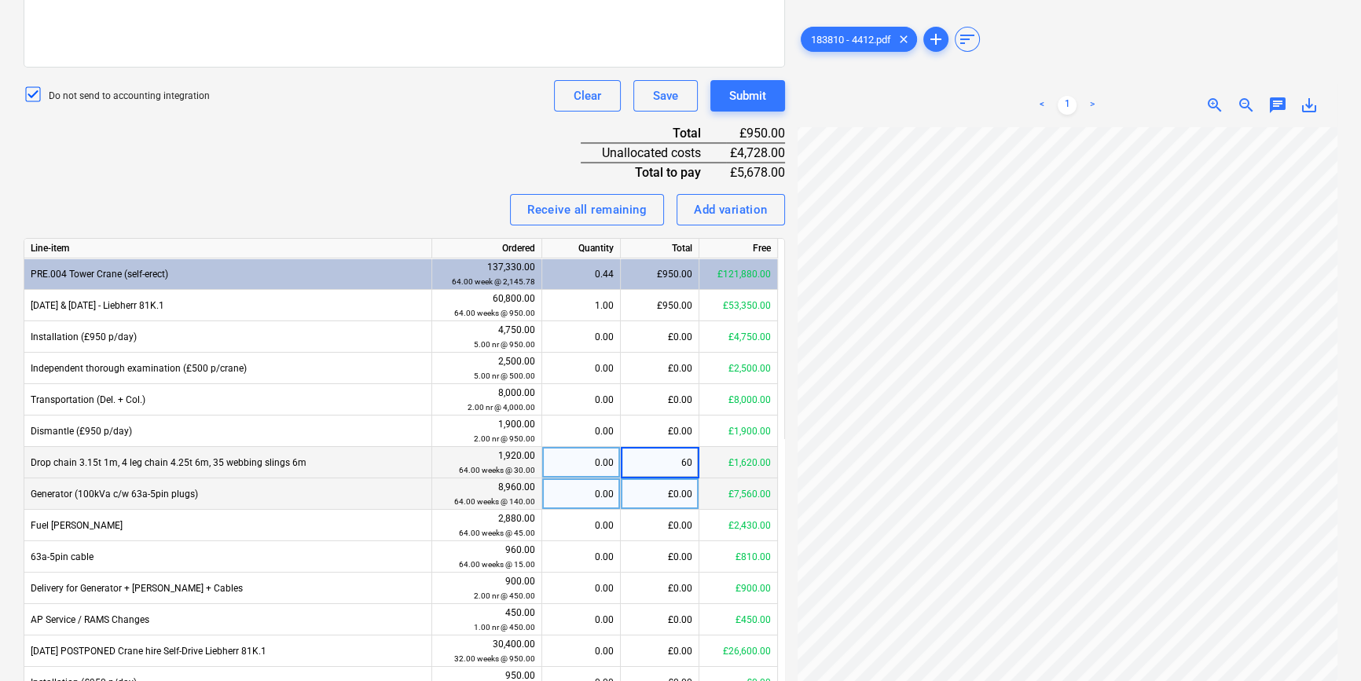
type input "60"
click at [229, 111] on div "Invoice name help 183810 Invoice number (optional) help 183810 Invoice date hel…" at bounding box center [405, 276] width 762 height 1101
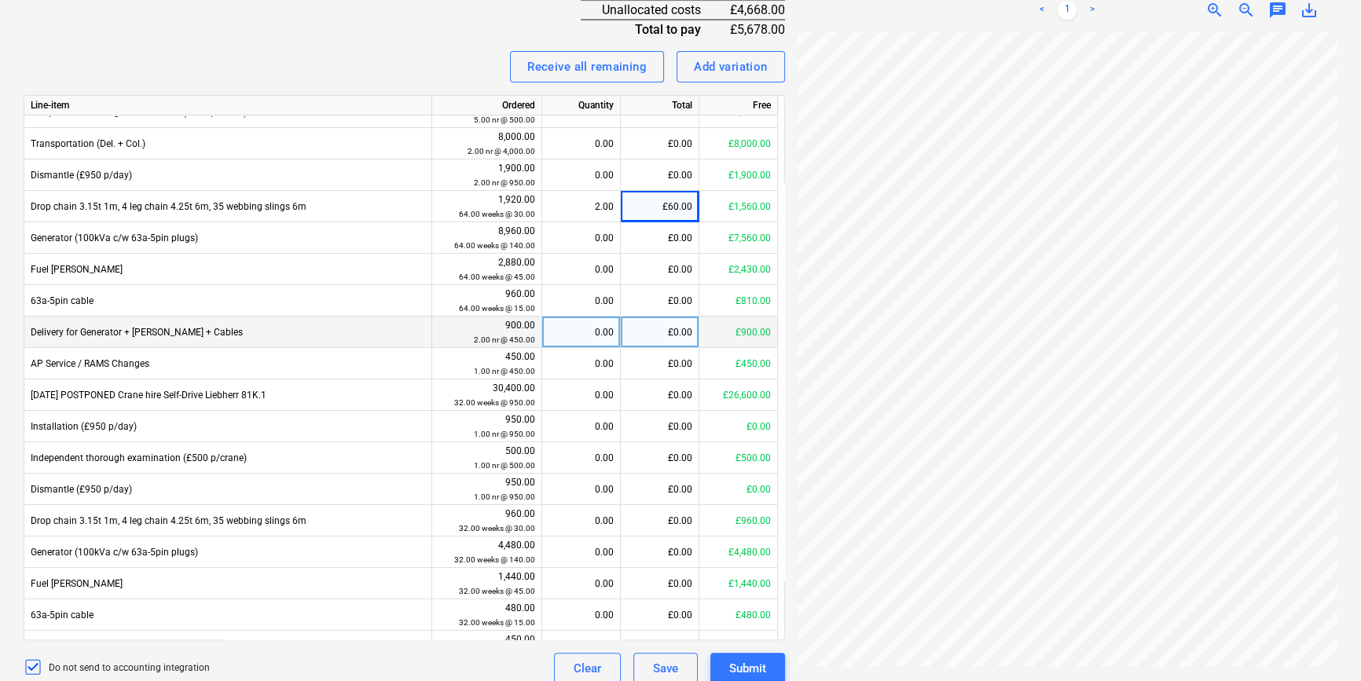
scroll to position [87, 0]
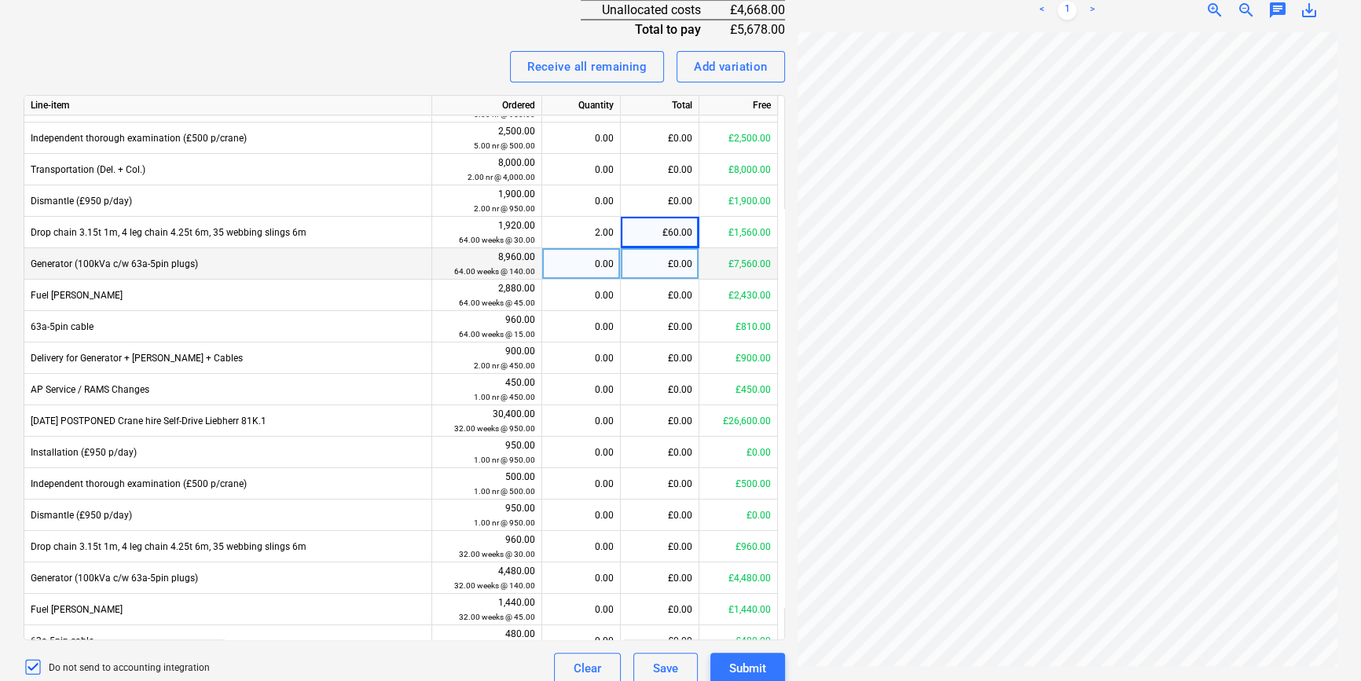
click at [675, 252] on div "£0.00" at bounding box center [660, 263] width 79 height 31
type input "280"
click at [471, 66] on div "Receive all remaining Add variation" at bounding box center [405, 66] width 762 height 31
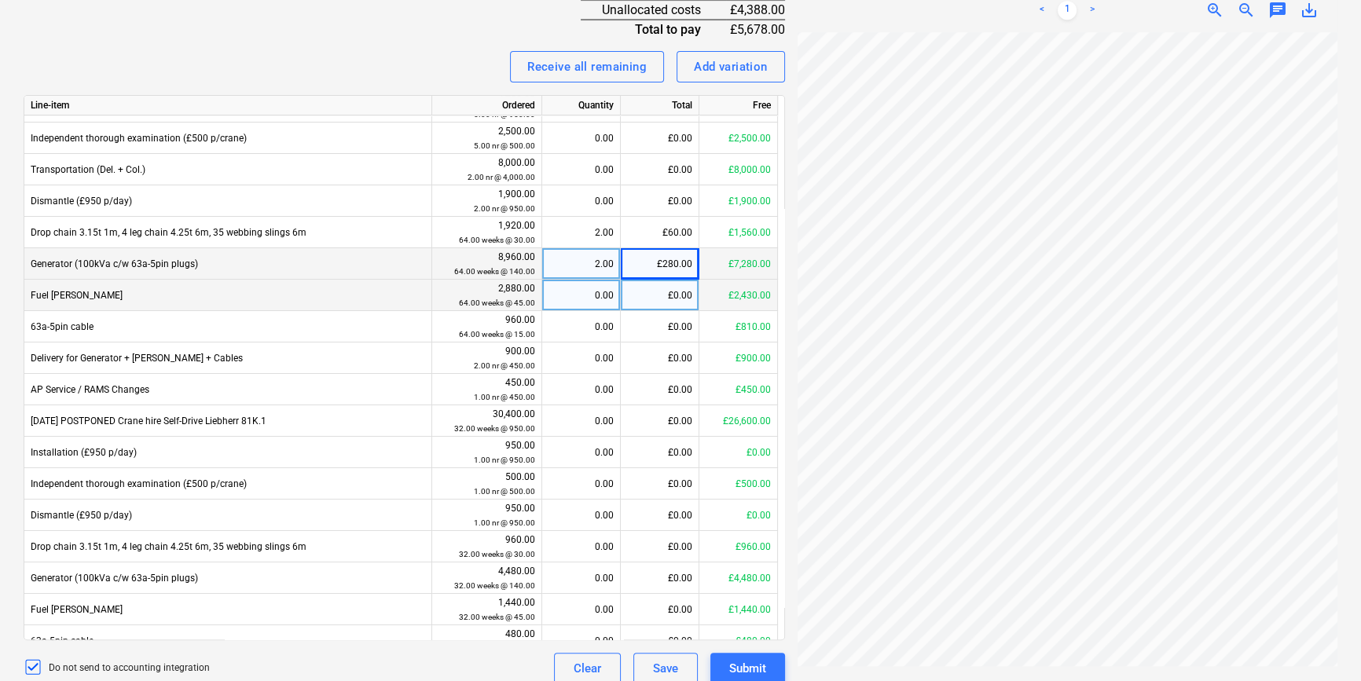
click at [683, 286] on div "£0.00" at bounding box center [660, 295] width 79 height 31
type input "90"
click at [338, 51] on div "Receive all remaining Add variation" at bounding box center [405, 66] width 762 height 31
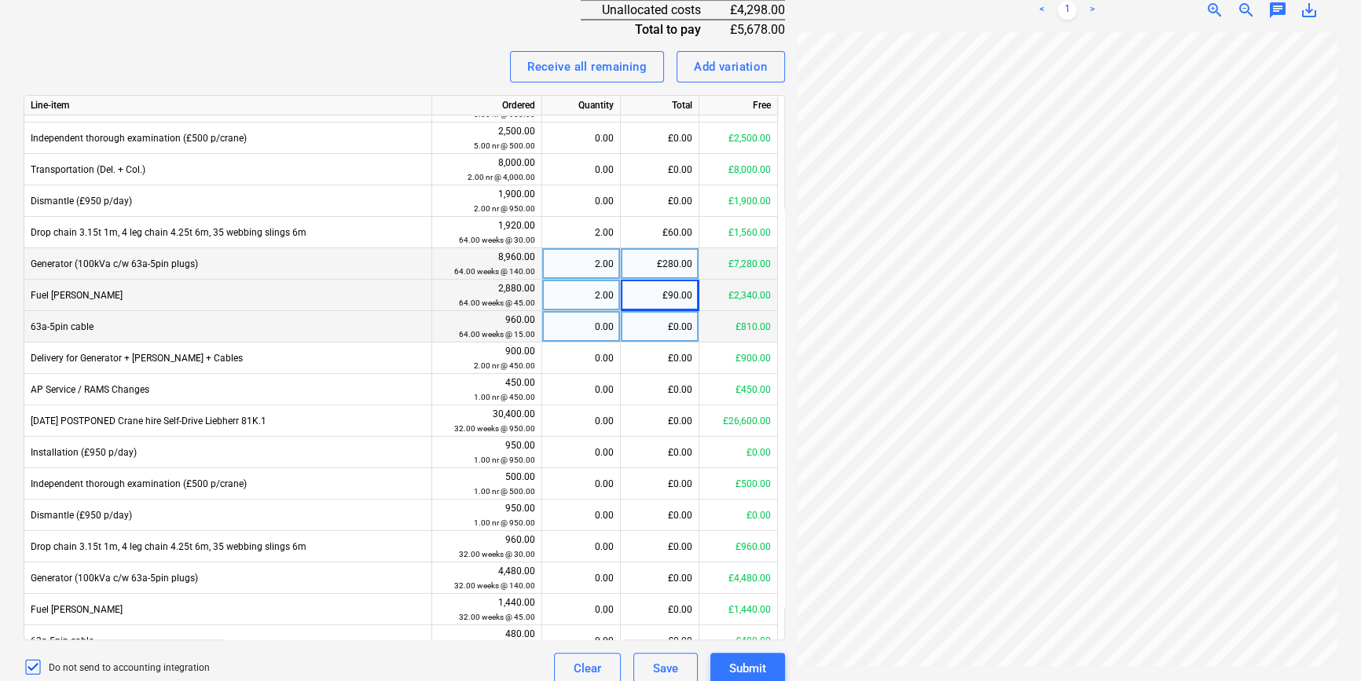
click at [687, 320] on div "£0.00" at bounding box center [660, 326] width 79 height 31
type input "30"
click at [421, 51] on div "Receive all remaining Add variation" at bounding box center [405, 66] width 762 height 31
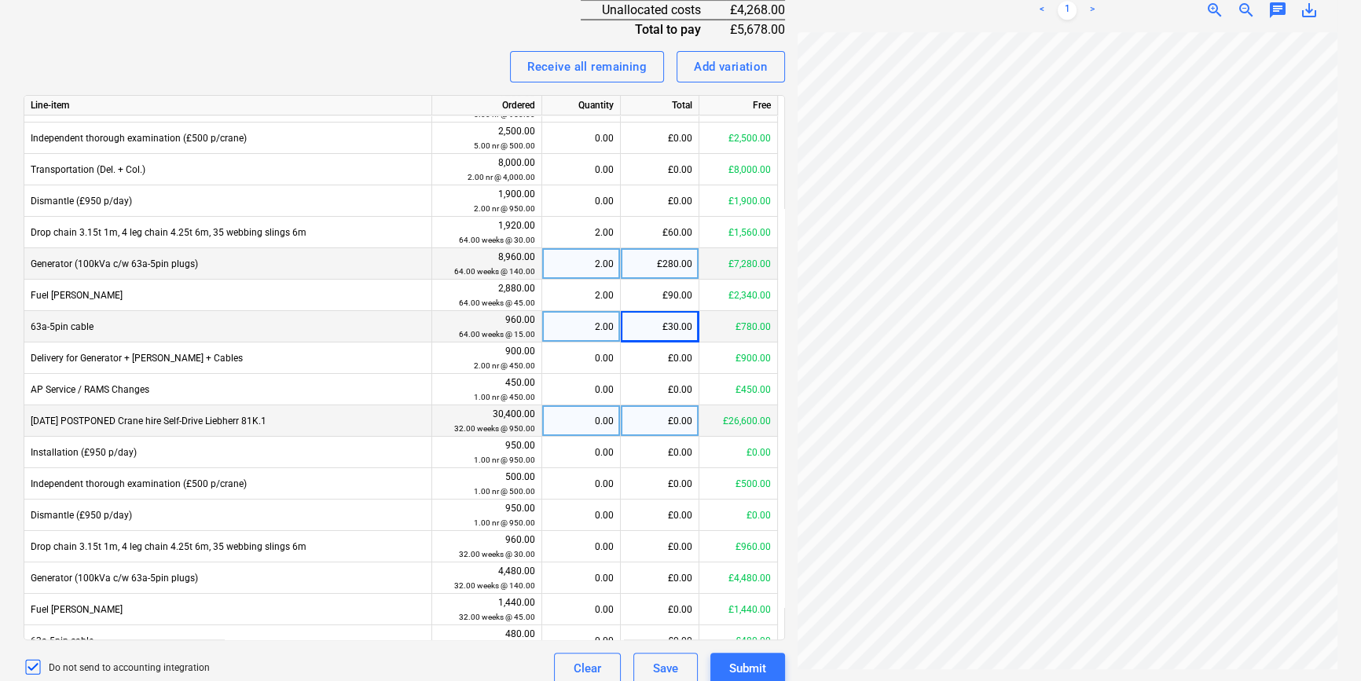
click at [683, 409] on div "£0.00" at bounding box center [660, 421] width 79 height 31
type input "950"
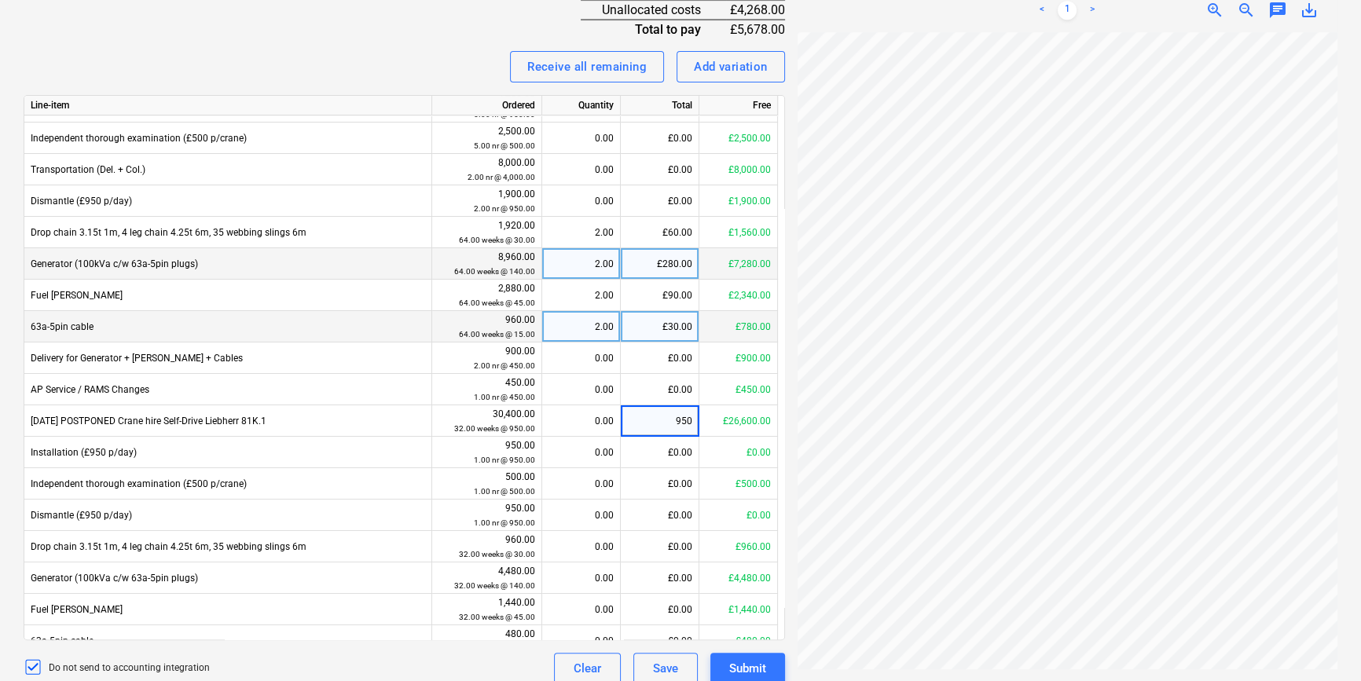
click at [436, 51] on div "Receive all remaining Add variation" at bounding box center [405, 66] width 762 height 31
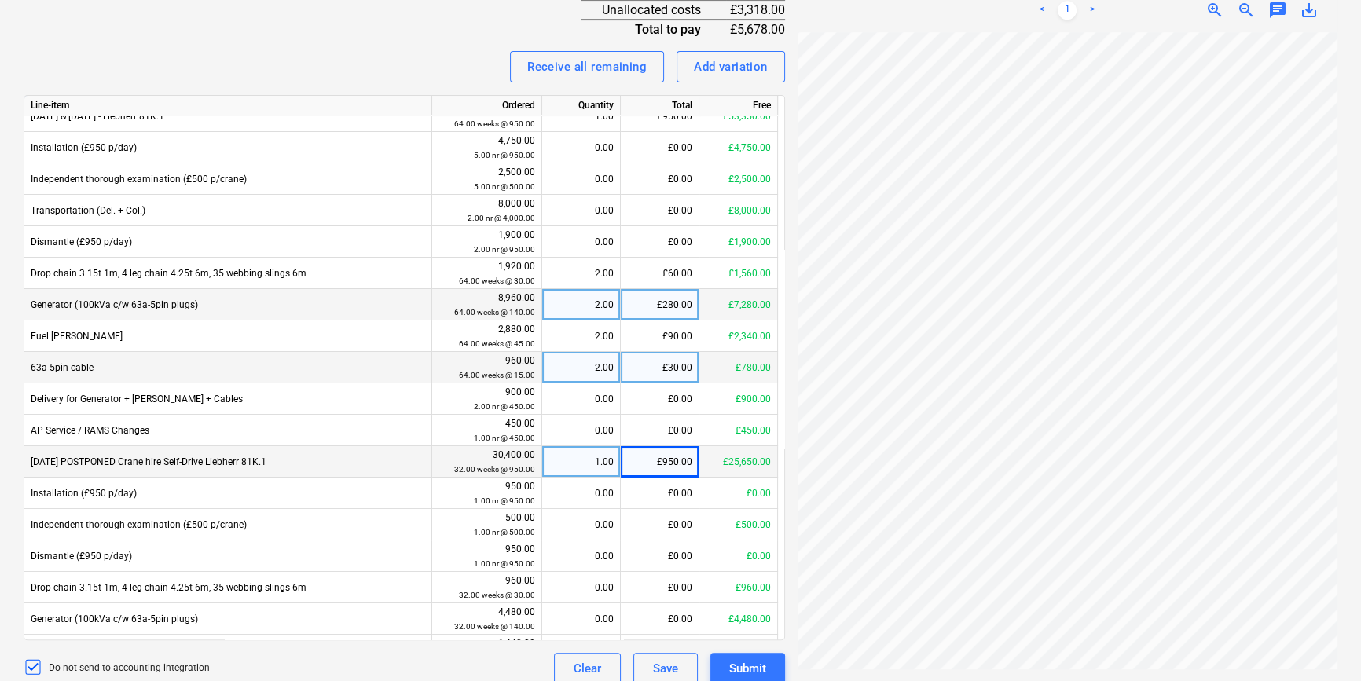
scroll to position [71, 0]
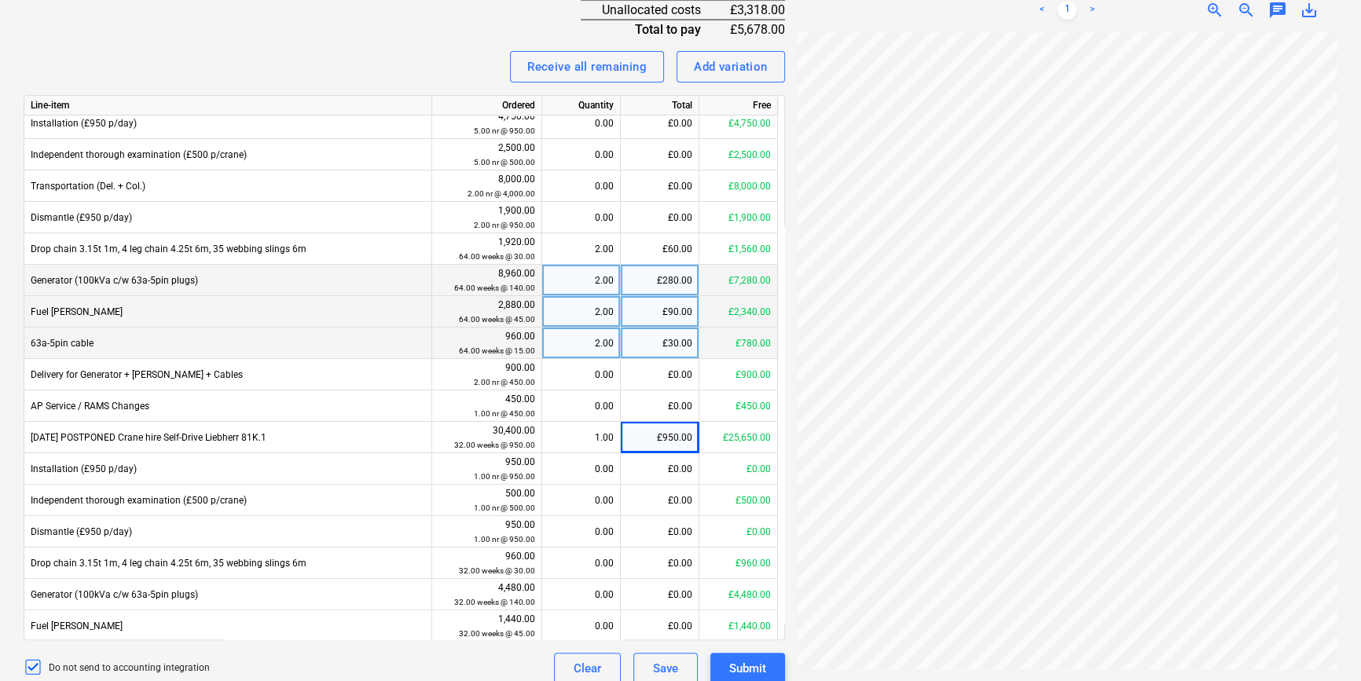
click at [677, 302] on div "£90.00" at bounding box center [660, 311] width 79 height 31
type input "3318"
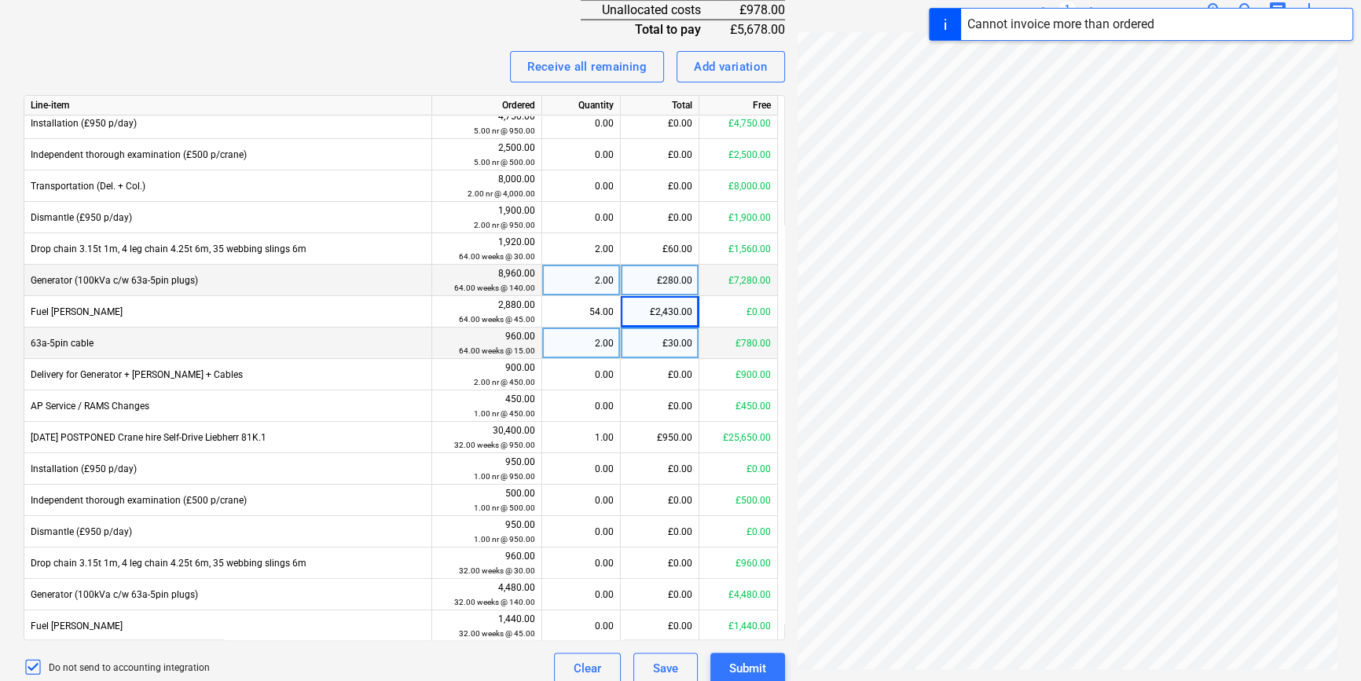
click at [452, 31] on div "Invoice name help 183810 Invoice number (optional) help 183810 Invoice date hel…" at bounding box center [405, 133] width 762 height 1101
click at [670, 306] on div "£2,430.00" at bounding box center [660, 311] width 79 height 31
type input "0"
click at [584, 296] on div "54.00" at bounding box center [581, 311] width 65 height 31
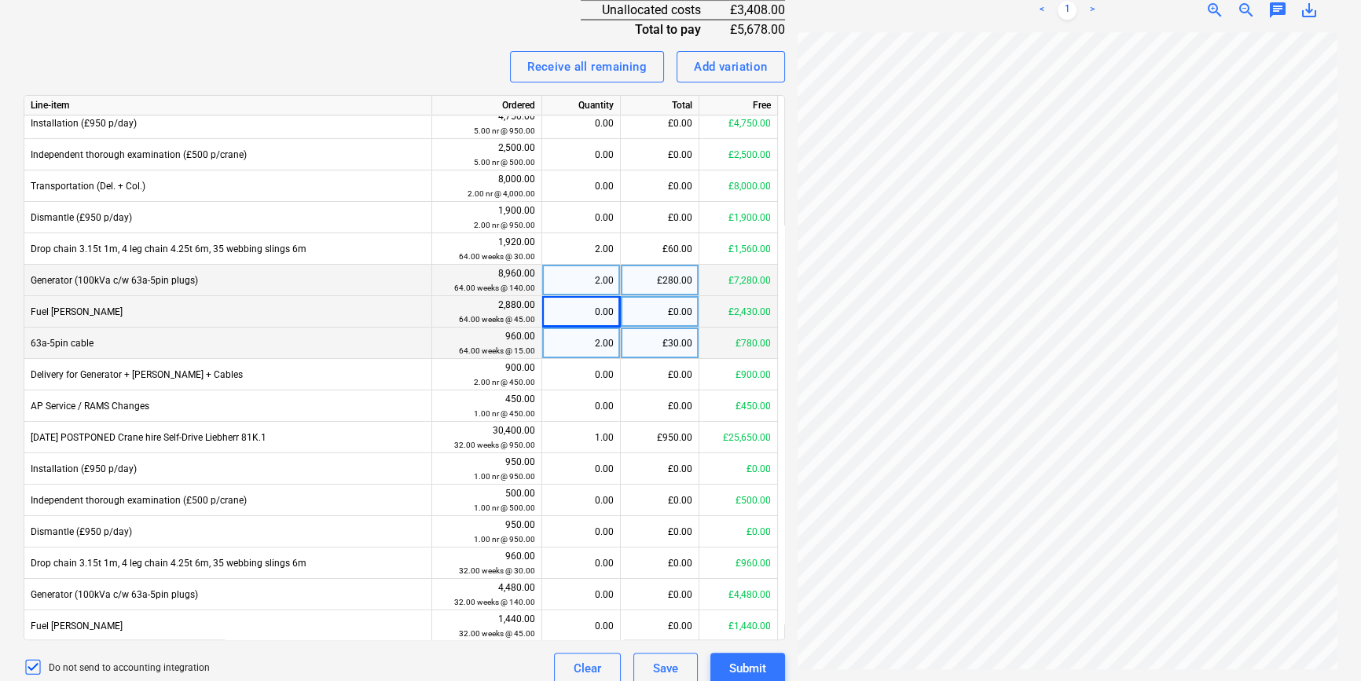
click at [393, 33] on div "Invoice name help 183810 Invoice number (optional) help 183810 Invoice date hel…" at bounding box center [405, 133] width 762 height 1101
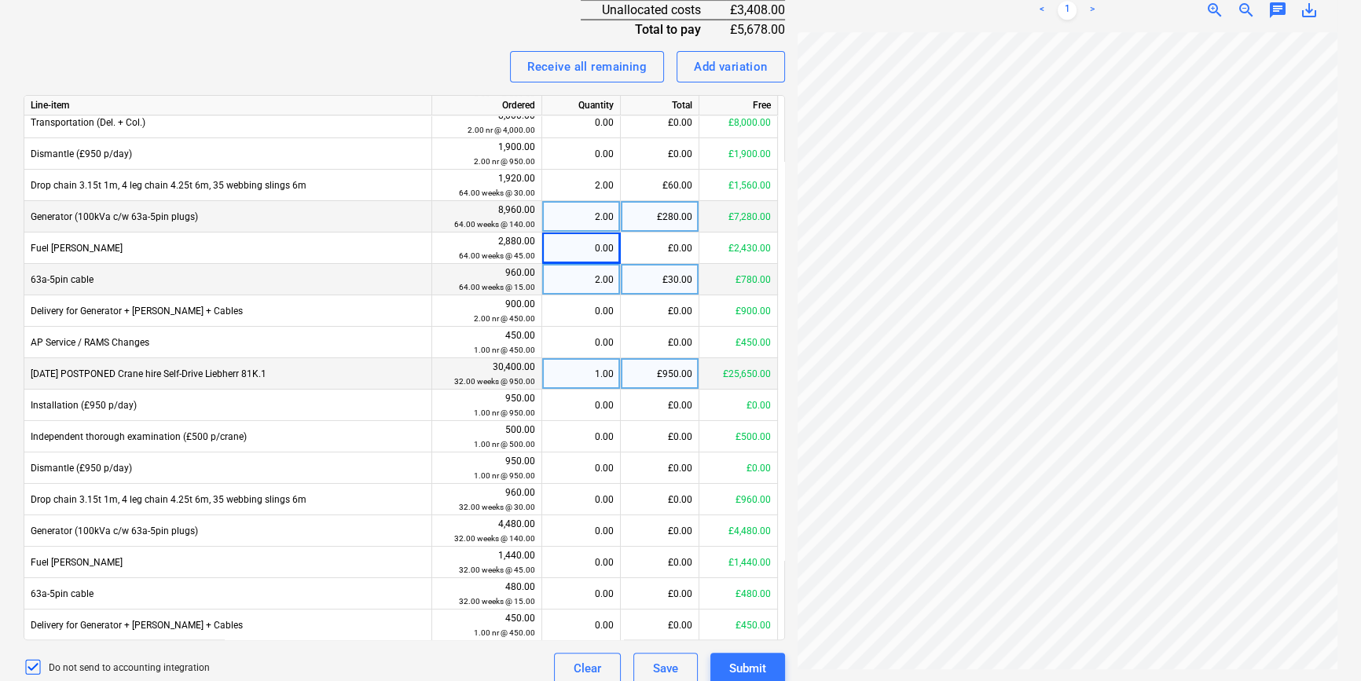
scroll to position [142, 0]
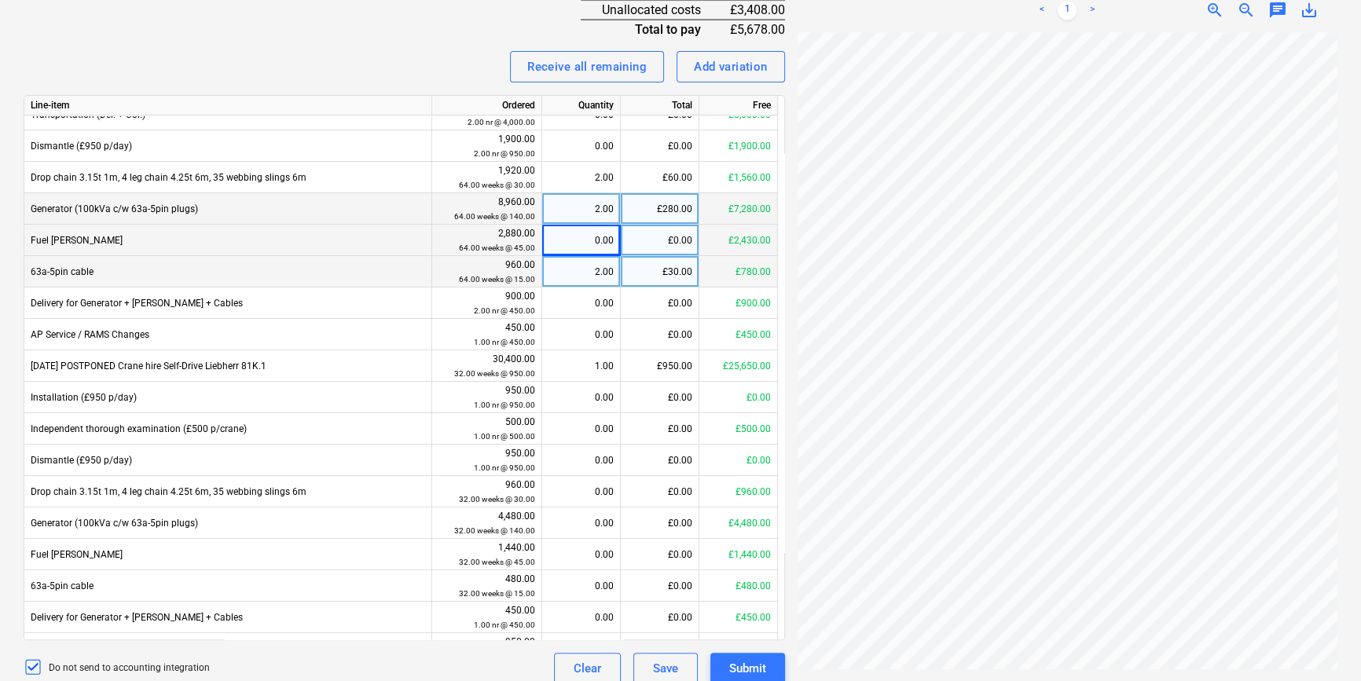
click at [675, 226] on div "£0.00" at bounding box center [660, 240] width 79 height 31
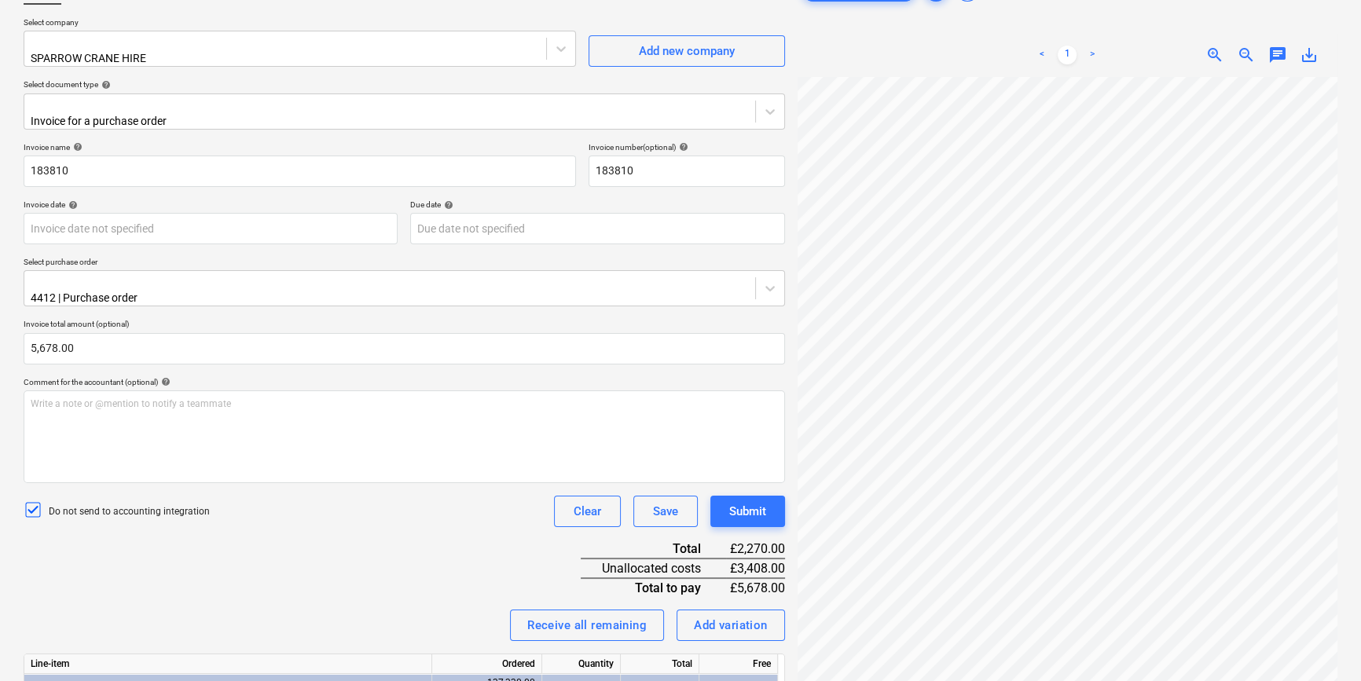
scroll to position [0, 0]
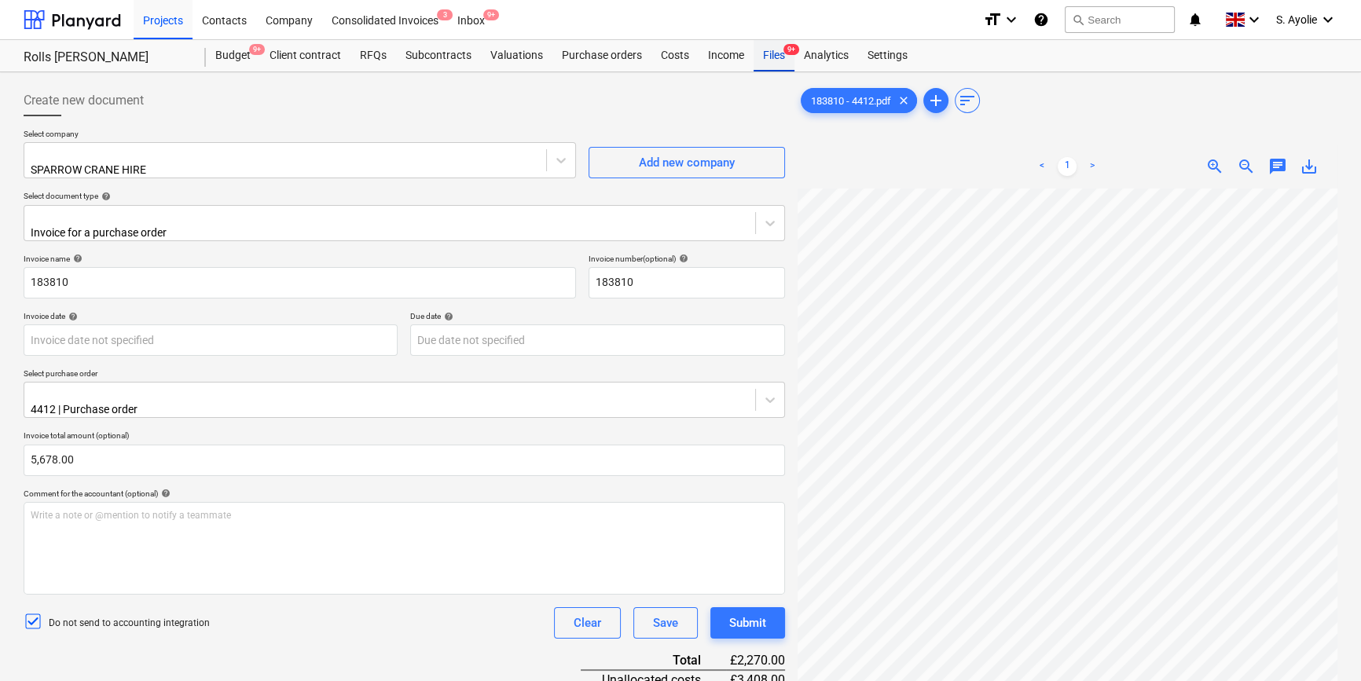
click at [769, 61] on div "Files 9+" at bounding box center [774, 55] width 41 height 31
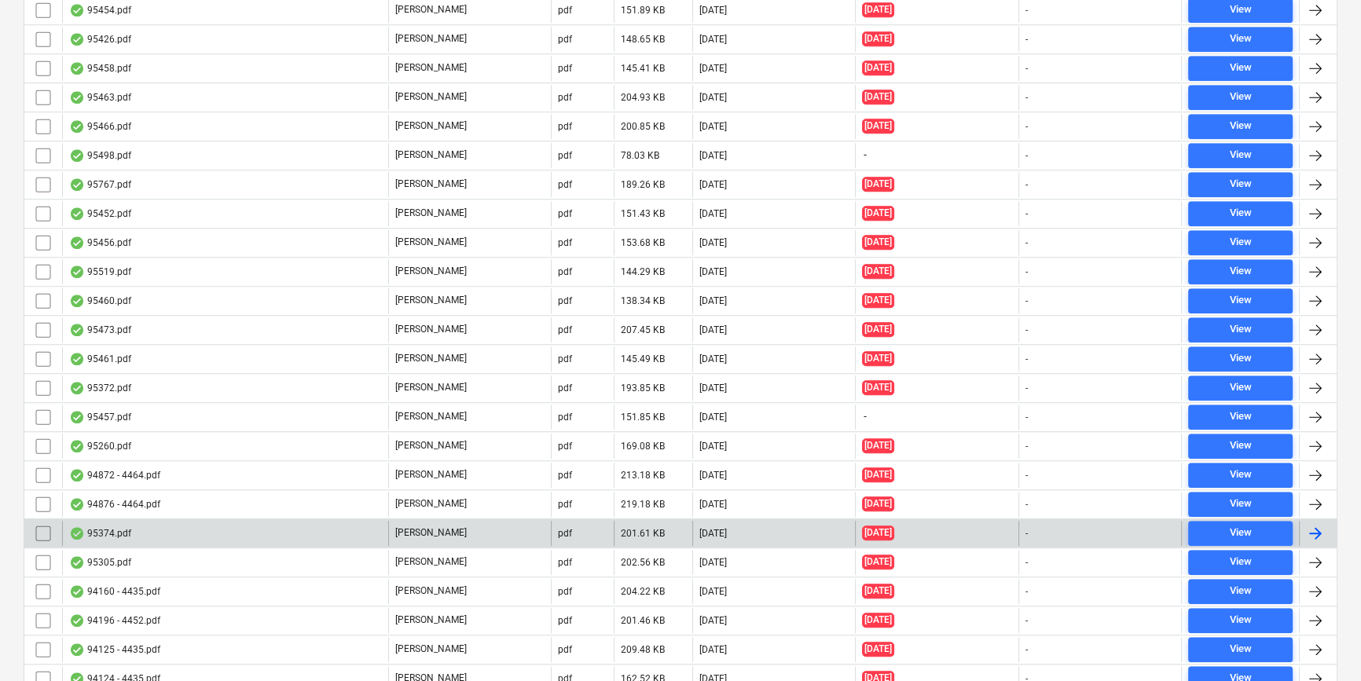
scroll to position [1670, 0]
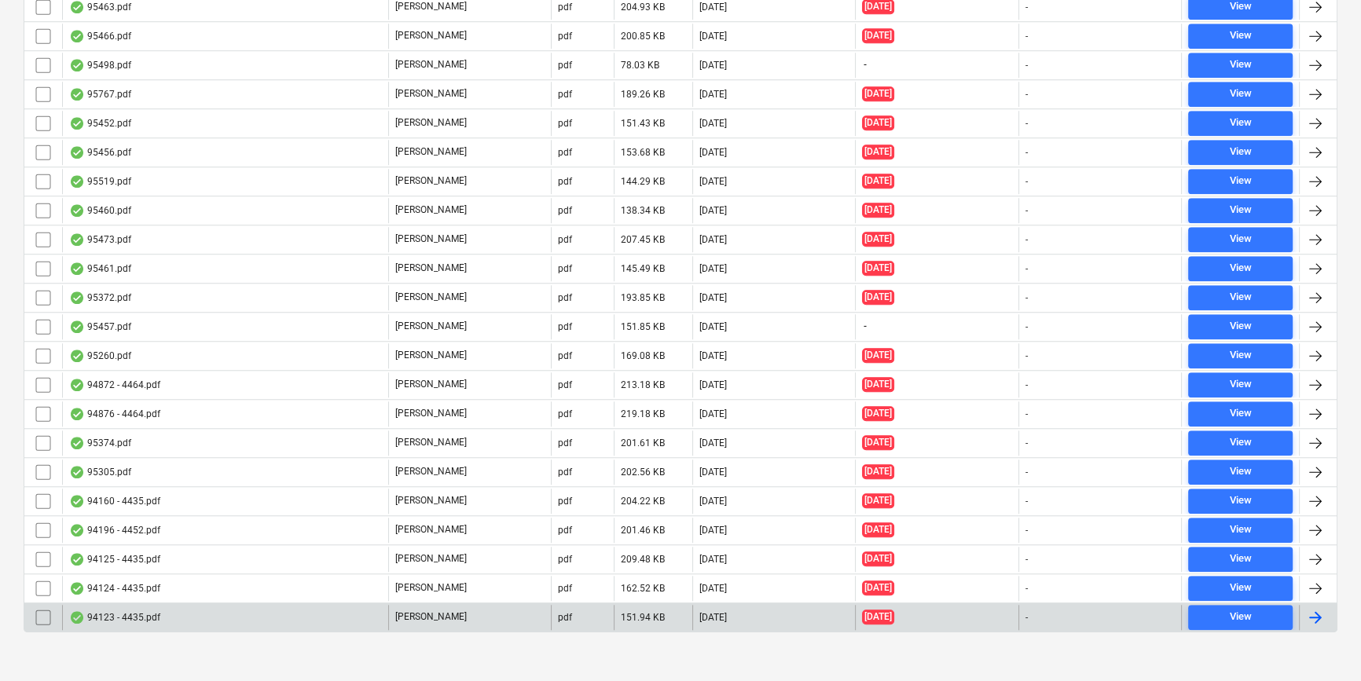
click at [238, 615] on div "94123 - 4435.pdf" at bounding box center [225, 617] width 326 height 25
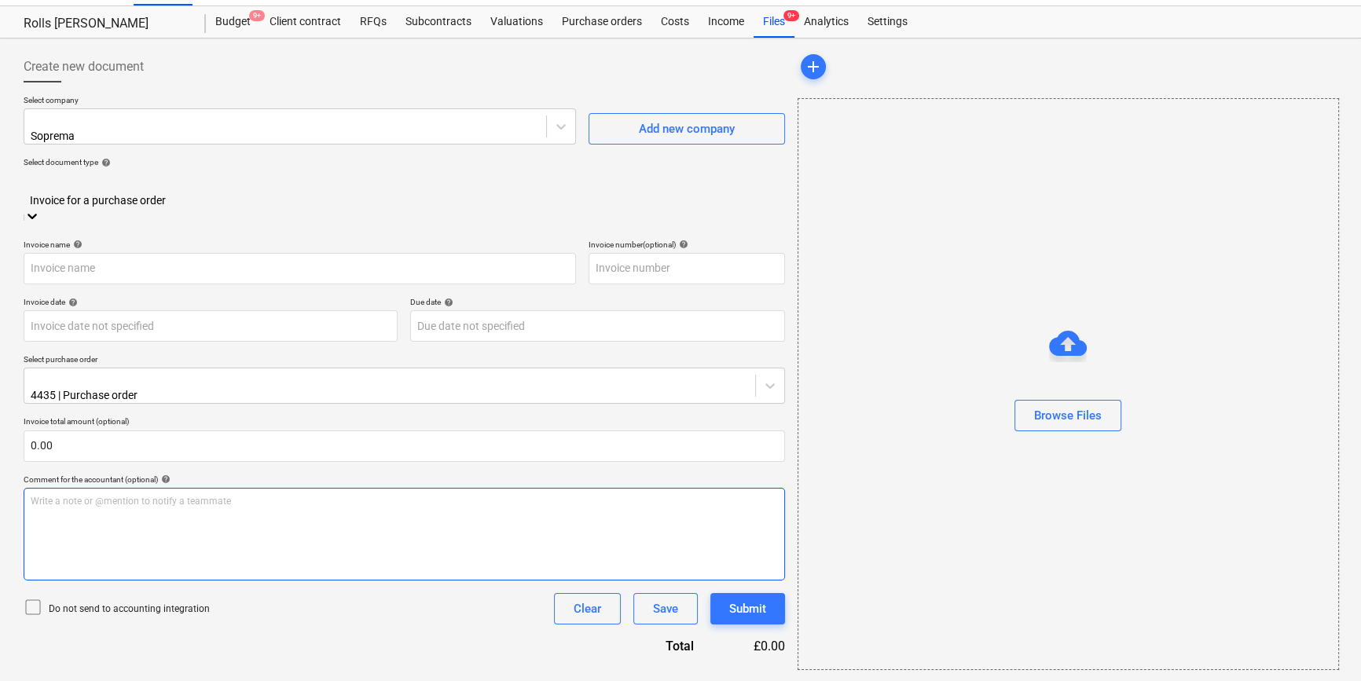
type input "94123 - 4435.pdf"
type input "[DATE]"
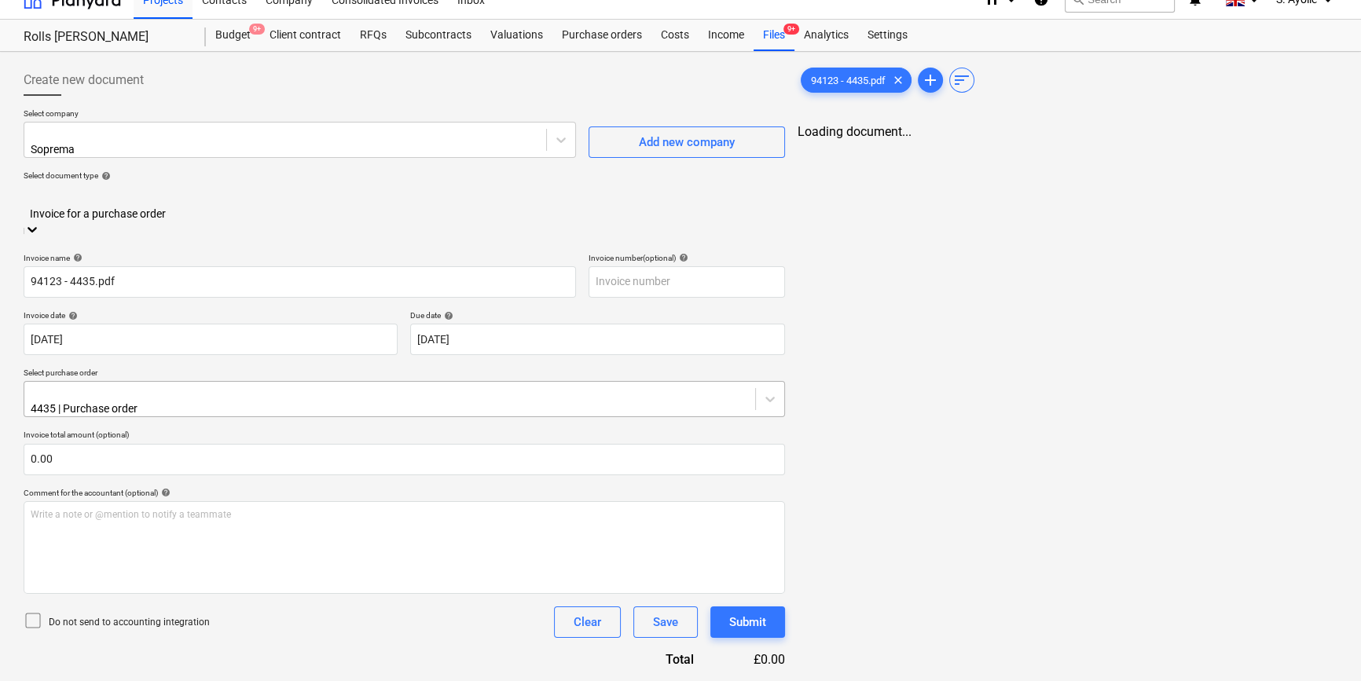
scroll to position [0, 0]
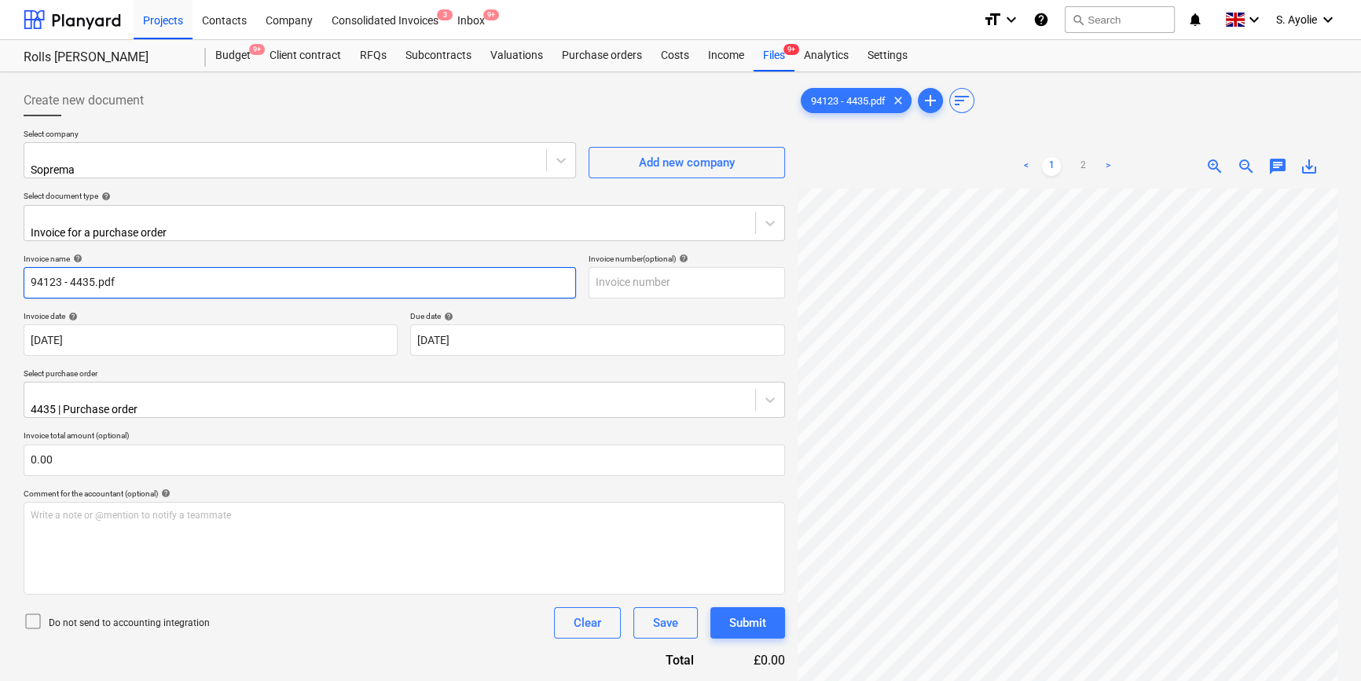
click at [220, 274] on input "94123 - 4435.pdf" at bounding box center [300, 282] width 553 height 31
type input "94123"
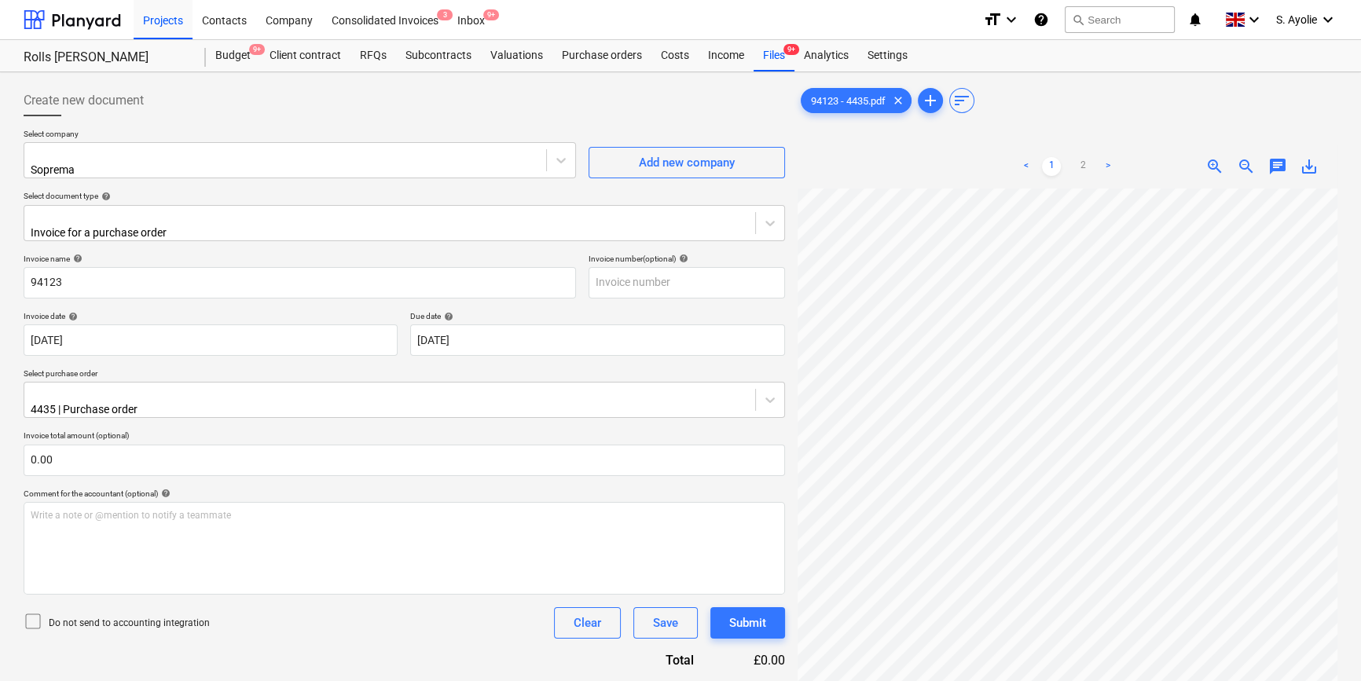
click at [226, 311] on div "Invoice date help" at bounding box center [211, 316] width 374 height 10
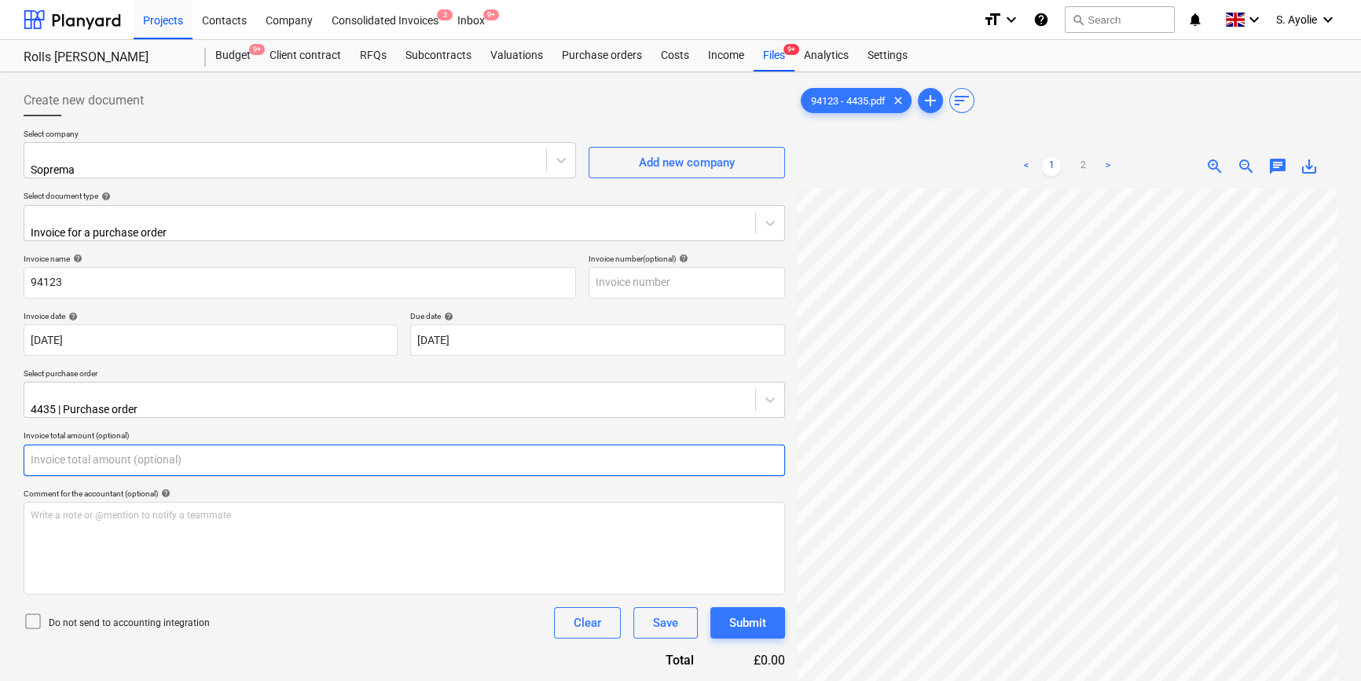
click at [265, 455] on input "text" at bounding box center [405, 460] width 762 height 31
type input "0.00"
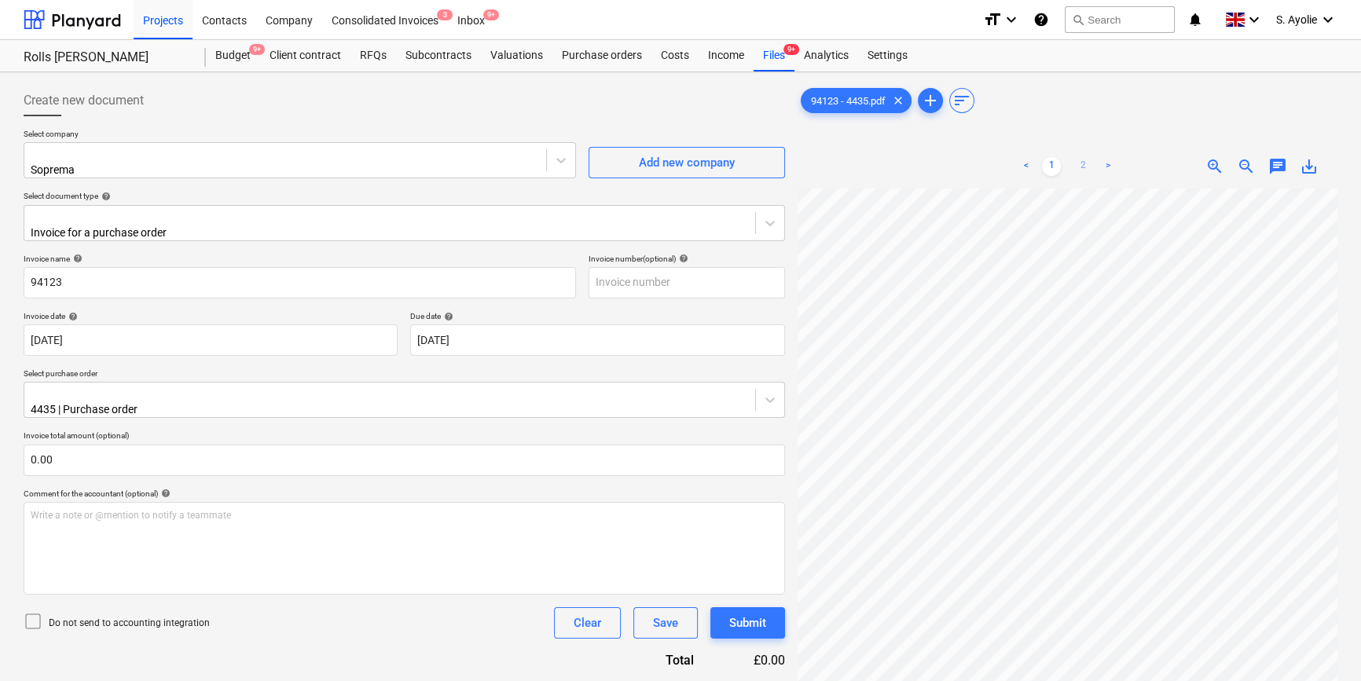
click at [1077, 157] on link "2" at bounding box center [1083, 166] width 19 height 19
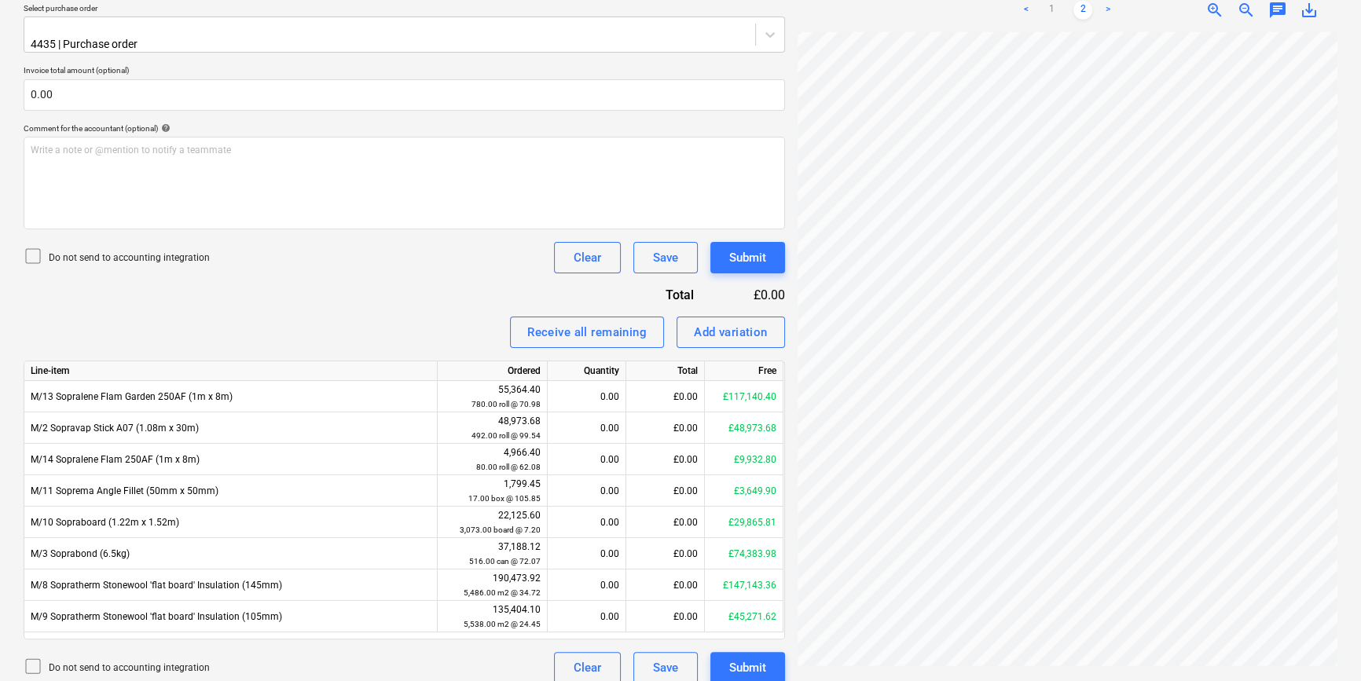
scroll to position [200, 53]
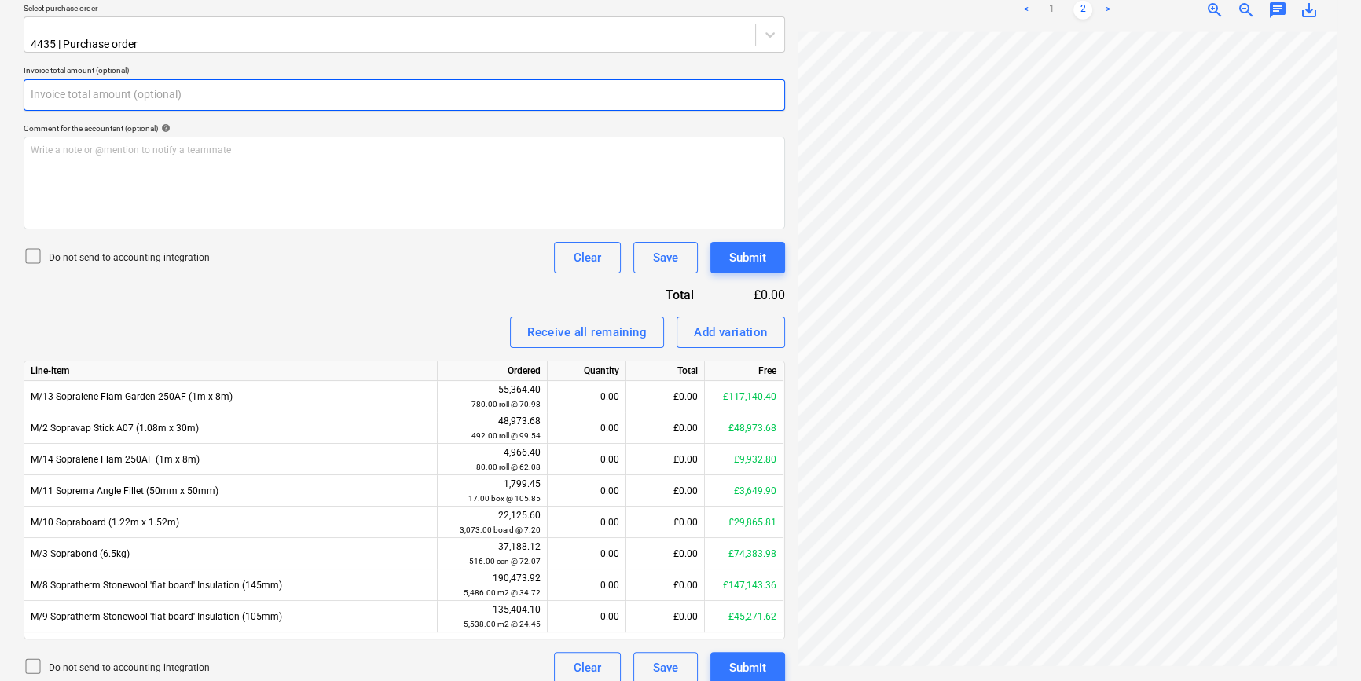
click at [79, 79] on input "text" at bounding box center [405, 94] width 762 height 31
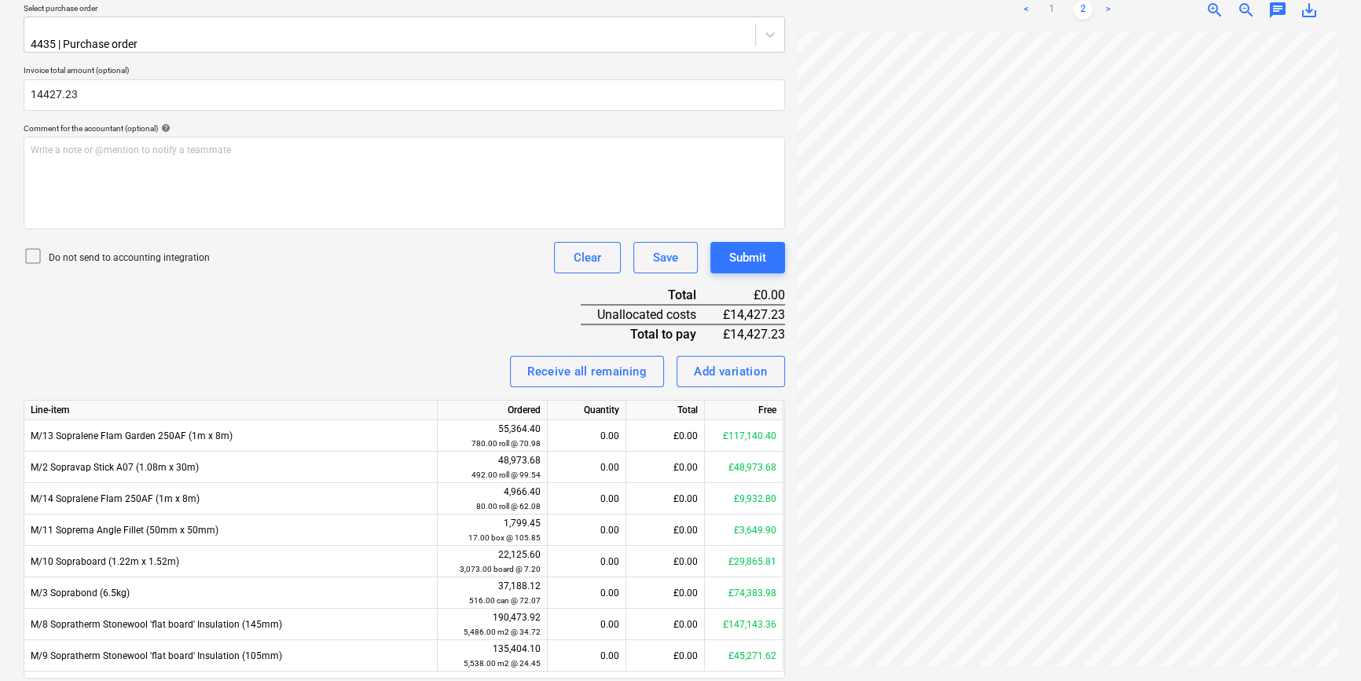
type input "14,427.23"
click at [57, 252] on p "Do not send to accounting integration" at bounding box center [129, 258] width 161 height 13
click at [1328, 503] on div at bounding box center [1068, 350] width 540 height 637
click at [1051, 16] on link "1" at bounding box center [1051, 10] width 19 height 19
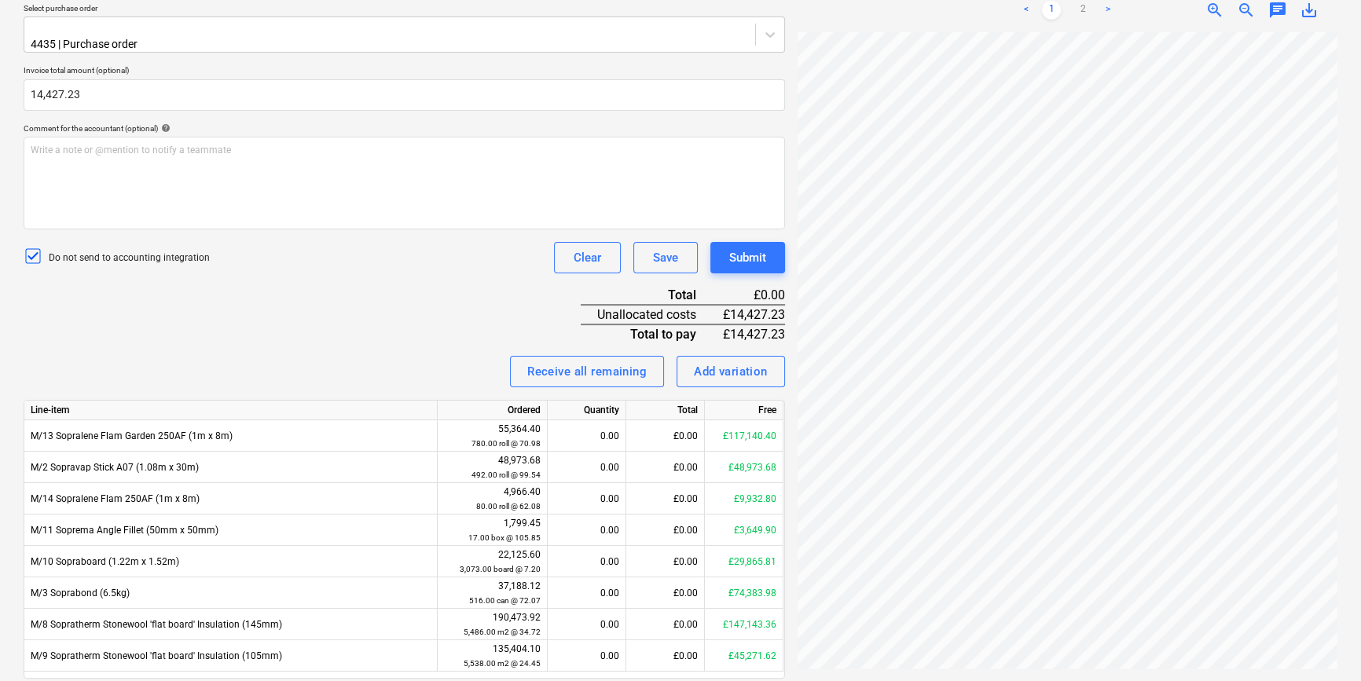
scroll to position [191, 53]
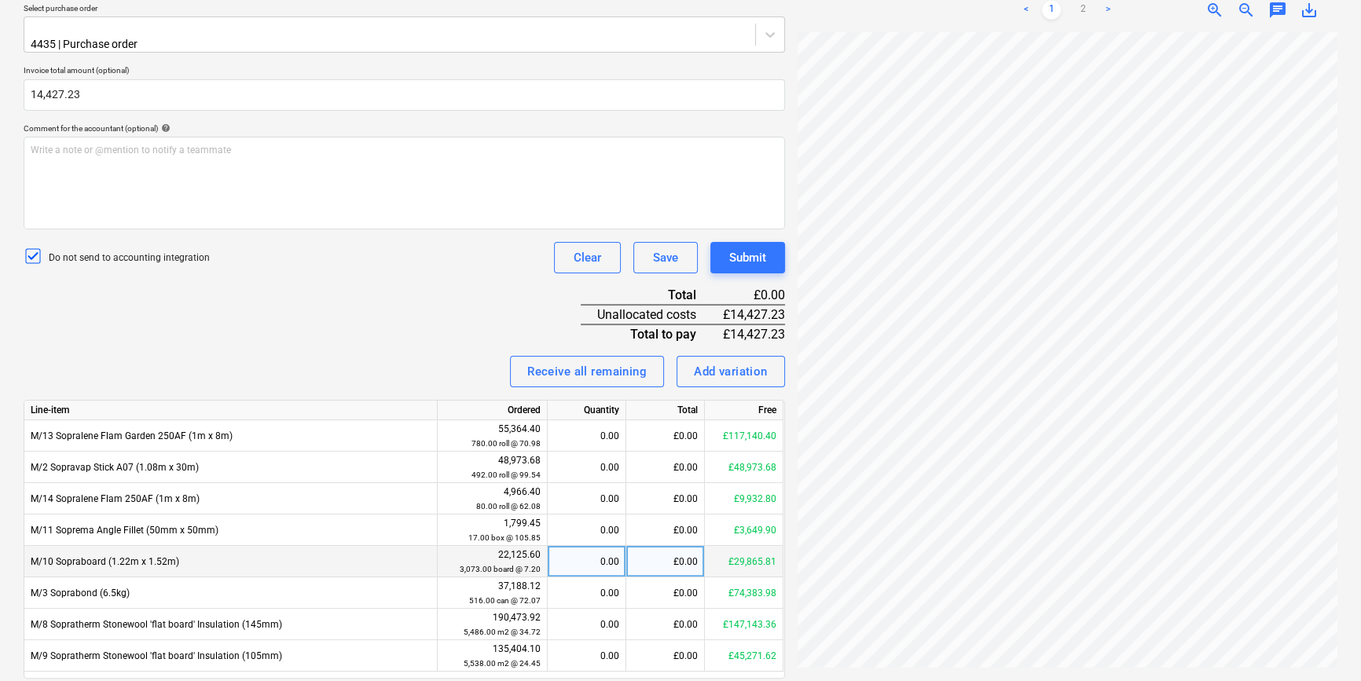
click at [688, 546] on div "£0.00" at bounding box center [665, 561] width 79 height 31
type input "14427.23"
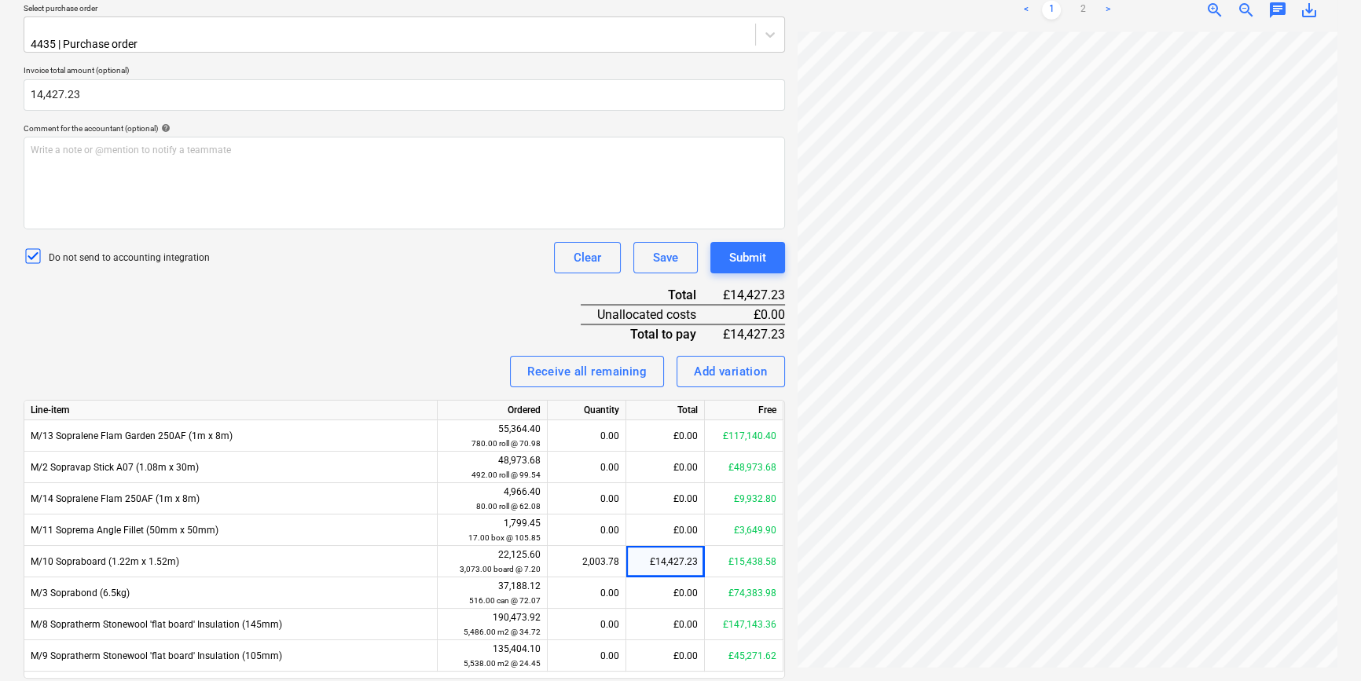
click at [358, 275] on div "Invoice name help 94123 Invoice number (optional) help Invoice date help [DATE]…" at bounding box center [405, 305] width 762 height 835
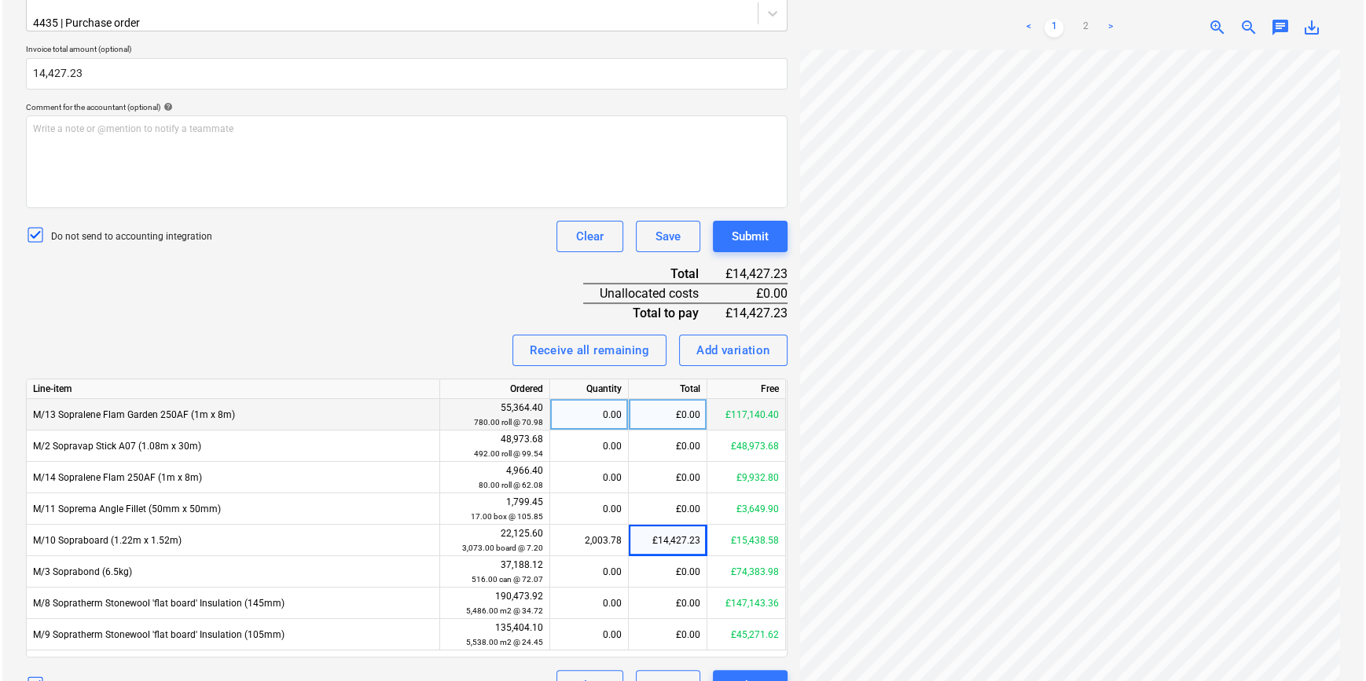
scroll to position [405, 0]
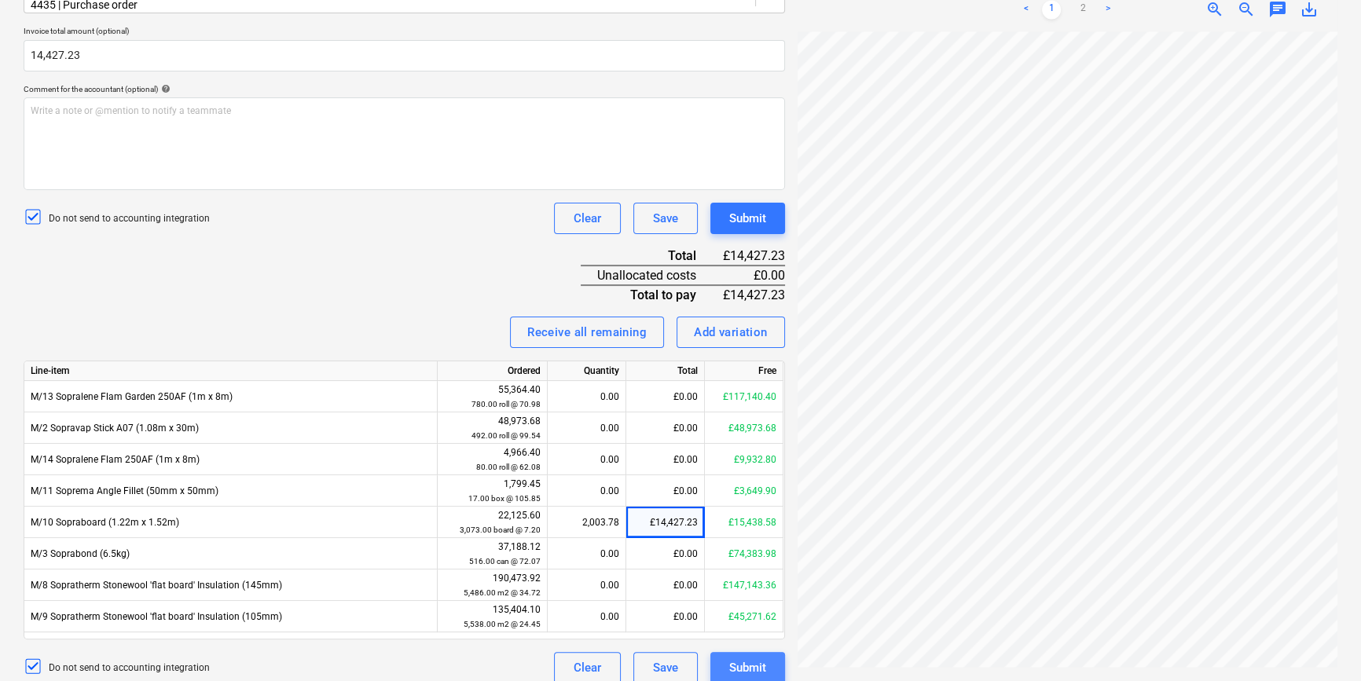
click at [722, 652] on button "Submit" at bounding box center [748, 667] width 75 height 31
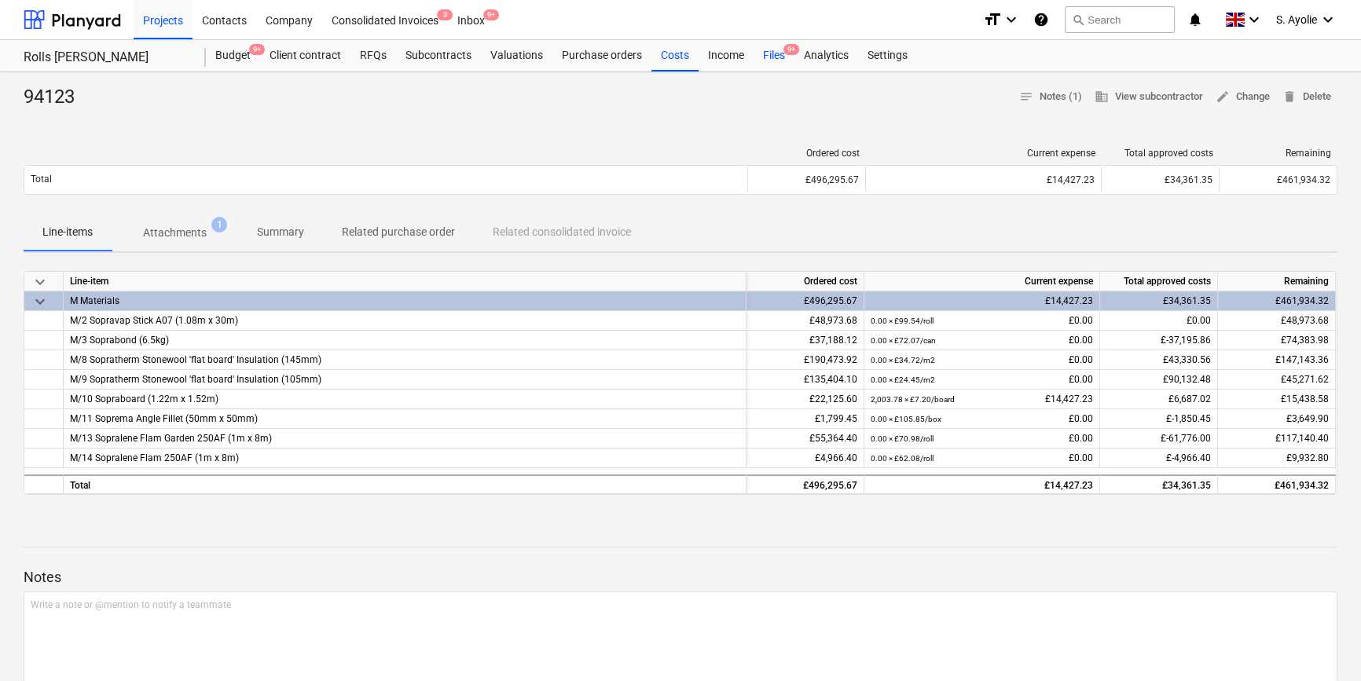
click at [764, 53] on div "Files 9+" at bounding box center [774, 55] width 41 height 31
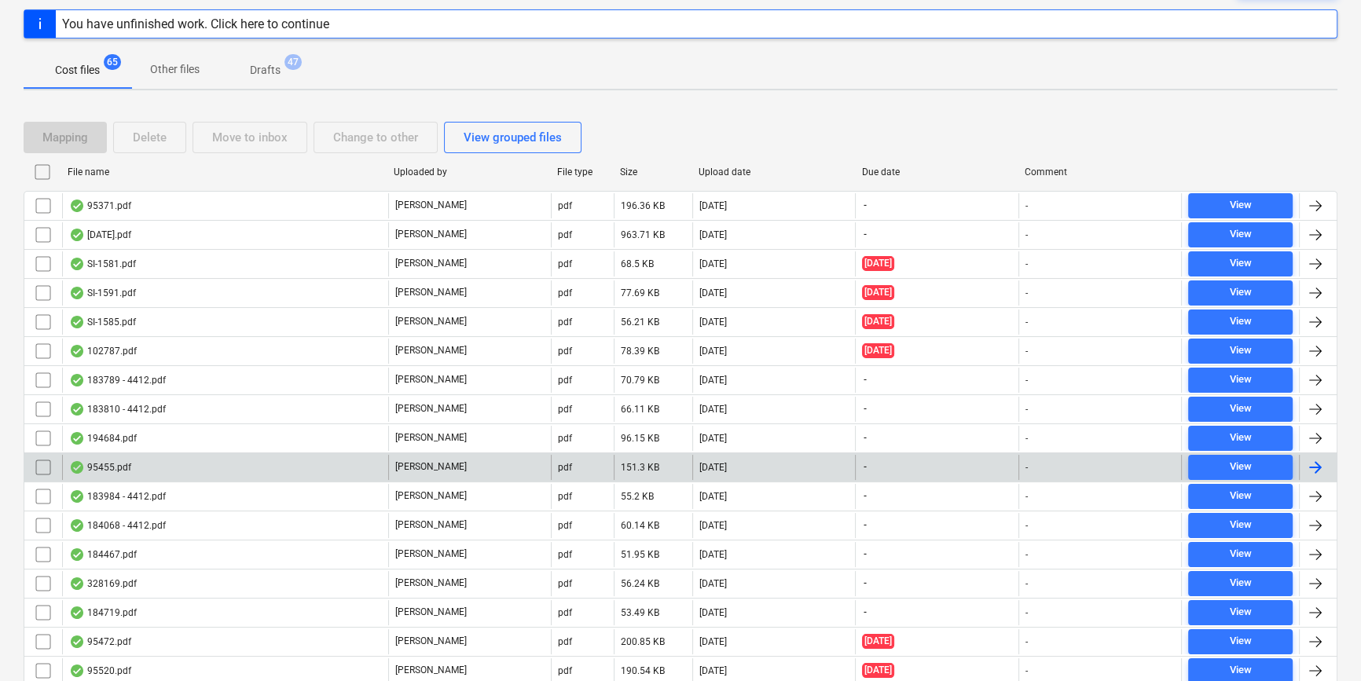
scroll to position [214, 0]
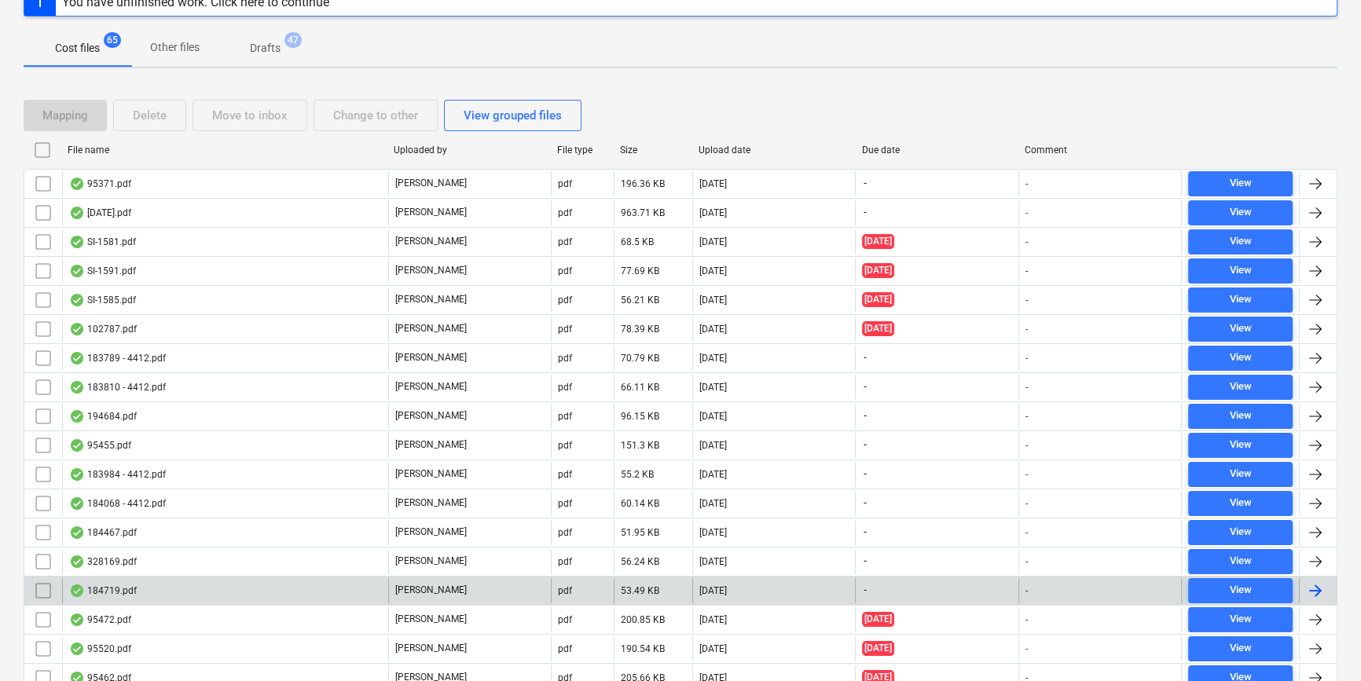
click at [248, 576] on div "184719.pdf [PERSON_NAME] pdf 53.49 KB [DATE] - - View" at bounding box center [681, 590] width 1314 height 29
click at [379, 582] on div "184719.pdf" at bounding box center [225, 590] width 326 height 25
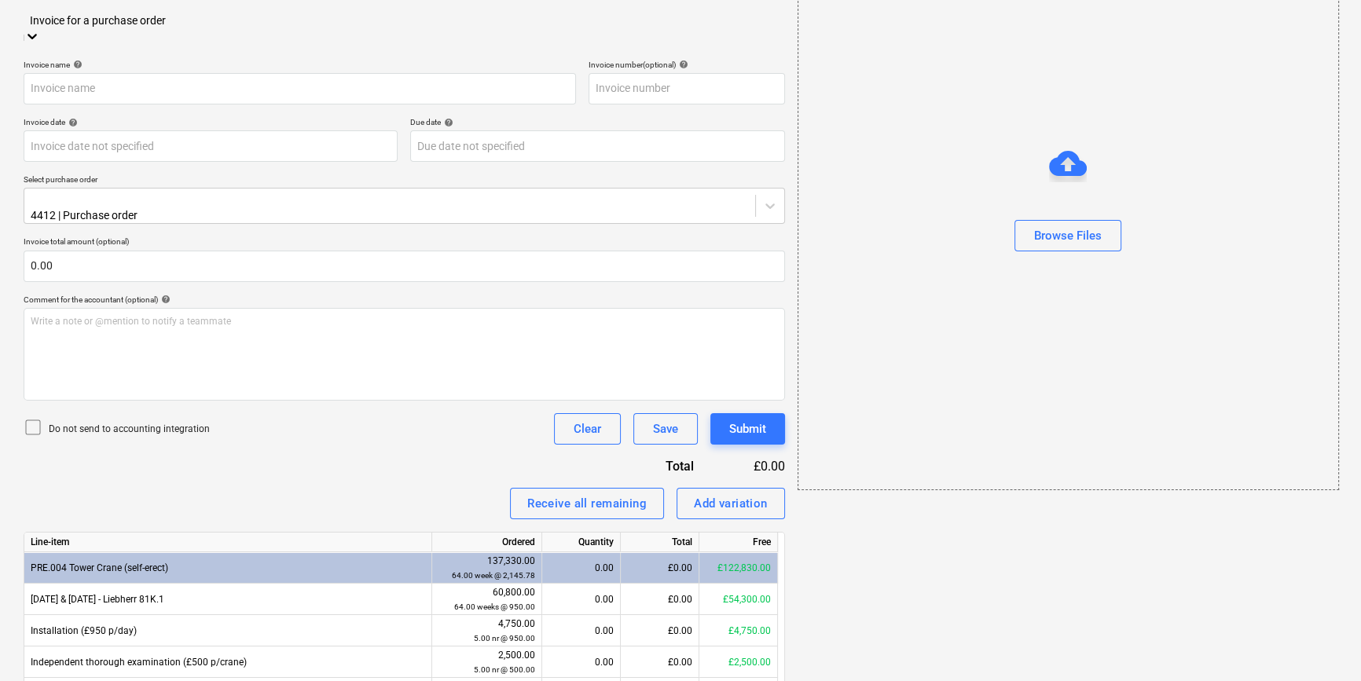
scroll to position [34, 0]
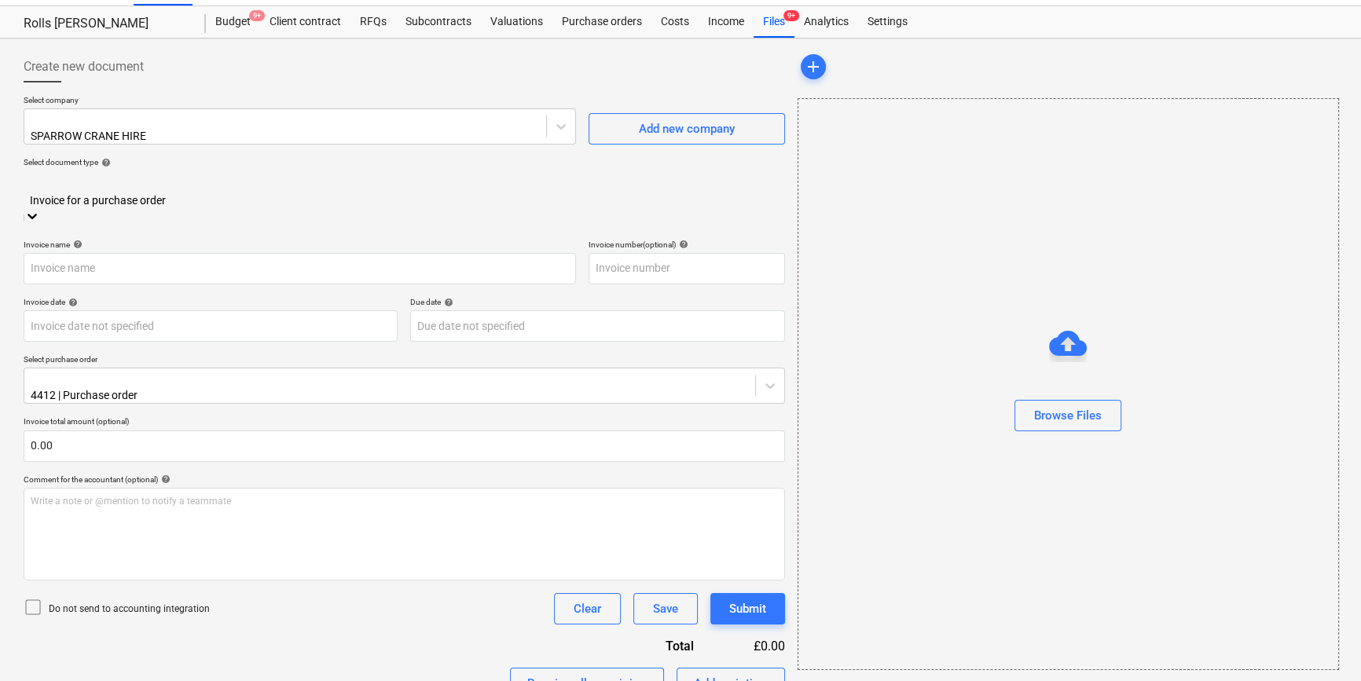
type input "184719"
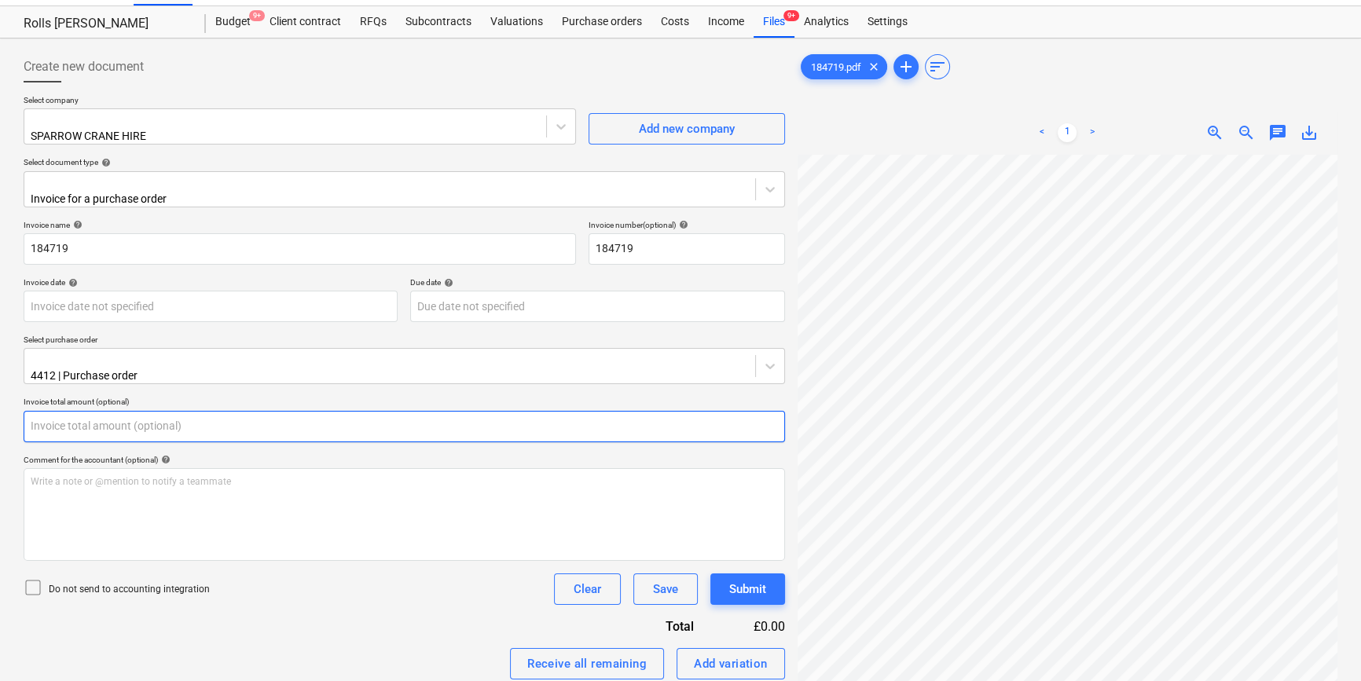
click at [233, 424] on input "text" at bounding box center [405, 426] width 762 height 31
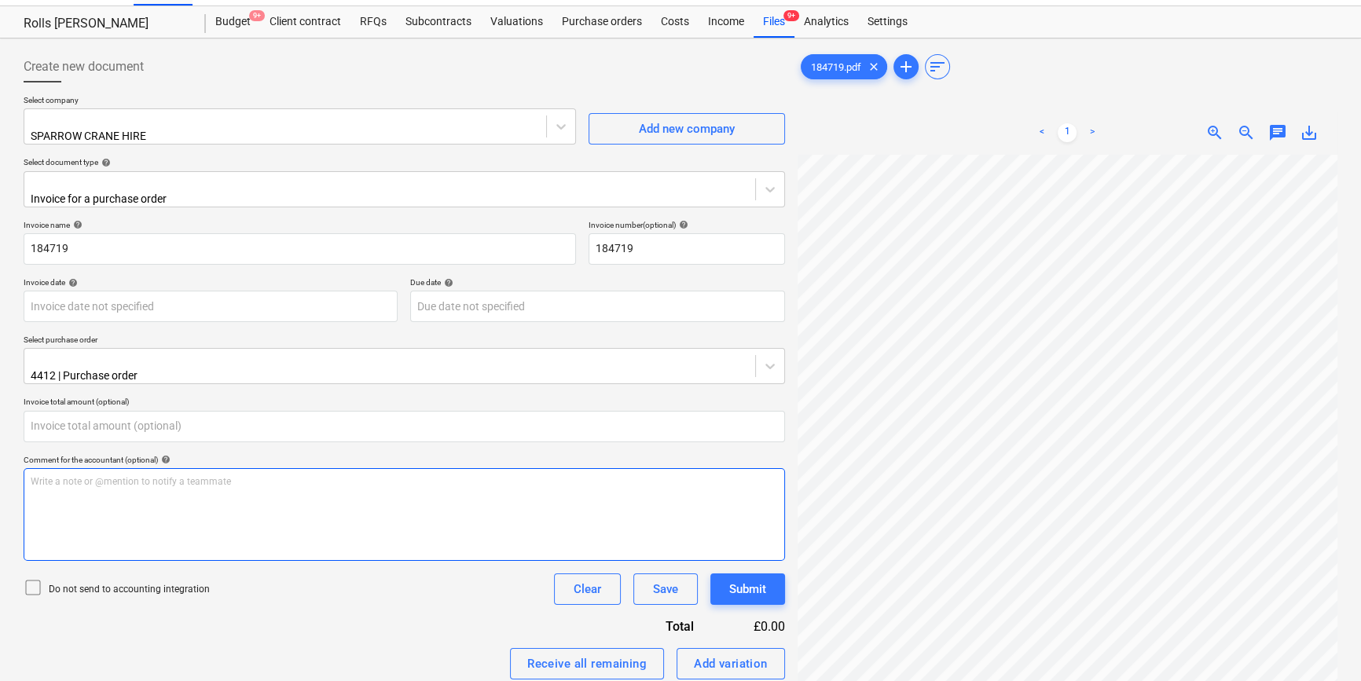
type input "0.00"
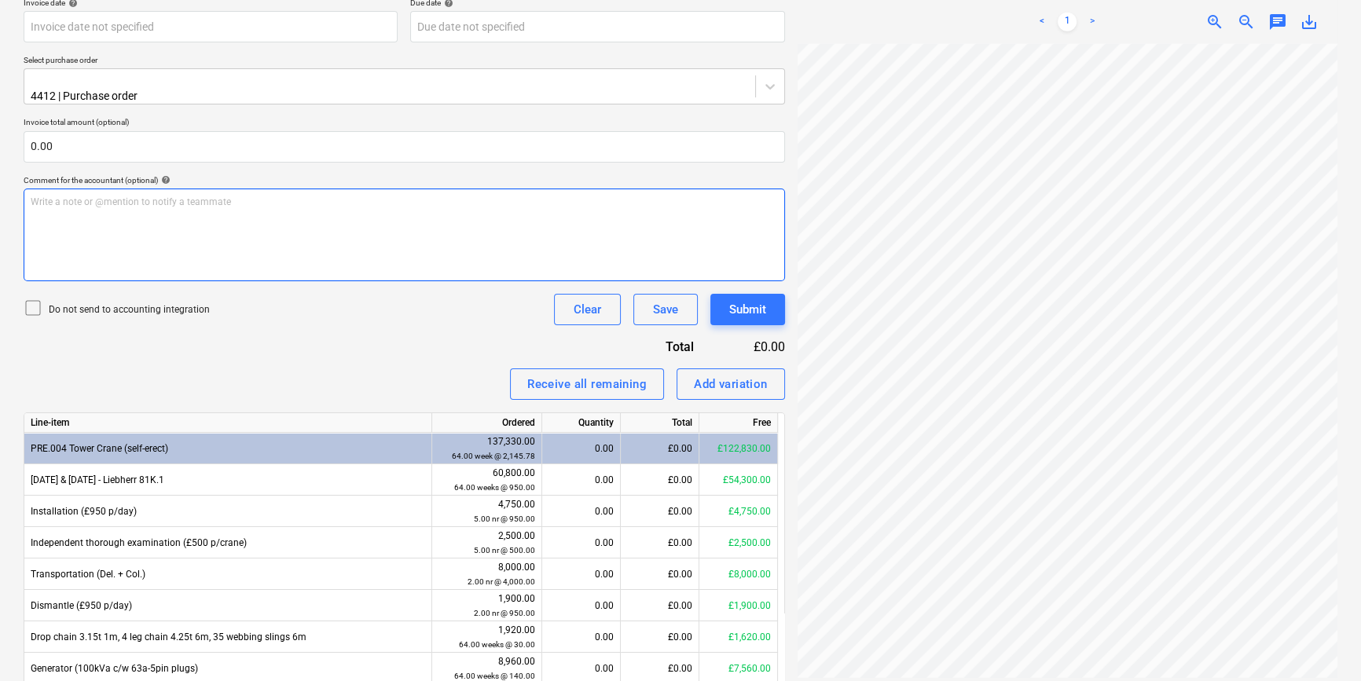
scroll to position [320, 0]
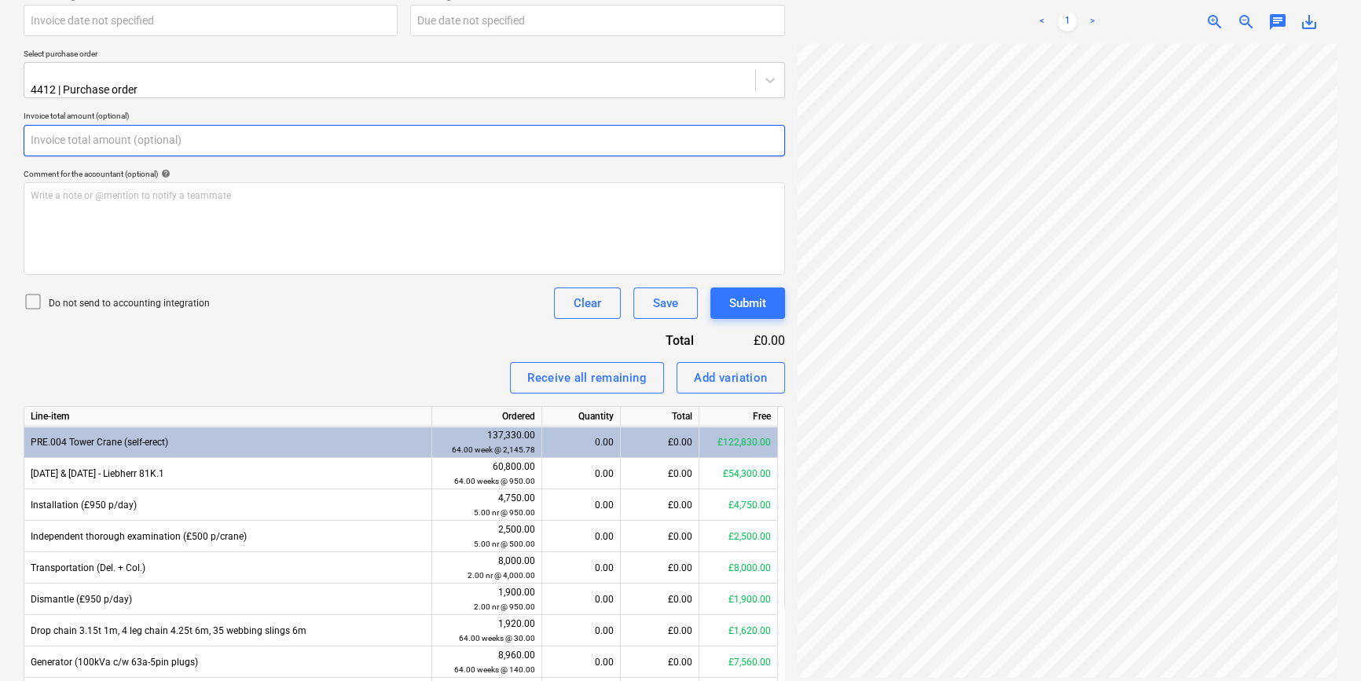
click at [79, 129] on input "text" at bounding box center [405, 140] width 762 height 31
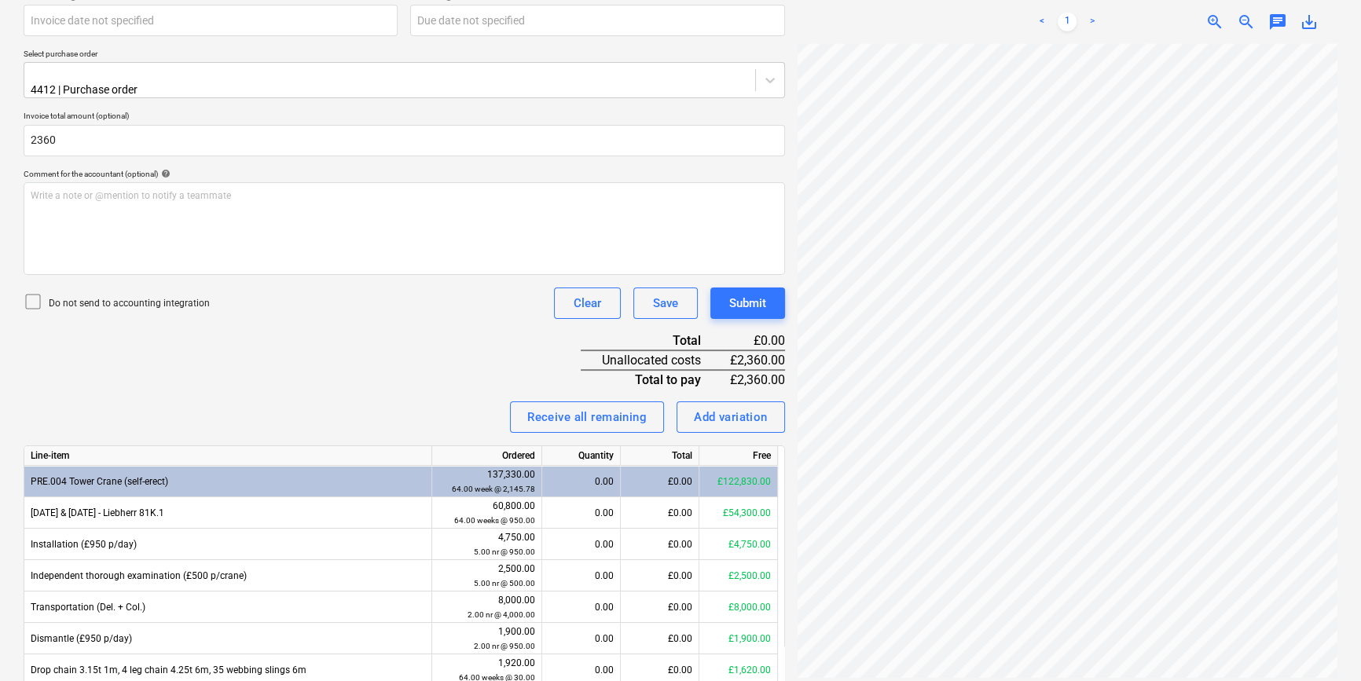
type input "2,360.00"
click at [283, 345] on div "Invoice name help 184719 Invoice number (optional) help 184719 Invoice date hel…" at bounding box center [405, 484] width 762 height 1101
click at [111, 297] on p "Do not send to accounting integration" at bounding box center [129, 303] width 161 height 13
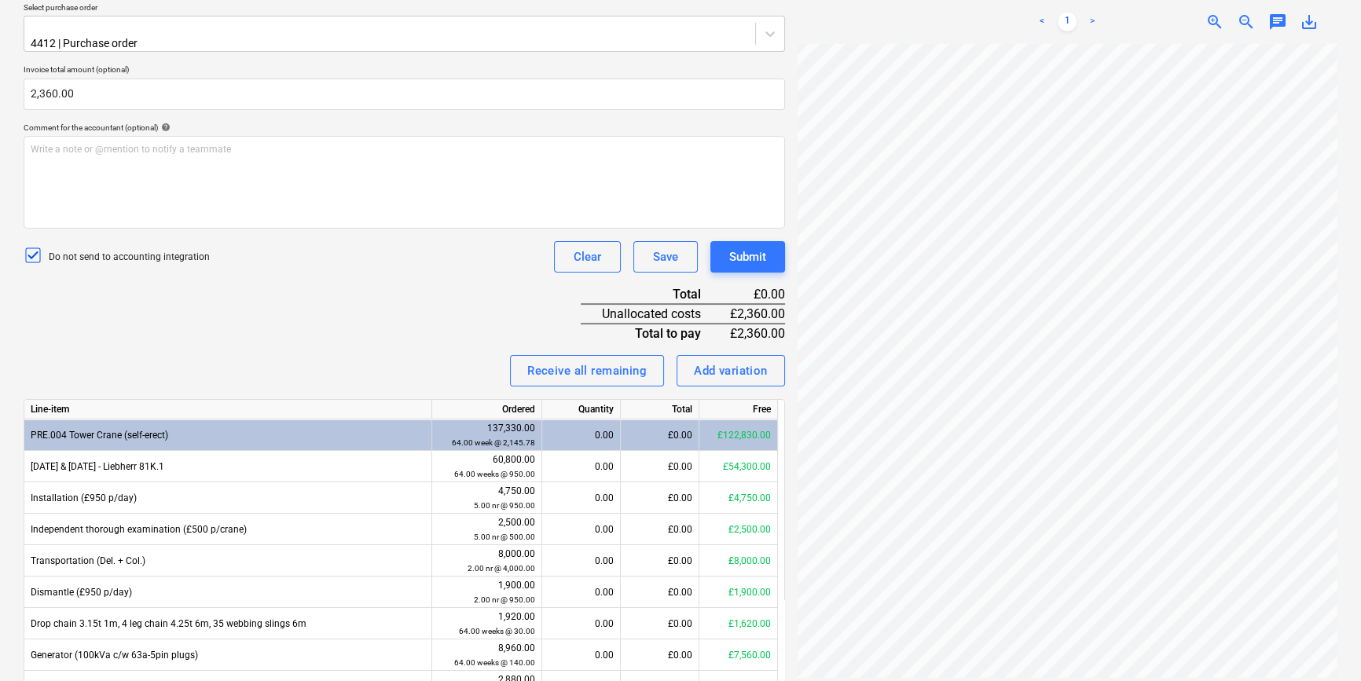
scroll to position [391, 0]
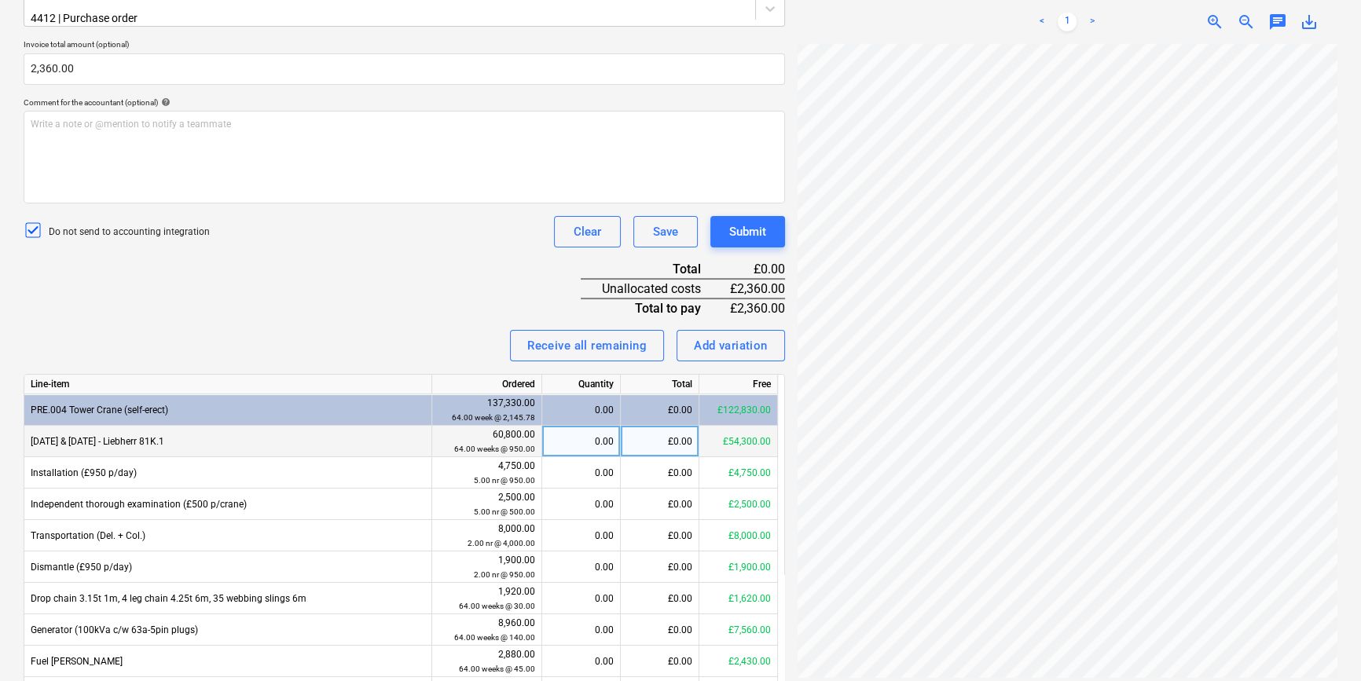
click at [678, 432] on div "£0.00" at bounding box center [660, 441] width 79 height 31
type input "950"
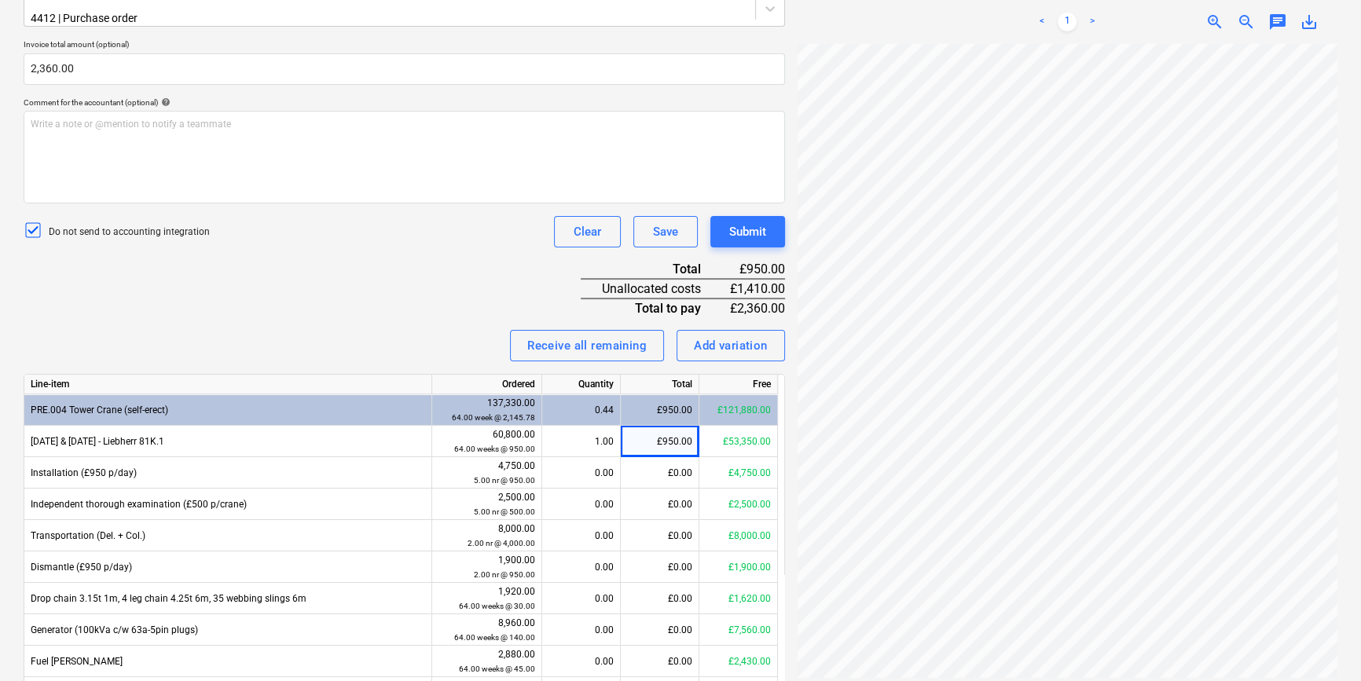
click at [490, 330] on div "Receive all remaining Add variation" at bounding box center [405, 345] width 762 height 31
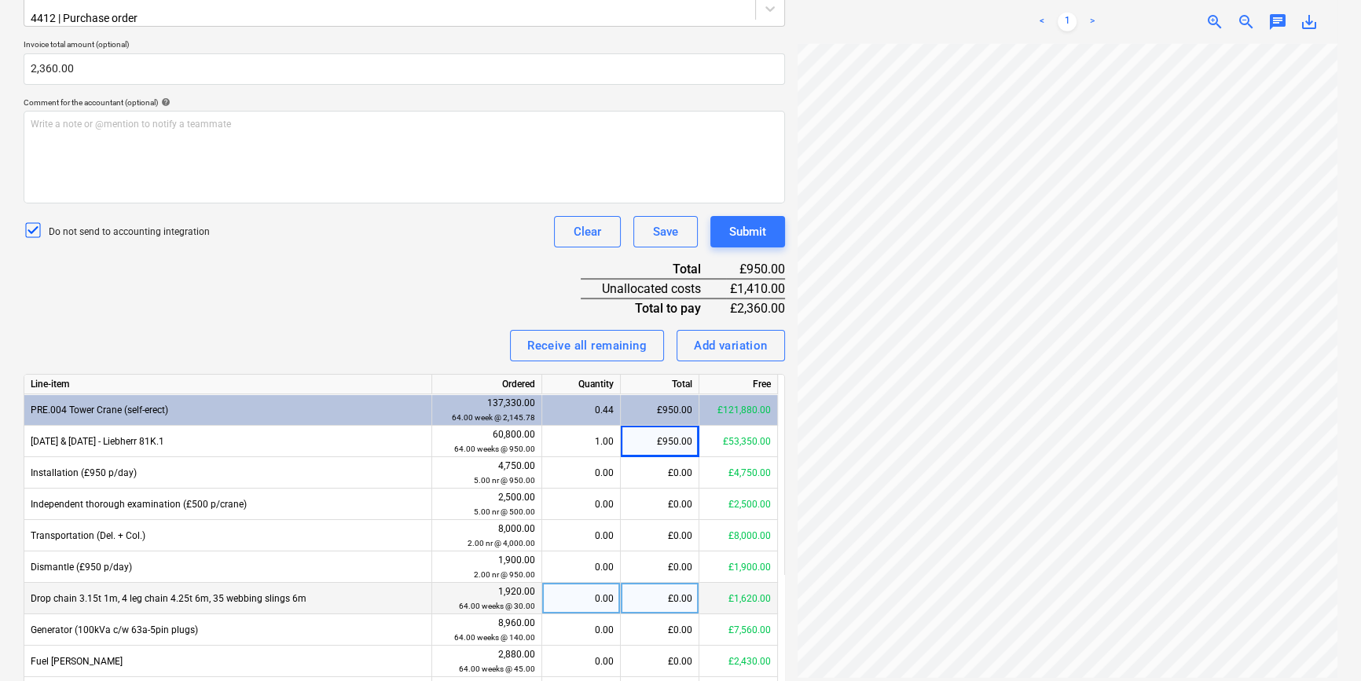
click at [685, 593] on div "£0.00" at bounding box center [660, 598] width 79 height 31
type input "60"
drag, startPoint x: 325, startPoint y: 310, endPoint x: 391, endPoint y: 359, distance: 82.1
click at [327, 310] on div "Invoice name help 184719 Invoice number (optional) help 184719 Invoice date hel…" at bounding box center [405, 412] width 762 height 1101
click at [435, 330] on div "Receive all remaining Add variation" at bounding box center [405, 345] width 762 height 31
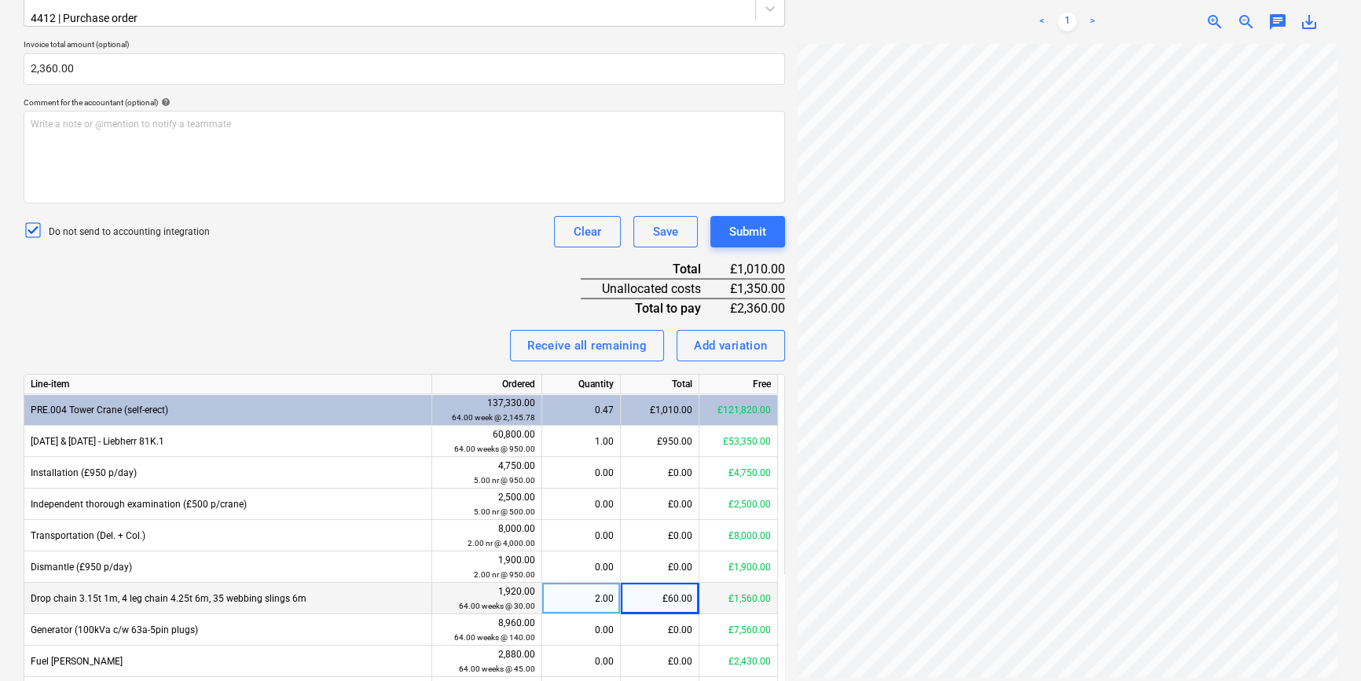
click at [403, 273] on div "Invoice name help 184719 Invoice number (optional) help 184719 Invoice date hel…" at bounding box center [405, 412] width 762 height 1101
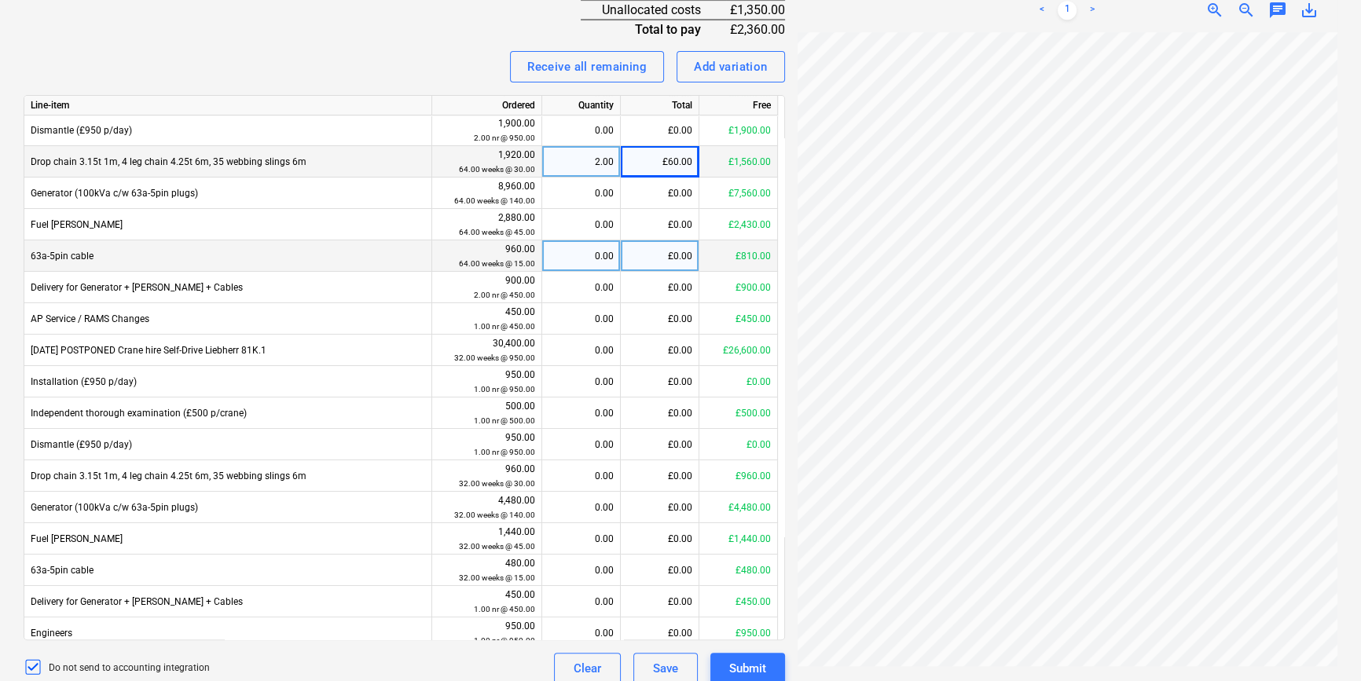
scroll to position [230, 0]
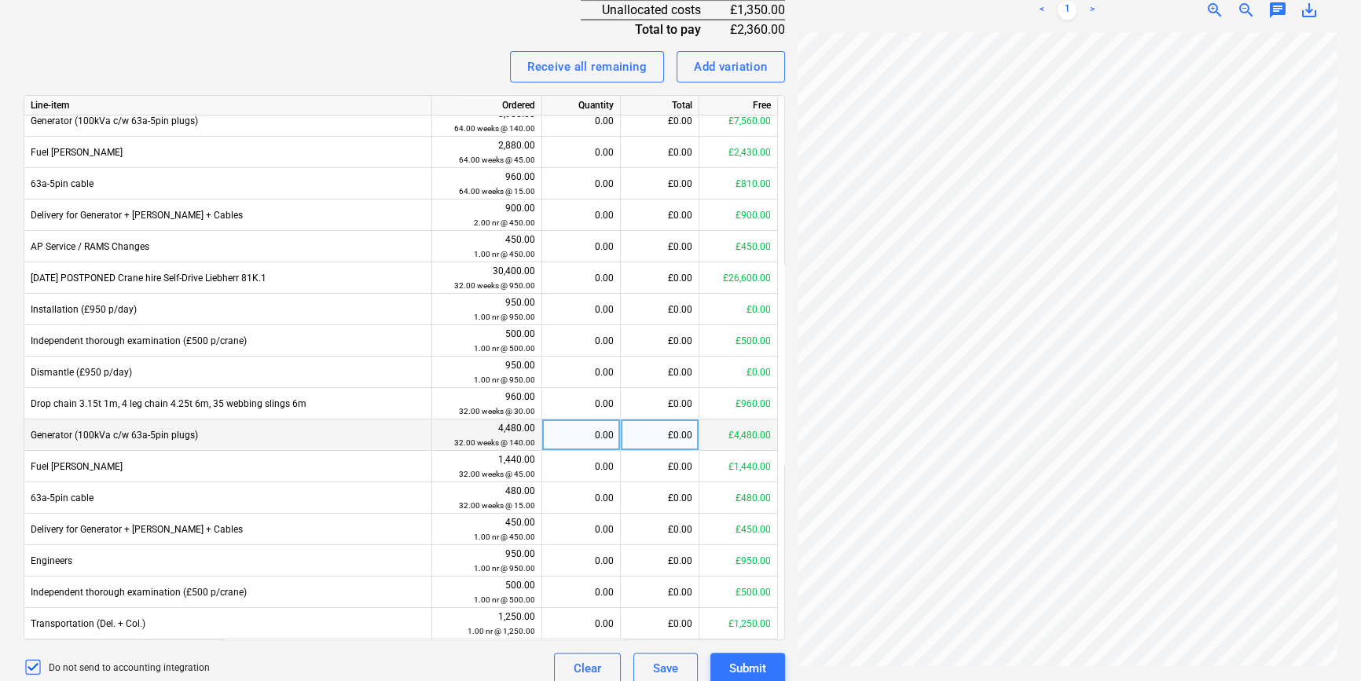
click at [670, 421] on div "£0.00" at bounding box center [660, 435] width 79 height 31
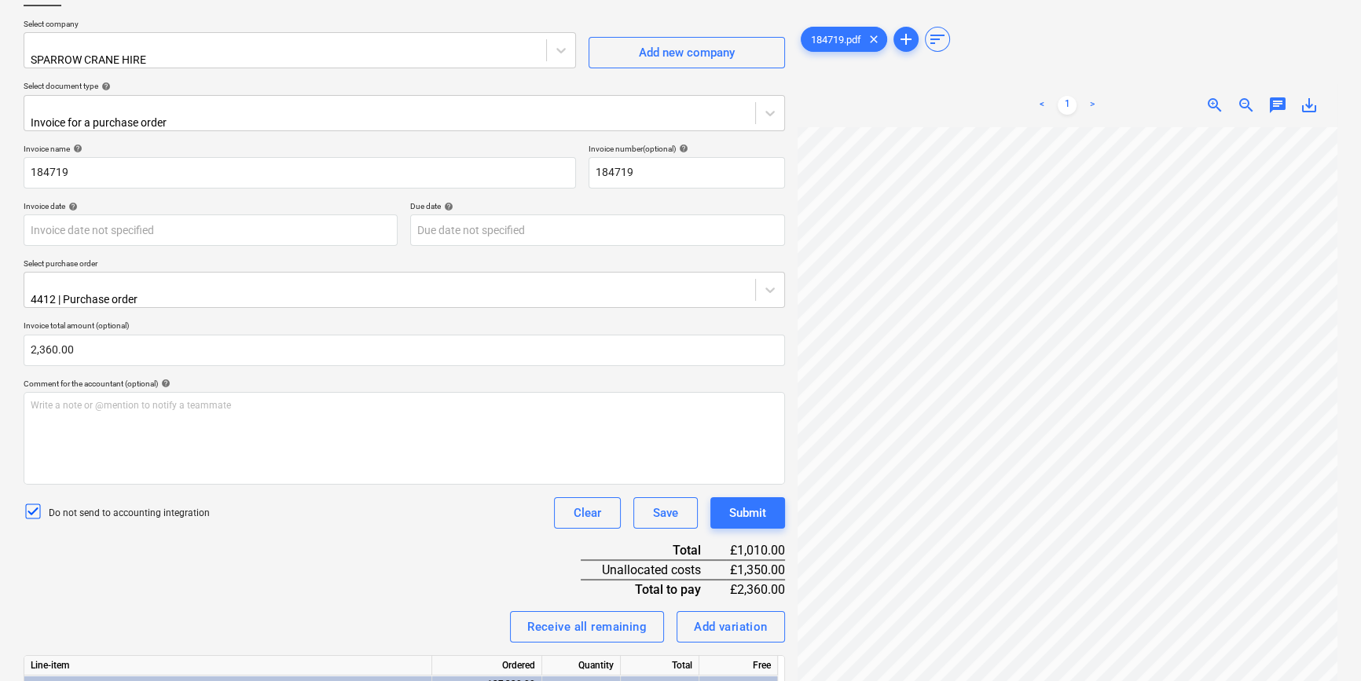
scroll to position [0, 0]
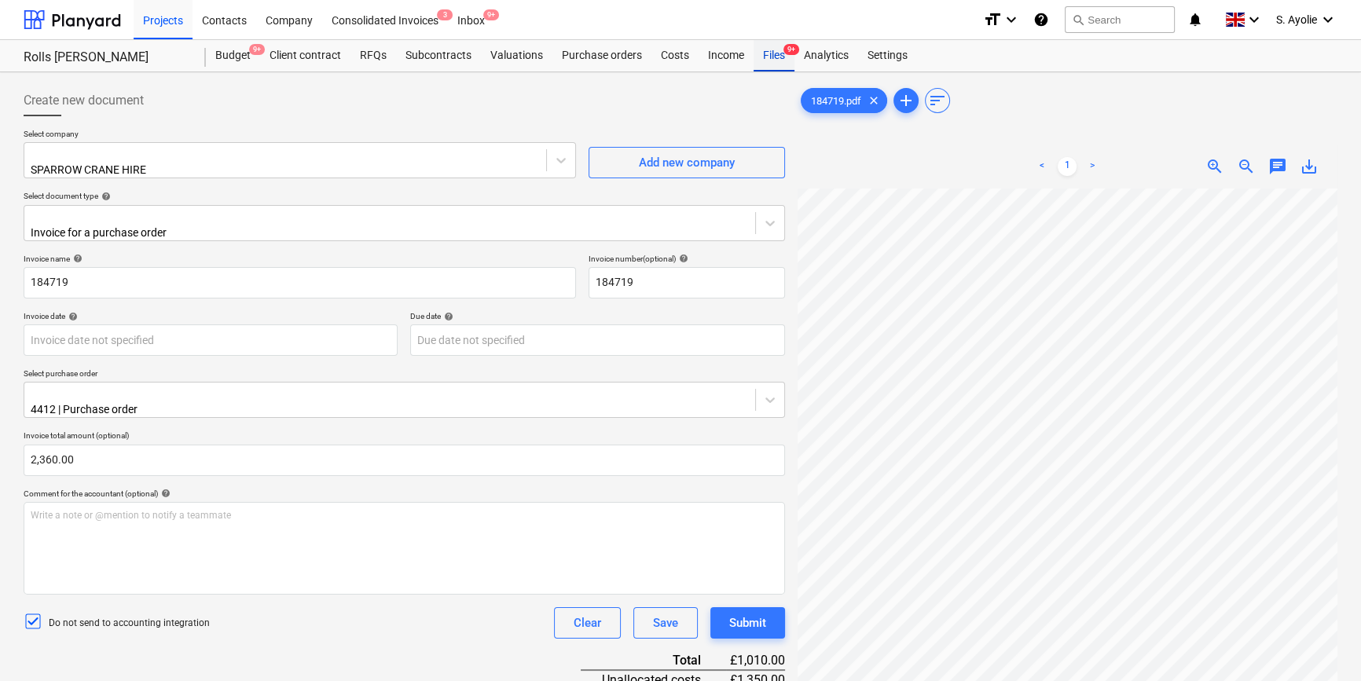
click at [769, 63] on div "Files 9+" at bounding box center [774, 55] width 41 height 31
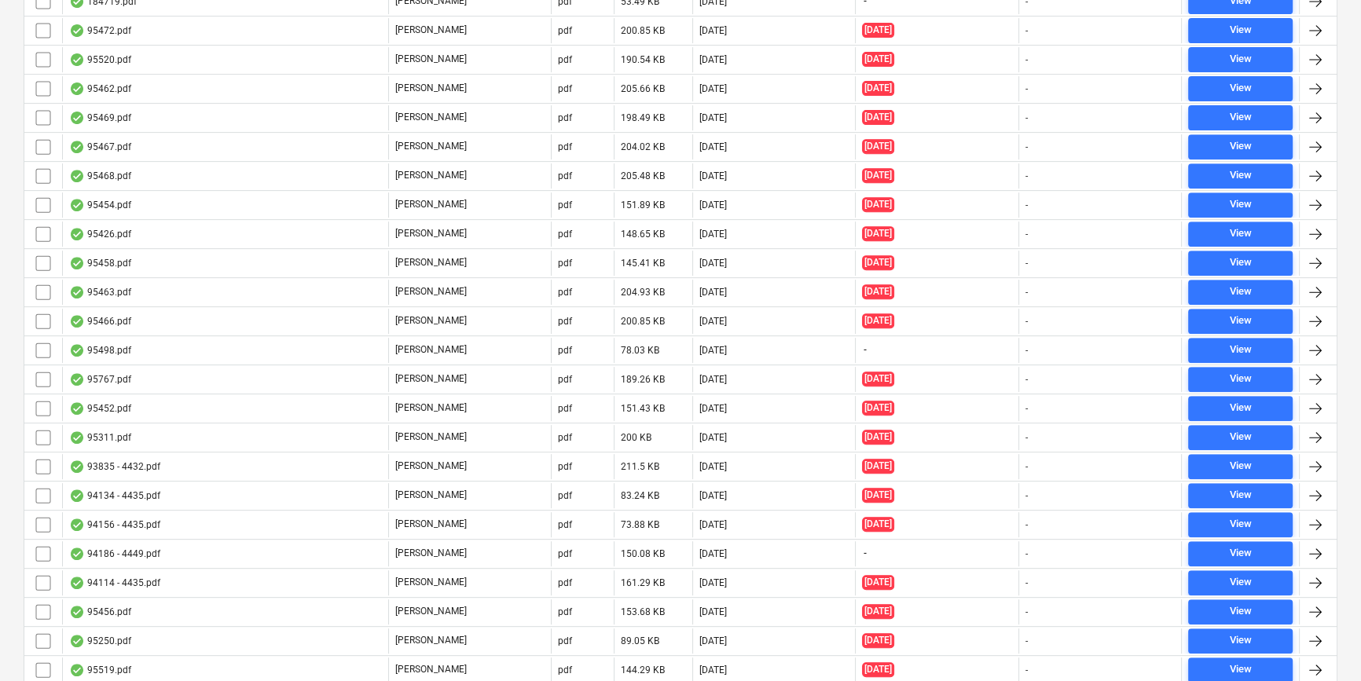
scroll to position [1214, 0]
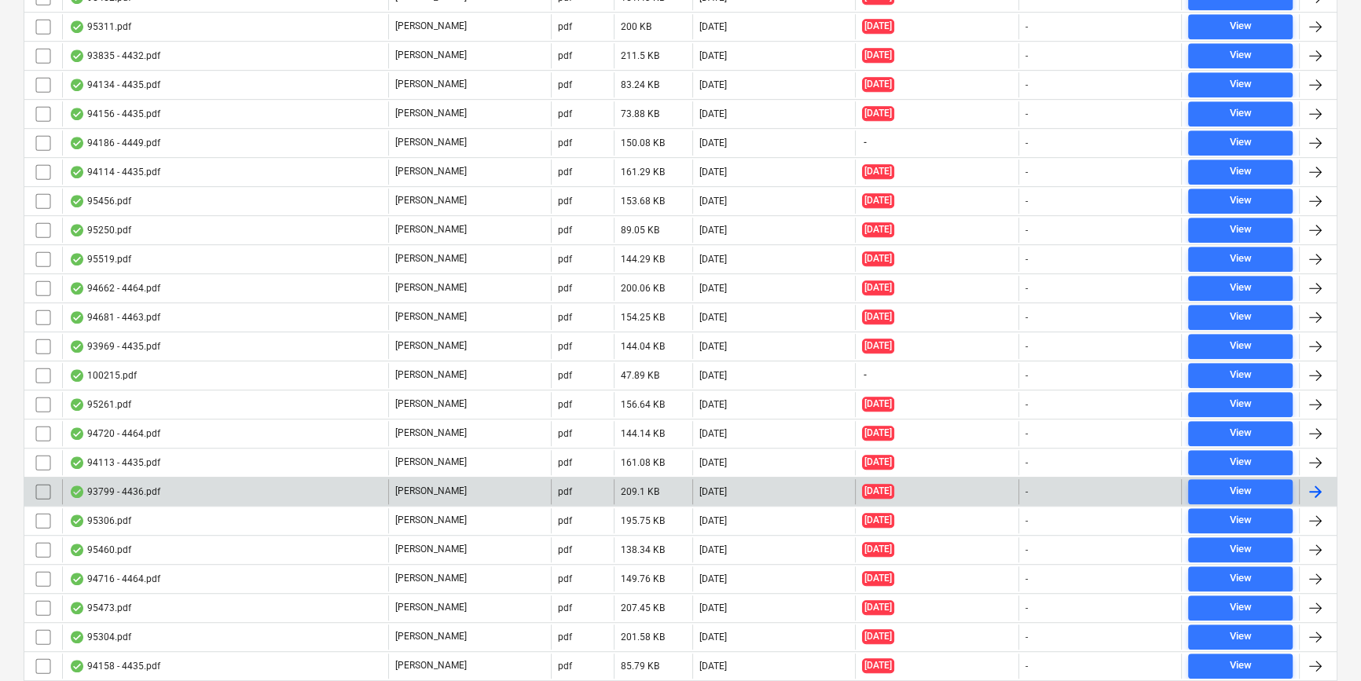
click at [260, 479] on div "93799 - 4436.pdf" at bounding box center [225, 491] width 326 height 25
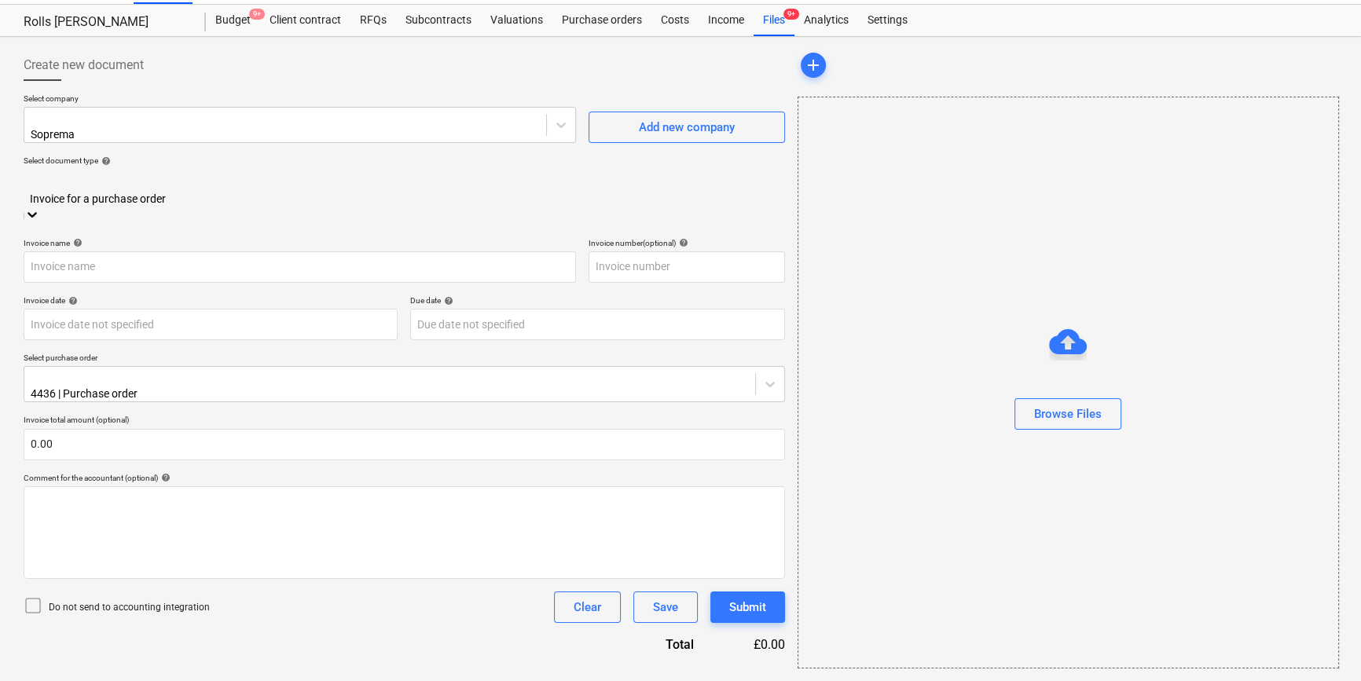
scroll to position [34, 0]
type input "93799"
type input "[DATE]"
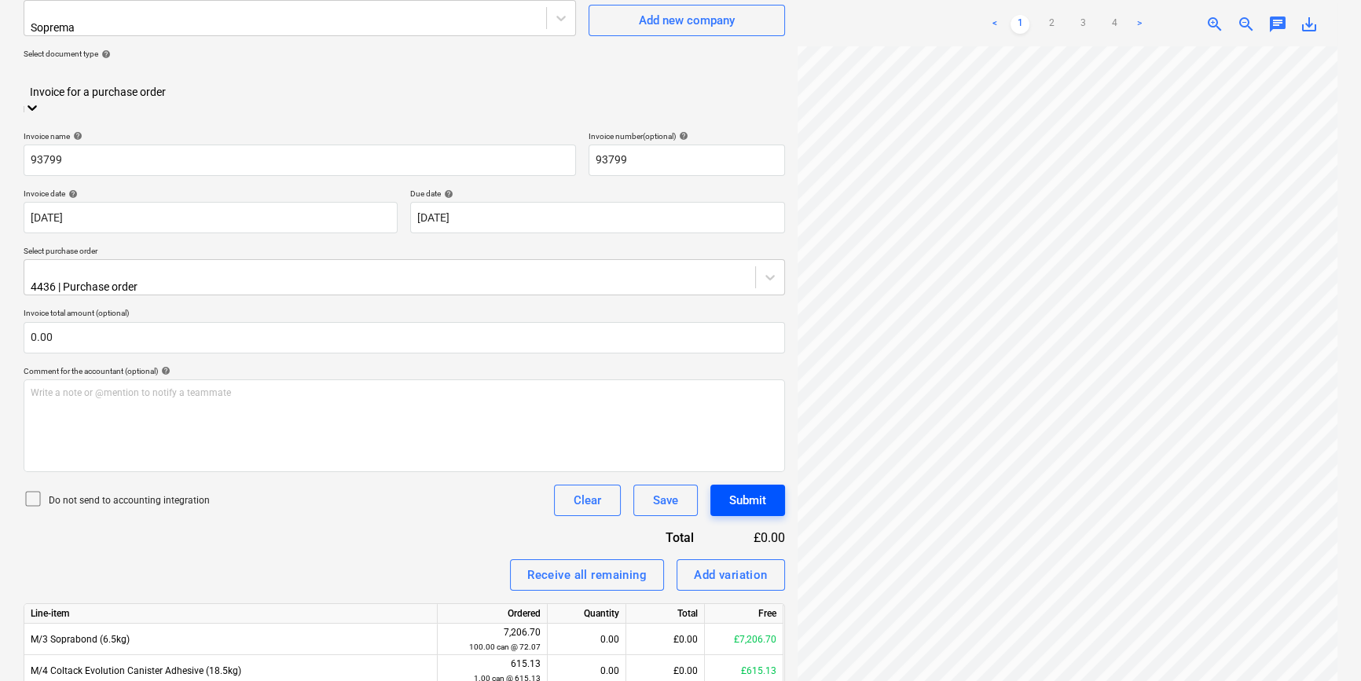
scroll to position [142, 0]
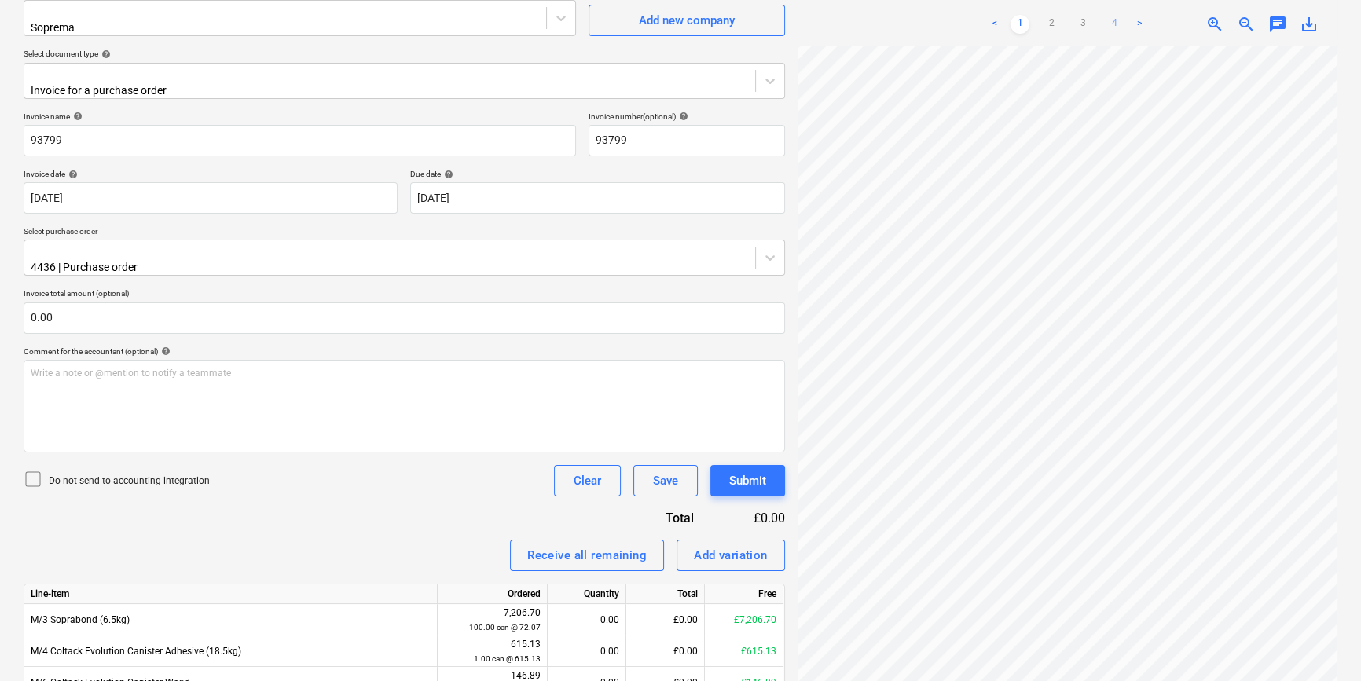
click at [1116, 29] on link "4" at bounding box center [1114, 24] width 19 height 19
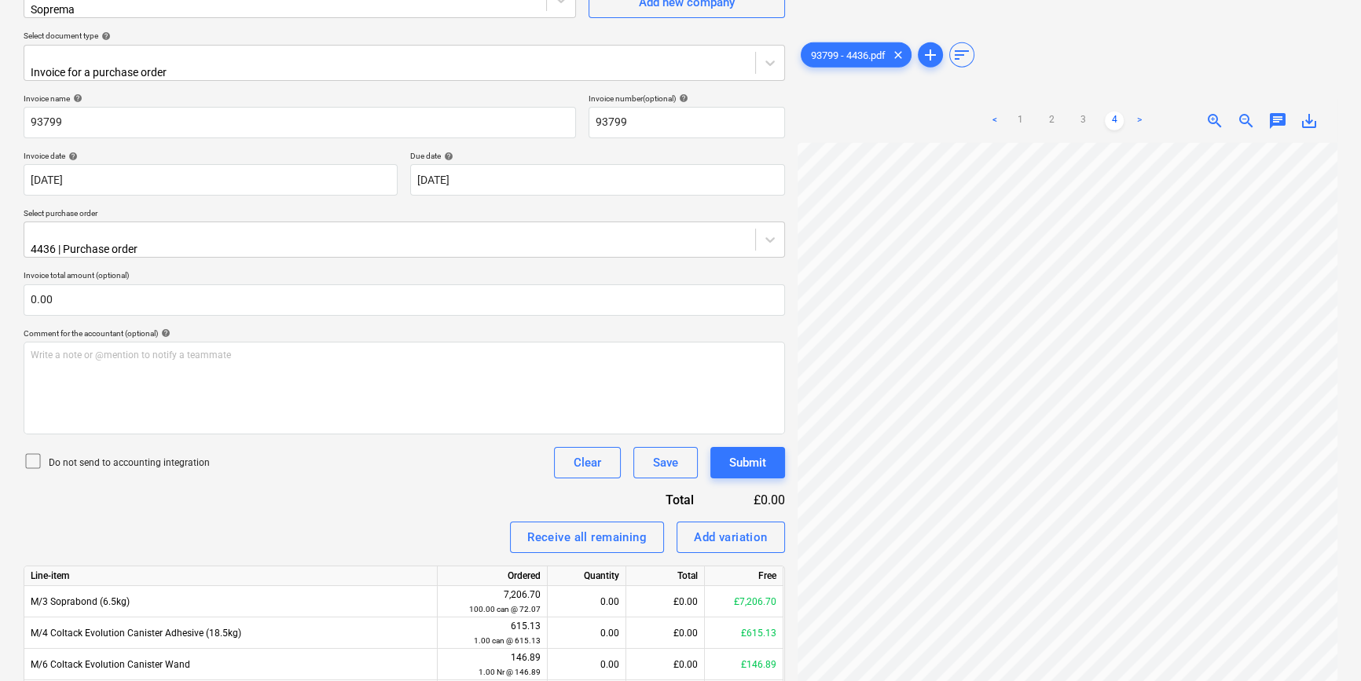
scroll to position [0, 0]
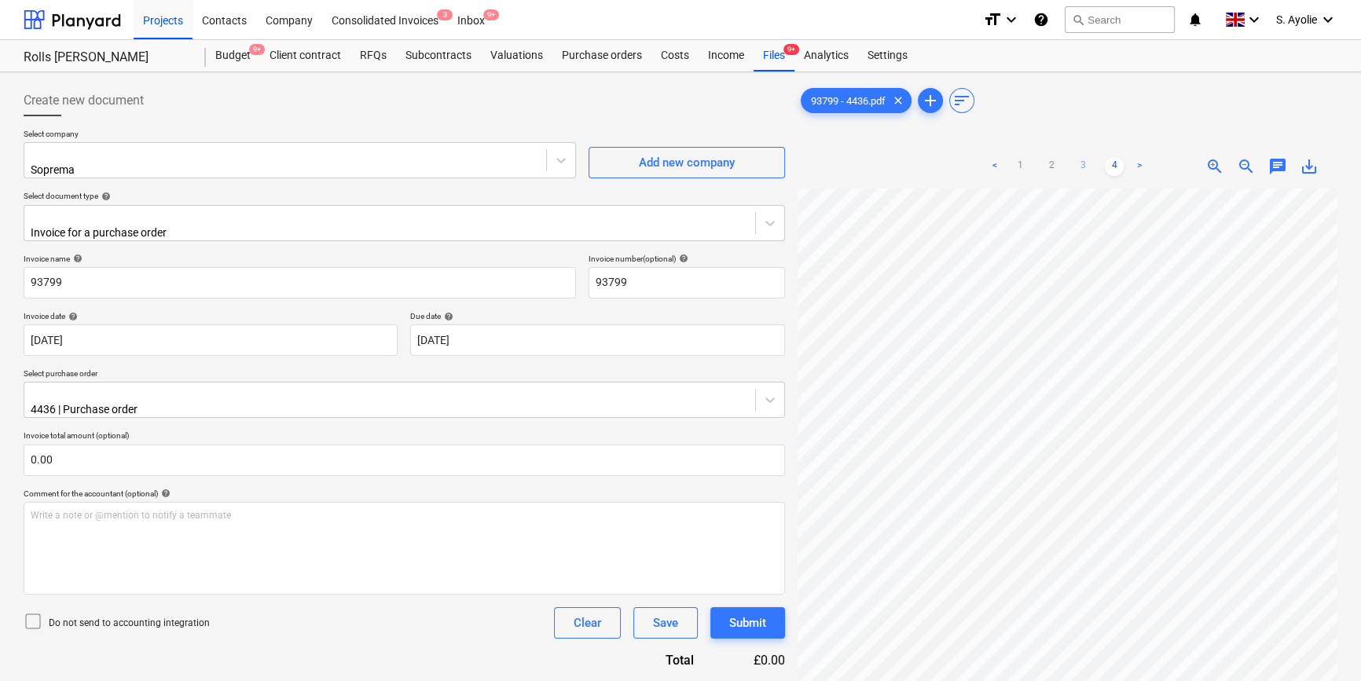
click at [1080, 171] on link "3" at bounding box center [1083, 166] width 19 height 19
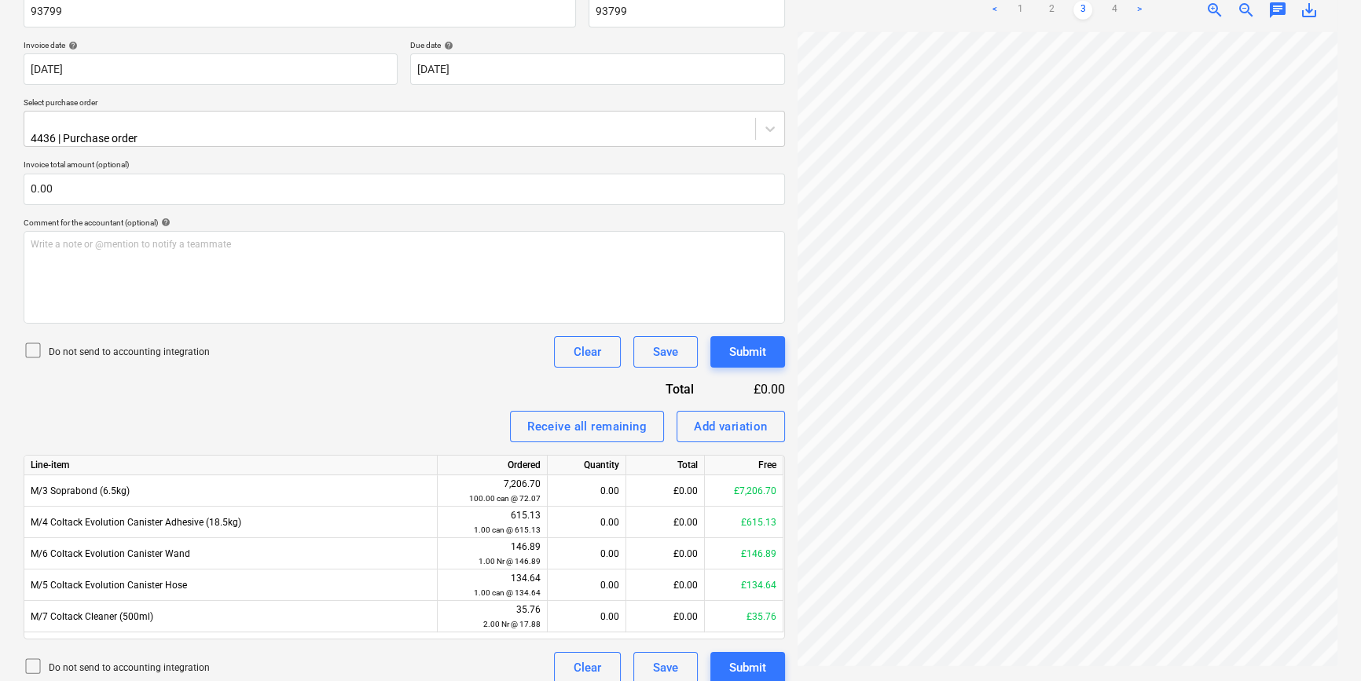
scroll to position [200, 53]
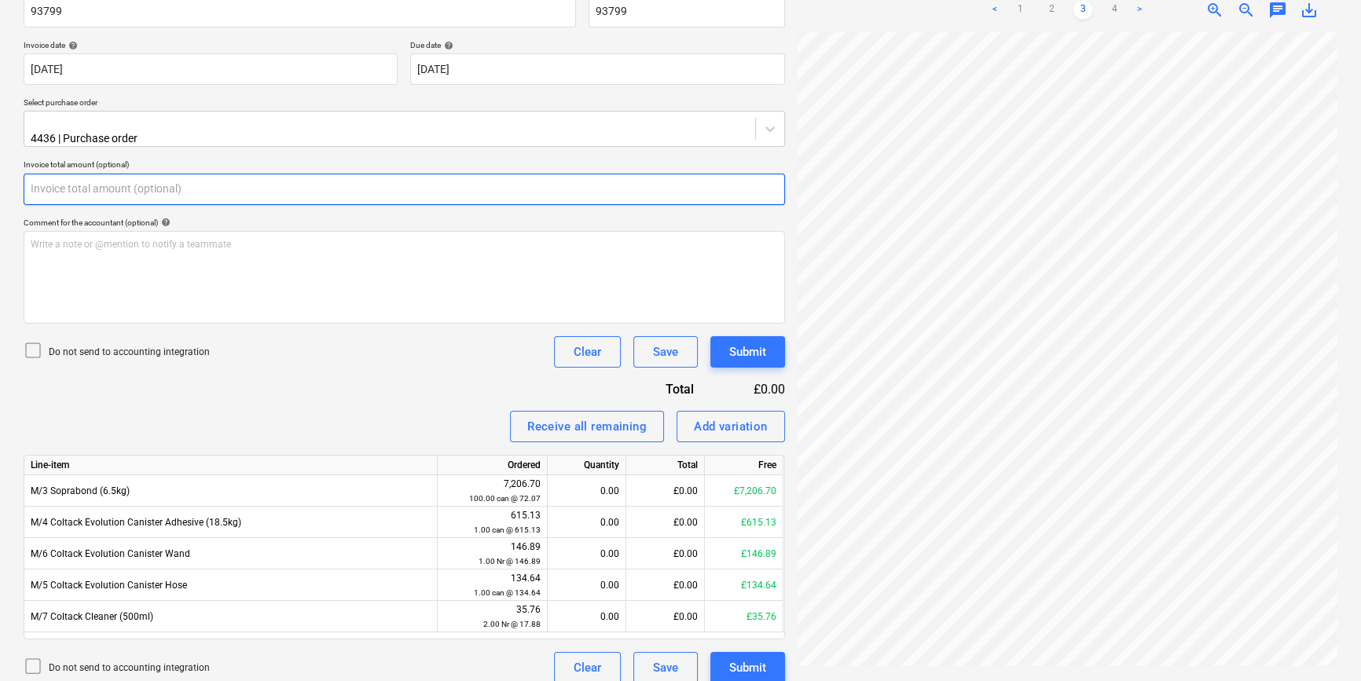
click at [134, 187] on input "text" at bounding box center [405, 189] width 762 height 31
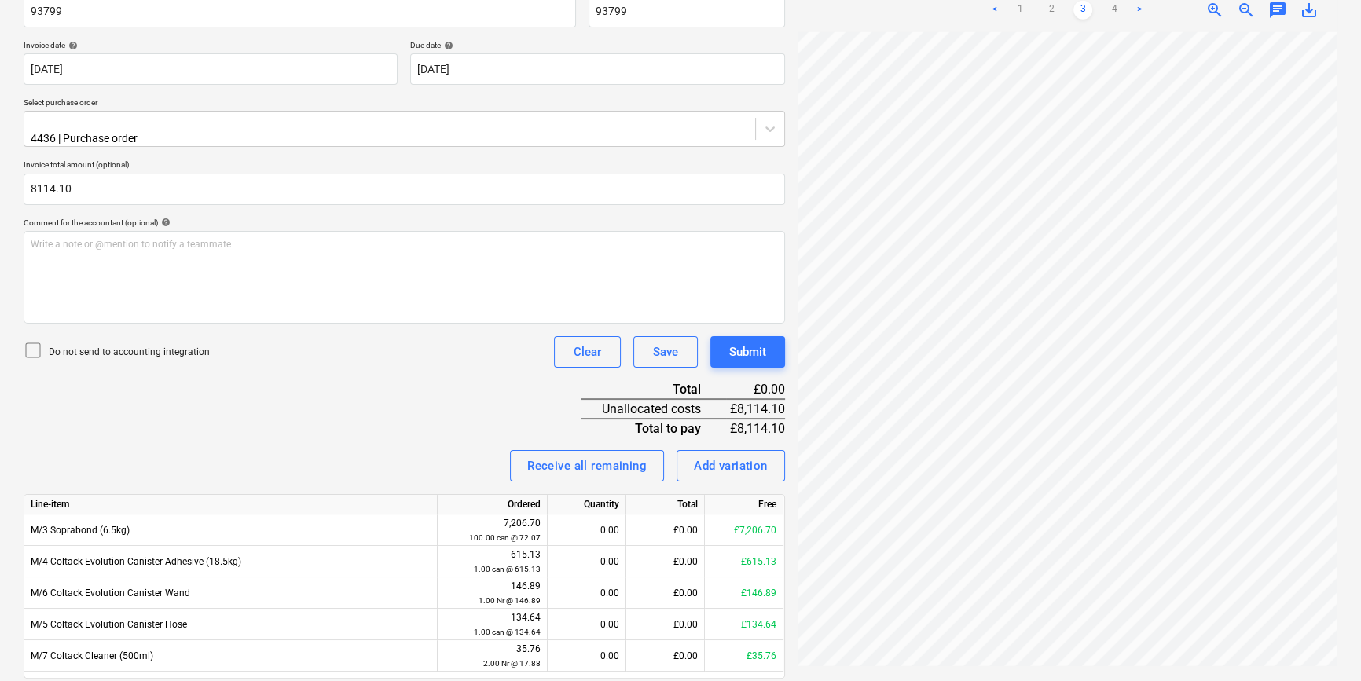
type input "8,114.10"
click at [97, 346] on p "Do not send to accounting integration" at bounding box center [129, 352] width 161 height 13
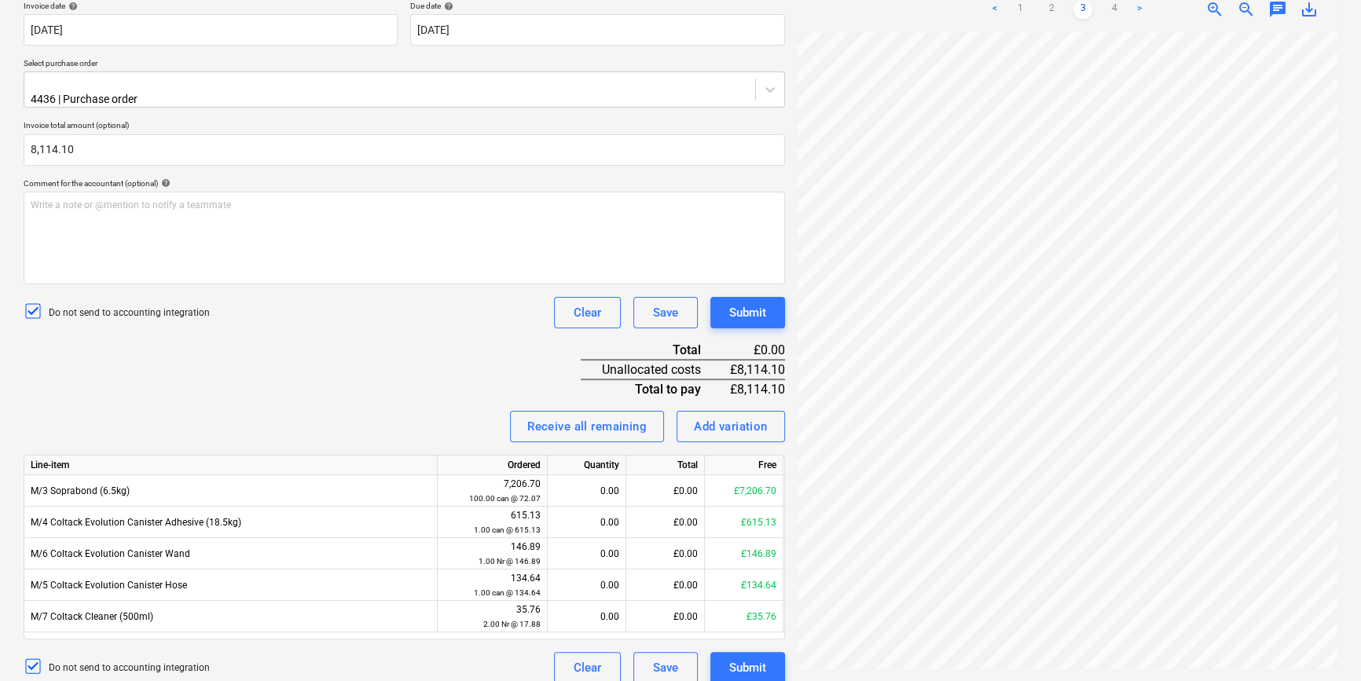
scroll to position [200, 0]
click at [1020, 10] on link "1" at bounding box center [1020, 9] width 19 height 19
click at [872, 62] on div "< 1 2 3 4 > zoom_in zoom_out chat 0 save_alt" at bounding box center [1068, 327] width 540 height 681
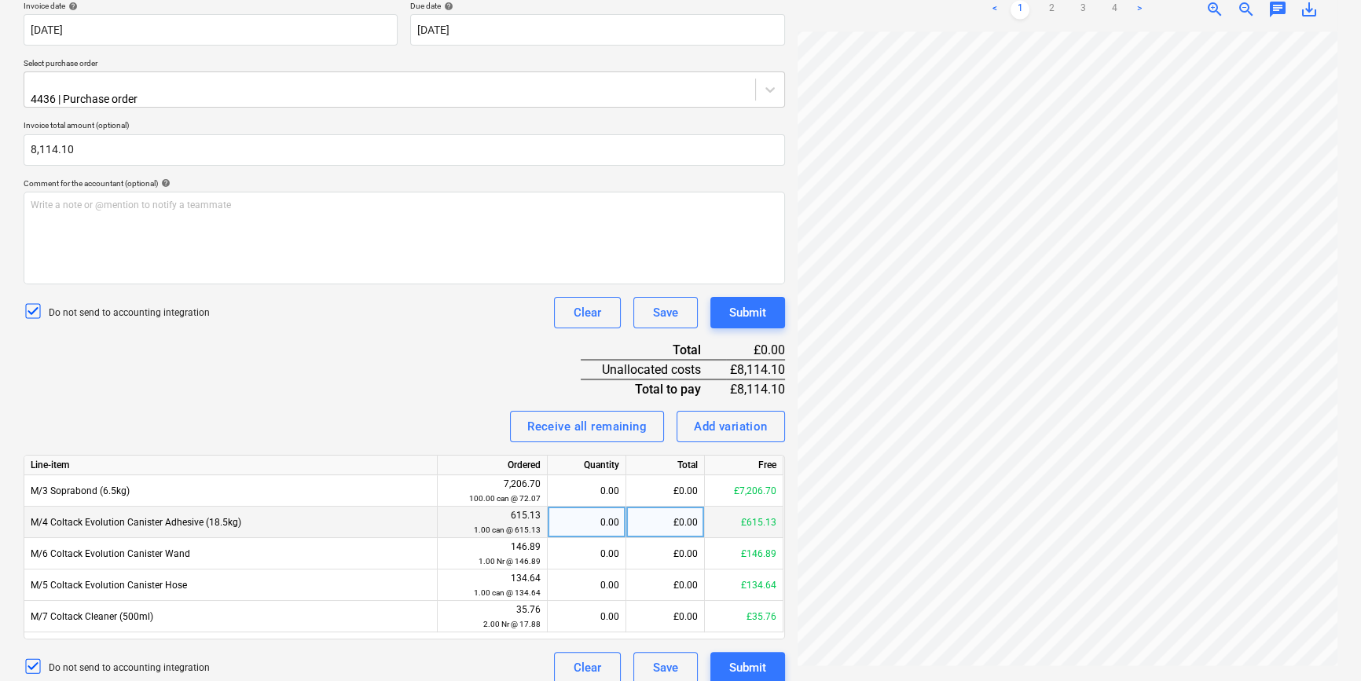
click at [668, 510] on div "£0.00" at bounding box center [665, 522] width 79 height 31
click at [683, 508] on div "£0.00" at bounding box center [665, 522] width 79 height 31
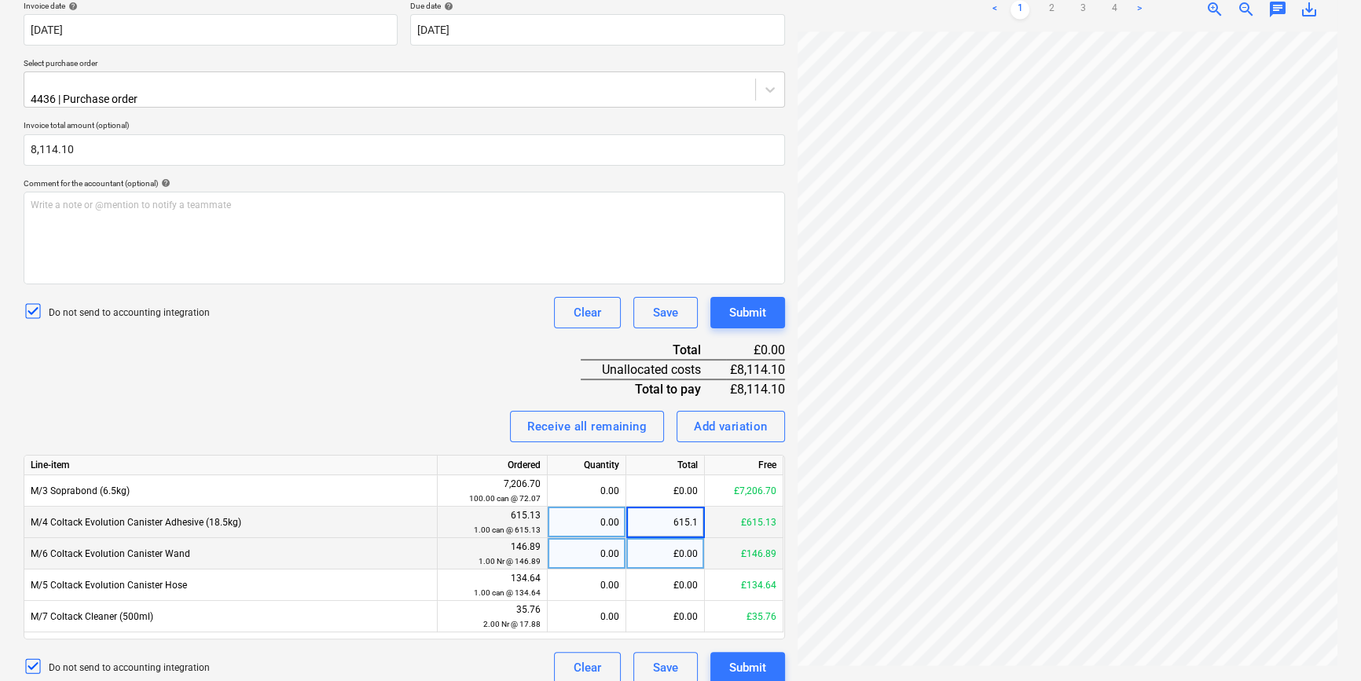
type input "615.13"
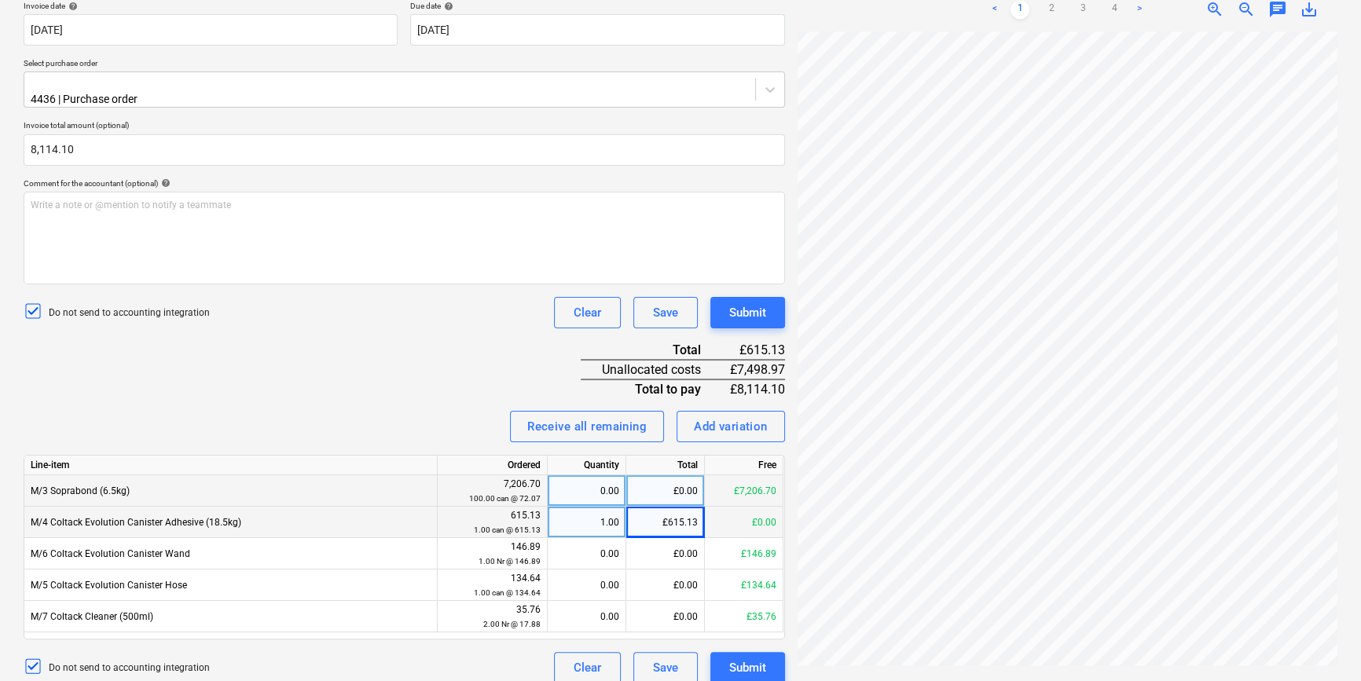
click at [683, 476] on div "£0.00" at bounding box center [665, 491] width 79 height 31
type input "7208.50"
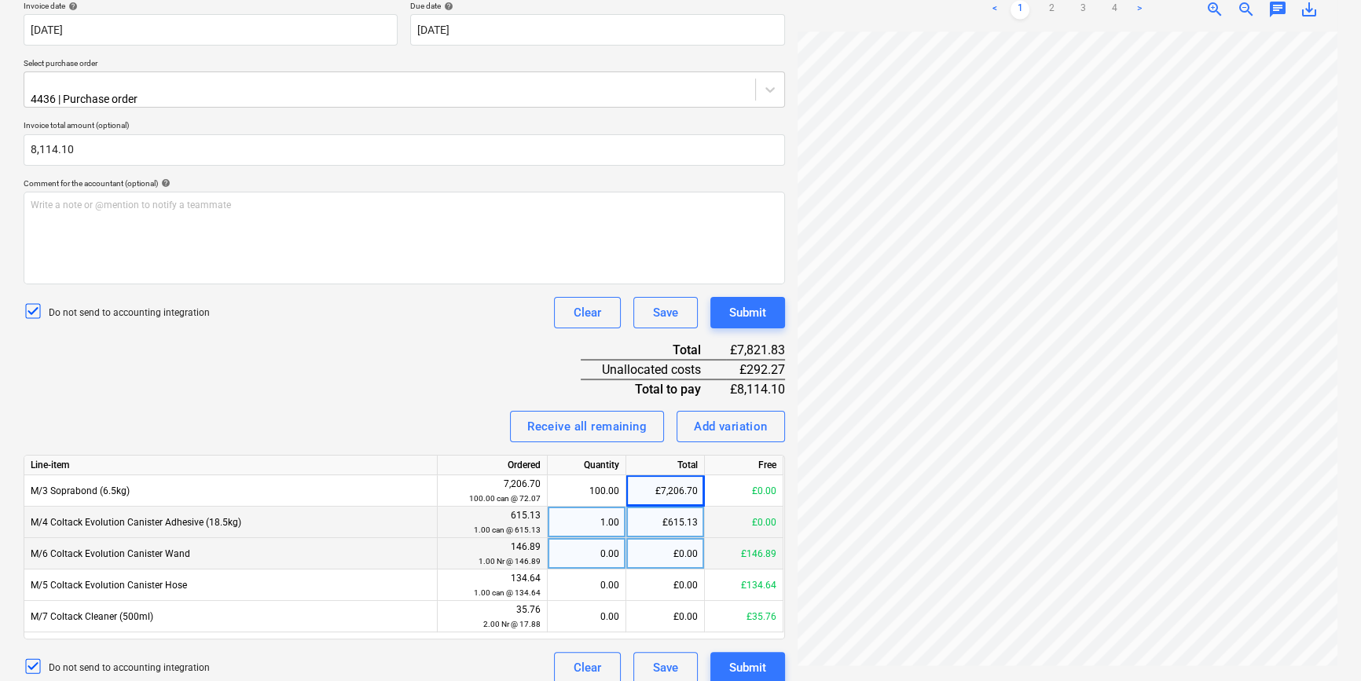
click at [674, 538] on div "£0.00" at bounding box center [665, 553] width 79 height 31
type input "146.89"
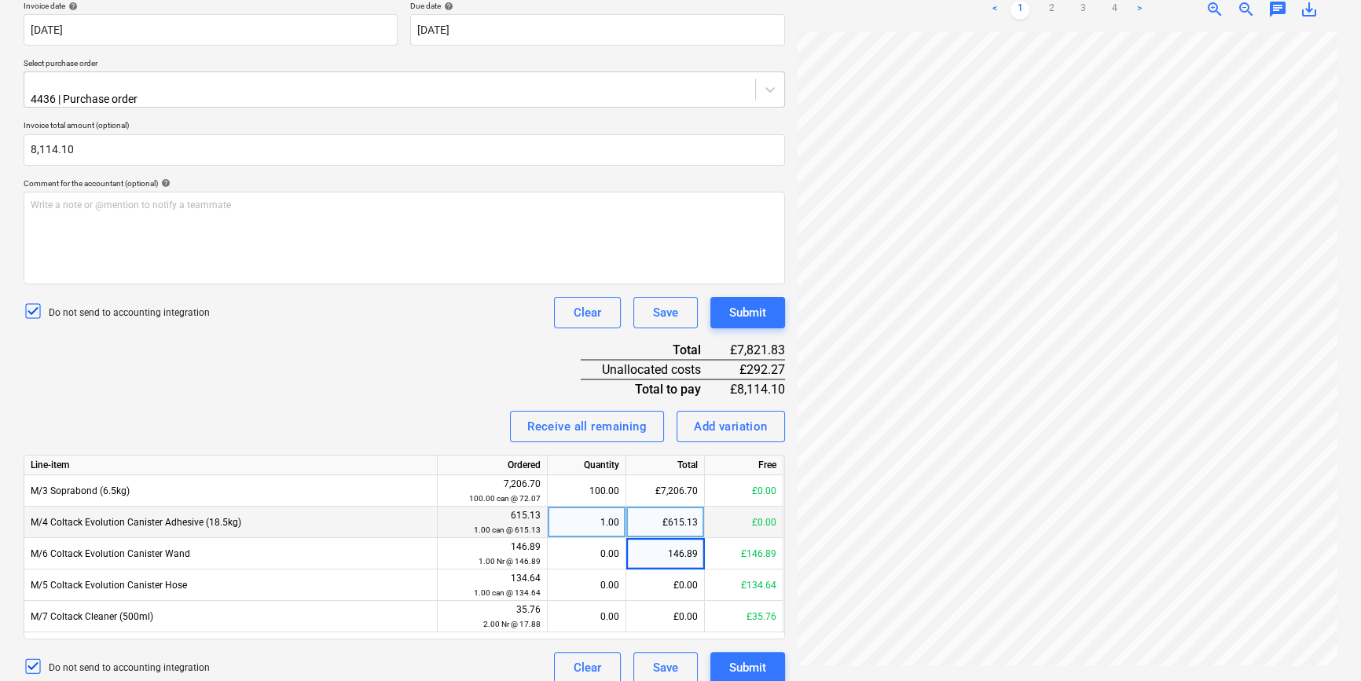
drag, startPoint x: 466, startPoint y: 341, endPoint x: 492, endPoint y: 358, distance: 31.2
click at [472, 347] on div "Invoice name help 93799 Invoice number (optional) help 93799 Invoice date help …" at bounding box center [405, 313] width 762 height 740
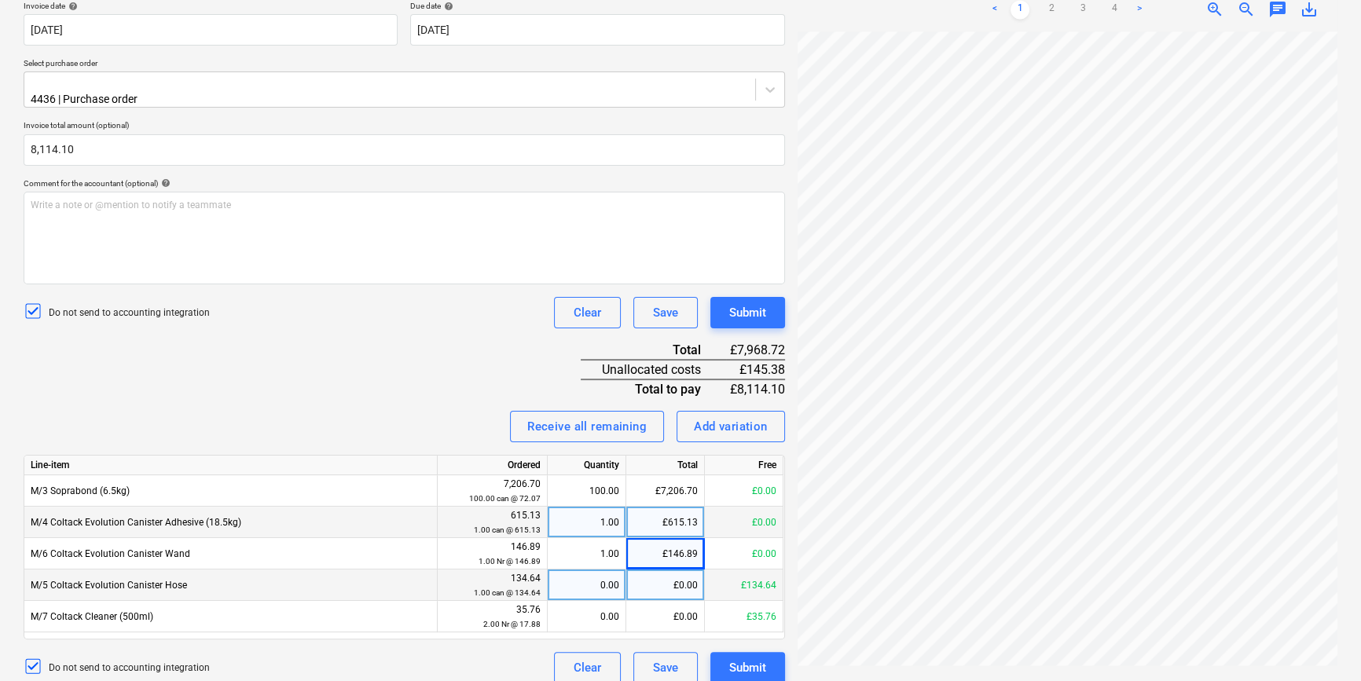
click at [681, 571] on div "£0.00" at bounding box center [665, 585] width 79 height 31
type input "134.64"
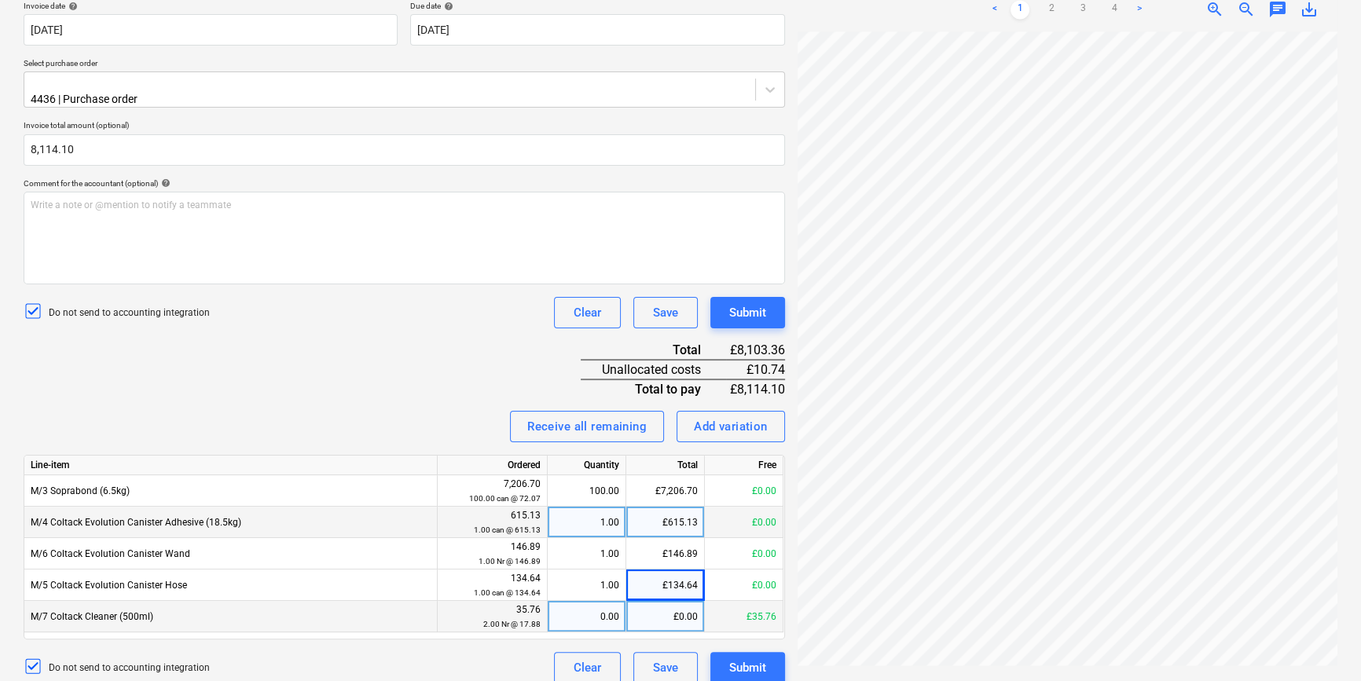
click at [673, 605] on div "£0.00" at bounding box center [665, 616] width 79 height 31
click at [672, 611] on div "£0.00" at bounding box center [665, 616] width 79 height 31
type input "8.94"
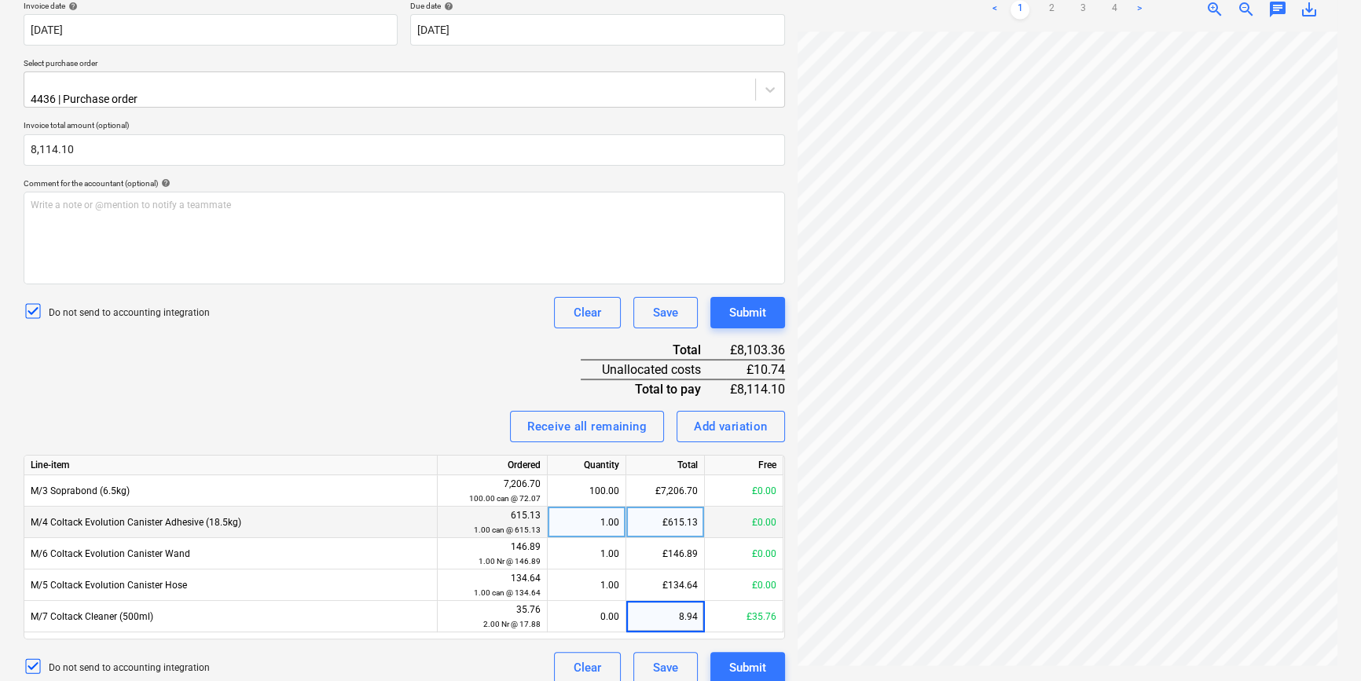
click at [422, 350] on div "Invoice name help 93799 Invoice number (optional) help 93799 Invoice date help …" at bounding box center [405, 313] width 762 height 740
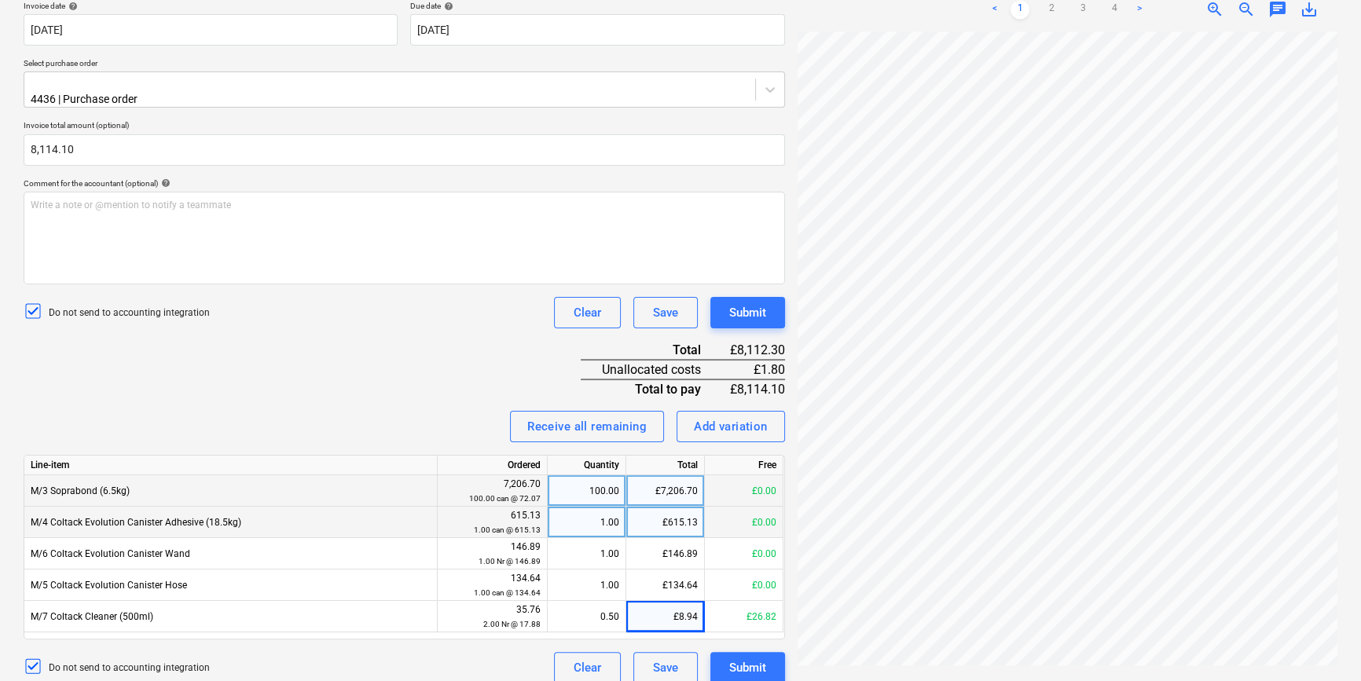
click at [680, 478] on div "£7,206.70" at bounding box center [665, 491] width 79 height 31
click at [689, 477] on input "7206.7" at bounding box center [665, 491] width 78 height 31
click at [697, 477] on input "7208.7" at bounding box center [665, 491] width 78 height 31
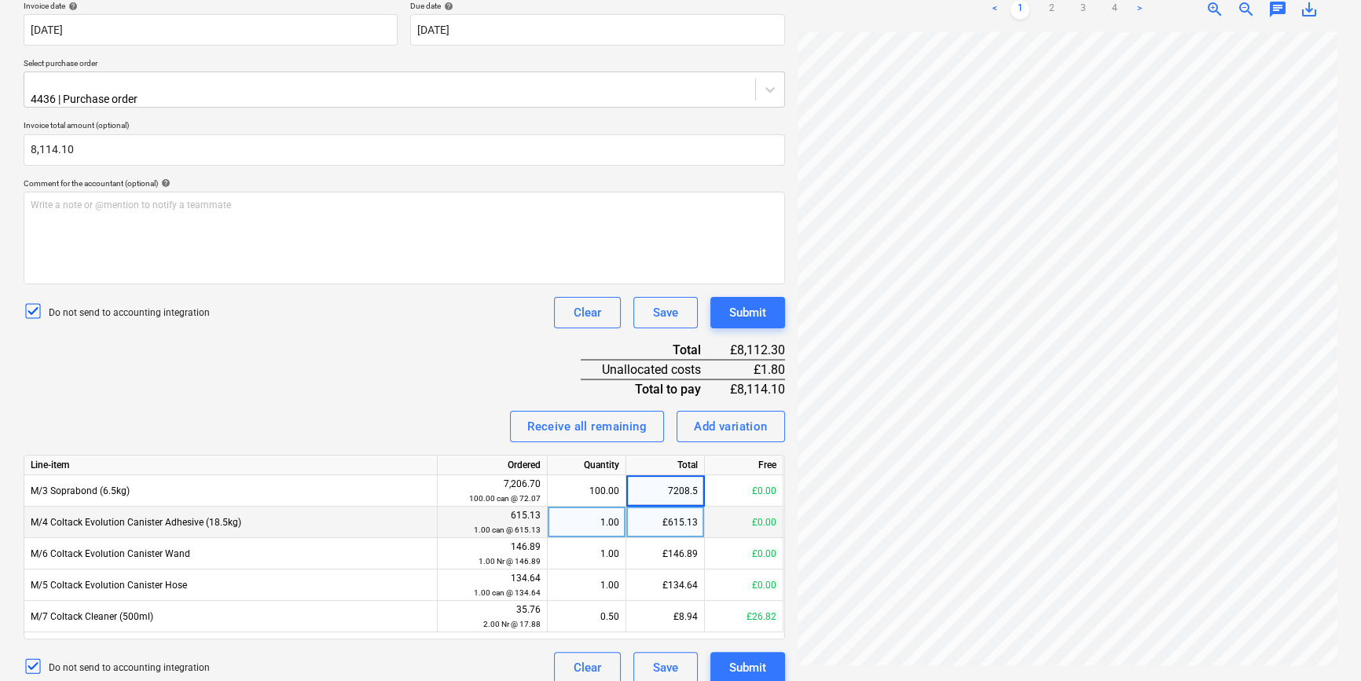
type input "7208.50"
click at [382, 351] on div "Invoice name help 93799 Invoice number (optional) help 93799 Invoice date help …" at bounding box center [405, 313] width 762 height 740
click at [259, 369] on div "Invoice name help 93799 Invoice number (optional) help 93799 Invoice date help …" at bounding box center [405, 313] width 762 height 740
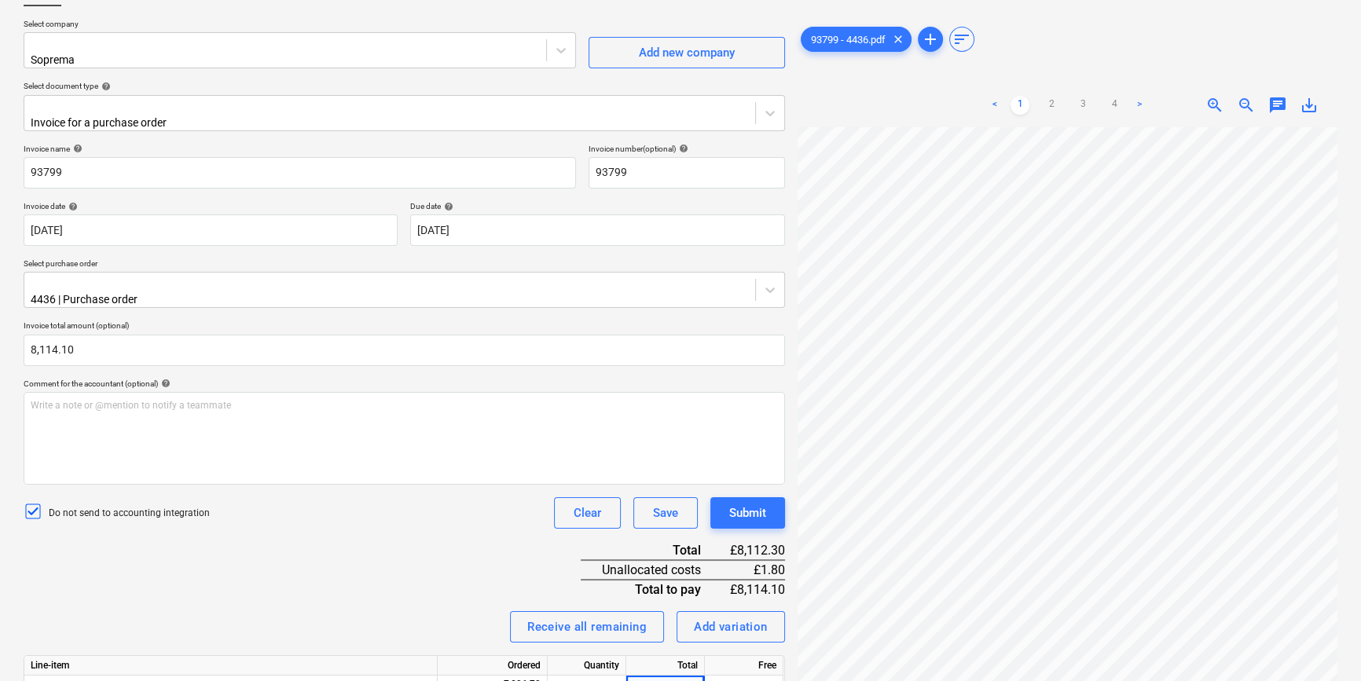
scroll to position [96, 0]
